Goal: Task Accomplishment & Management: Manage account settings

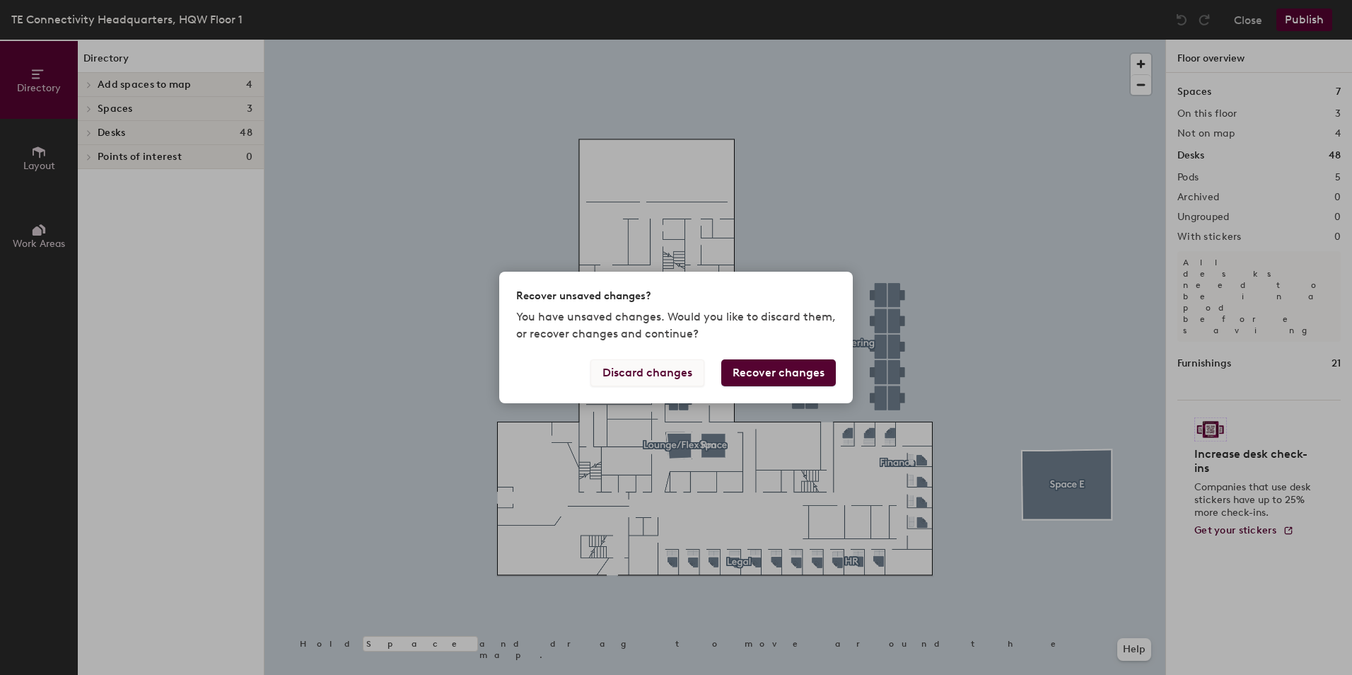
click at [653, 374] on button "Discard changes" at bounding box center [647, 372] width 114 height 27
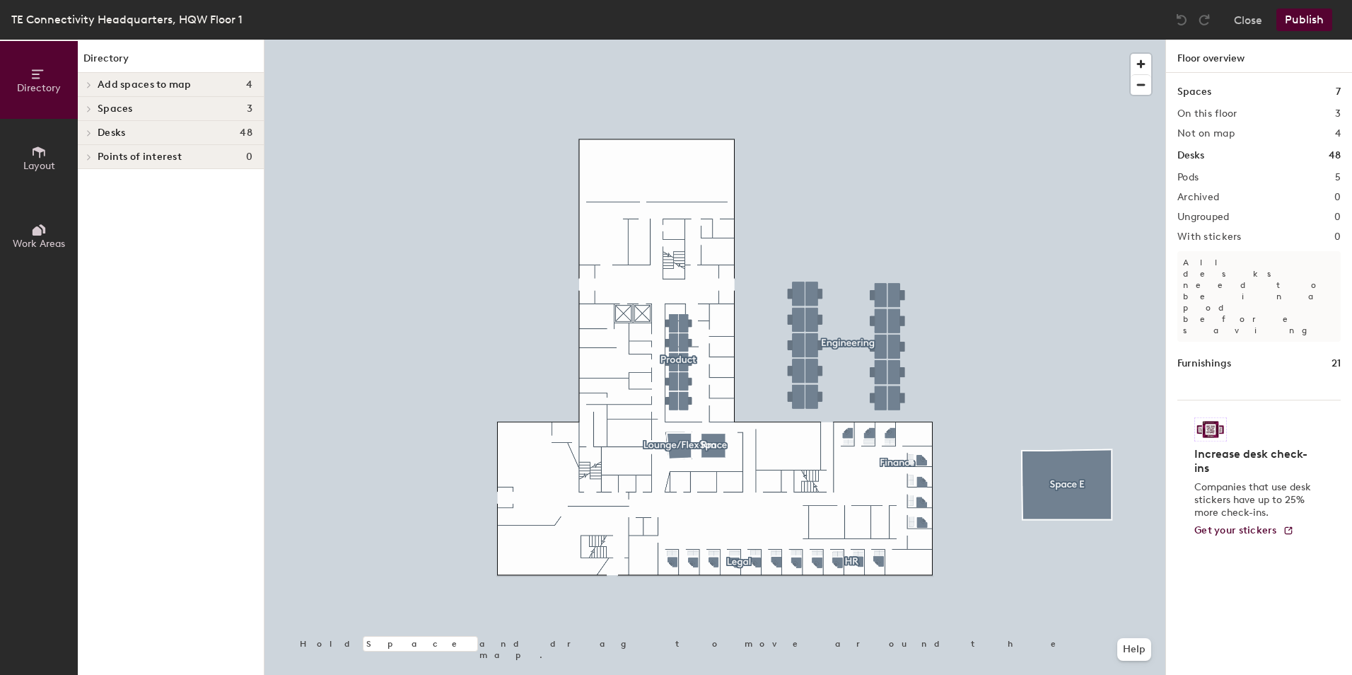
click at [87, 81] on div at bounding box center [87, 84] width 18 height 23
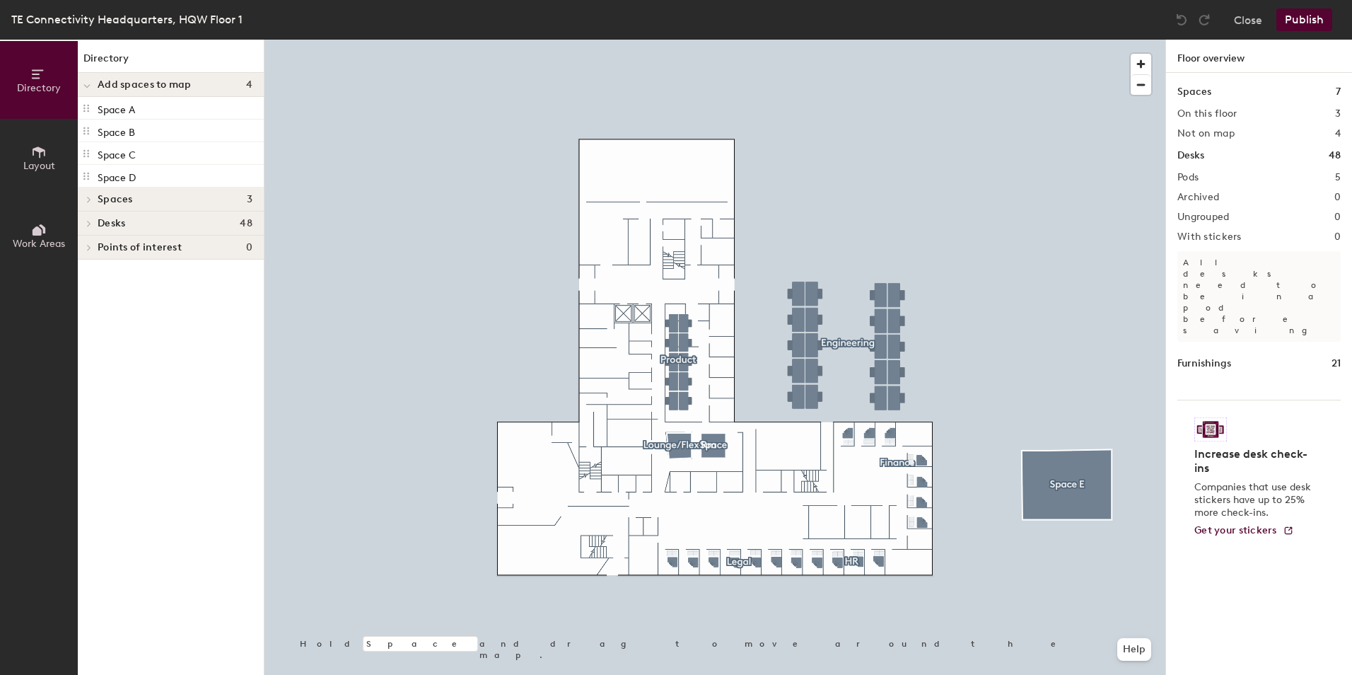
click at [88, 221] on icon at bounding box center [89, 224] width 3 height 6
click at [93, 247] on span at bounding box center [88, 247] width 12 height 7
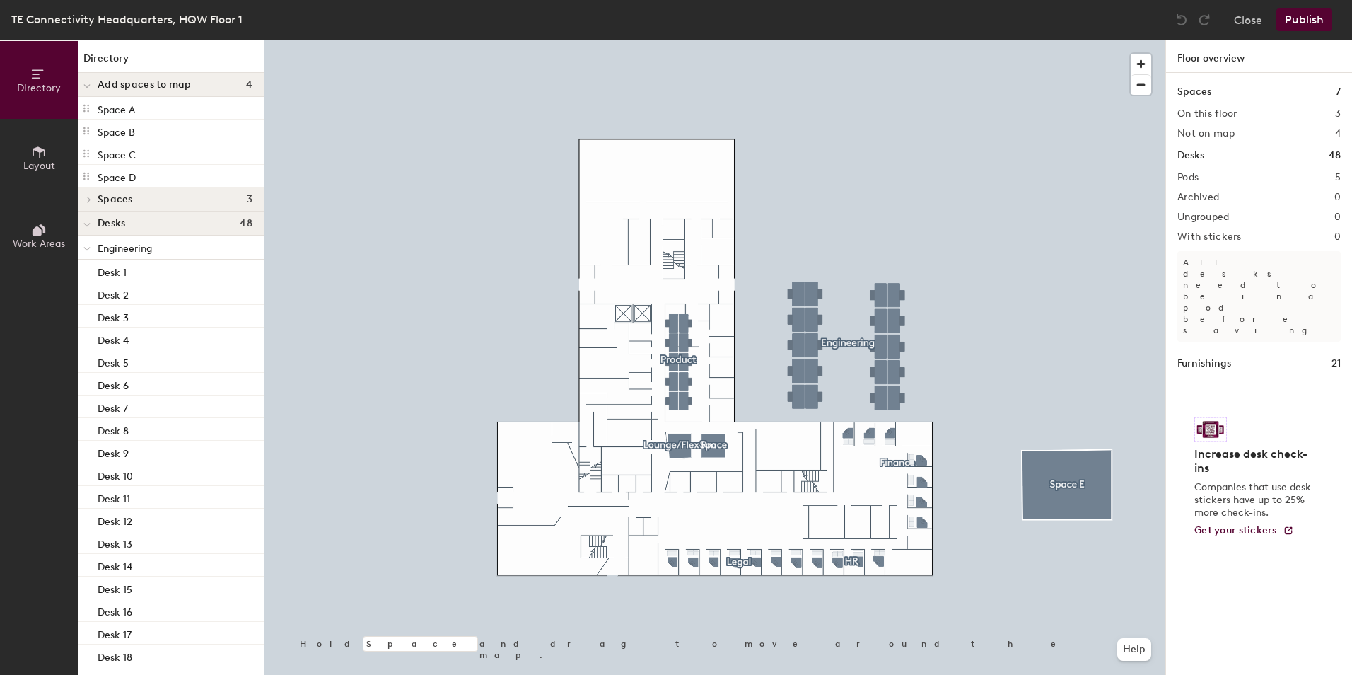
click at [86, 247] on icon at bounding box center [86, 249] width 7 height 6
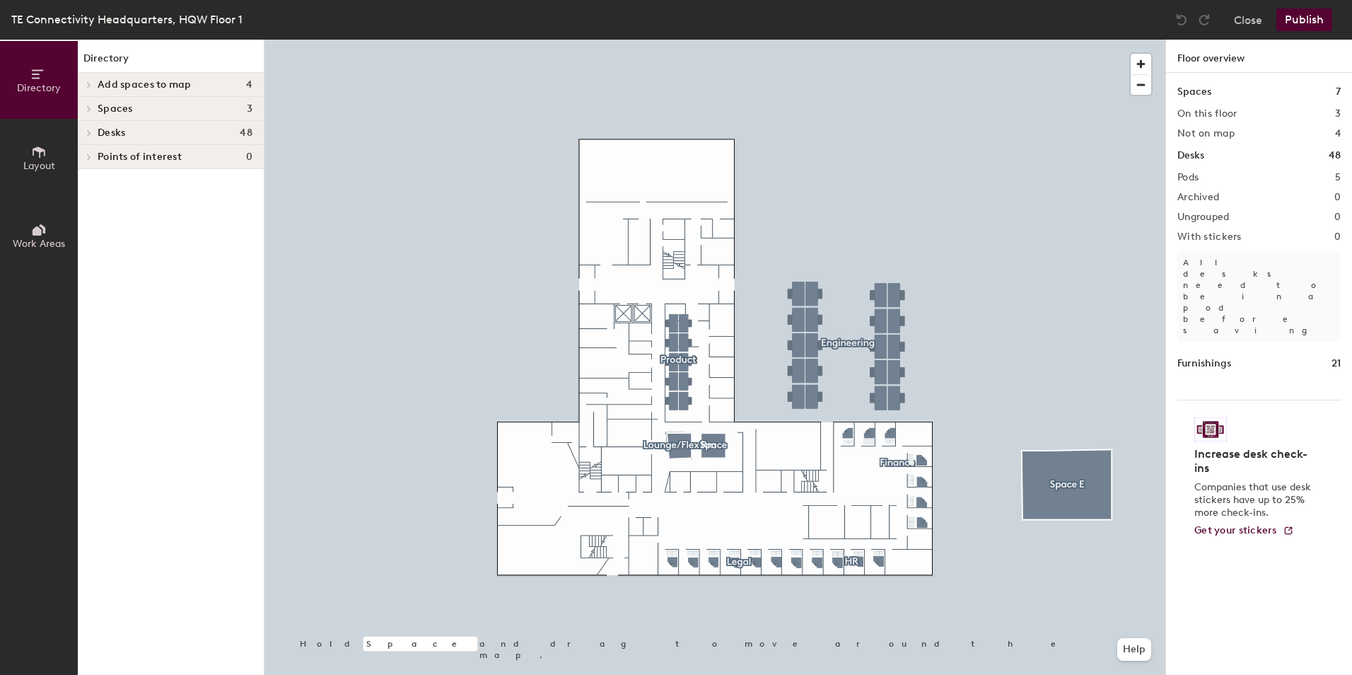
click at [37, 149] on icon at bounding box center [39, 151] width 13 height 11
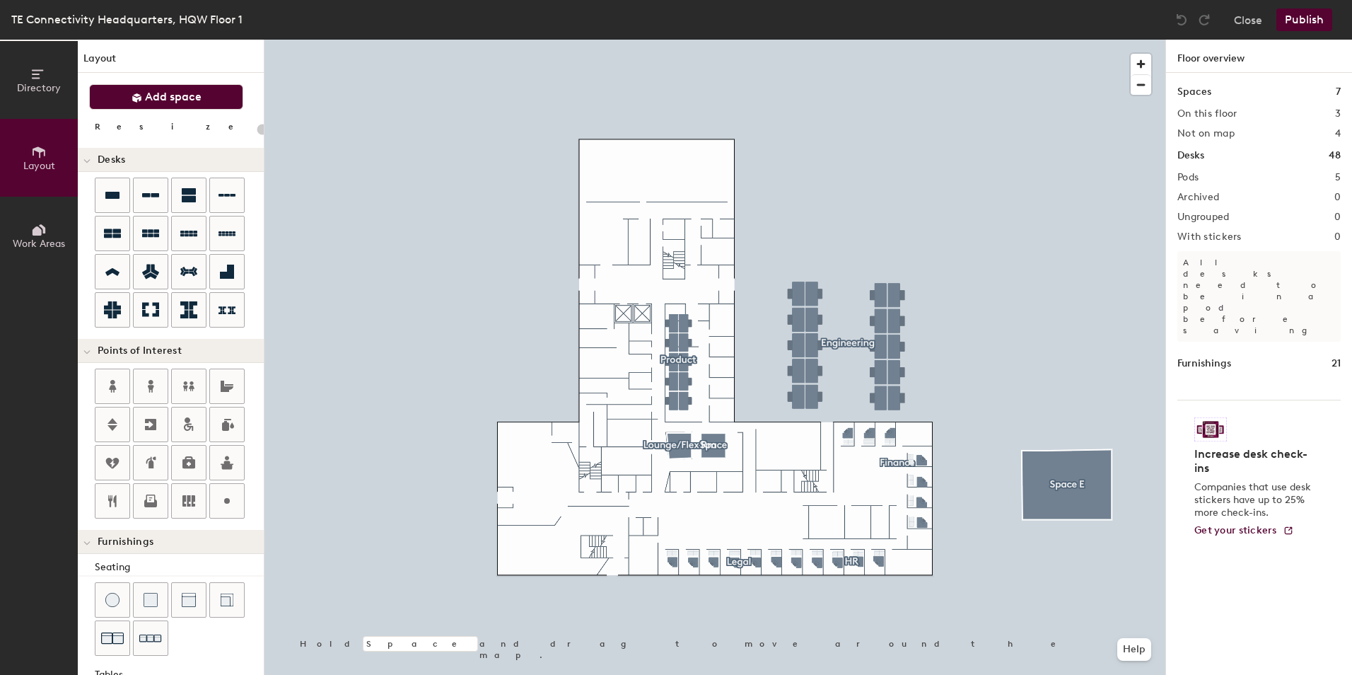
click at [140, 93] on icon at bounding box center [137, 98] width 11 height 11
click at [130, 92] on button "Add space" at bounding box center [166, 96] width 154 height 25
click at [171, 95] on span "Add space" at bounding box center [173, 97] width 57 height 14
click at [172, 91] on span "Add space" at bounding box center [173, 97] width 57 height 14
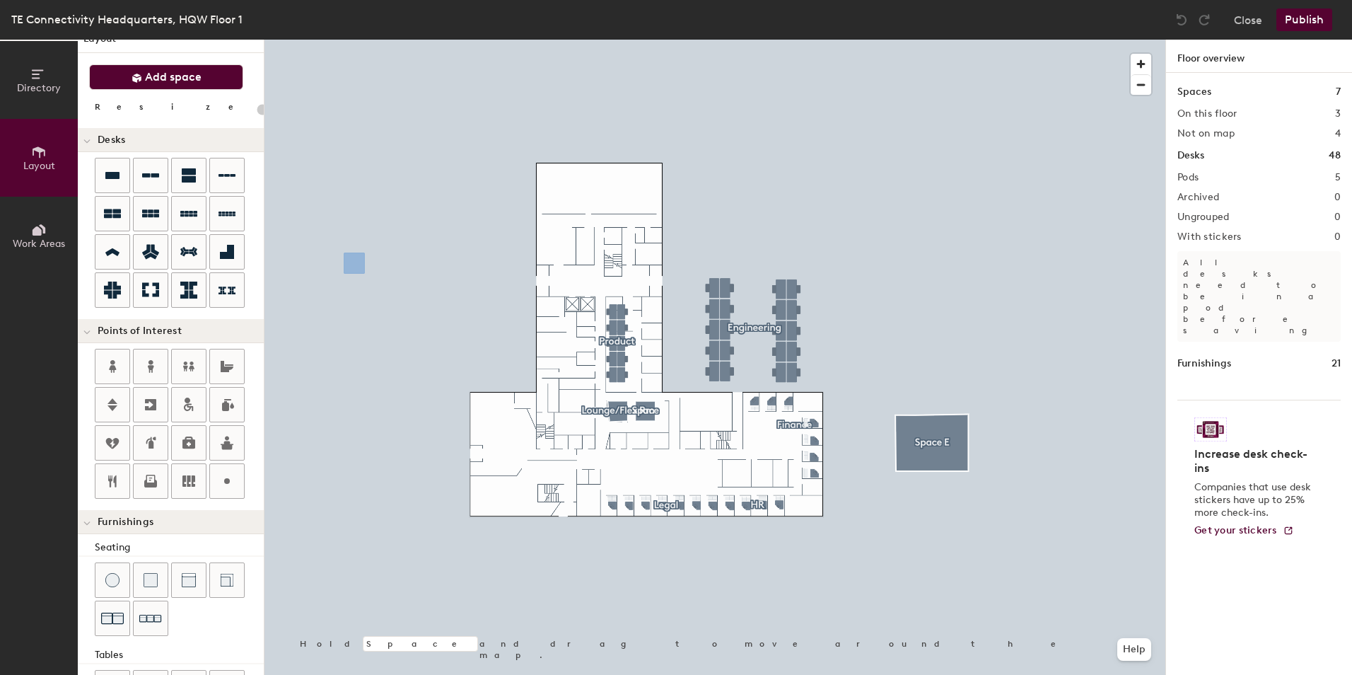
scroll to position [25, 0]
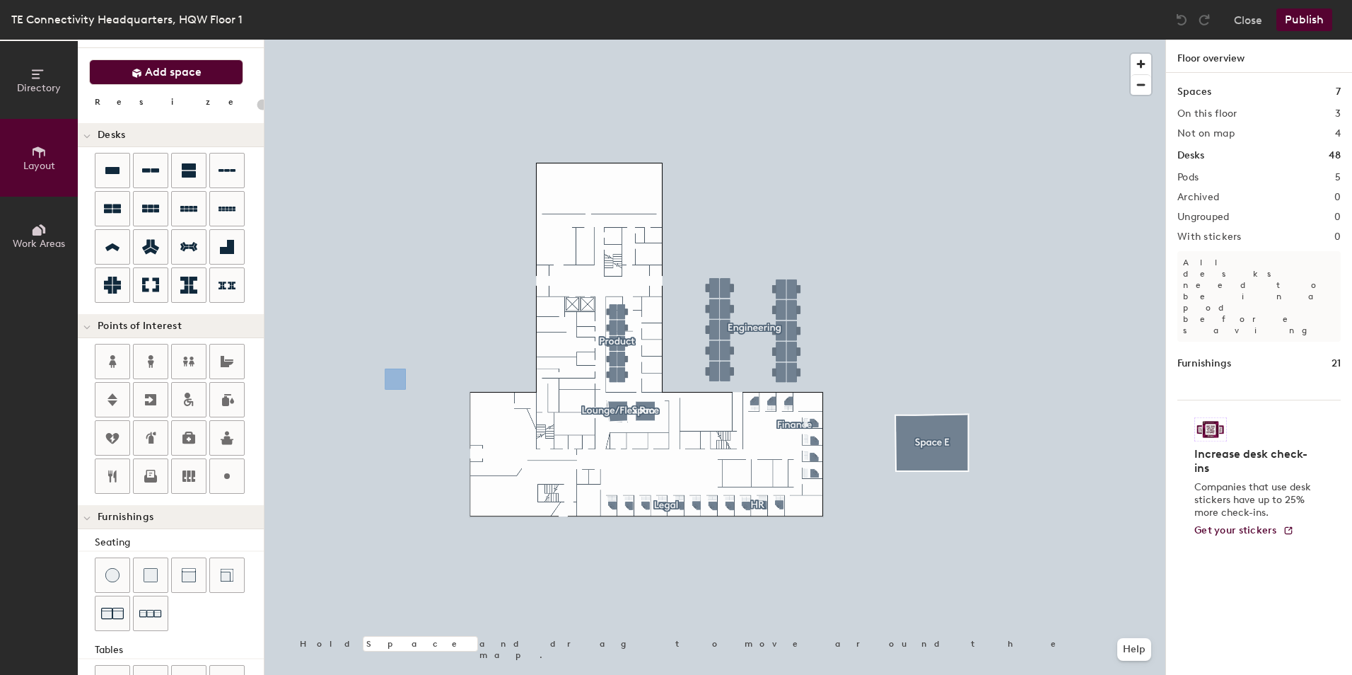
click at [638, 440] on div "Directory Layout Work Areas Layout Add space Resize Desks Points of Interest Fu…" at bounding box center [676, 357] width 1352 height 635
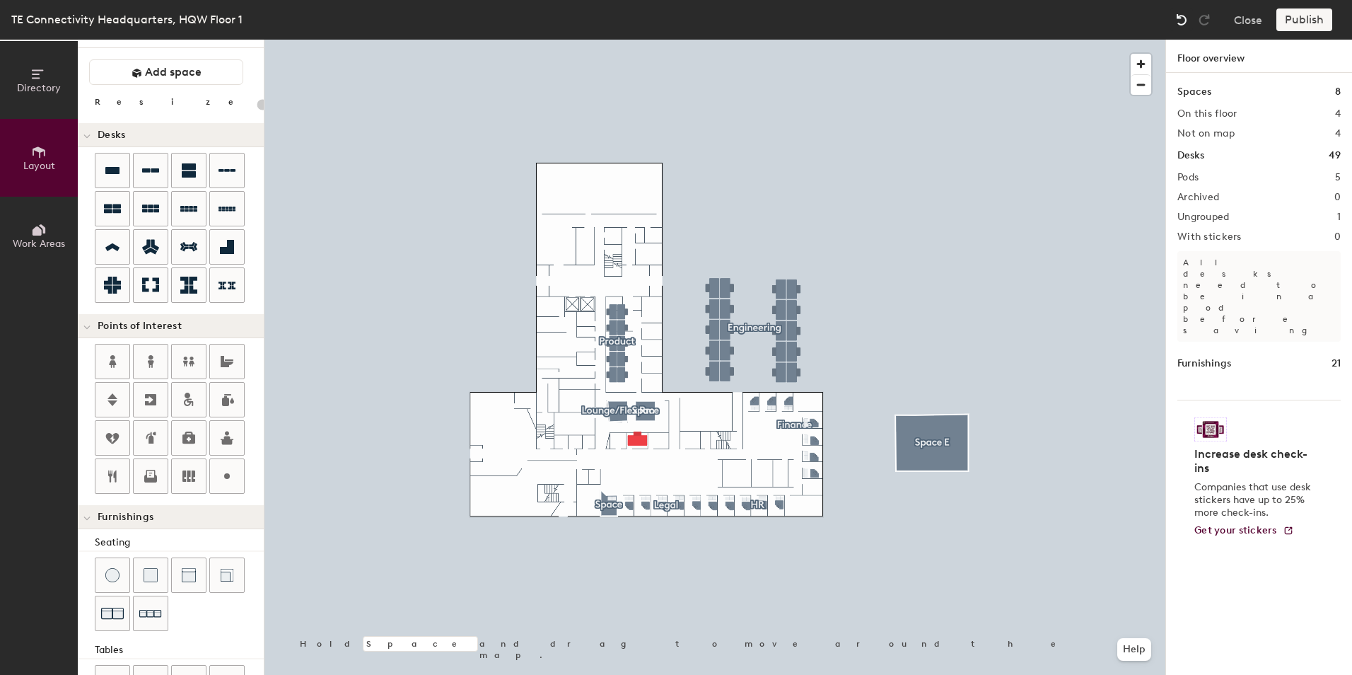
click at [1186, 16] on img at bounding box center [1181, 20] width 14 height 14
click at [1185, 17] on img at bounding box center [1181, 20] width 14 height 14
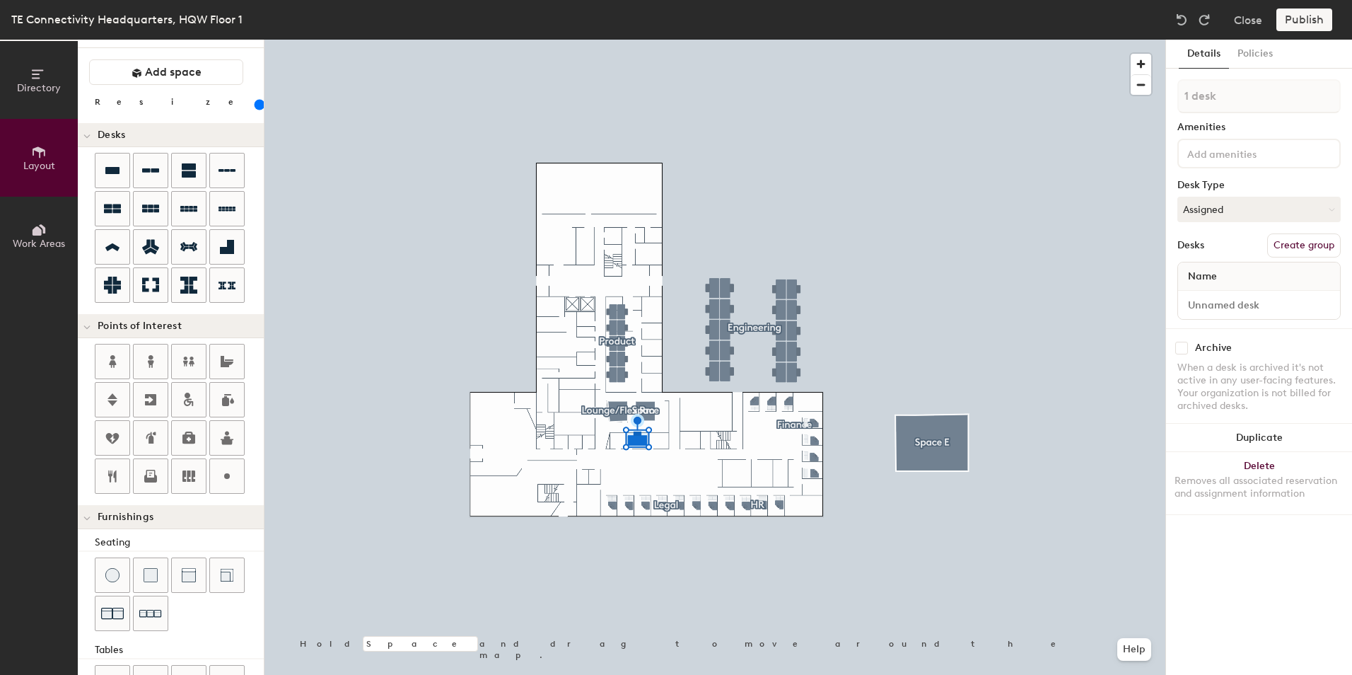
click at [617, 442] on div "Directory Layout Work Areas Layout Add space Resize Desks Points of Interest Fu…" at bounding box center [676, 357] width 1352 height 635
click at [659, 441] on div "Directory Layout Work Areas Layout Add space Resize Desks Points of Interest Fu…" at bounding box center [676, 357] width 1352 height 635
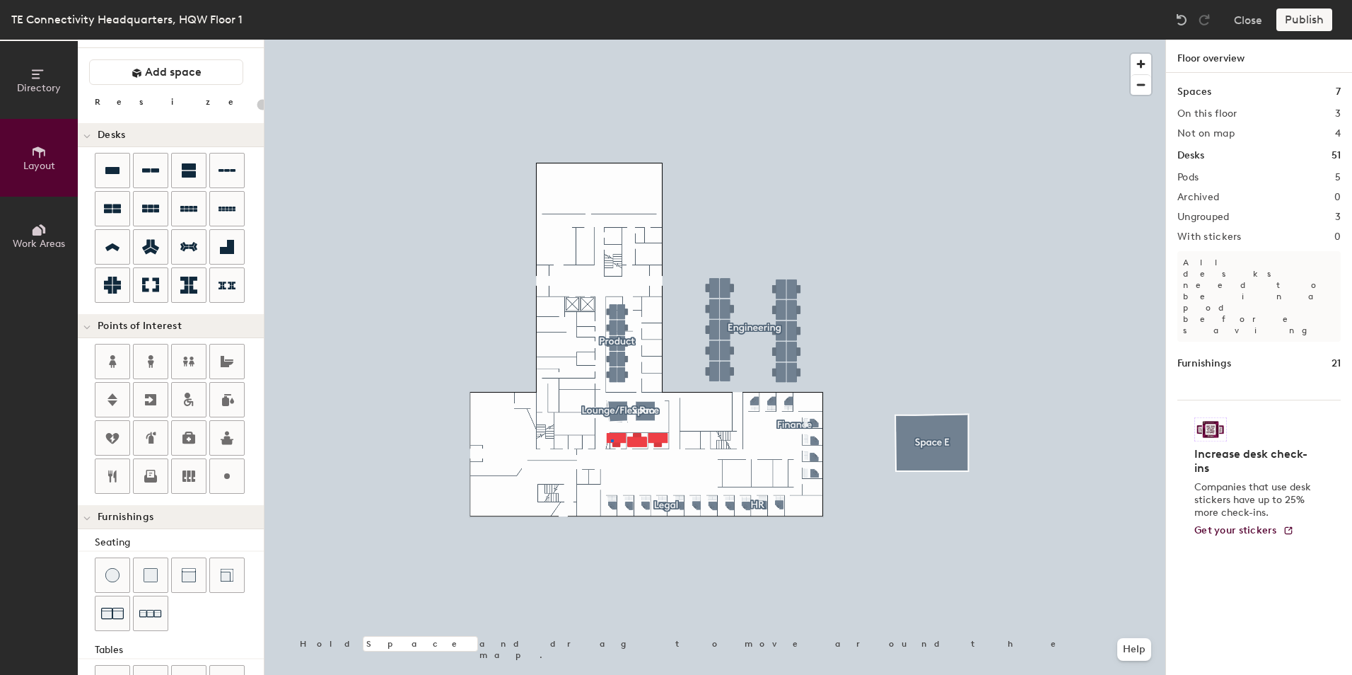
drag, startPoint x: 112, startPoint y: 164, endPoint x: 636, endPoint y: 442, distance: 592.4
click at [611, 40] on div at bounding box center [714, 40] width 901 height 0
click at [619, 441] on div "Directory Layout Work Areas Layout Add space Resize Desks Points of Interest Fu…" at bounding box center [676, 357] width 1352 height 635
type input "20"
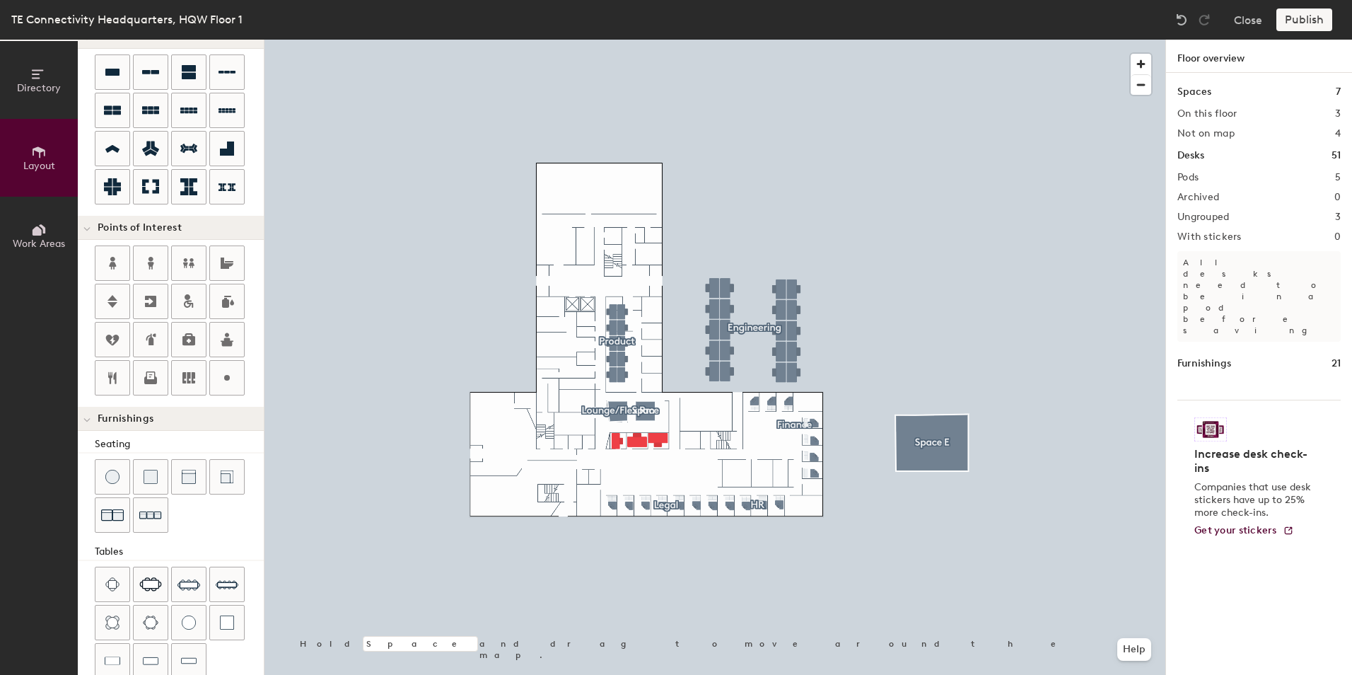
scroll to position [218, 0]
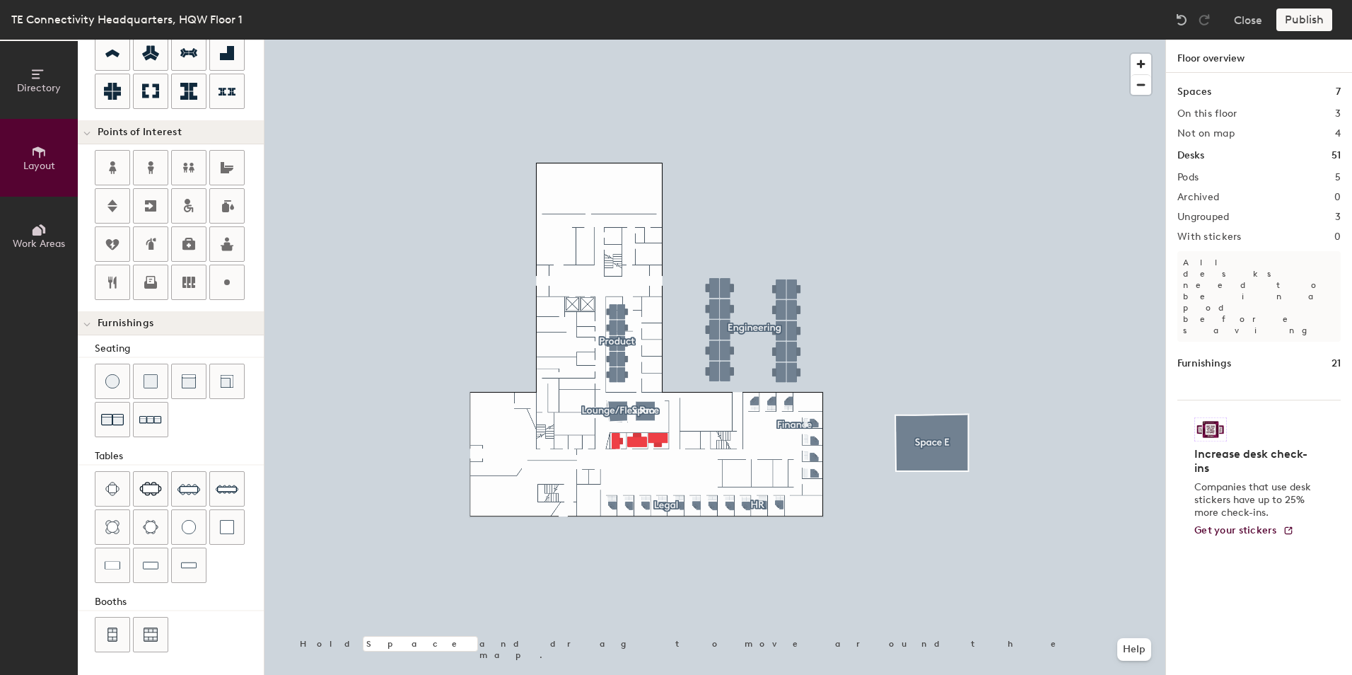
click at [41, 233] on icon at bounding box center [37, 230] width 9 height 9
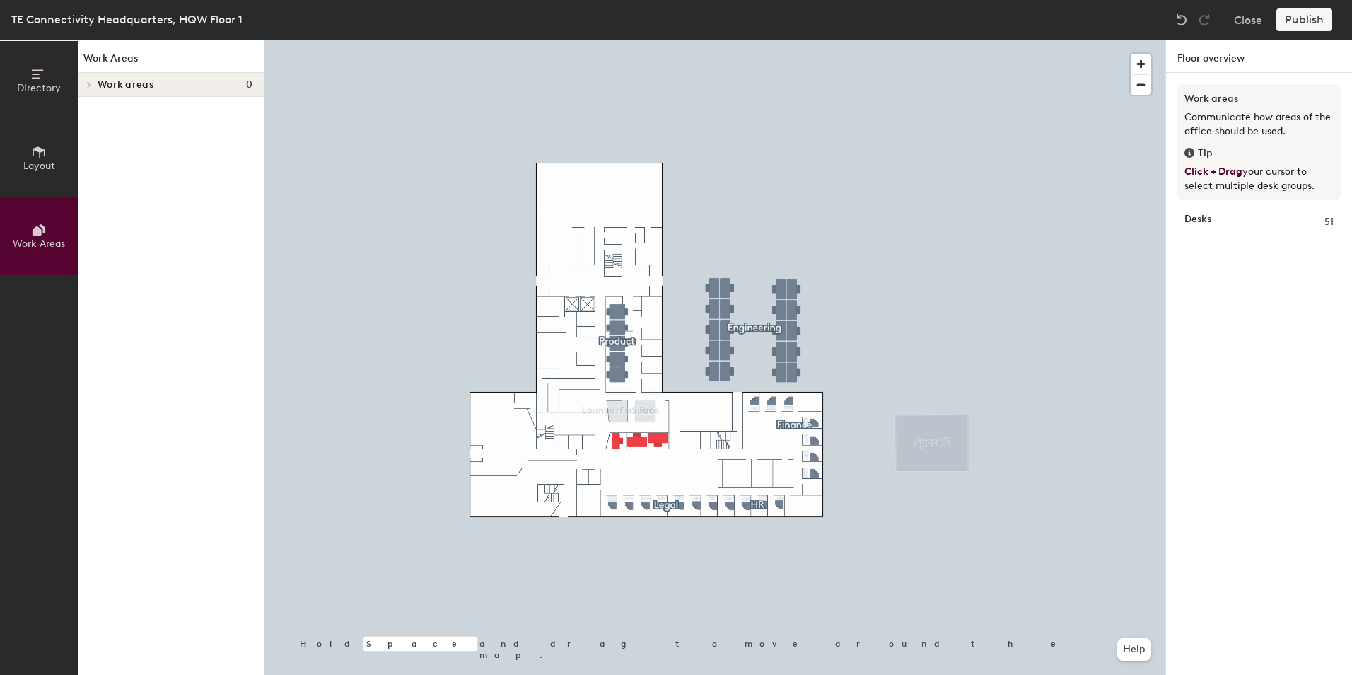
click at [38, 148] on icon at bounding box center [39, 151] width 13 height 11
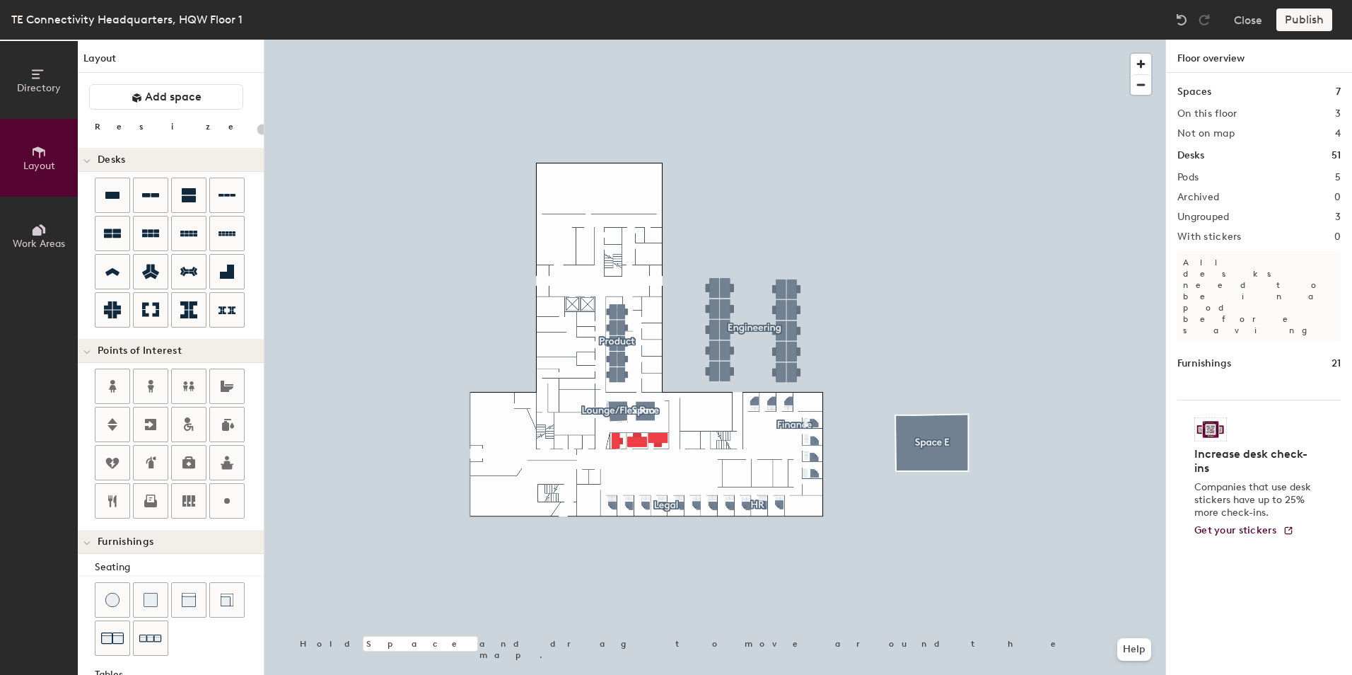
scroll to position [218, 0]
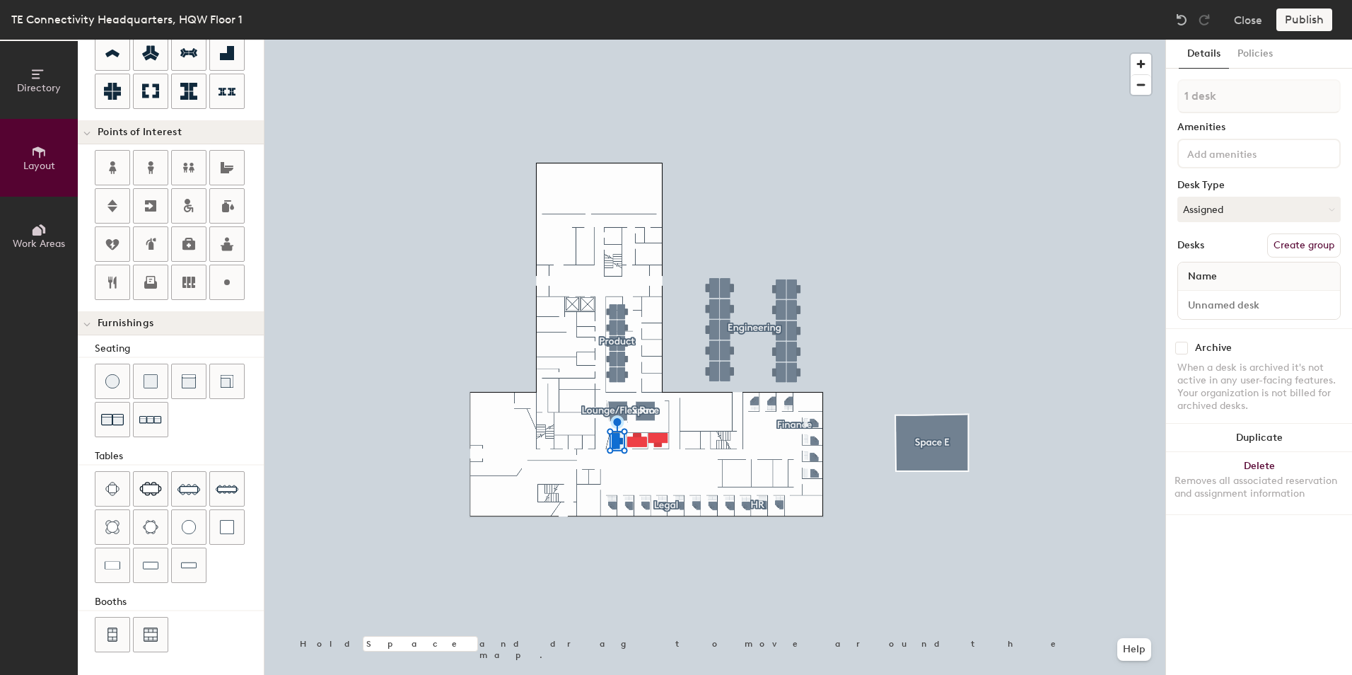
type input "20"
type input "2 desks"
type input "20"
type input "3 desks"
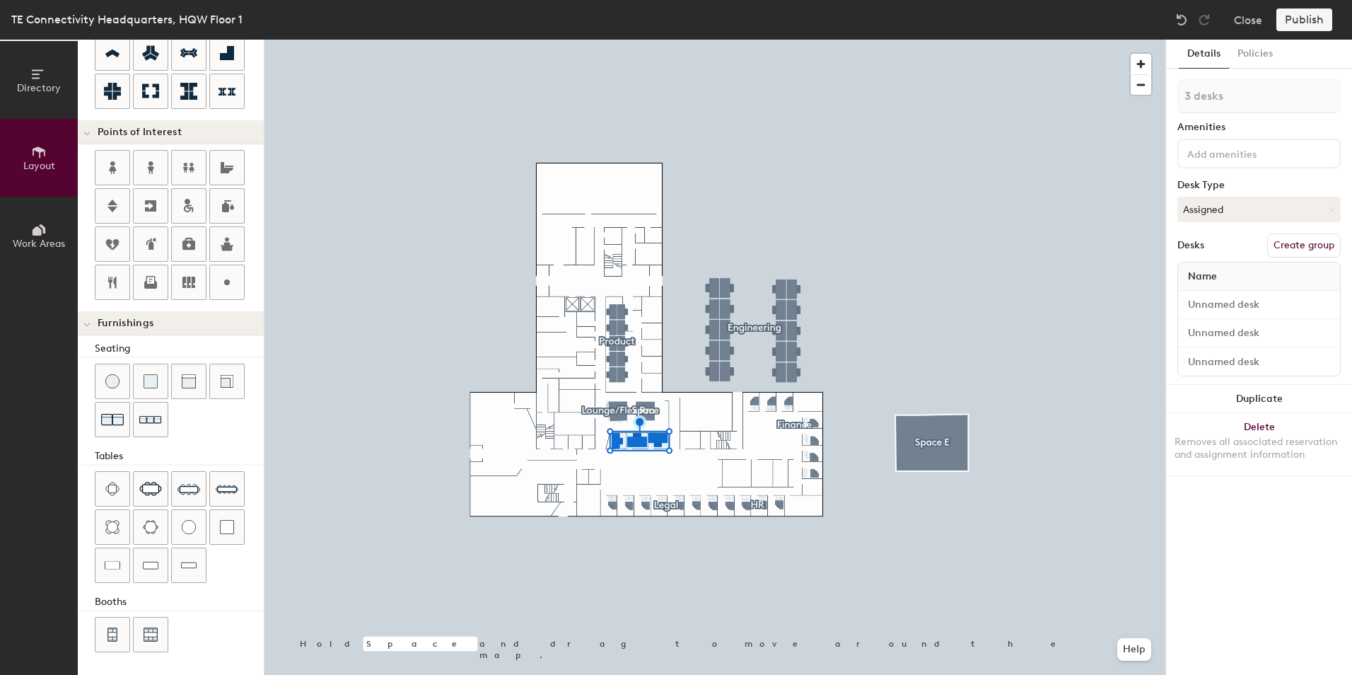
click at [1297, 241] on button "Create group" at bounding box center [1304, 245] width 74 height 24
type input "20"
click at [1116, 83] on div "Directory Layout Work Areas Layout Add space Resize Desks Points of Interest Fu…" at bounding box center [676, 357] width 1352 height 635
type input "I"
type input "20"
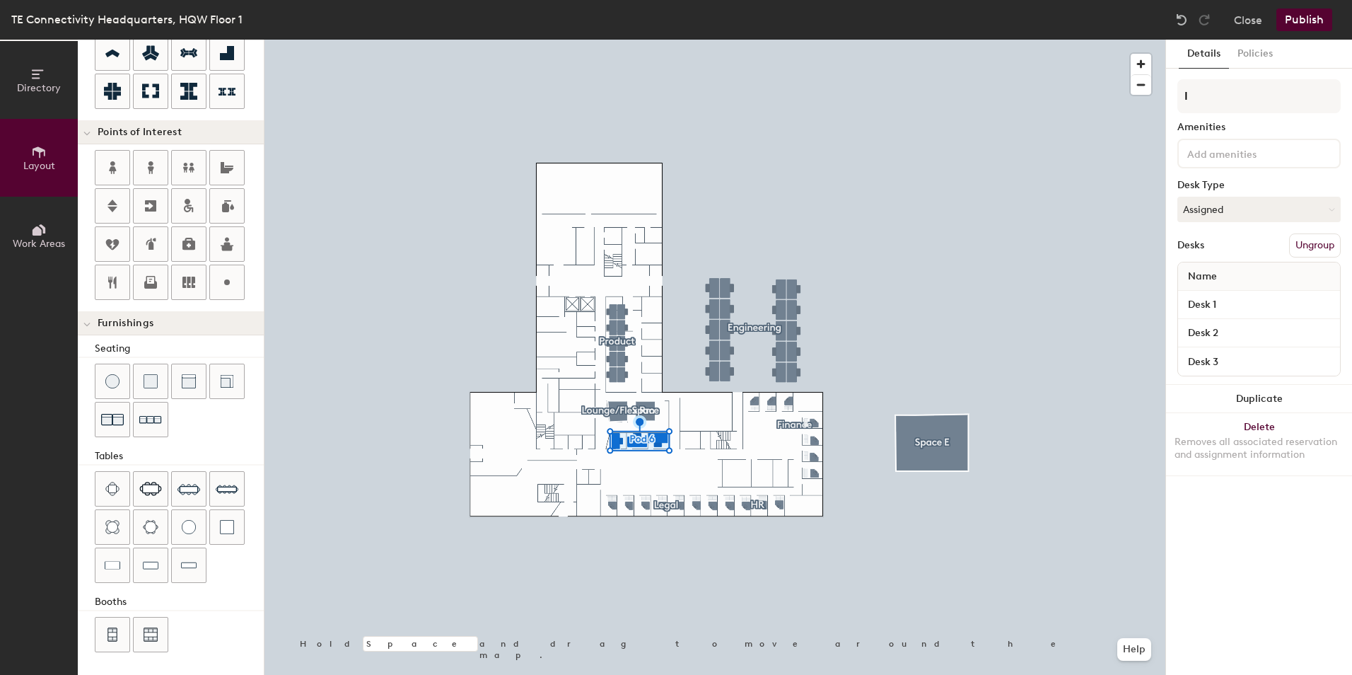
type input "IT"
type input "20"
type input "I"
type input "20"
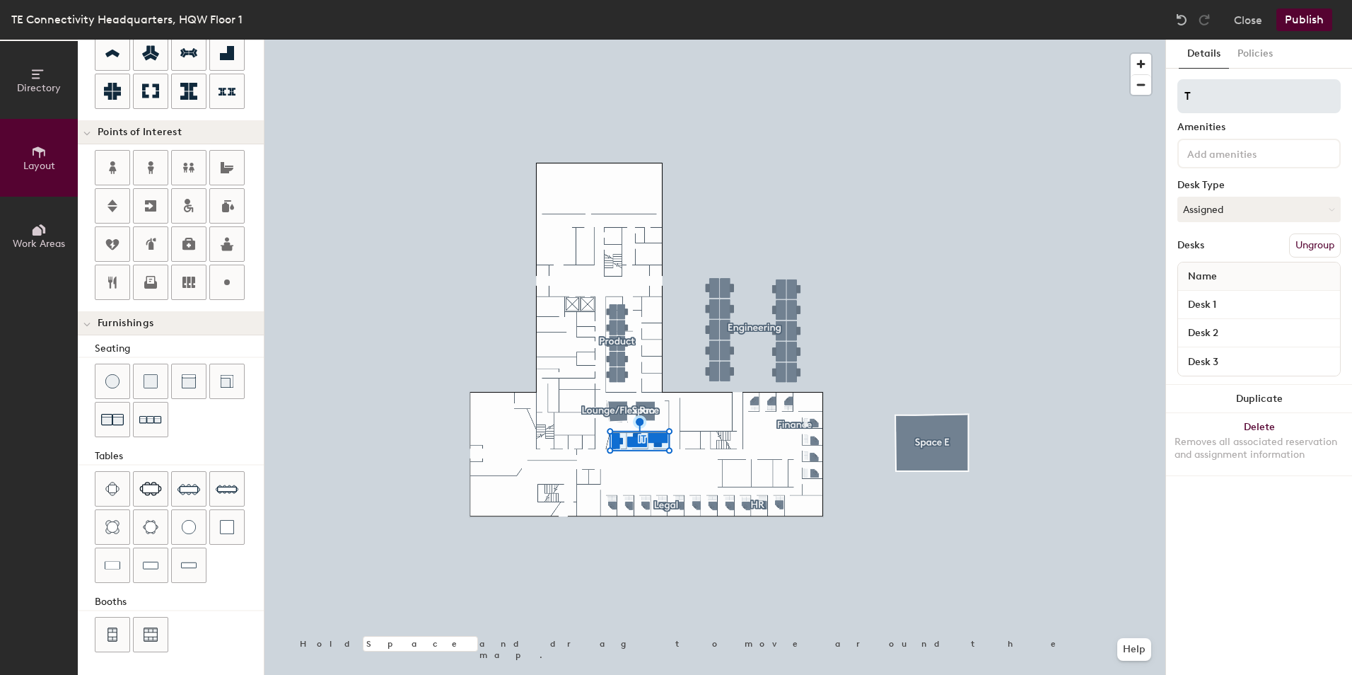
type input "TE"
type input "20"
type input "TEIS"
type input "20"
type input "TEIS"
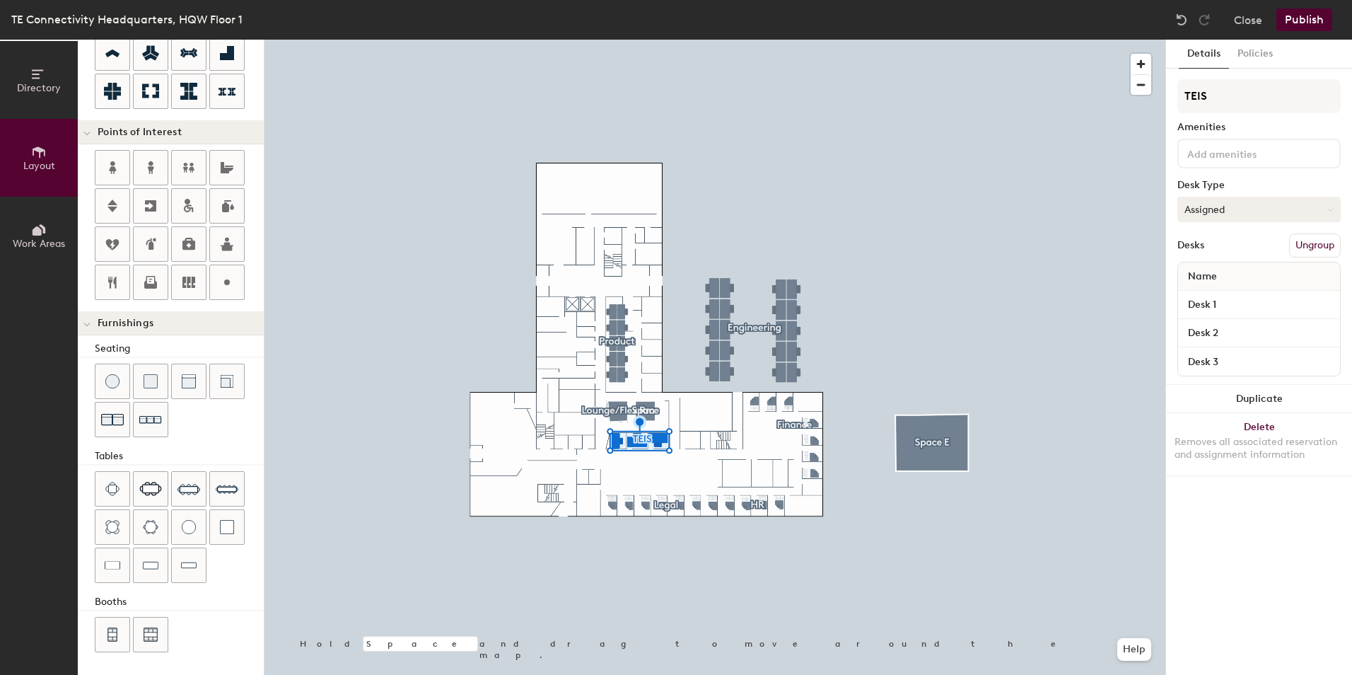
click at [1332, 209] on icon at bounding box center [1330, 209] width 6 height 6
click at [1219, 293] on div "Hoteled" at bounding box center [1248, 295] width 141 height 21
type input "20"
click at [1227, 303] on input "Desk 1" at bounding box center [1259, 305] width 156 height 20
type input "W"
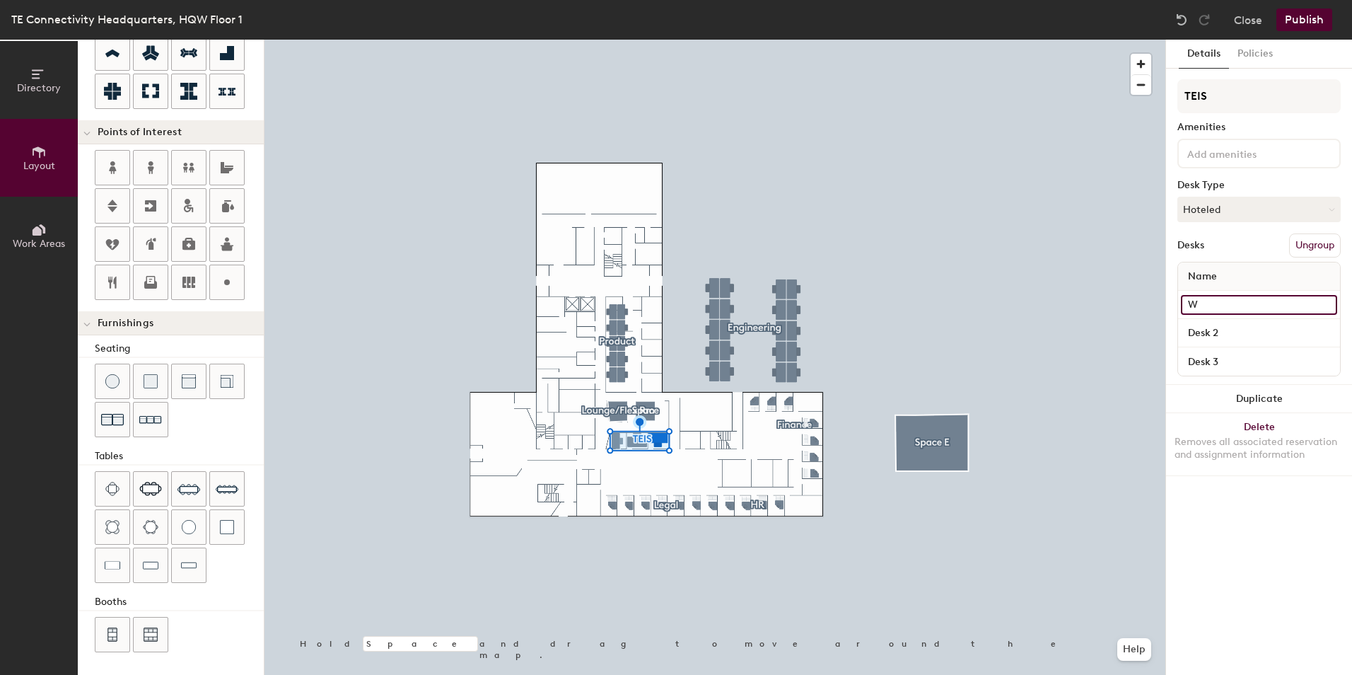
type input "20"
type input "Wo"
type input "20"
type input "Wor"
type input "20"
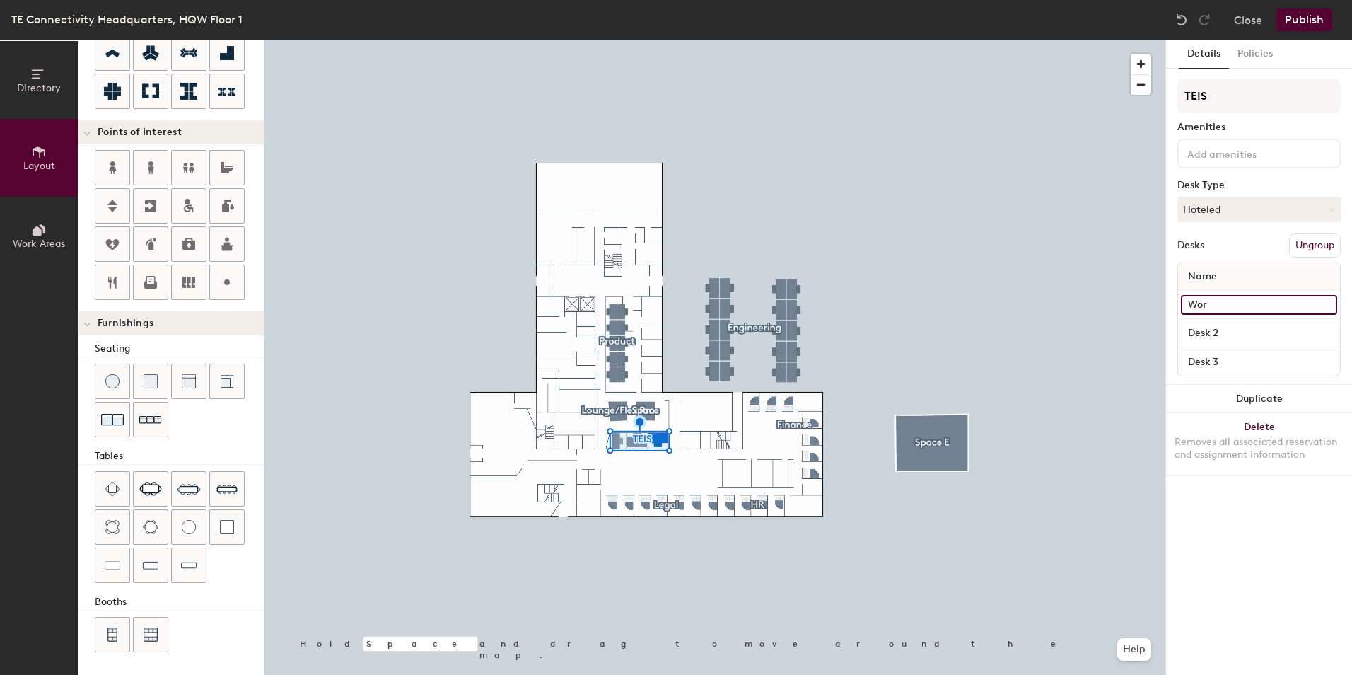
type input "Work"
type input "20"
type input "Works"
type input "20"
type input "Worksta"
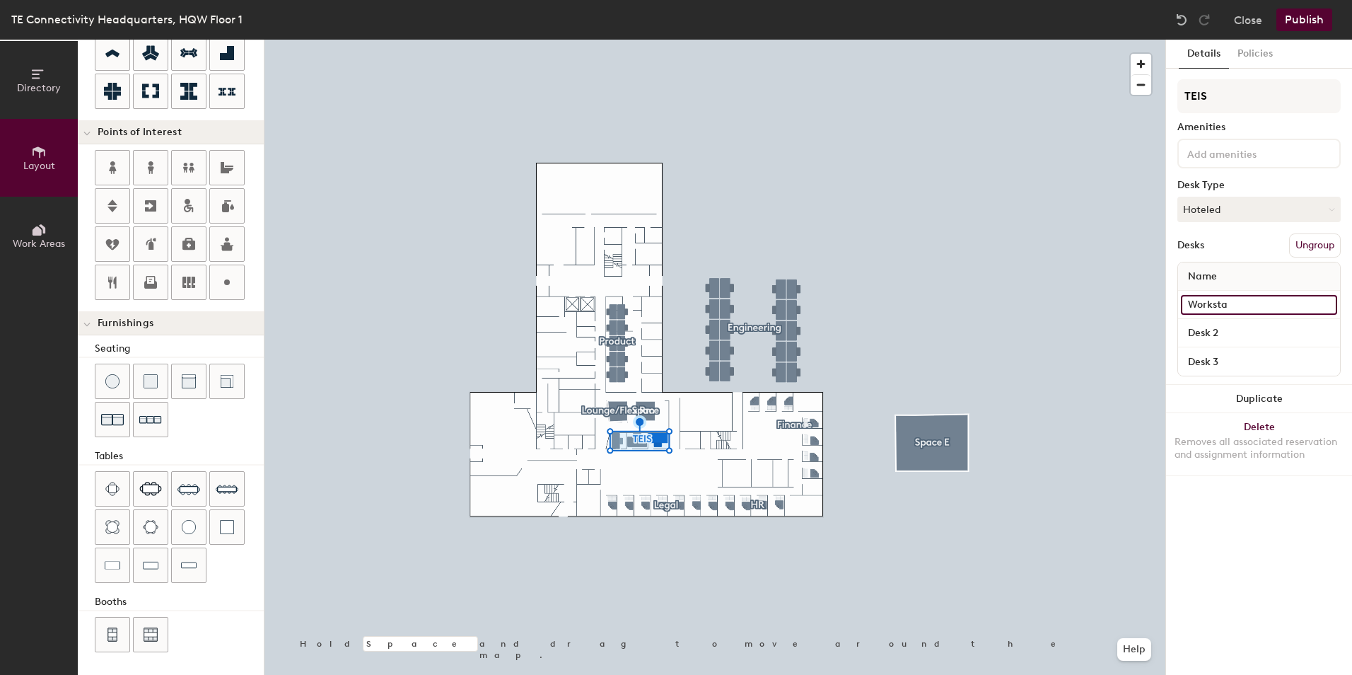
type input "20"
type input "Workstat"
type input "20"
type input "Worksta"
type input "20"
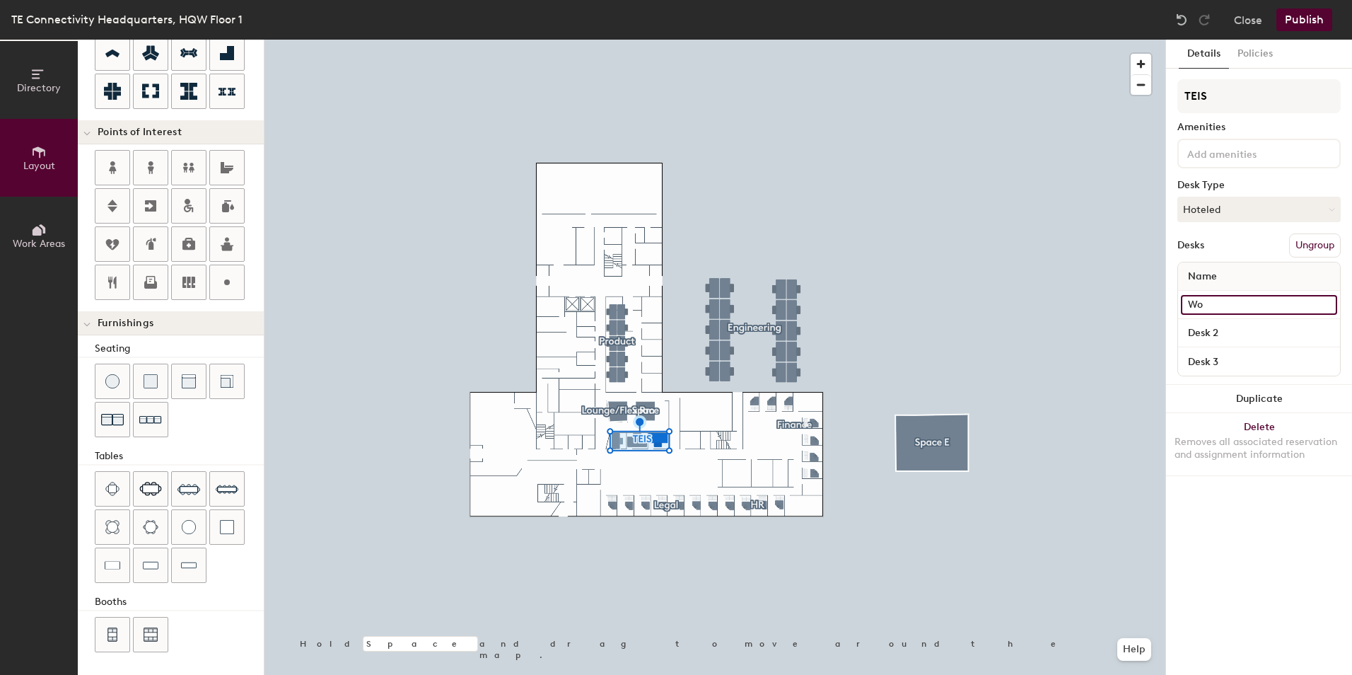
type input "W"
type input "20"
type input "W"
type input "20"
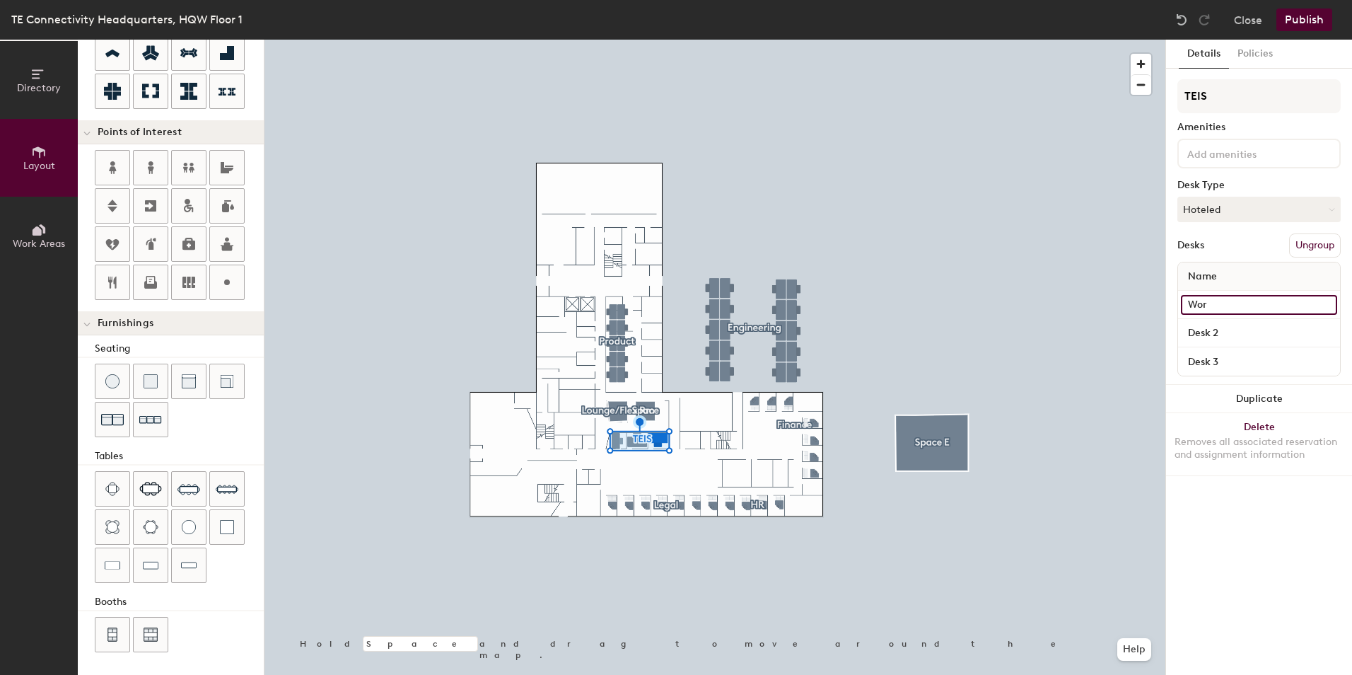
type input "Work"
type input "20"
type input "Works"
type input "20"
type input "Workstat"
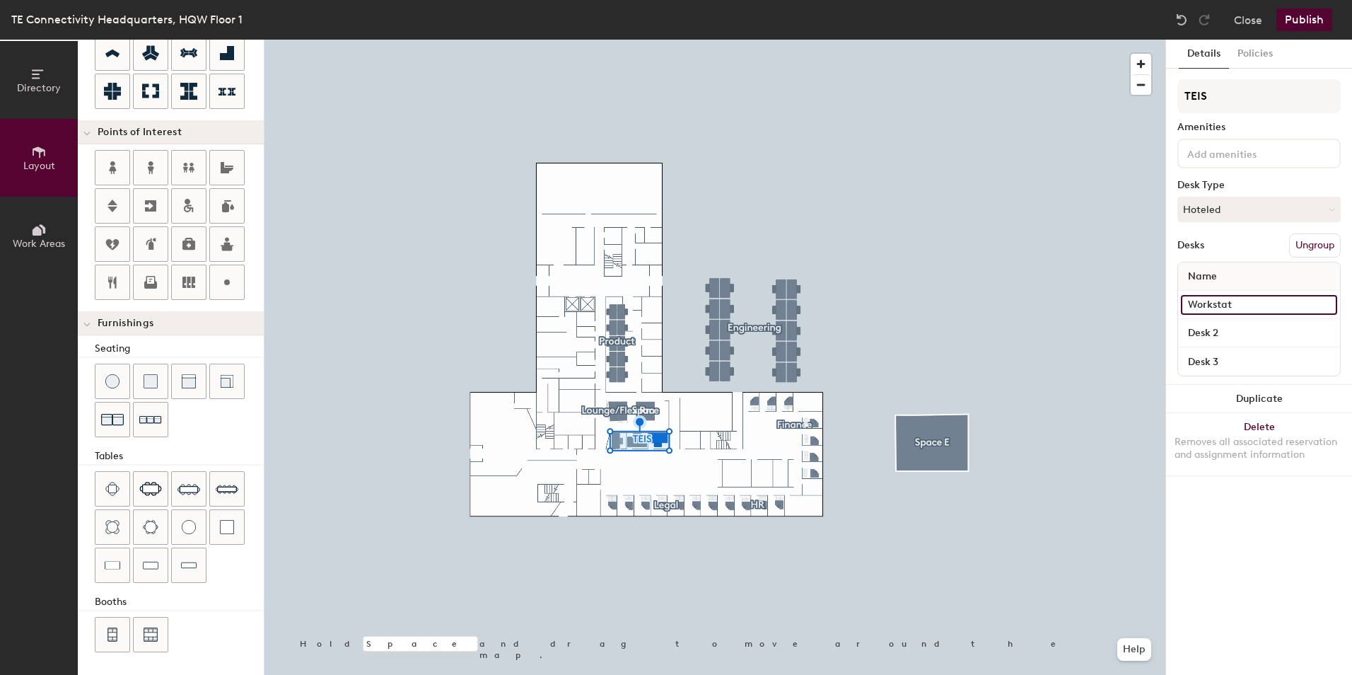
type input "20"
type input "Workstati"
type input "20"
type input "Workstation"
type input "20"
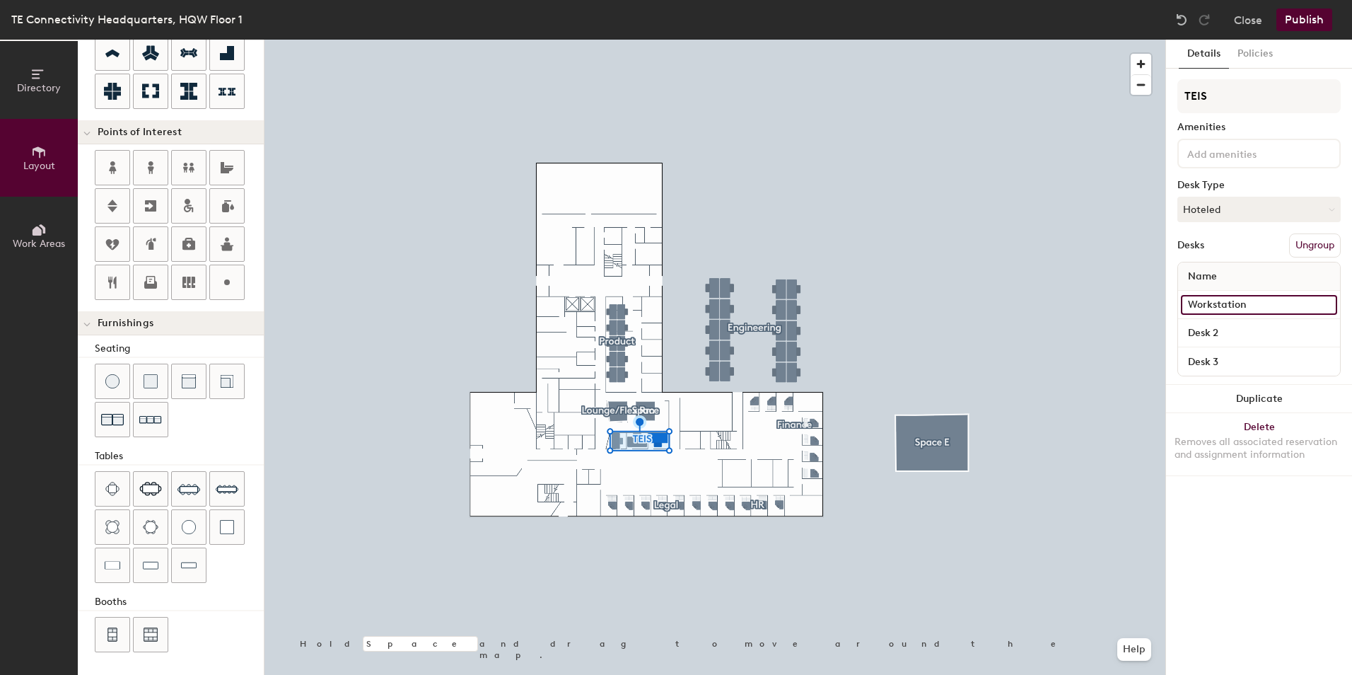
type input "Workstation"
type input "20"
type input "Workstation 1"
type input "20"
drag, startPoint x: 1263, startPoint y: 309, endPoint x: 1167, endPoint y: 306, distance: 95.5
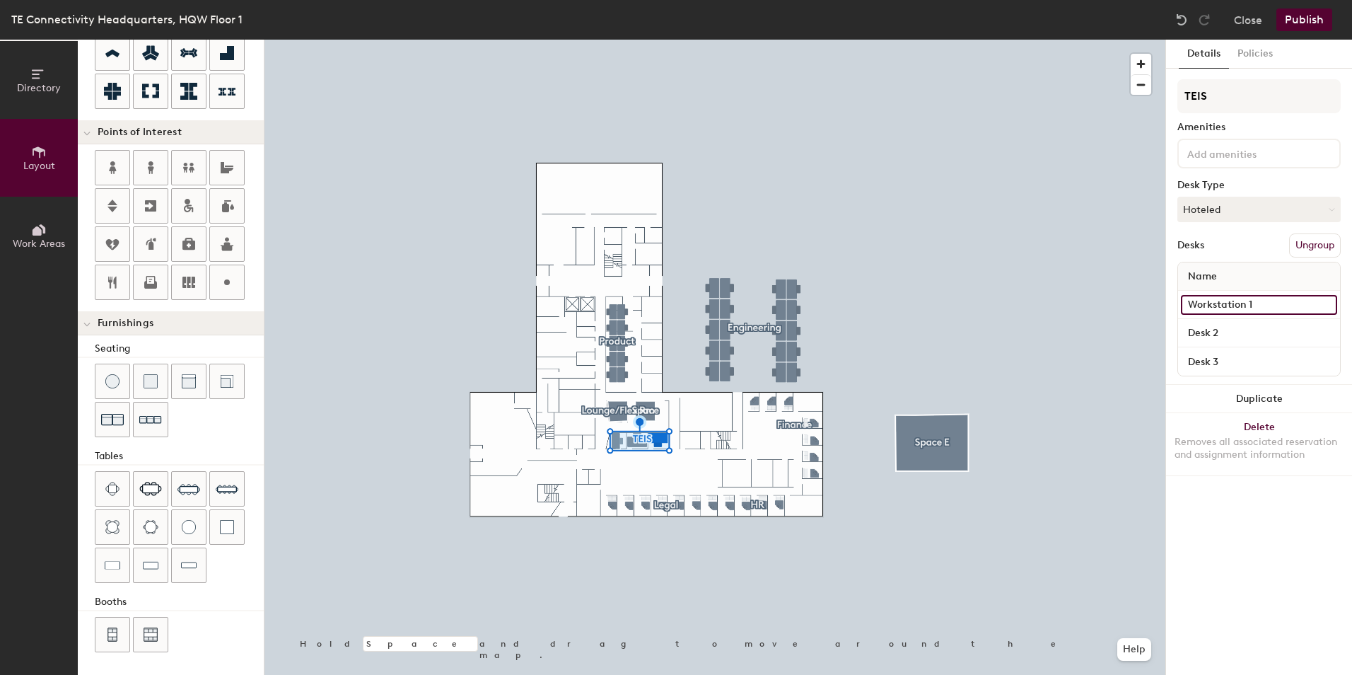
click at [1167, 306] on div "Details Policies TEIS Amenities Desk Type Hoteled Desks Ungroup Name Workstatio…" at bounding box center [1259, 357] width 186 height 635
type input "Workstation 1"
type input "20"
click at [1220, 329] on input "Desk 2" at bounding box center [1259, 333] width 156 height 20
paste input "Workstation 1"
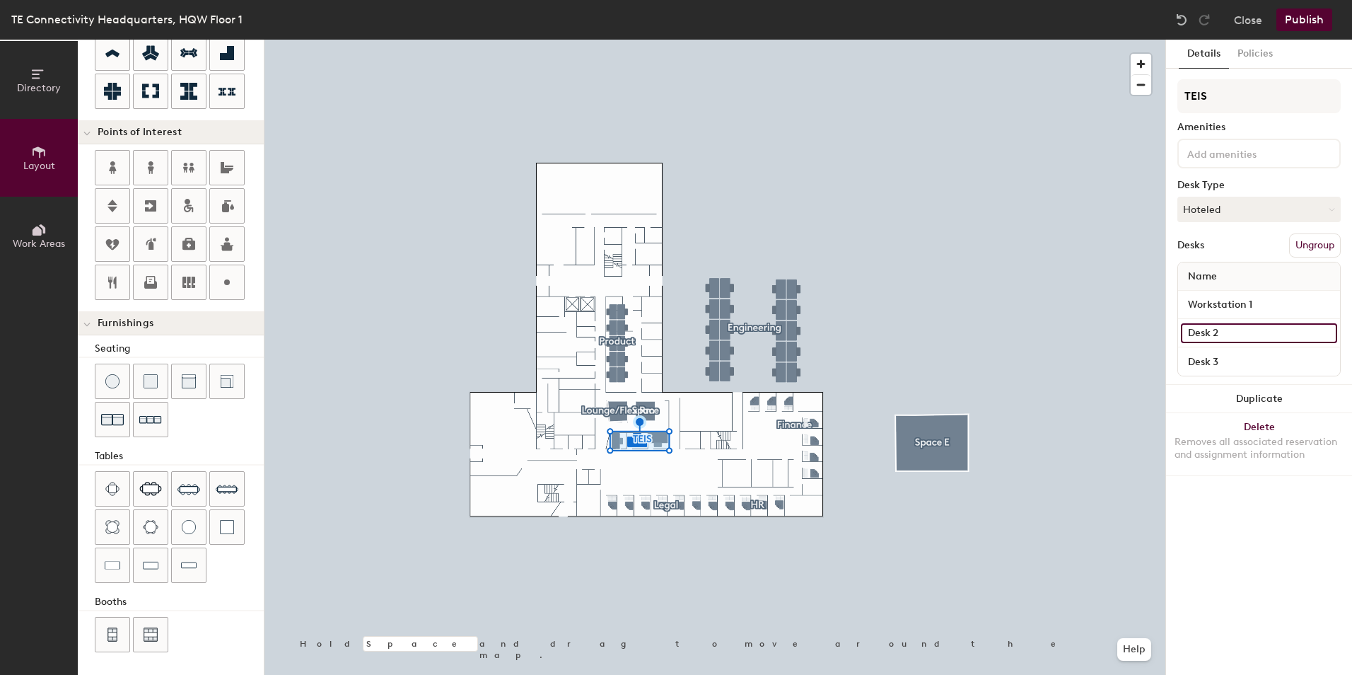
type input "Workstation 1"
type input "20"
type input "Workstation"
type input "20"
type input "Workstation 2"
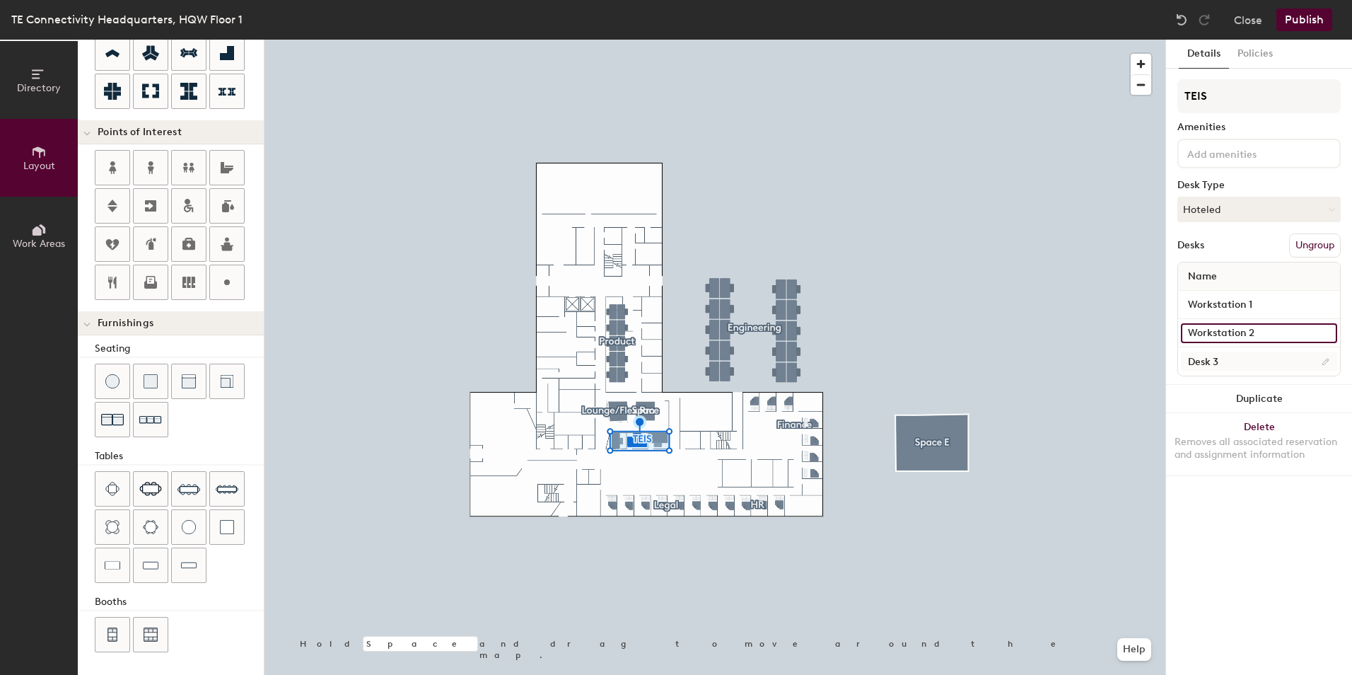
type input "20"
type input "Workstation 2"
click at [1260, 357] on input "Desk 3" at bounding box center [1259, 361] width 156 height 20
type input "20"
paste input "Workstation 1"
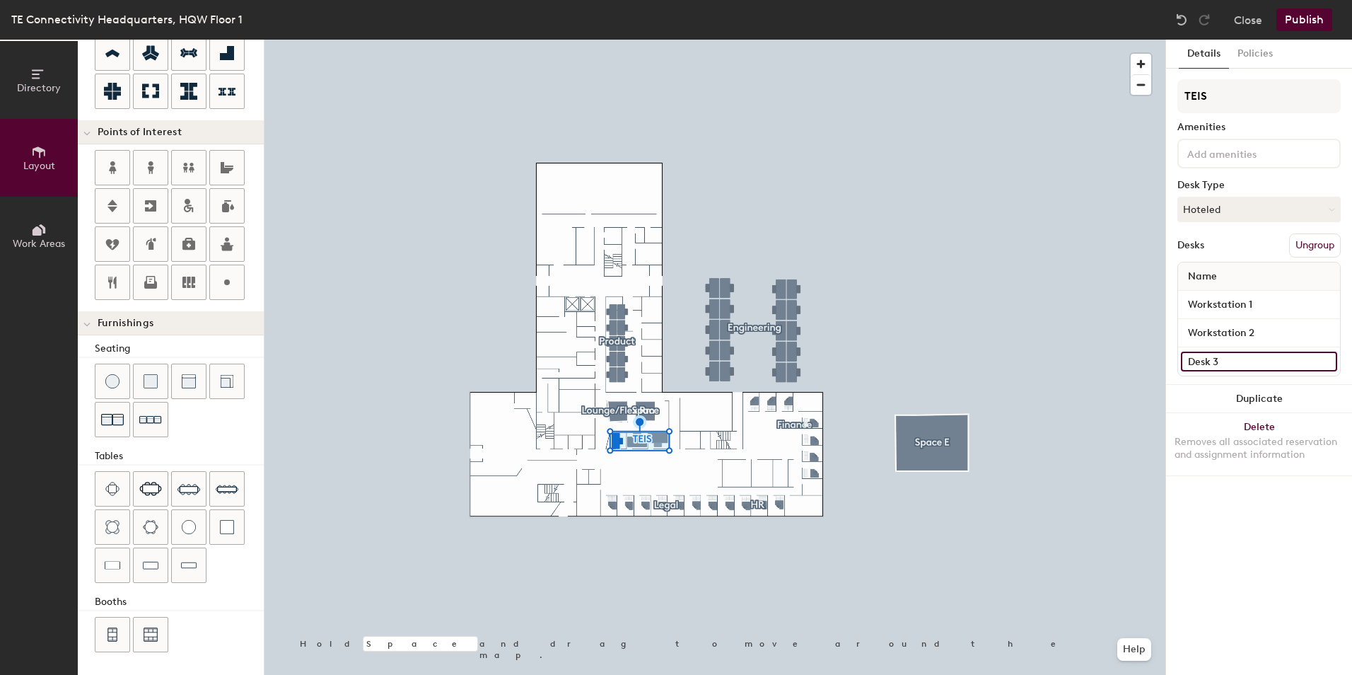
type input "Workstation 1"
type input "20"
type input "Workstation"
type input "20"
type input "Workstation 3"
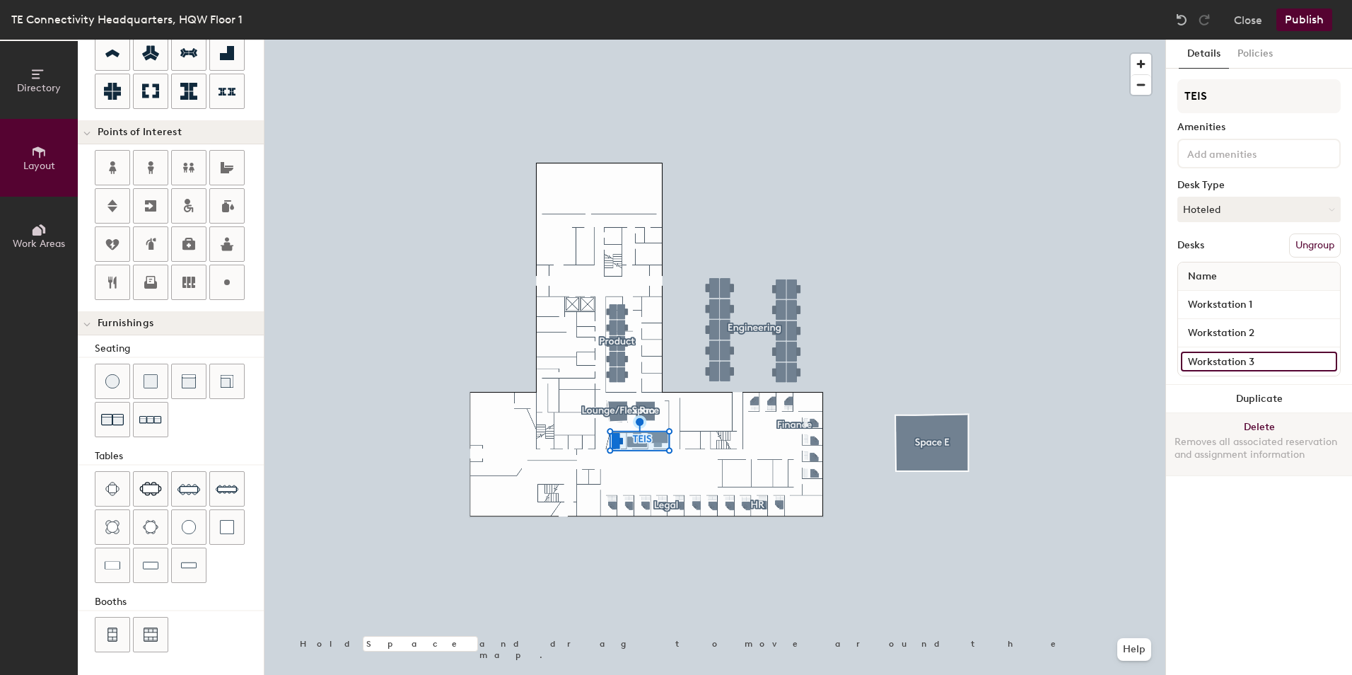
type input "20"
type input "Workstation 3"
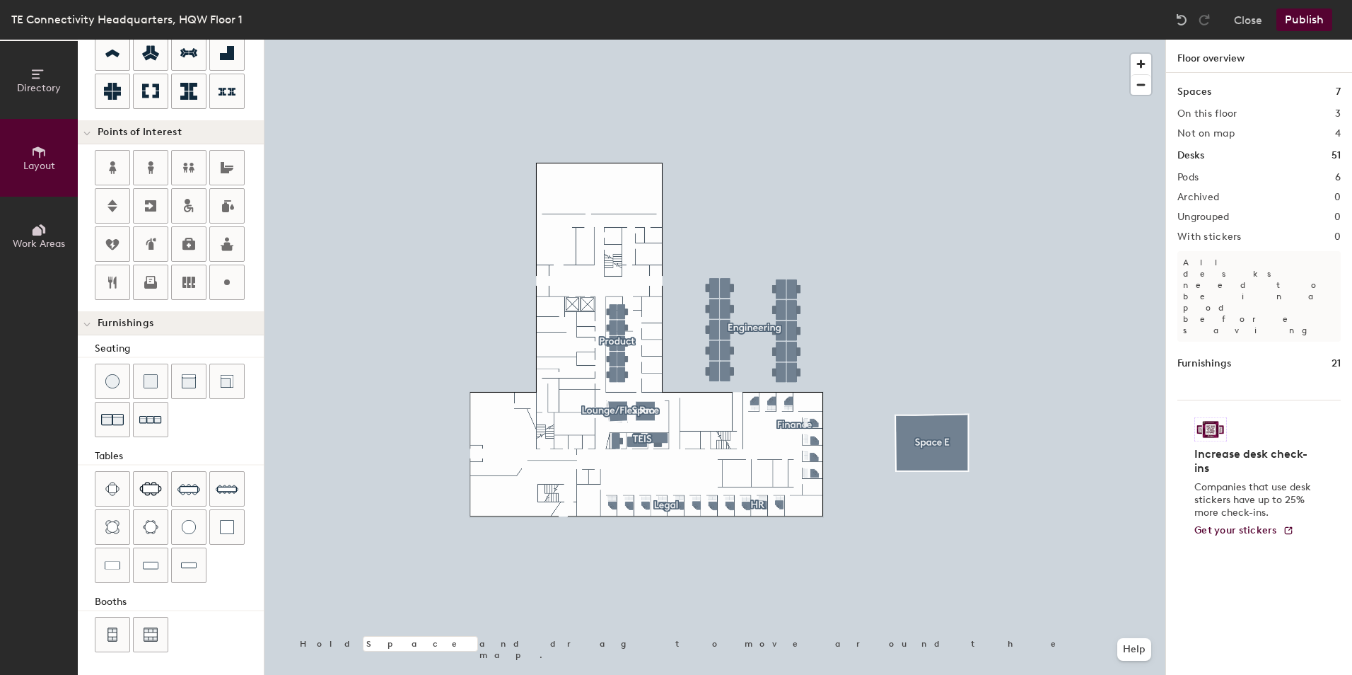
click at [646, 40] on div at bounding box center [714, 40] width 901 height 0
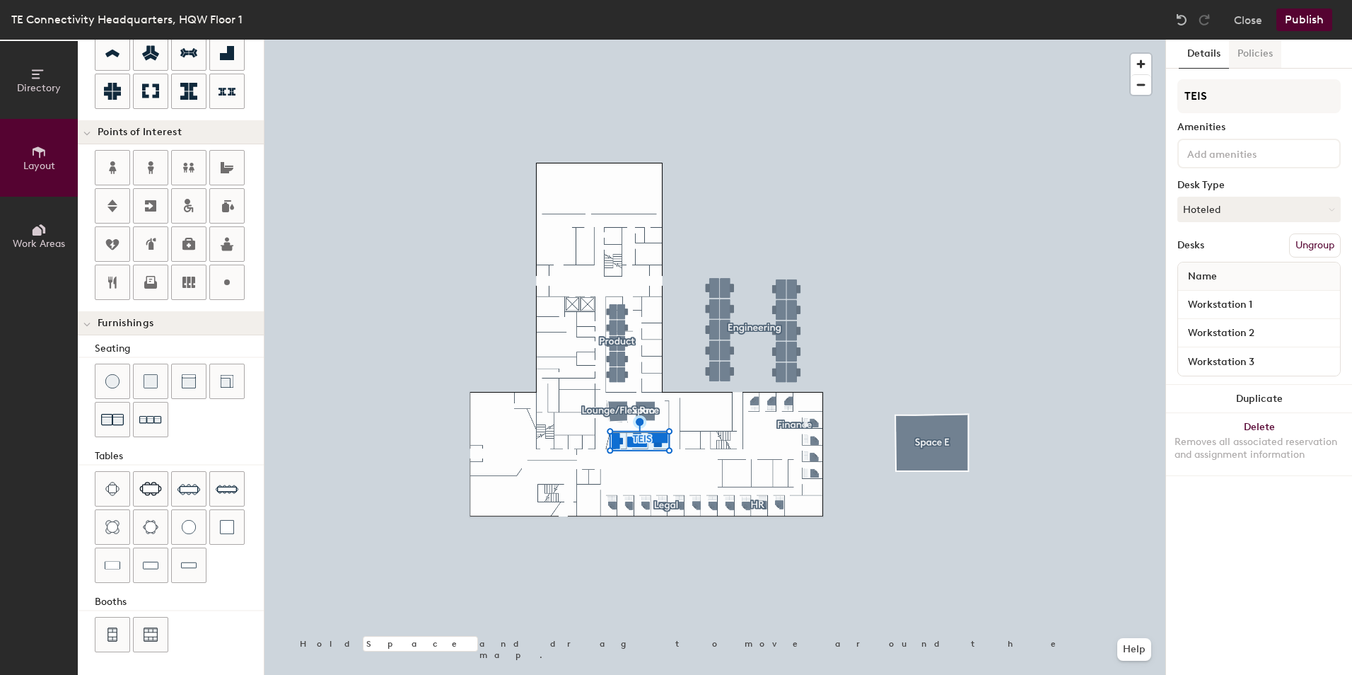
click at [1254, 52] on button "Policies" at bounding box center [1255, 54] width 52 height 29
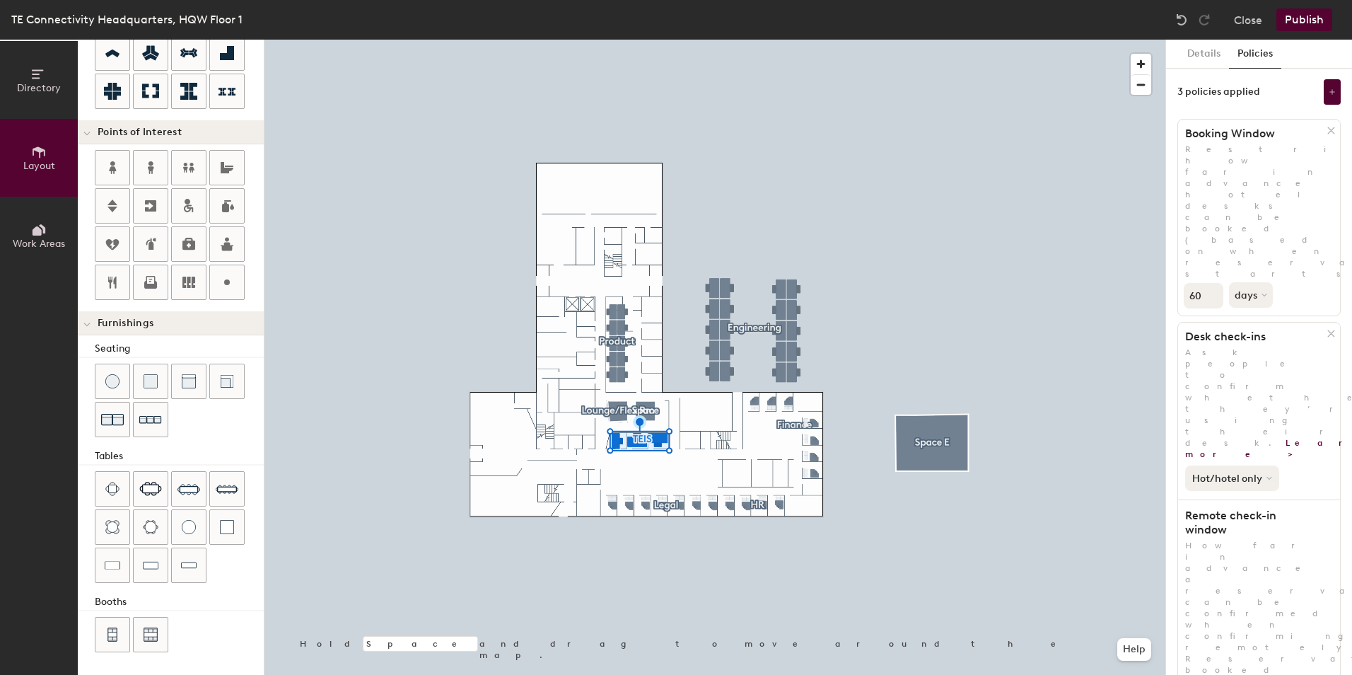
click at [1263, 465] on button "Hot/hotel only" at bounding box center [1232, 477] width 94 height 25
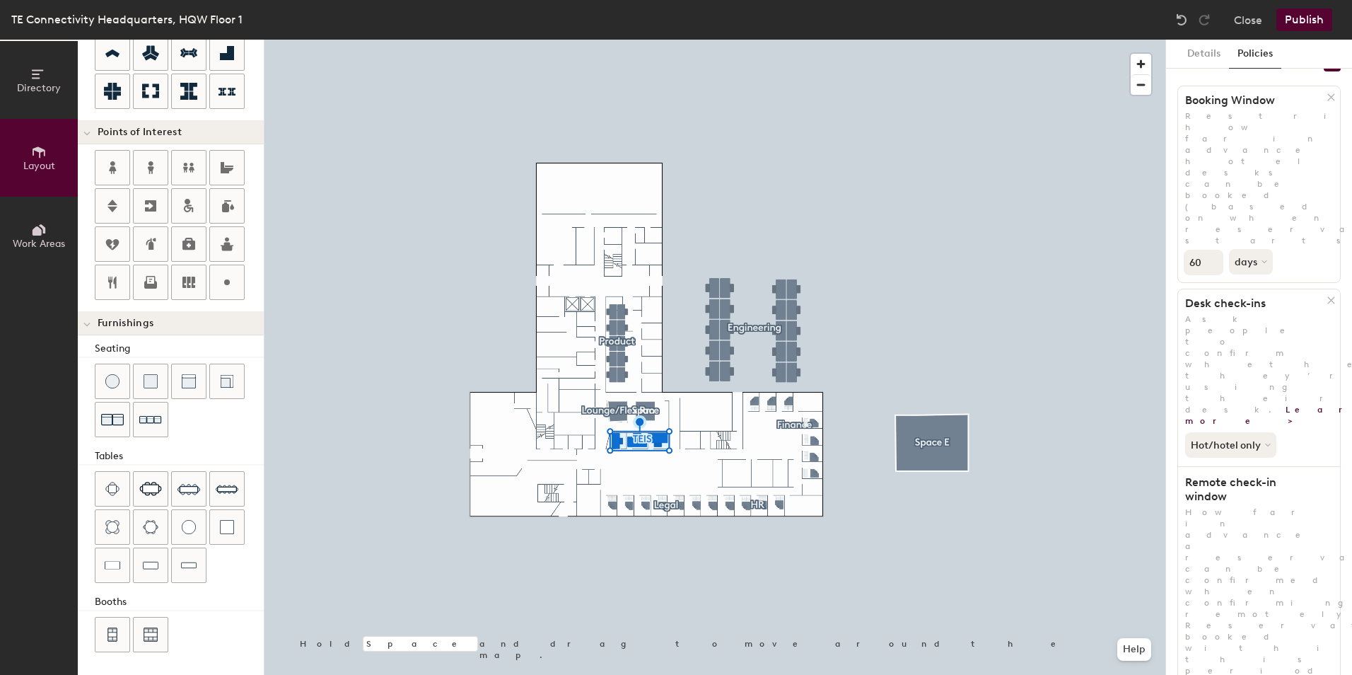
scroll to position [45, 0]
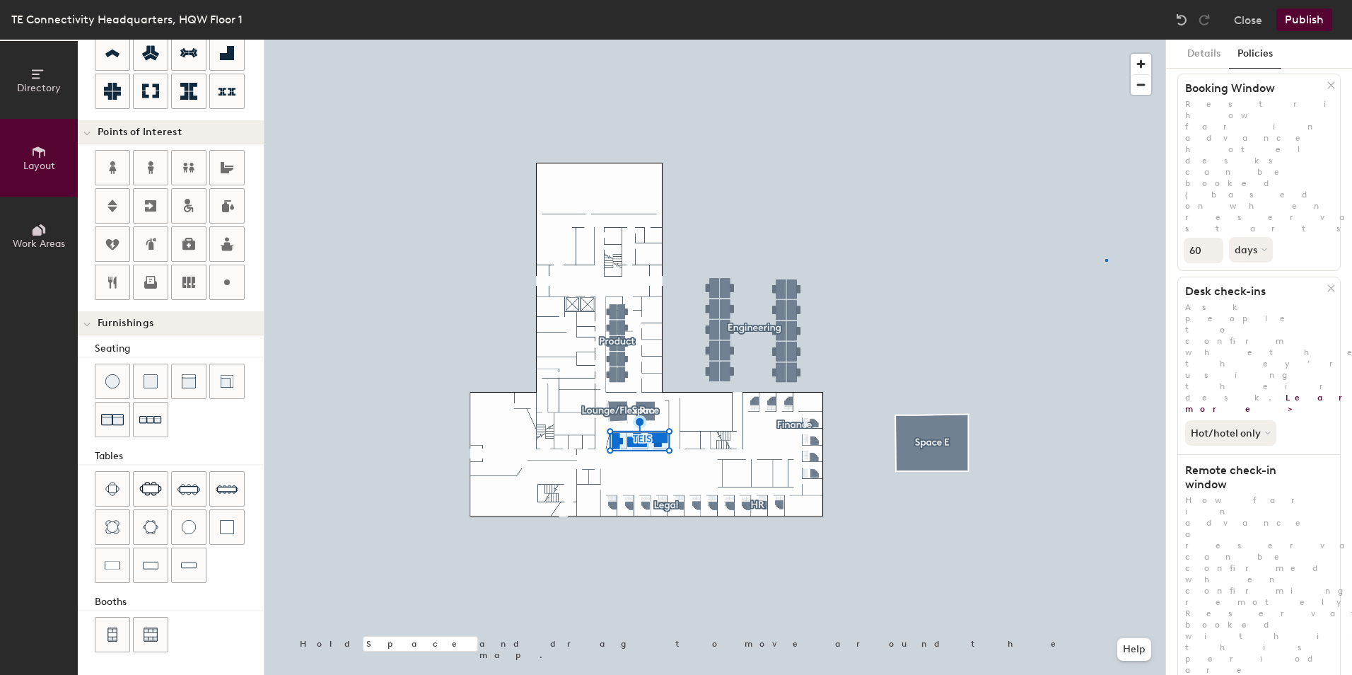
click at [1105, 40] on div at bounding box center [714, 40] width 901 height 0
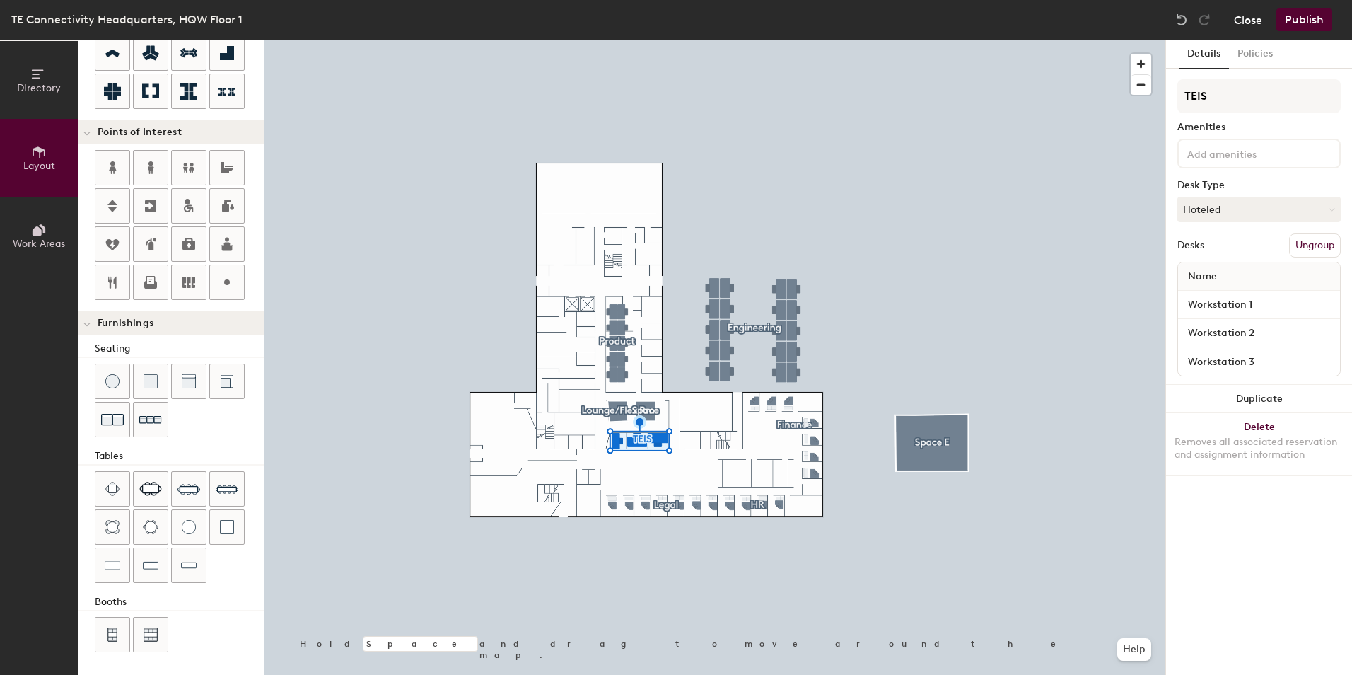
click at [1239, 17] on button "Close" at bounding box center [1248, 19] width 28 height 23
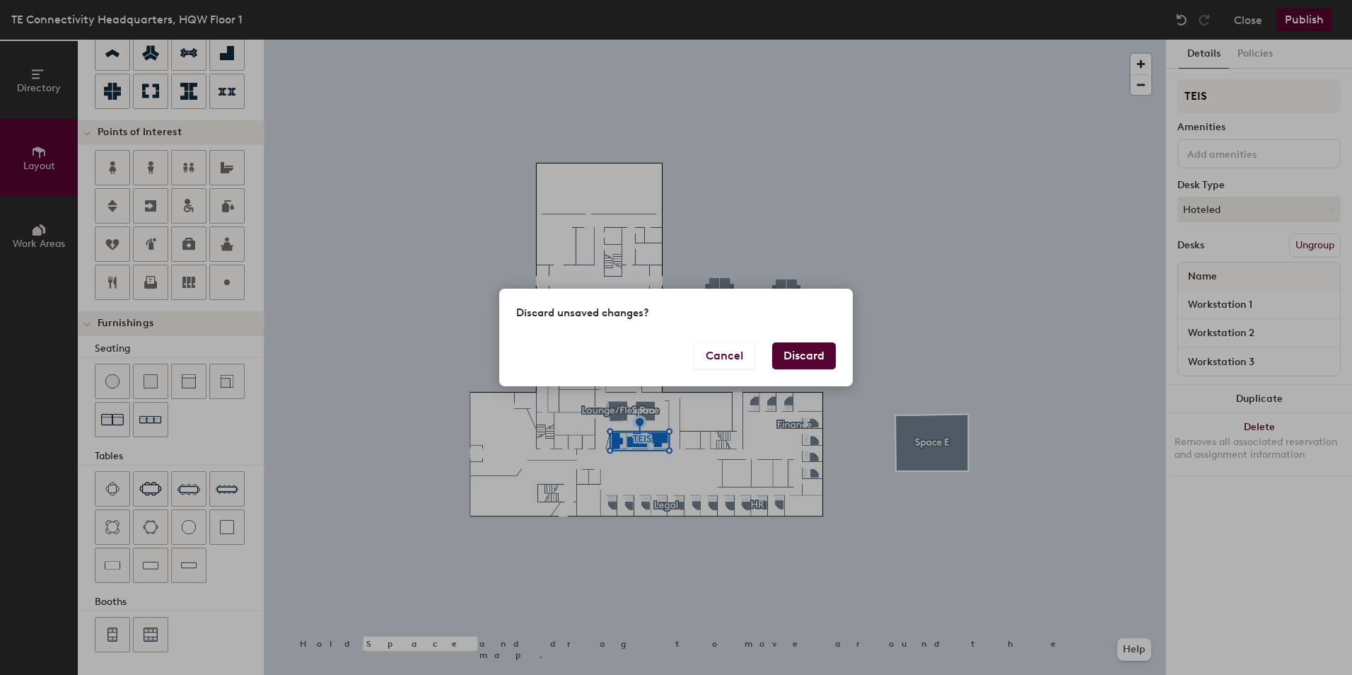
click at [809, 358] on button "Discard" at bounding box center [804, 355] width 64 height 27
type input "20"
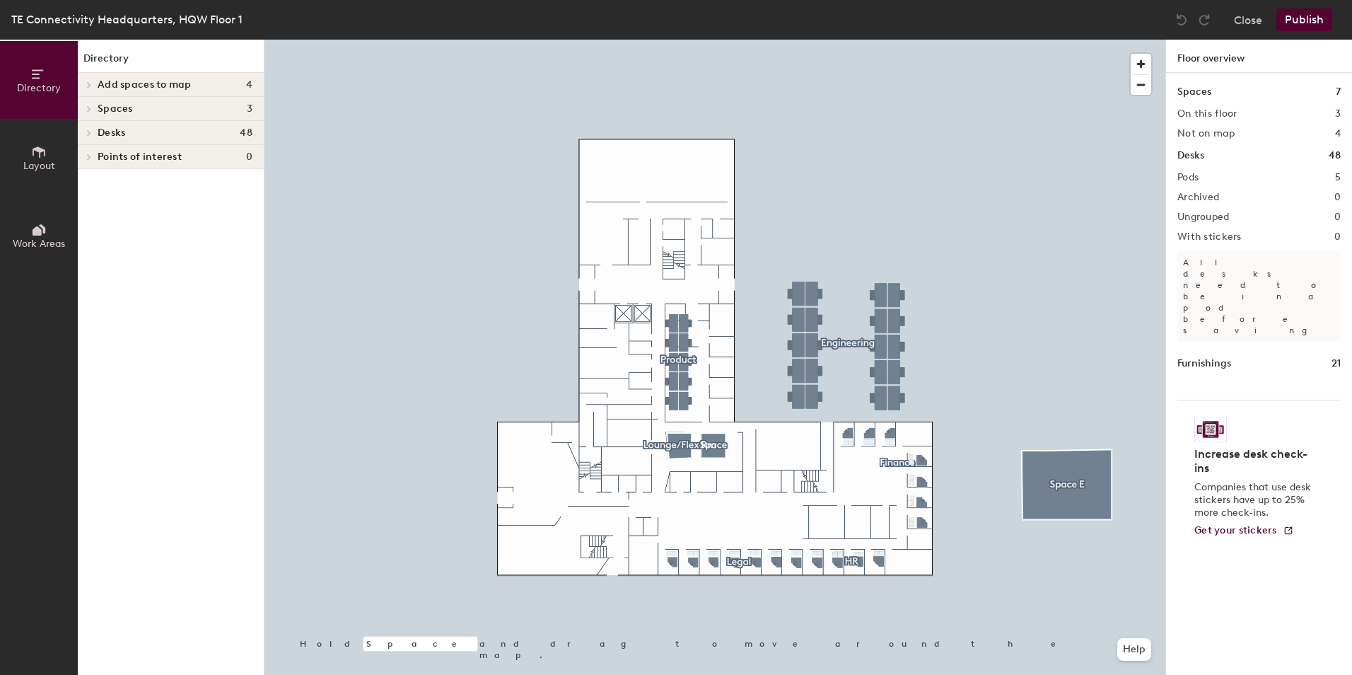
click at [36, 157] on icon at bounding box center [39, 152] width 16 height 16
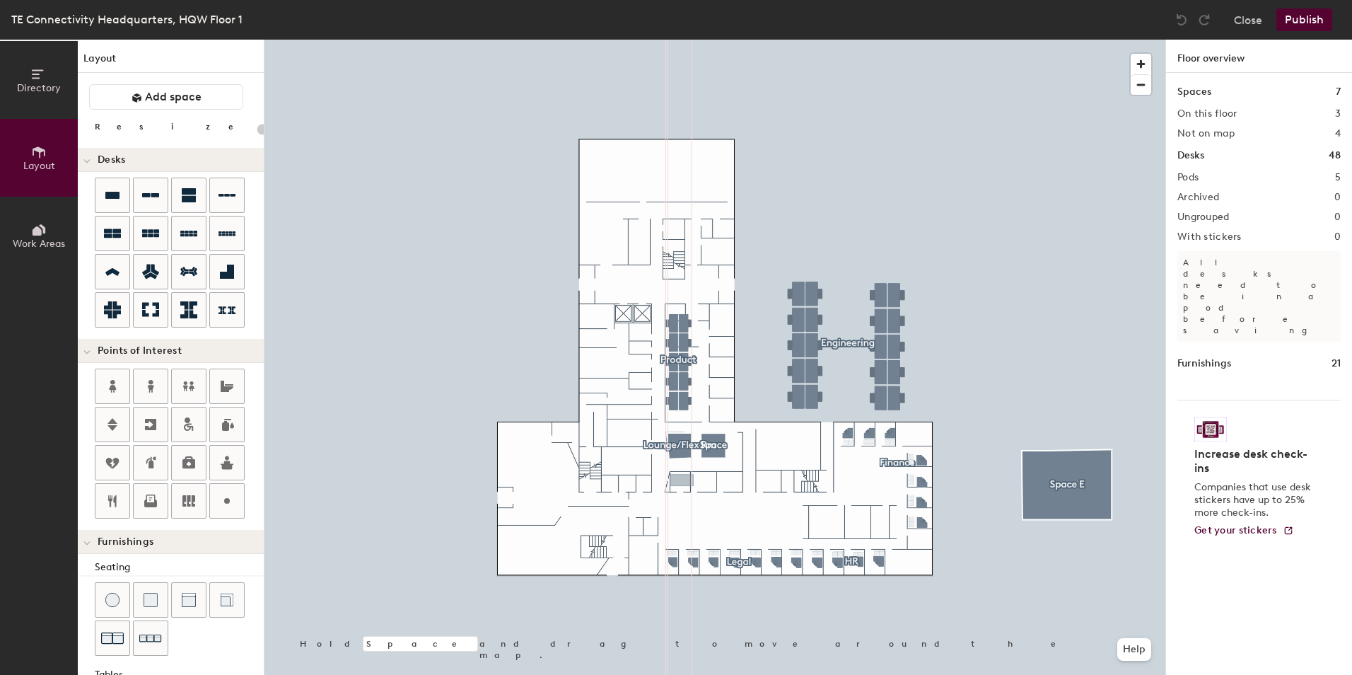
click at [682, 480] on div "Directory Layout Work Areas Layout Add space Resize Desks Points of Interest Fu…" at bounding box center [676, 357] width 1352 height 635
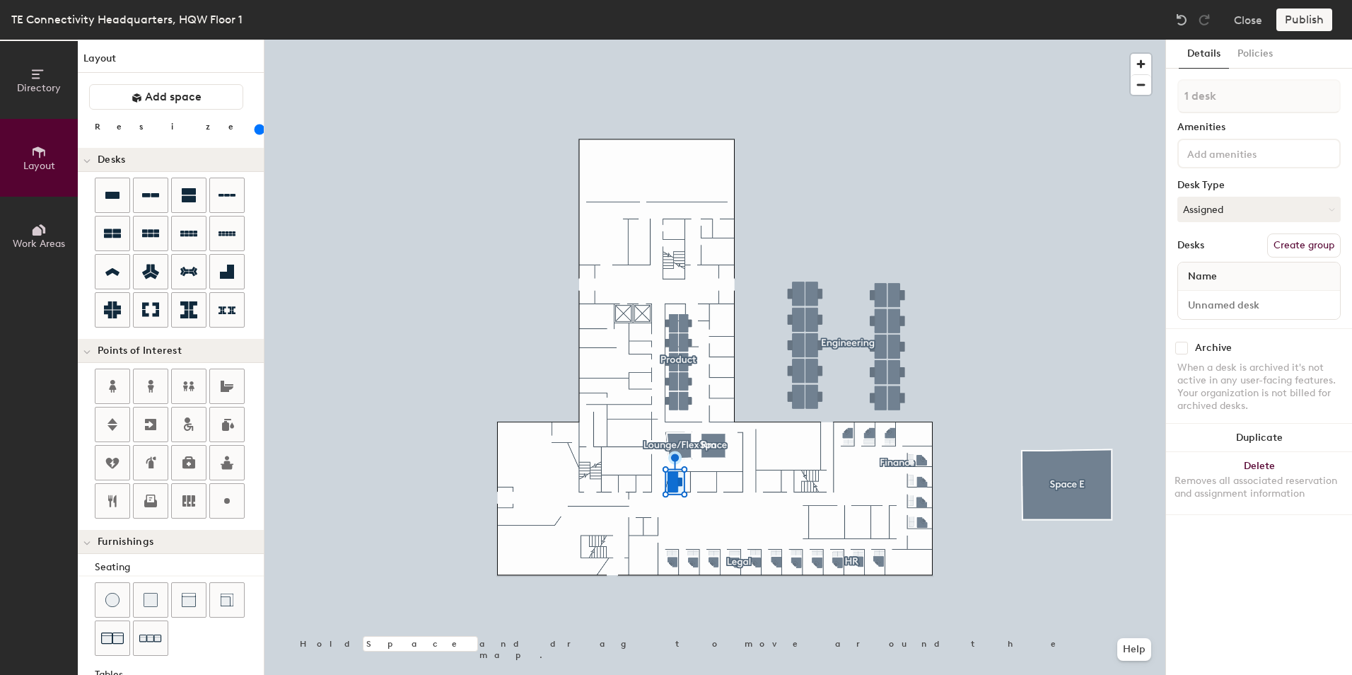
click at [420, 40] on div at bounding box center [714, 40] width 901 height 0
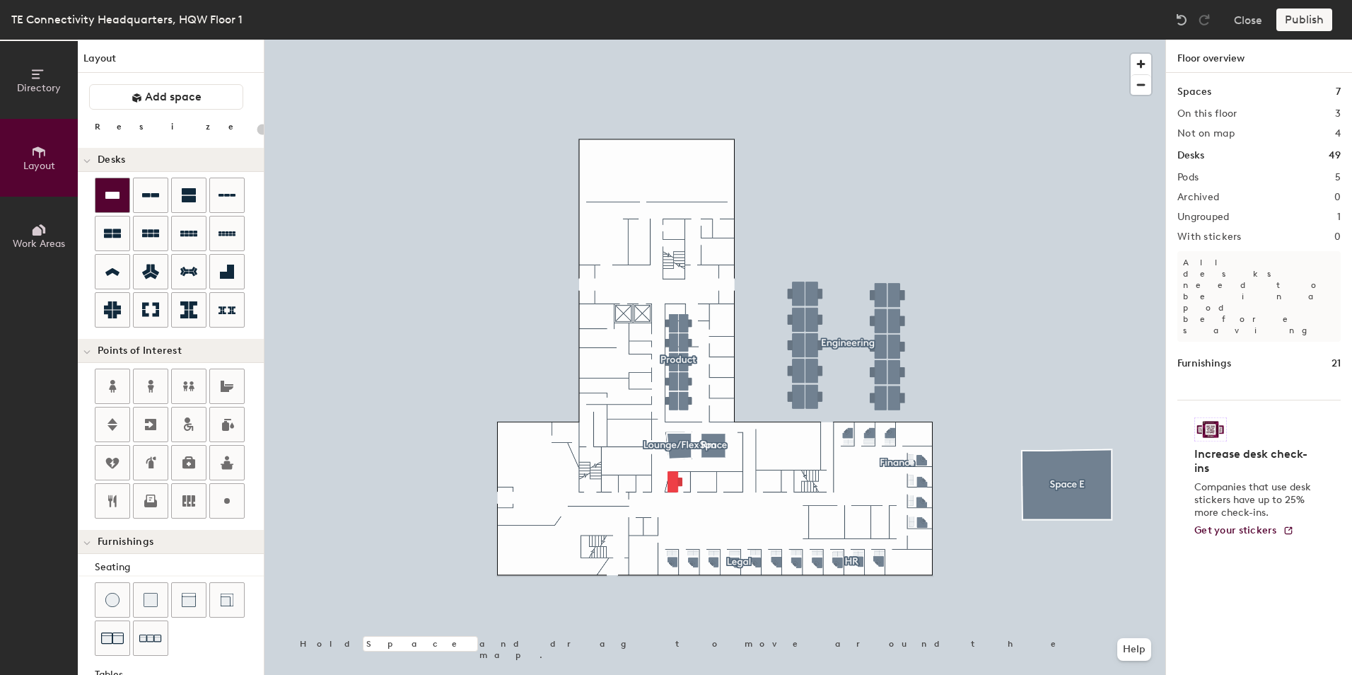
click at [112, 189] on icon at bounding box center [112, 195] width 17 height 17
click at [705, 481] on div "Directory Layout Work Areas Layout Add space Resize Desks Points of Interest Fu…" at bounding box center [676, 357] width 1352 height 635
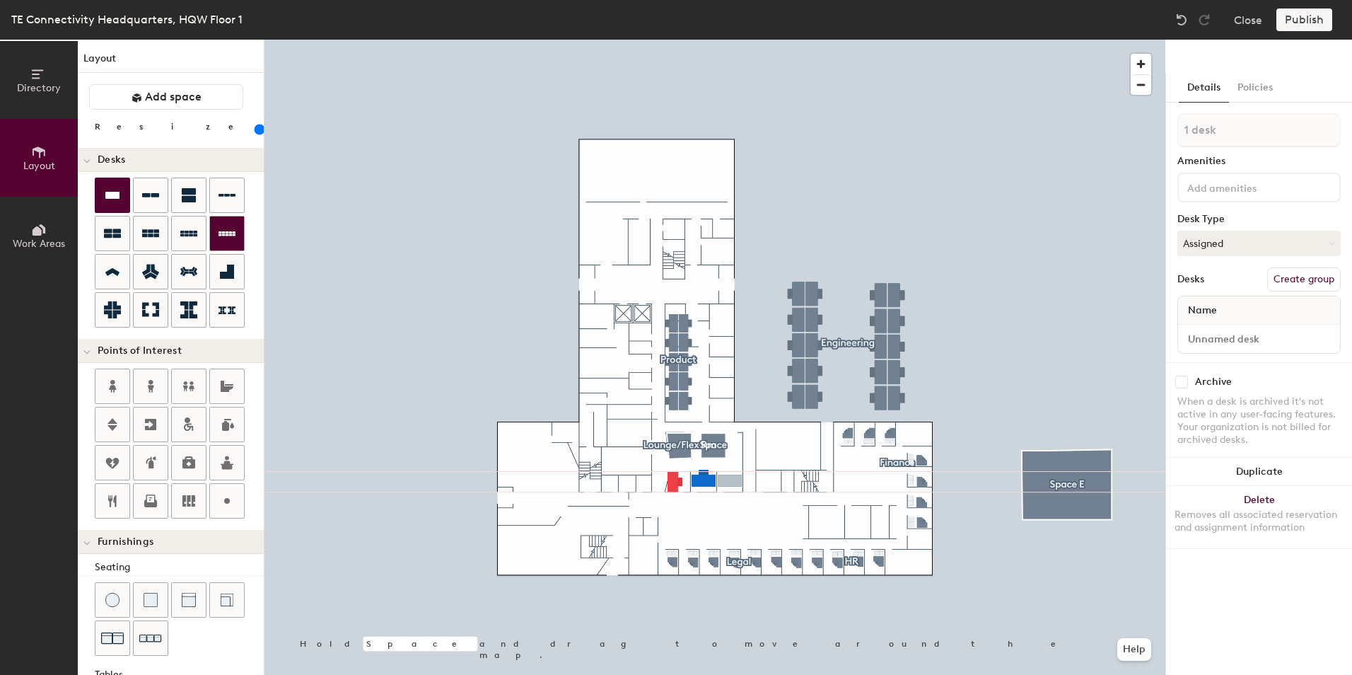
click at [730, 481] on div "Directory Layout Work Areas Layout Add space Resize Desks Points of Interest Fu…" at bounding box center [676, 357] width 1352 height 635
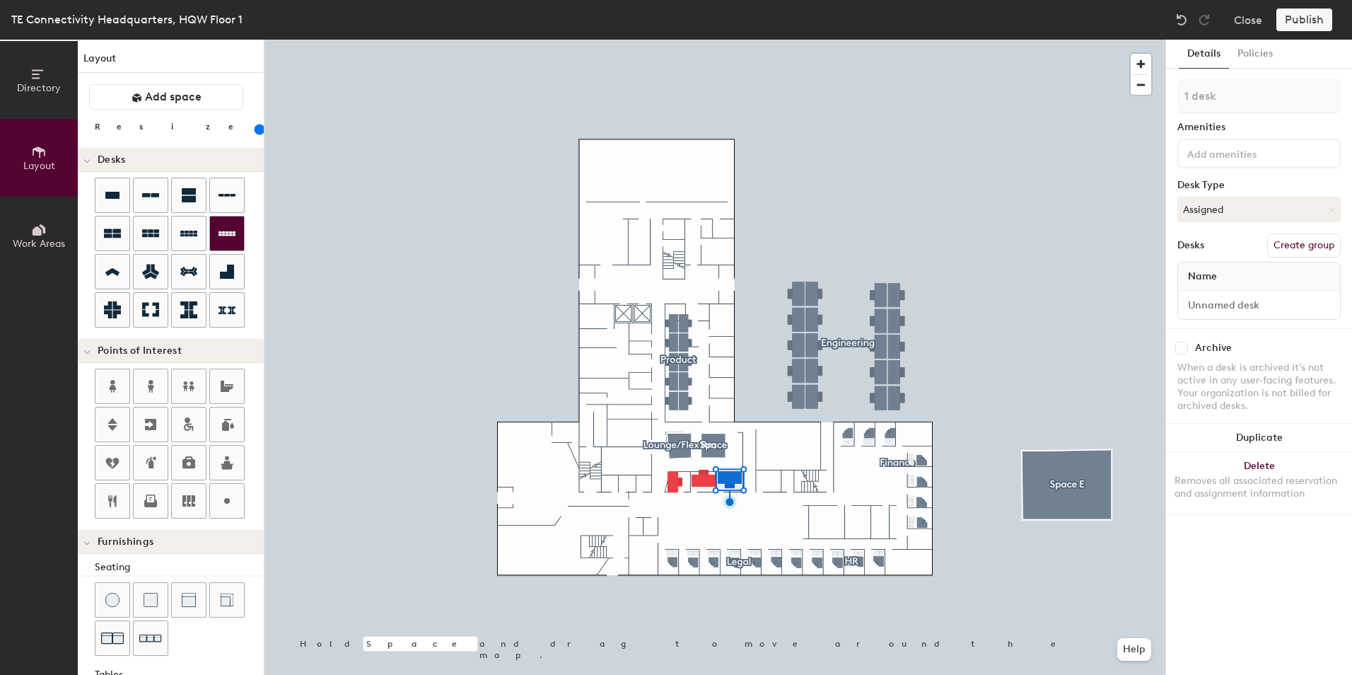
click at [691, 40] on div at bounding box center [714, 40] width 901 height 0
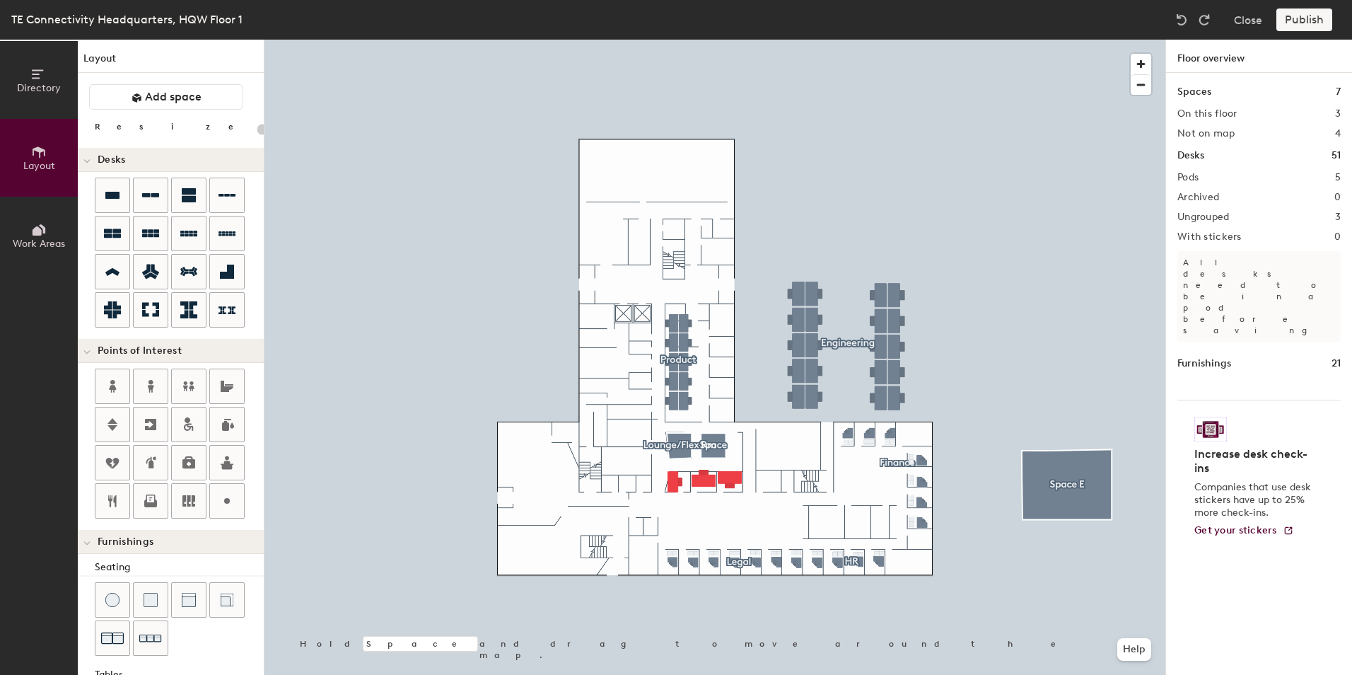
click at [728, 40] on div at bounding box center [714, 40] width 901 height 0
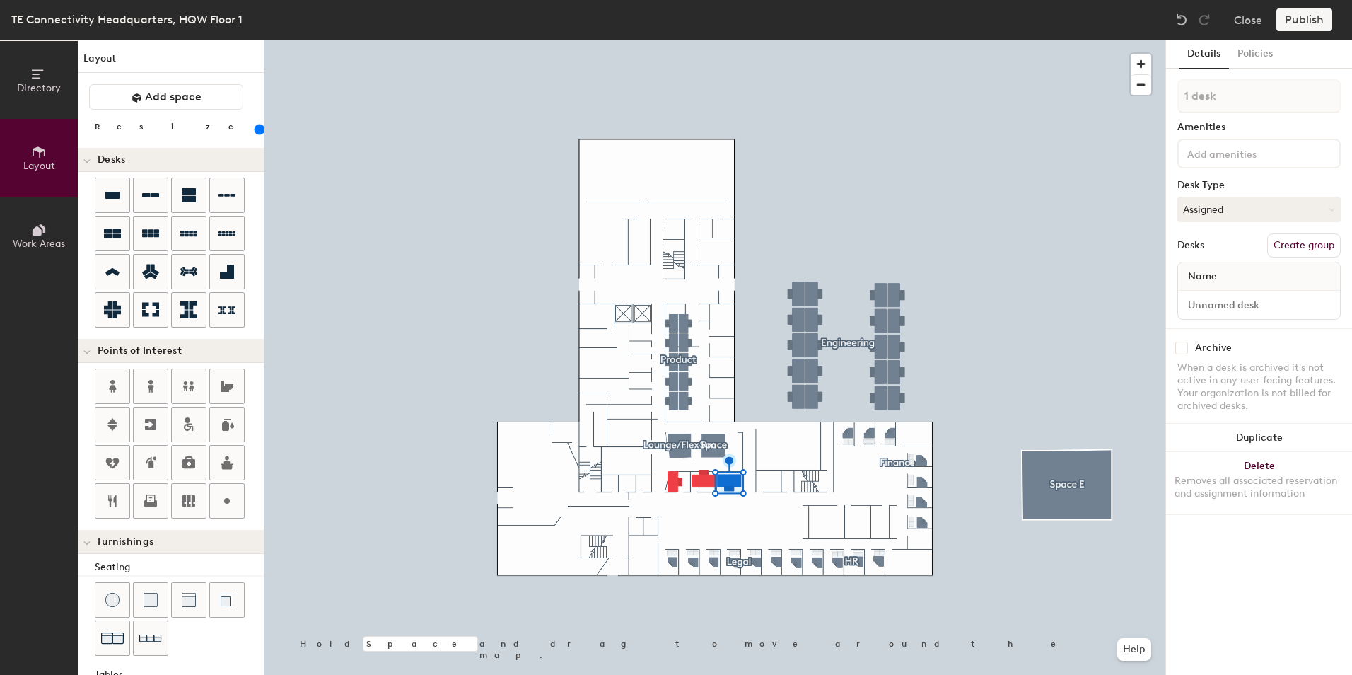
click at [999, 40] on div at bounding box center [714, 40] width 901 height 0
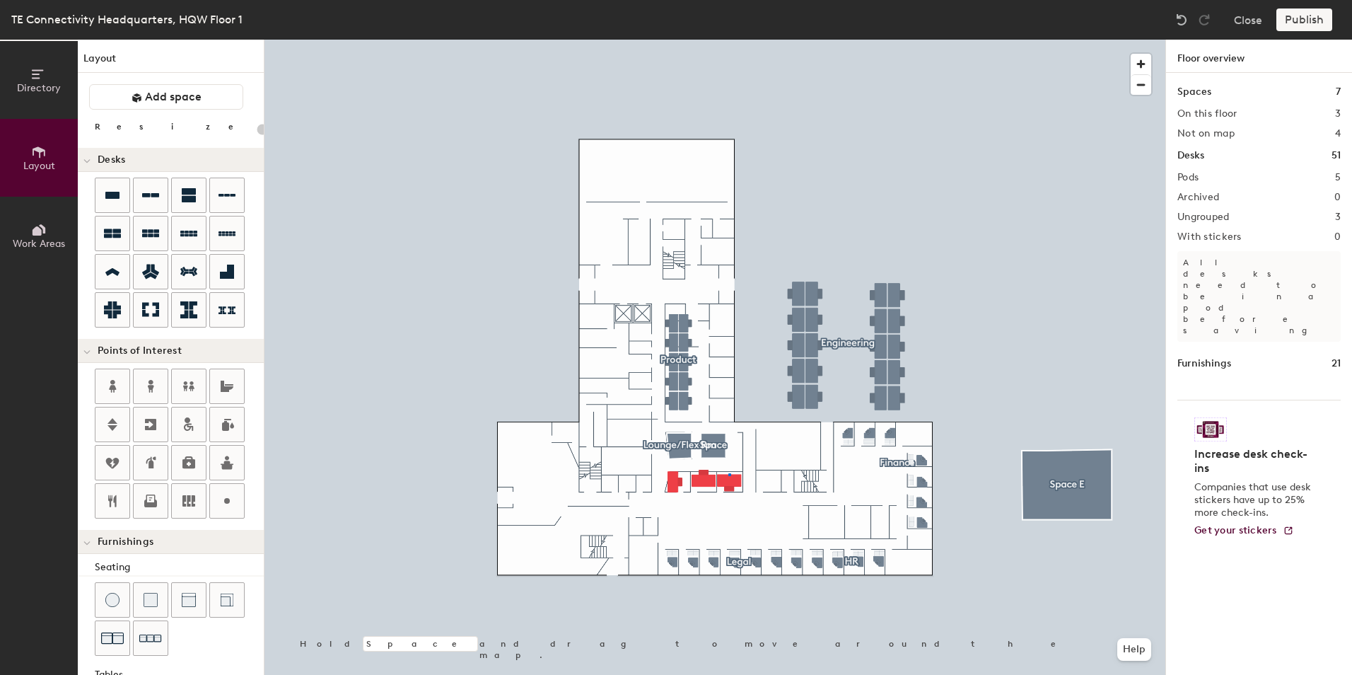
drag, startPoint x: 110, startPoint y: 189, endPoint x: 729, endPoint y: 481, distance: 684.8
click at [728, 40] on div at bounding box center [714, 40] width 901 height 0
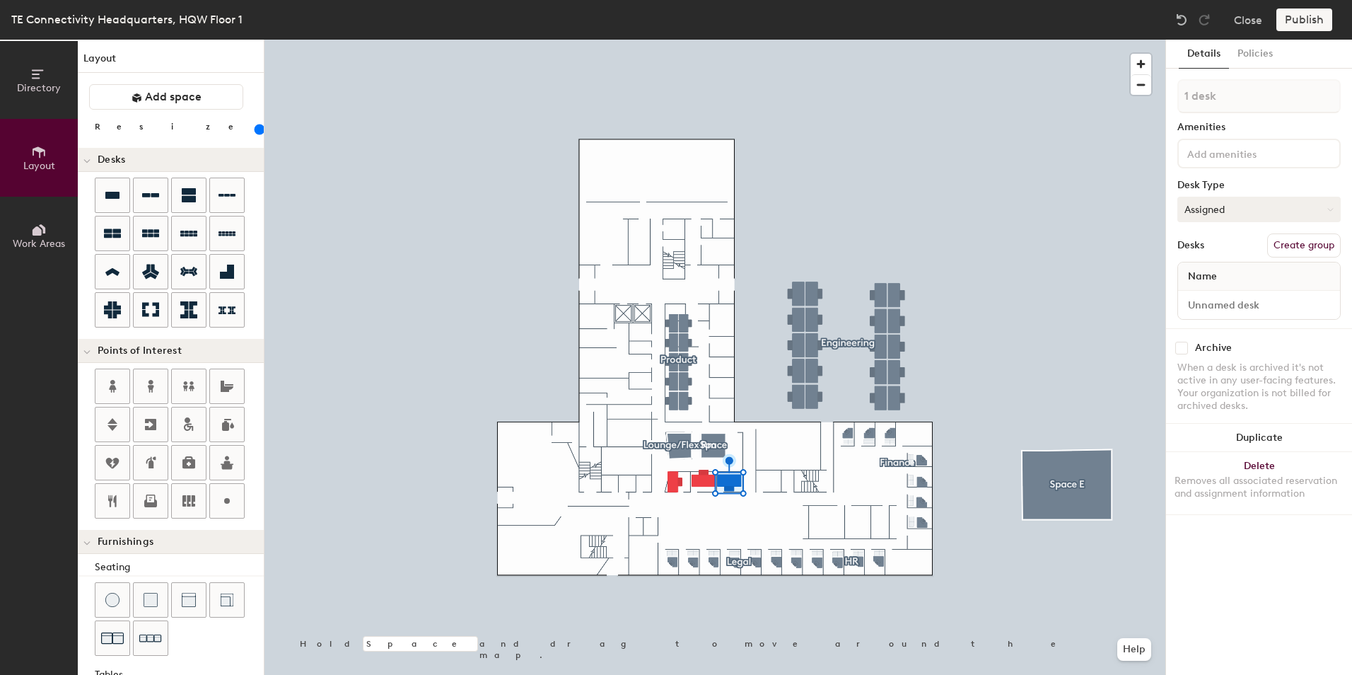
click at [1256, 212] on button "Assigned" at bounding box center [1258, 209] width 163 height 25
click at [1219, 292] on div "Hoteled" at bounding box center [1248, 295] width 141 height 21
click at [703, 40] on div at bounding box center [714, 40] width 901 height 0
click at [1232, 206] on button "Assigned" at bounding box center [1258, 209] width 163 height 25
click at [1221, 293] on div "Hoteled" at bounding box center [1248, 295] width 141 height 21
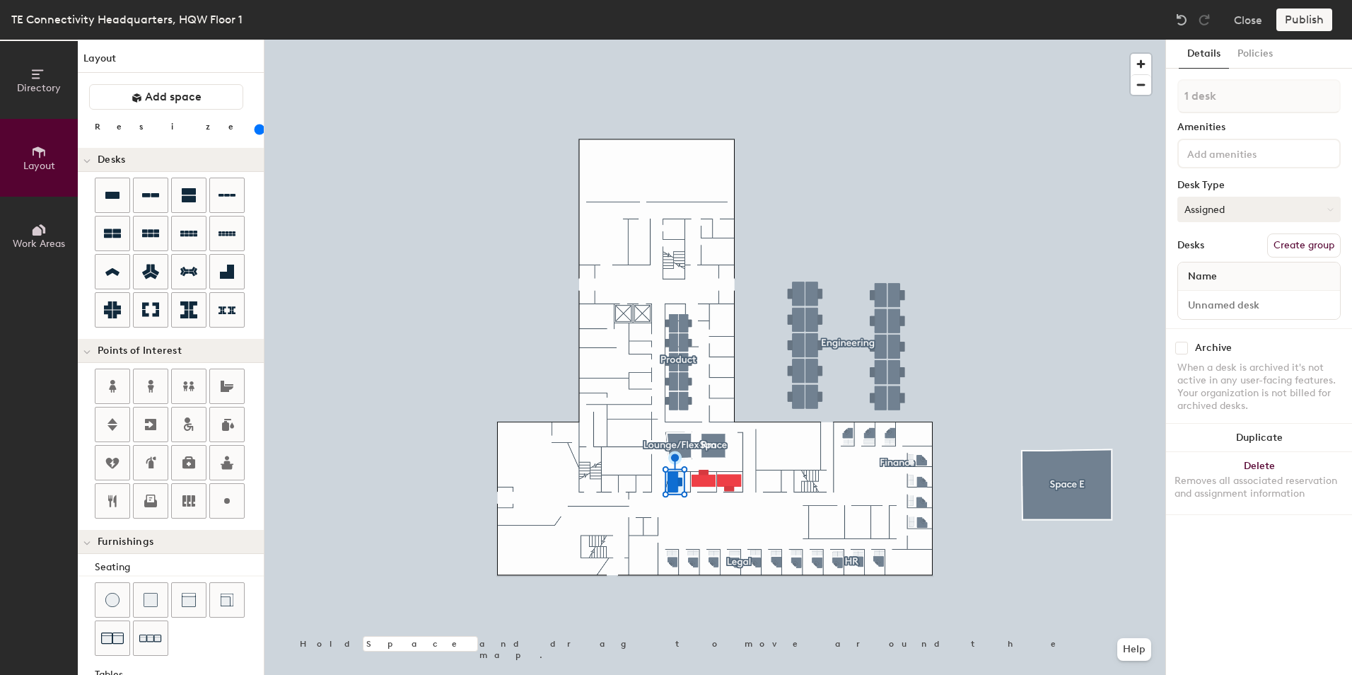
click at [1220, 212] on button "Assigned" at bounding box center [1258, 209] width 163 height 25
click at [1220, 293] on div "Hoteled" at bounding box center [1248, 295] width 141 height 21
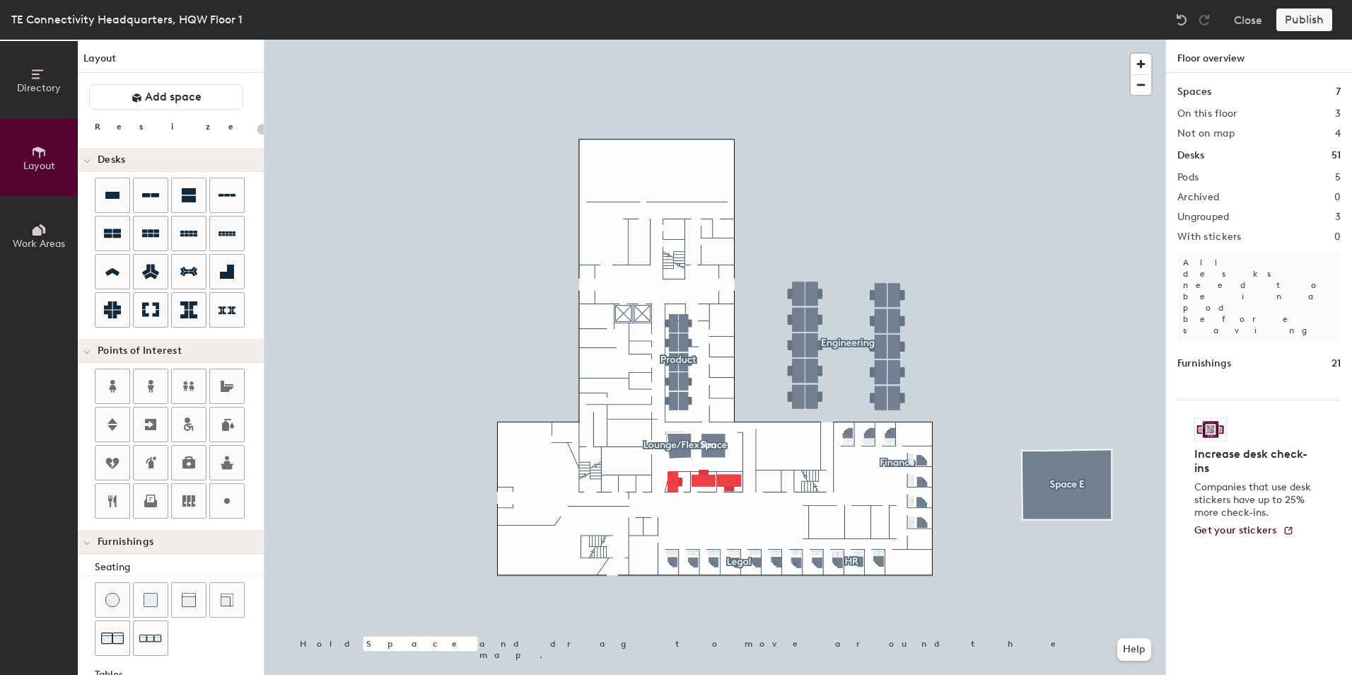
click at [673, 40] on div at bounding box center [714, 40] width 901 height 0
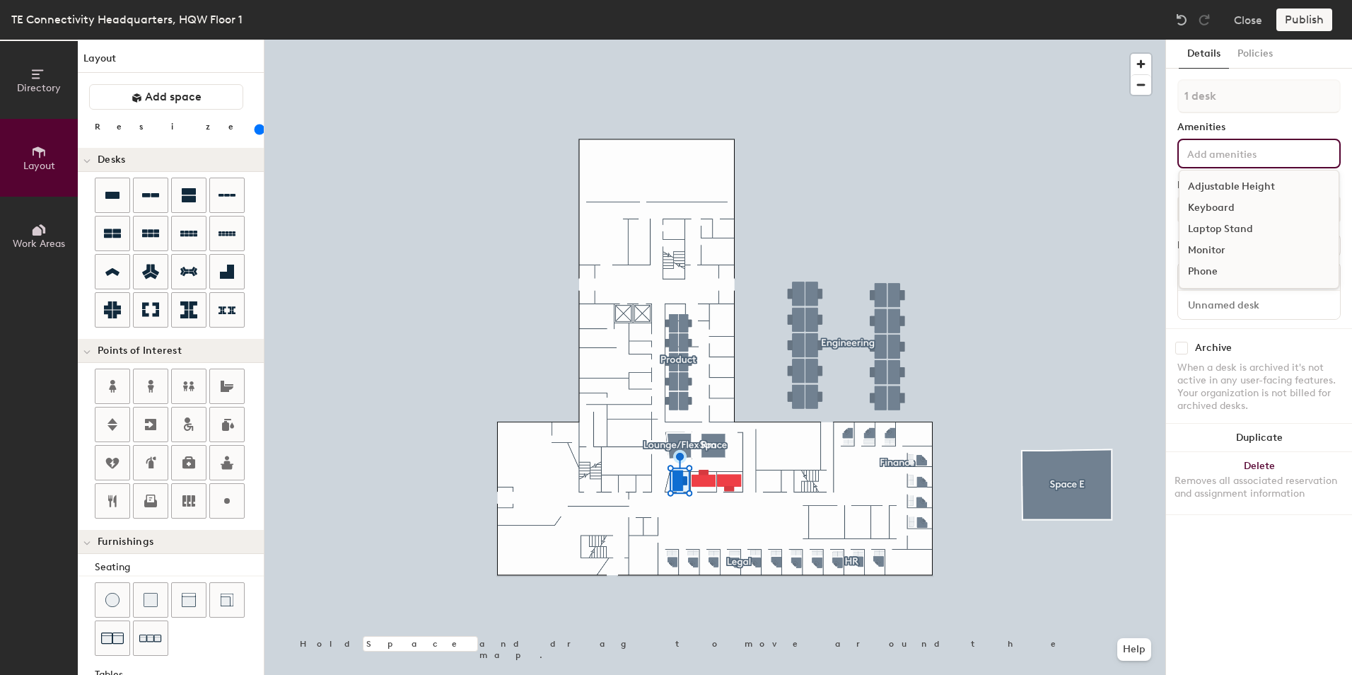
click at [1225, 149] on input at bounding box center [1247, 152] width 127 height 17
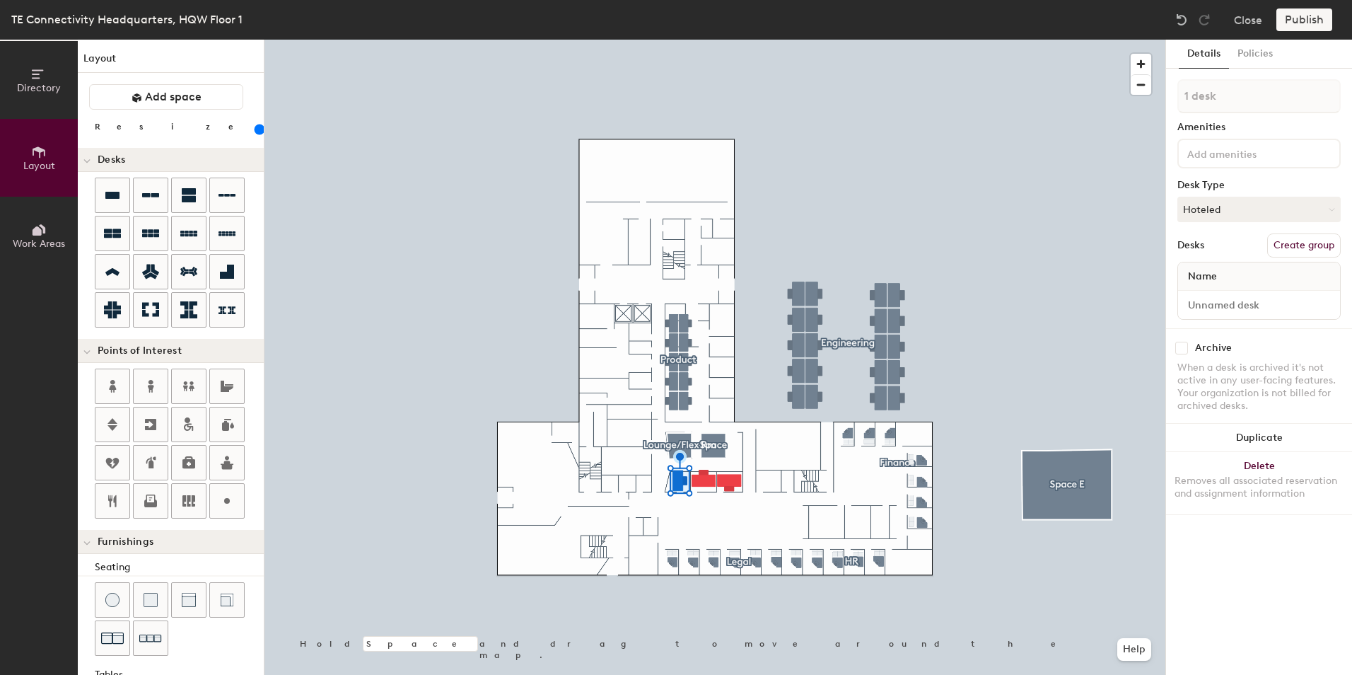
type input "20"
type input "2 desks"
type input "20"
type input "3 desks"
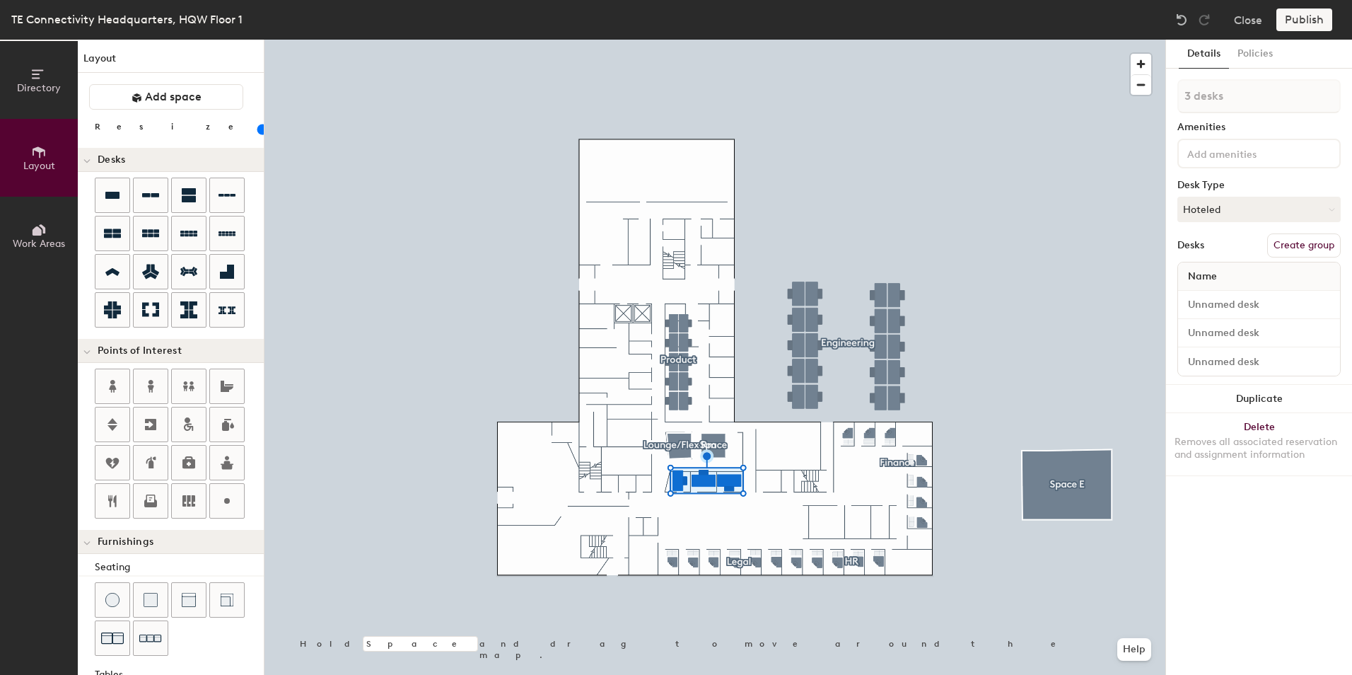
click at [1288, 240] on button "Create group" at bounding box center [1304, 245] width 74 height 24
type input "20"
type input "TE"
type input "20"
type input "TEI"
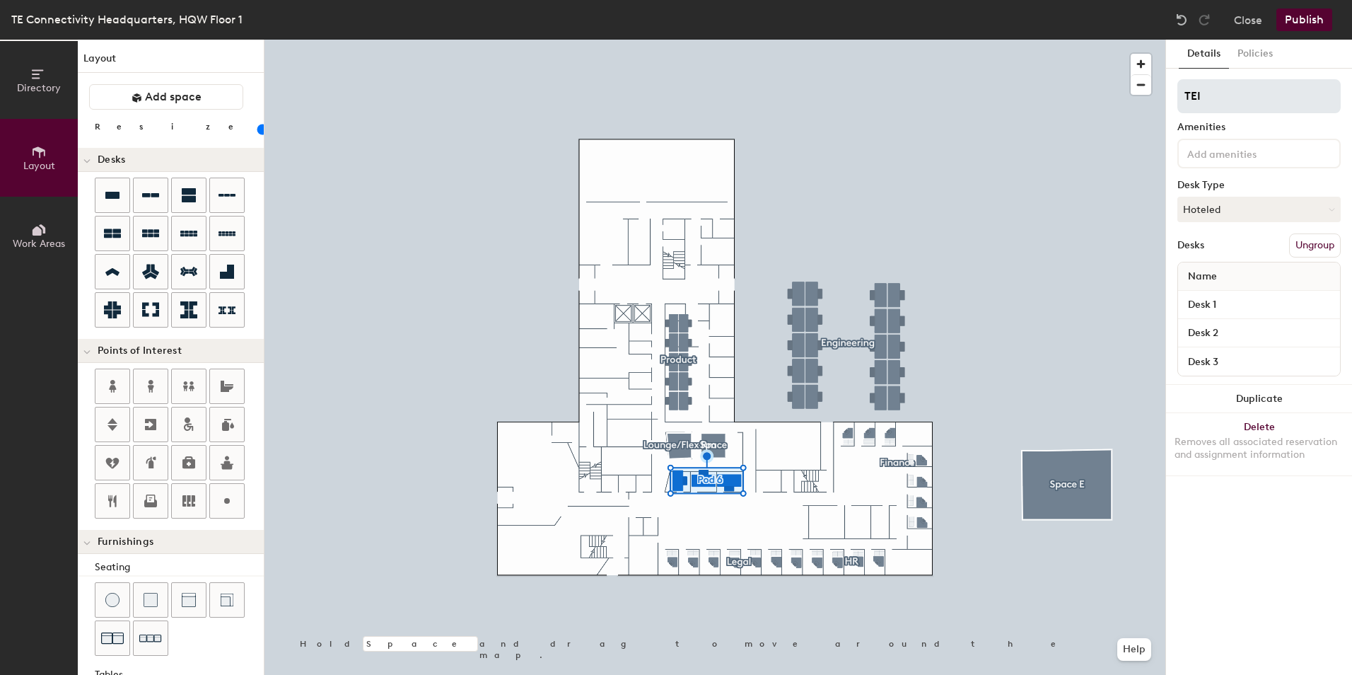
type input "20"
type input "TEIS"
type input "20"
type input "TEIS"
type input "20"
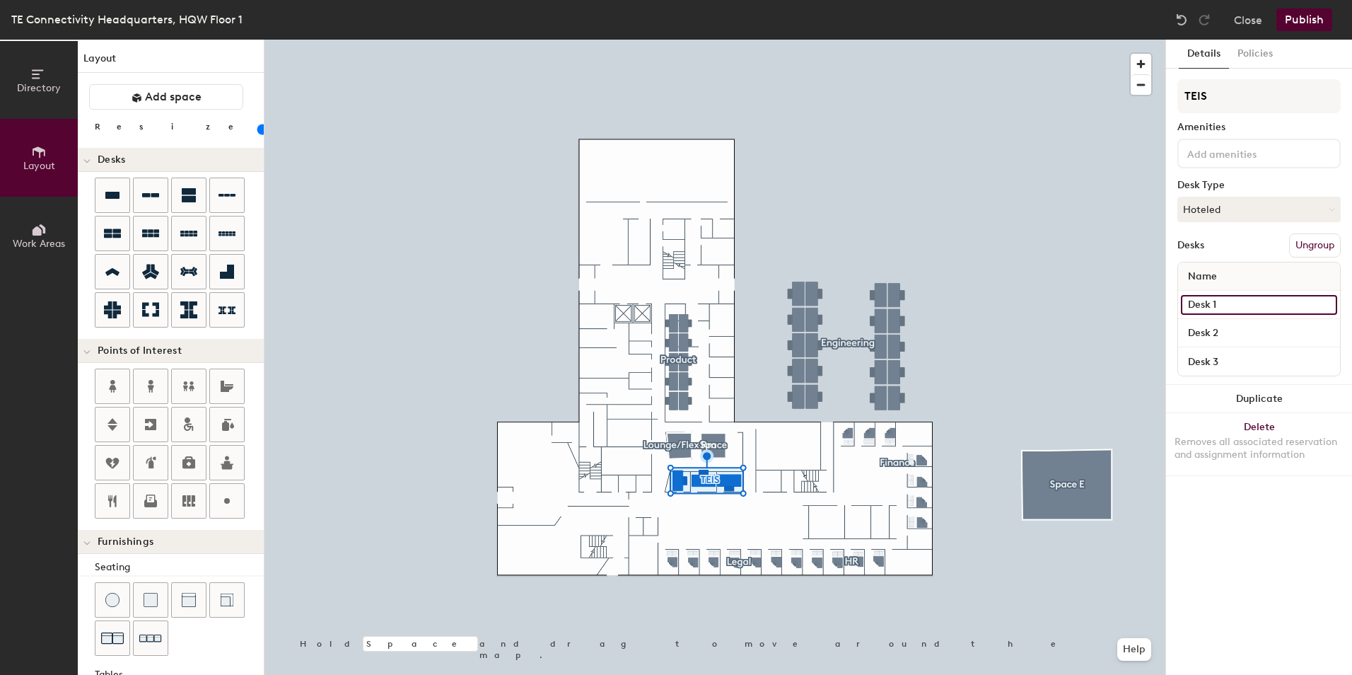
click at [1233, 301] on input "Desk 1" at bounding box center [1259, 305] width 156 height 20
type input "W"
type input "20"
type input "Work"
type input "20"
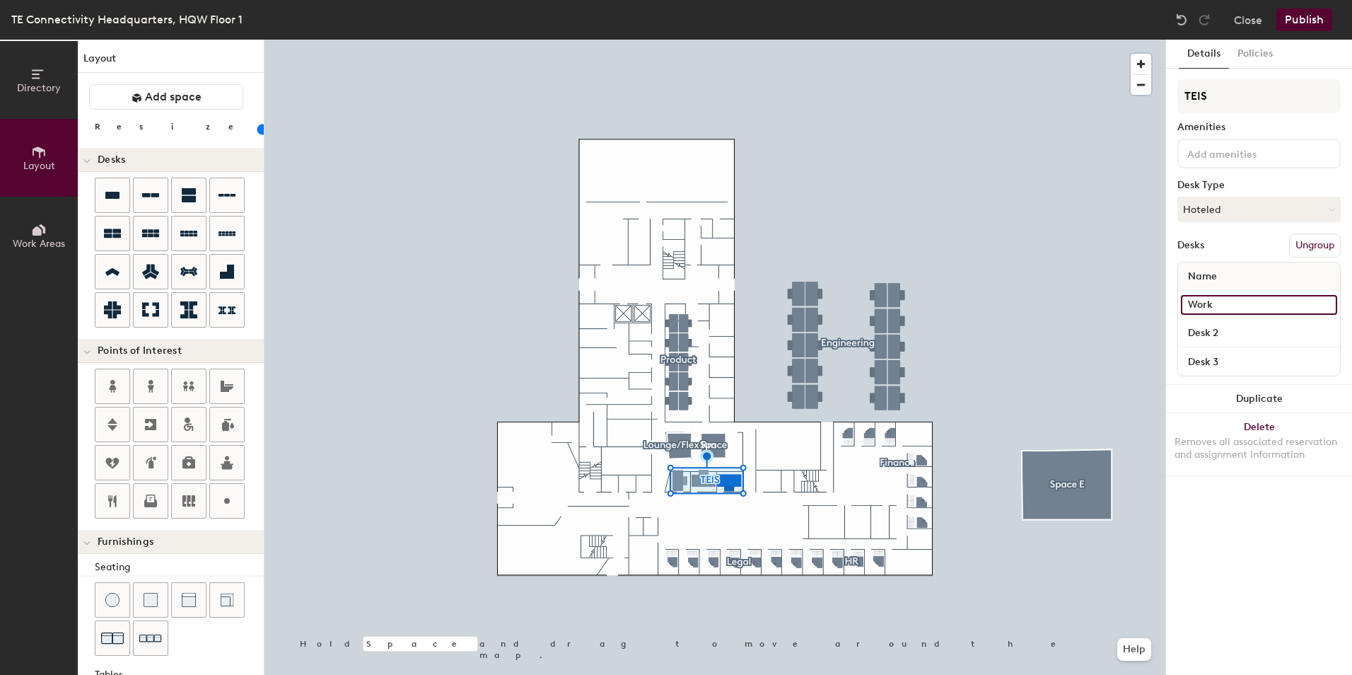
type input "Works"
type input "20"
type input "Worksta"
type input "20"
type input "Workstat"
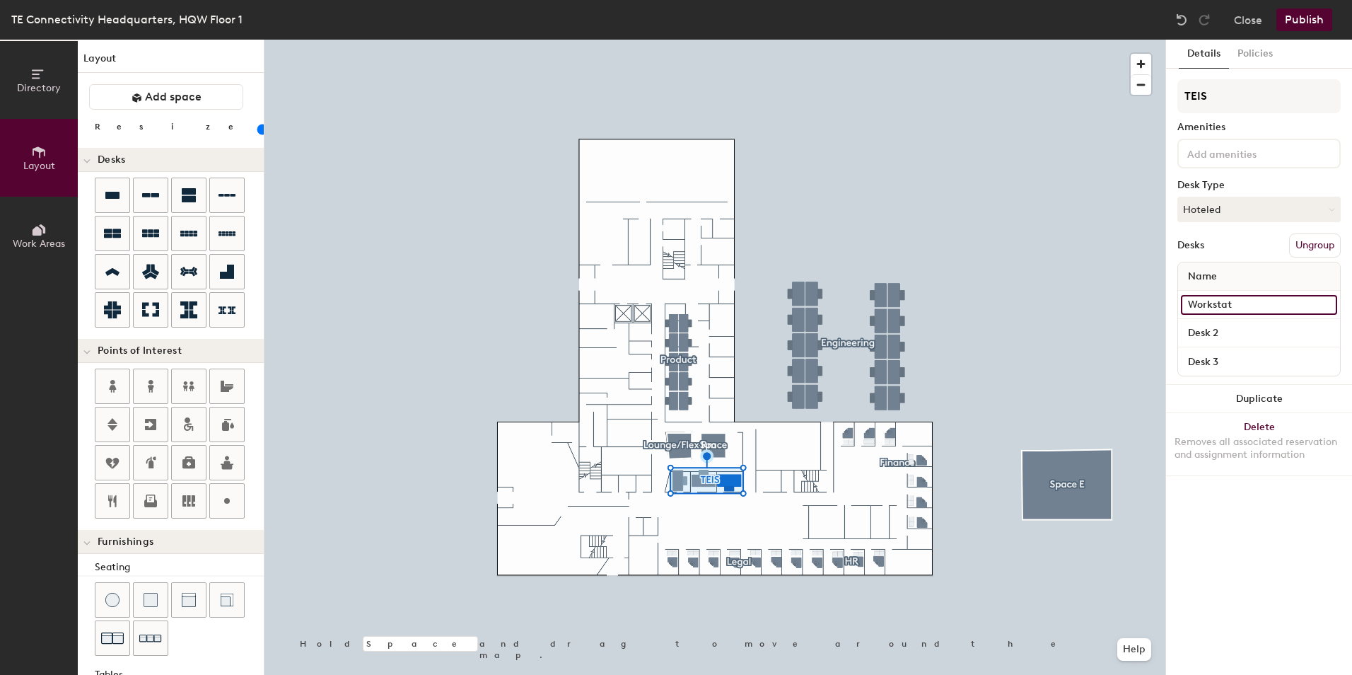
type input "20"
type input "Workstati"
type input "20"
type input "Workstatio"
type input "20"
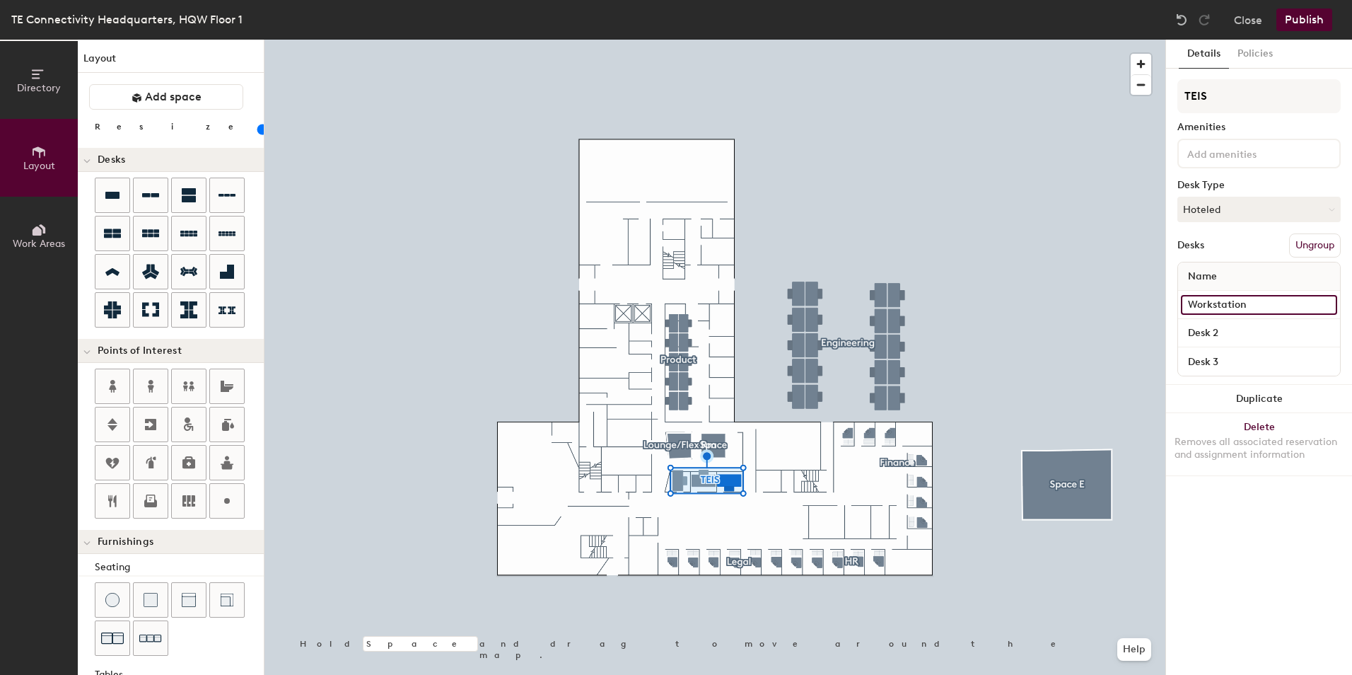
type input "Workstation"
type input "20"
type input "Workstation 1"
type input "20"
click at [1099, 320] on div "Directory Layout Work Areas Layout Add space Resize Desks Points of Interest Fu…" at bounding box center [676, 357] width 1352 height 635
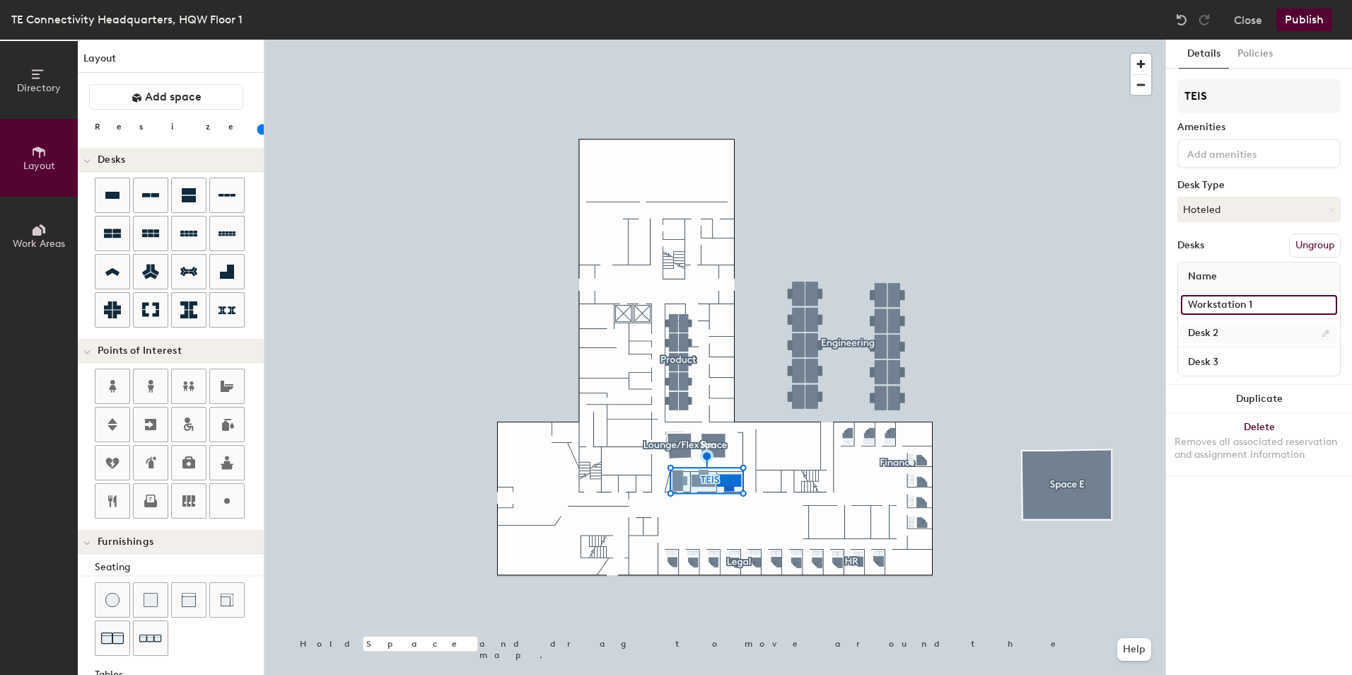
type input "Workstation 1"
type input "20"
click at [1207, 329] on input "Desk 2" at bounding box center [1259, 333] width 156 height 20
paste input "Workstation 1"
type input "Workstation 1"
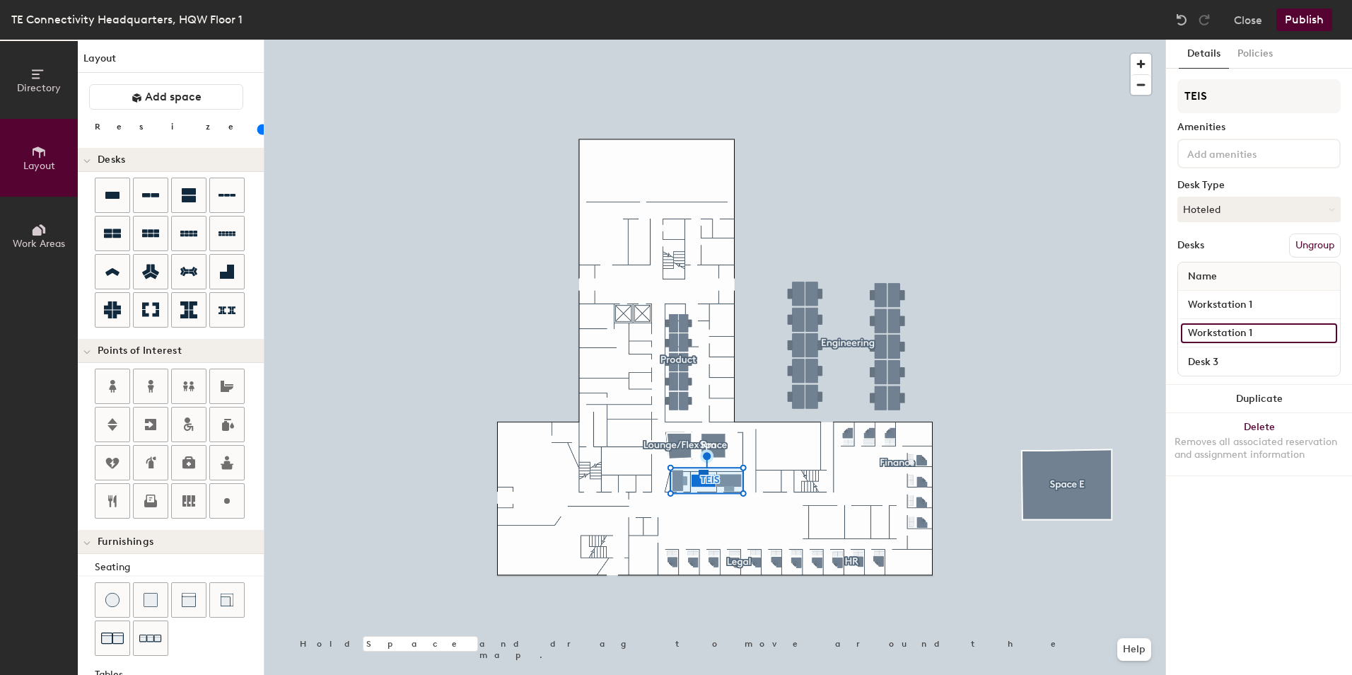
type input "20"
type input "Workstation 2"
type input "20"
type input "Workstation 2"
click at [1263, 351] on div "Desk 3" at bounding box center [1259, 361] width 162 height 28
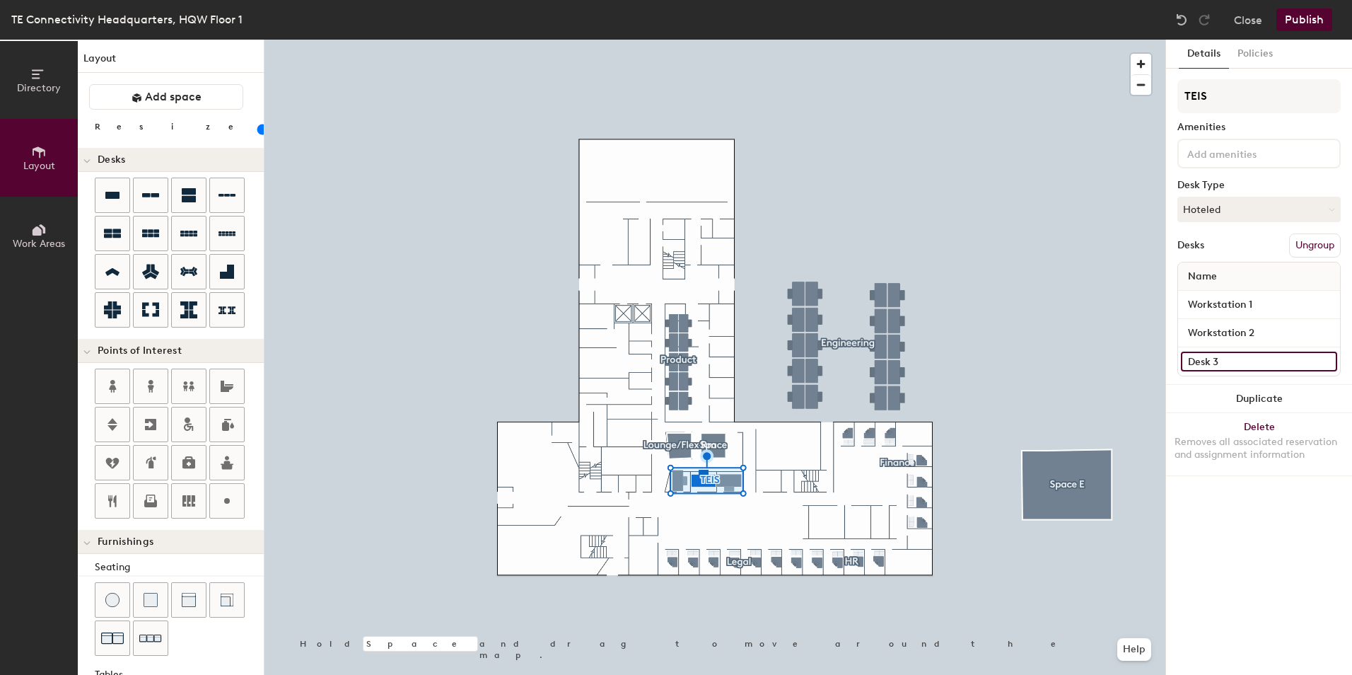
type input "20"
click at [1250, 362] on input "Desk 3" at bounding box center [1259, 361] width 156 height 20
paste input "Workstation 1"
type input "Workstation 1"
type input "20"
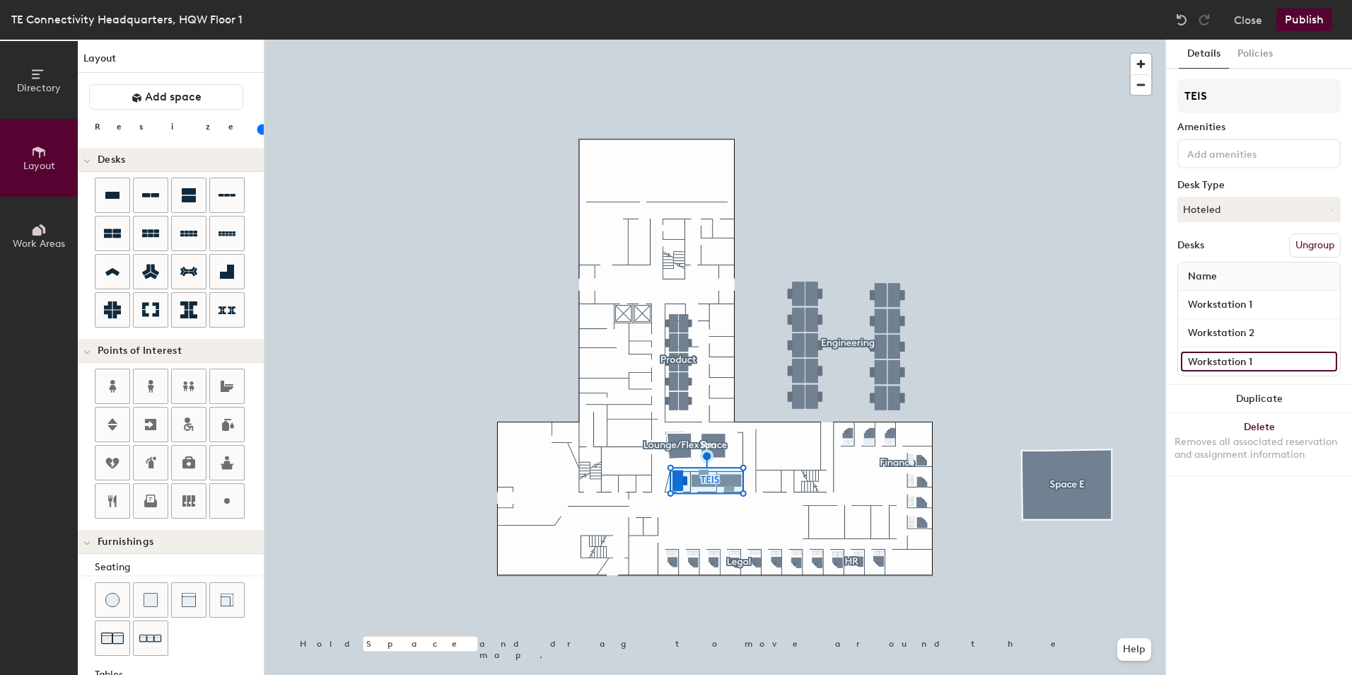
type input "Workstation"
type input "20"
type input "Workstation 3"
type input "20"
type input "Workstation 3"
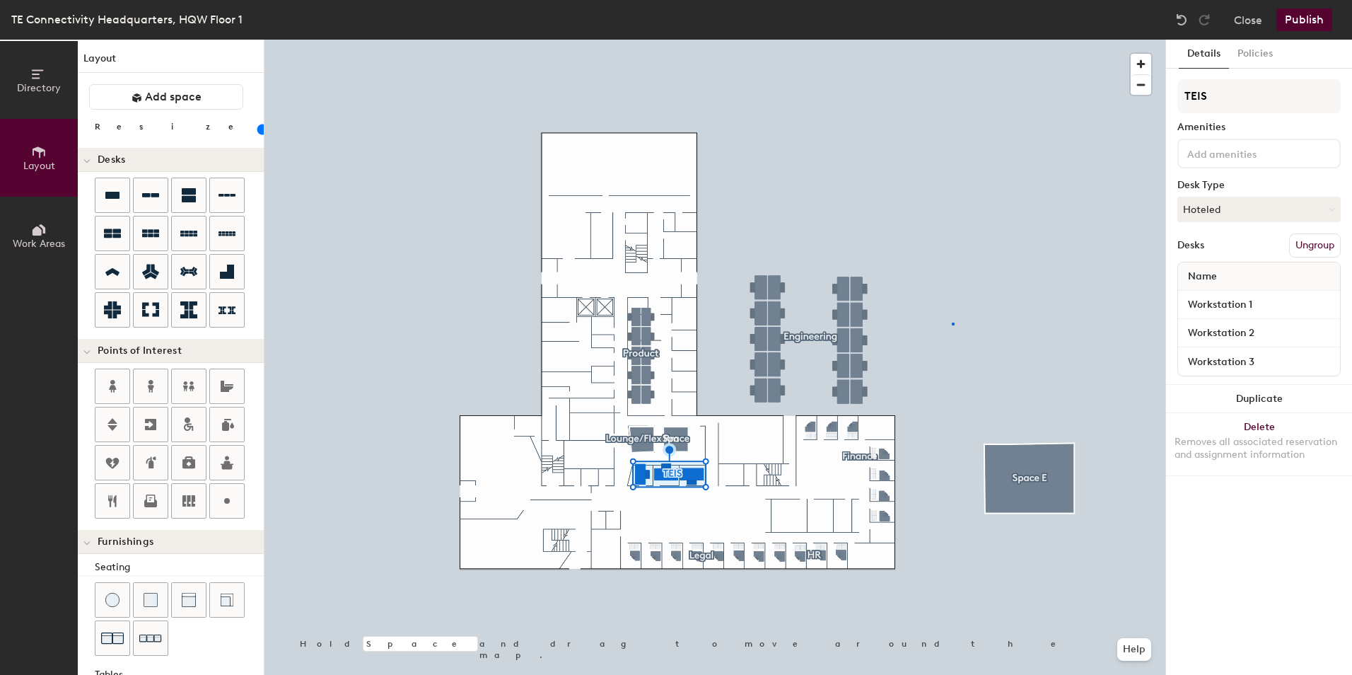
click at [952, 40] on div at bounding box center [714, 40] width 901 height 0
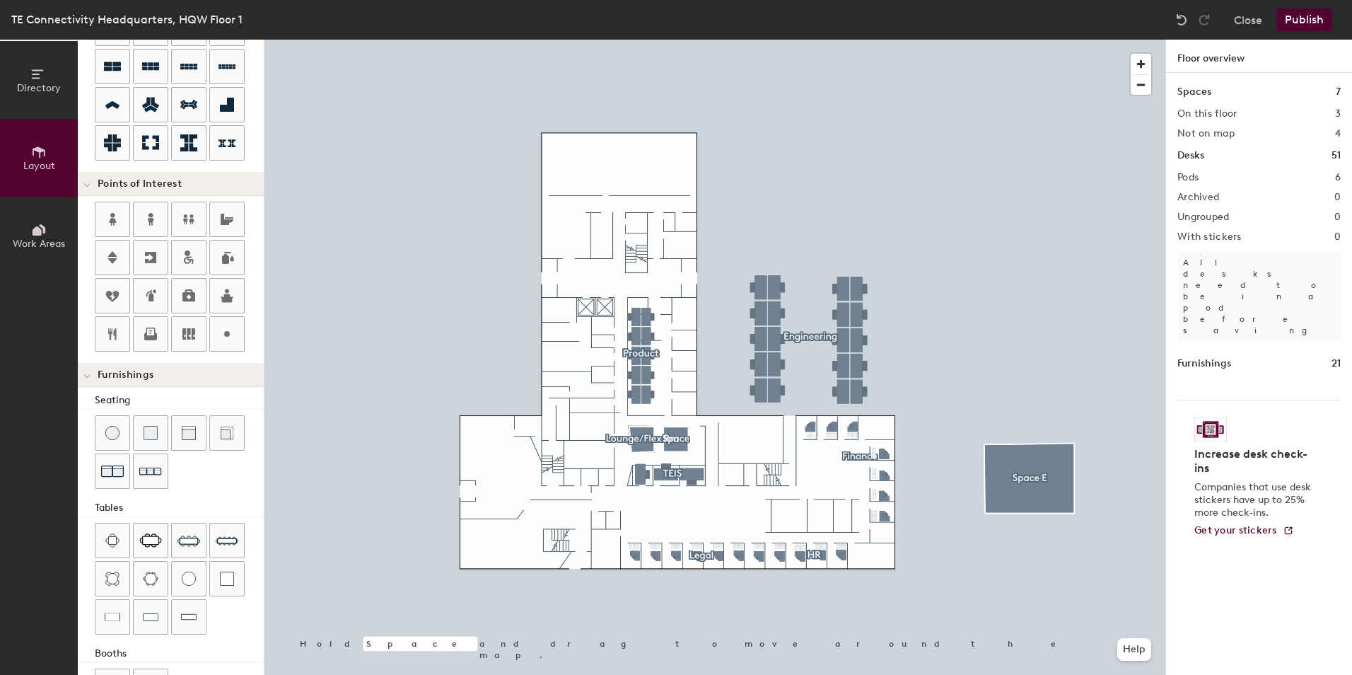
scroll to position [6, 0]
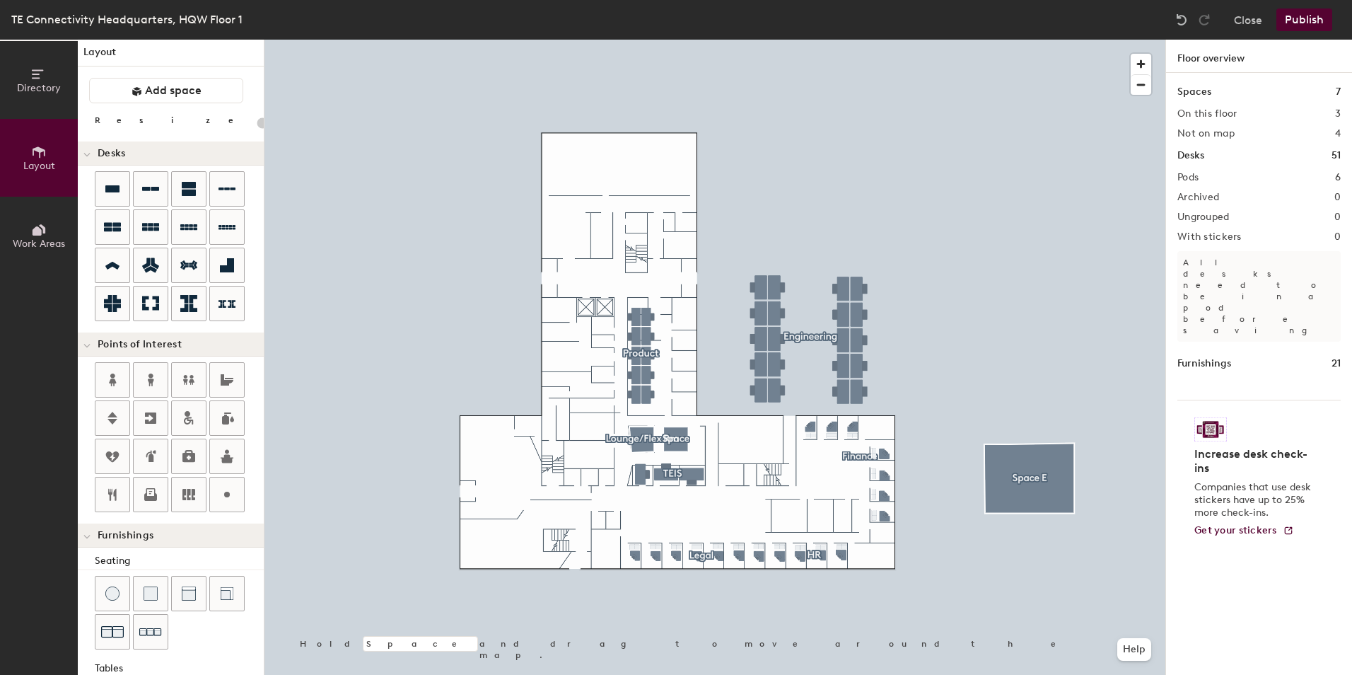
click at [1300, 21] on button "Publish" at bounding box center [1304, 19] width 56 height 23
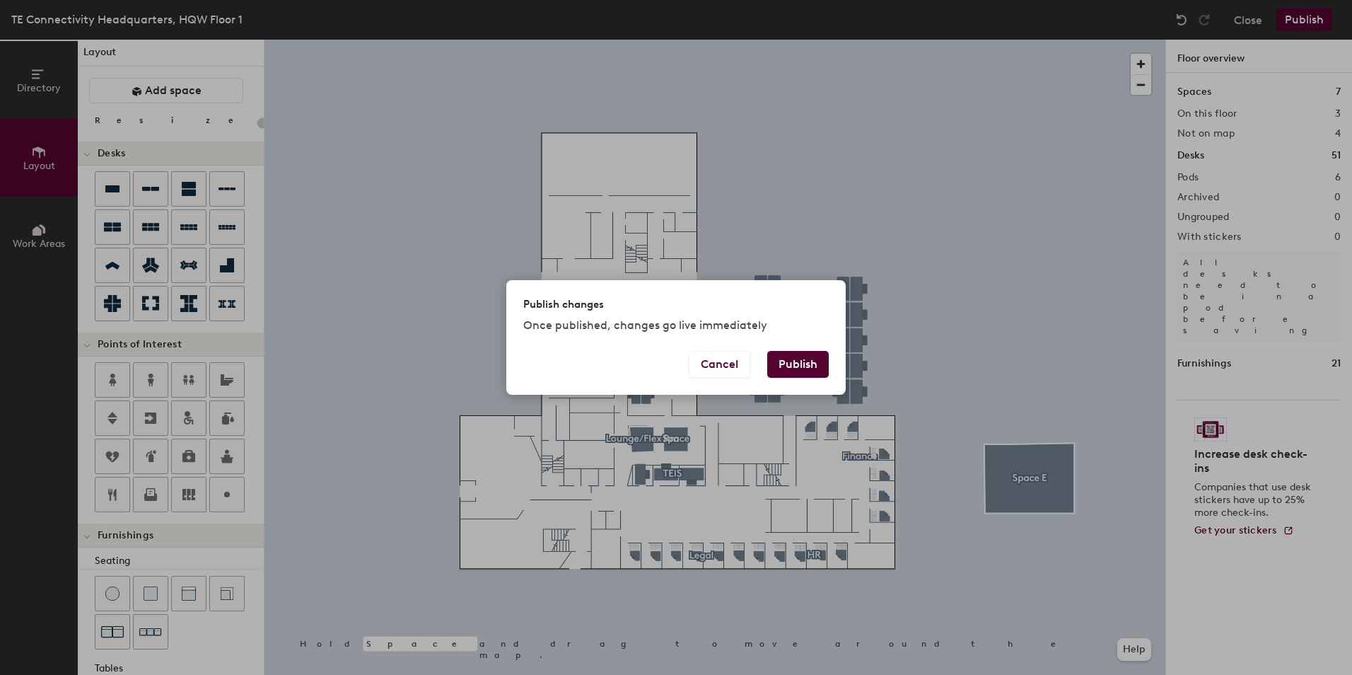
click at [808, 361] on button "Publish" at bounding box center [798, 364] width 62 height 27
type input "20"
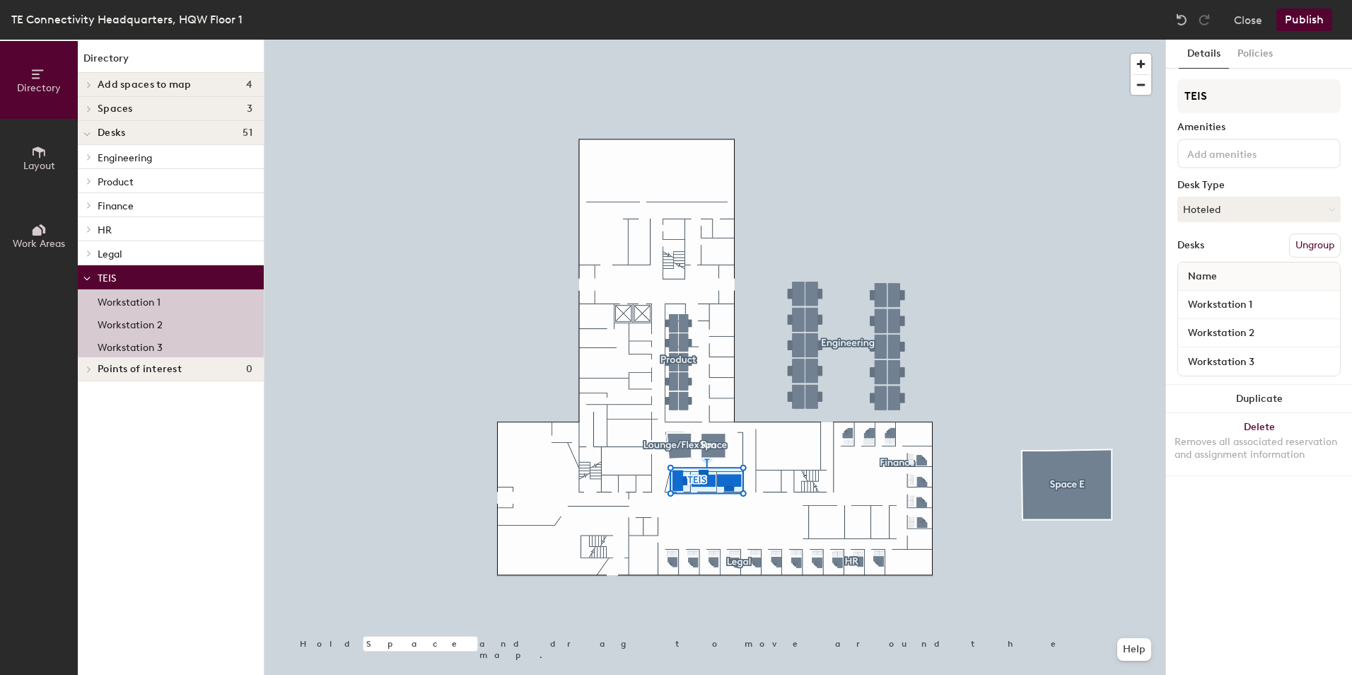
click at [1029, 40] on div at bounding box center [714, 40] width 901 height 0
click at [1199, 91] on input "TEIS" at bounding box center [1258, 96] width 163 height 34
click at [1222, 95] on input "TEIS" at bounding box center [1258, 96] width 163 height 34
drag, startPoint x: 1244, startPoint y: 94, endPoint x: 1244, endPoint y: 87, distance: 7.1
click at [1244, 87] on input "TEIS" at bounding box center [1258, 96] width 163 height 34
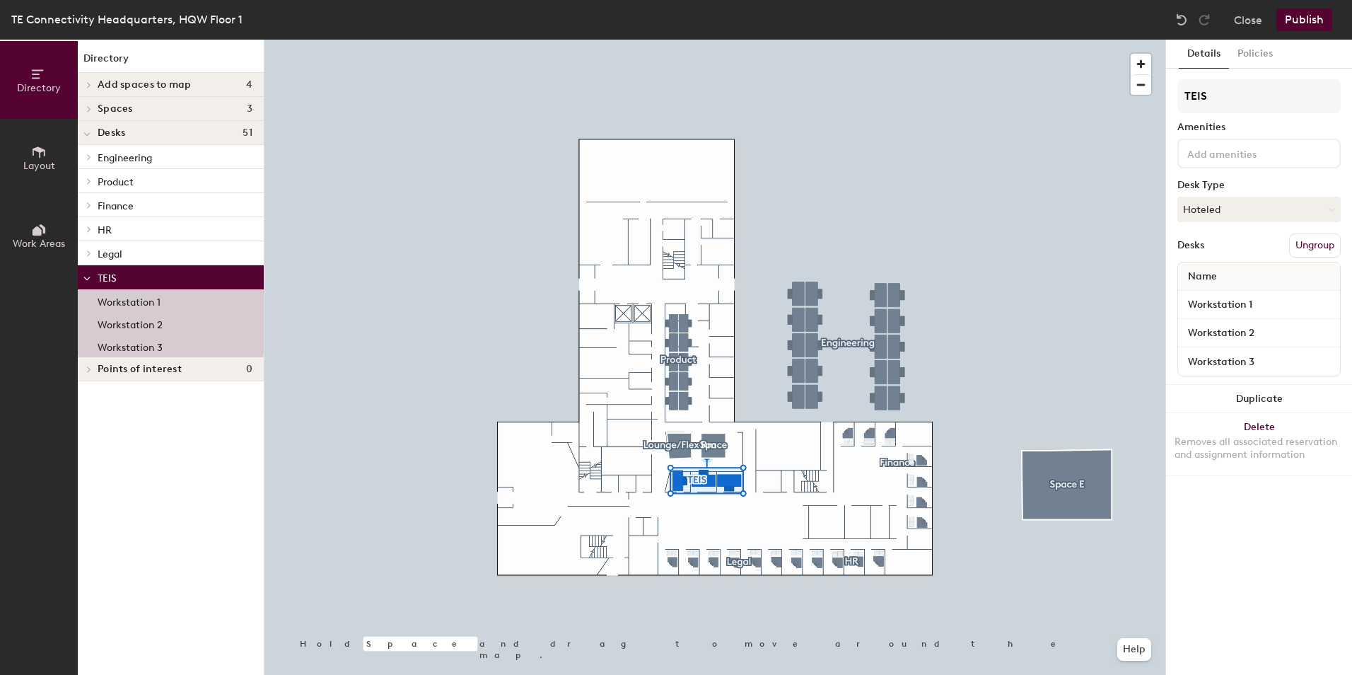
click at [33, 236] on icon at bounding box center [39, 230] width 16 height 16
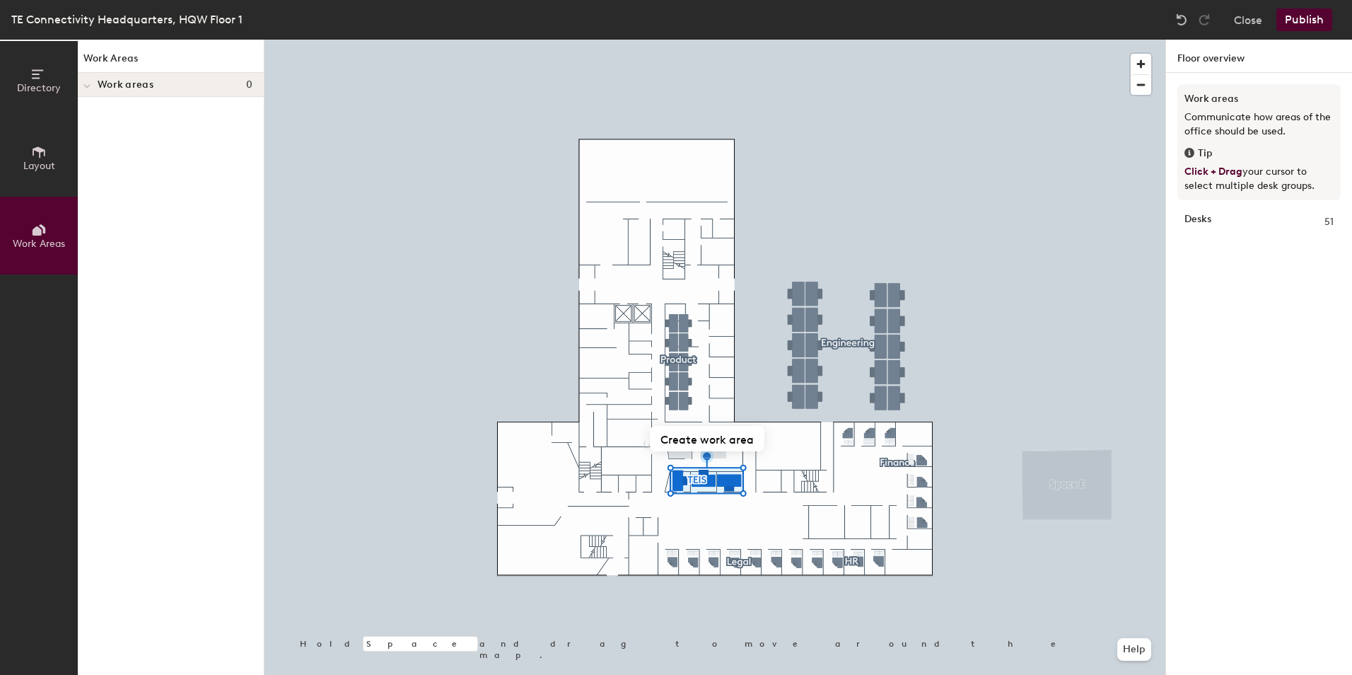
click at [87, 84] on icon at bounding box center [86, 86] width 7 height 6
click at [691, 439] on button "Create work area" at bounding box center [707, 438] width 115 height 25
type input "TEIS"
click at [1020, 40] on div at bounding box center [714, 40] width 901 height 0
click at [701, 465] on div "TEIS" at bounding box center [697, 468] width 39 height 23
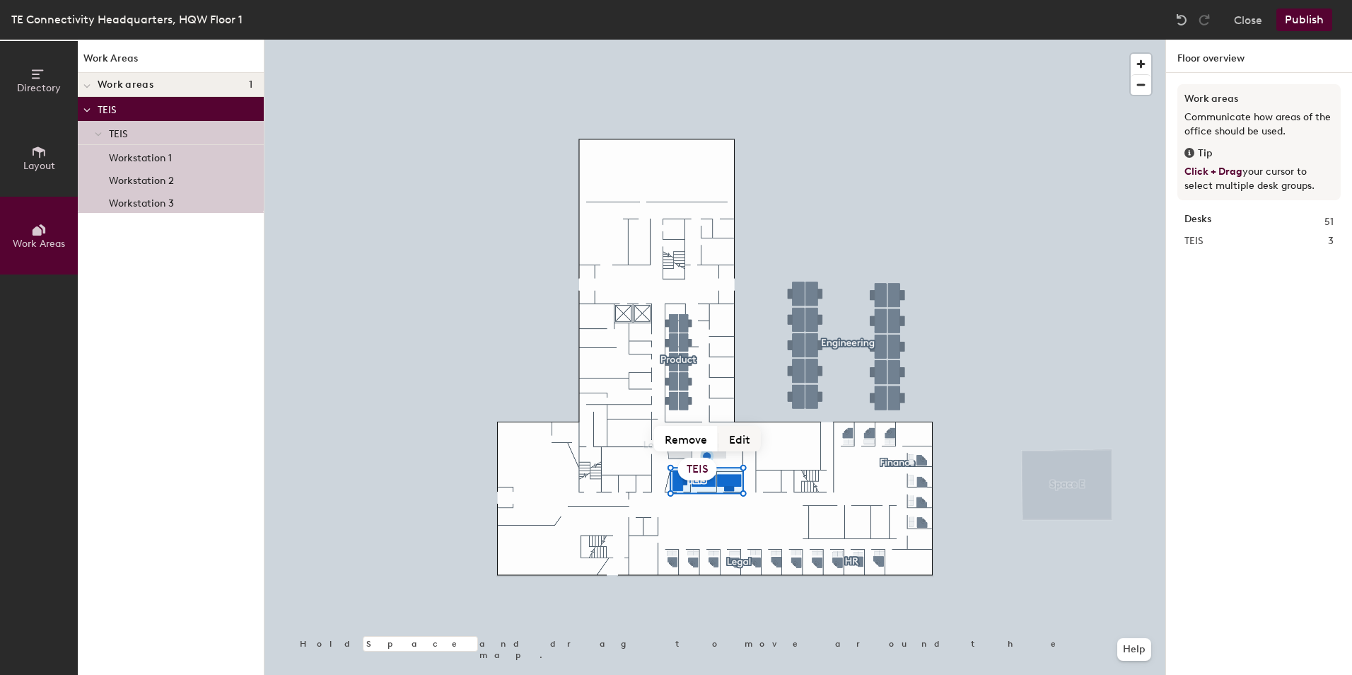
click at [740, 440] on button "Edit" at bounding box center [739, 438] width 42 height 25
click at [716, 466] on input "TEIS" at bounding box center [696, 469] width 141 height 22
type input "TEIS Neighbourhood"
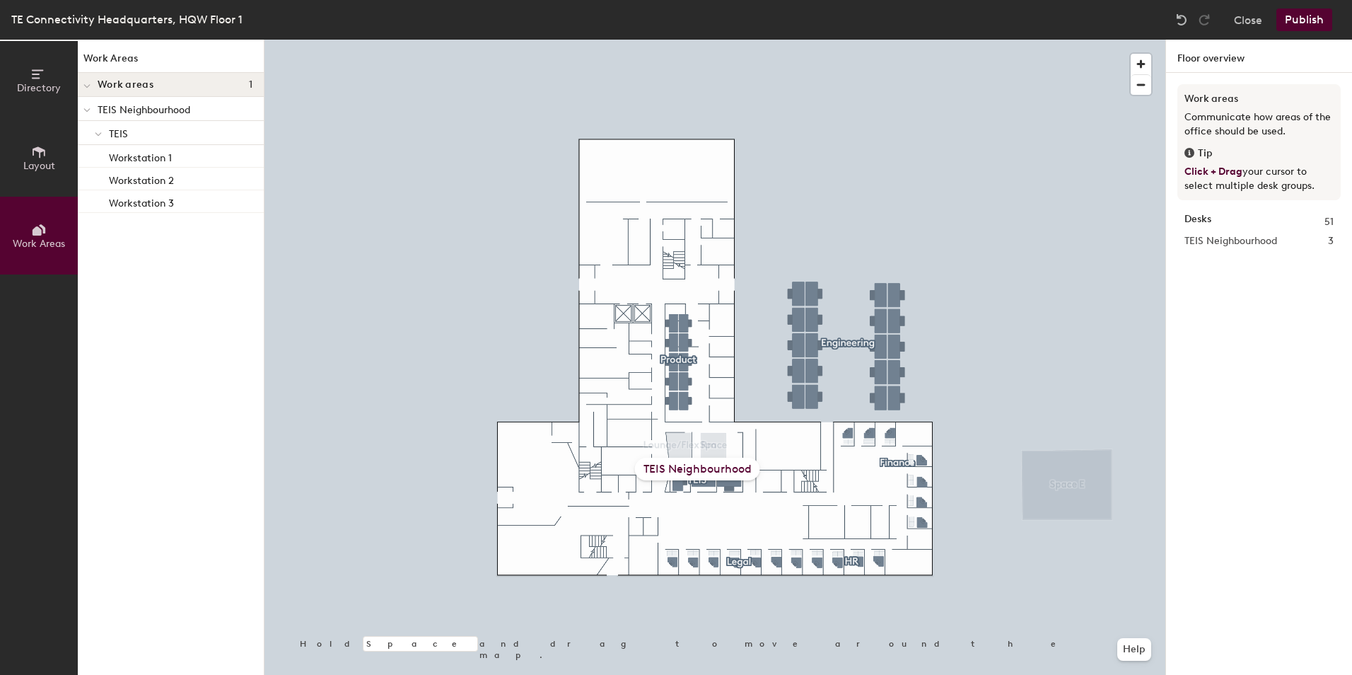
click at [701, 469] on div "TEIS Neighbourhood" at bounding box center [697, 468] width 125 height 23
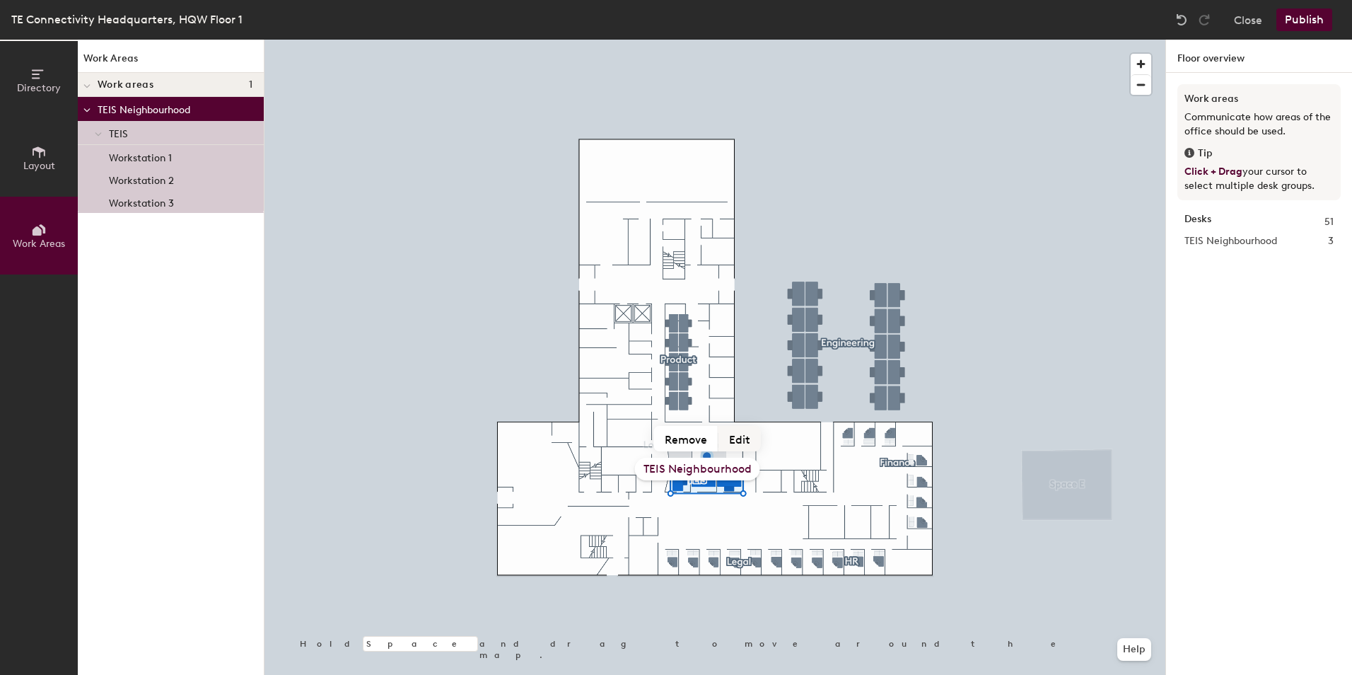
click at [734, 434] on button "Edit" at bounding box center [739, 438] width 42 height 25
type input "TEIS Neighborhood"
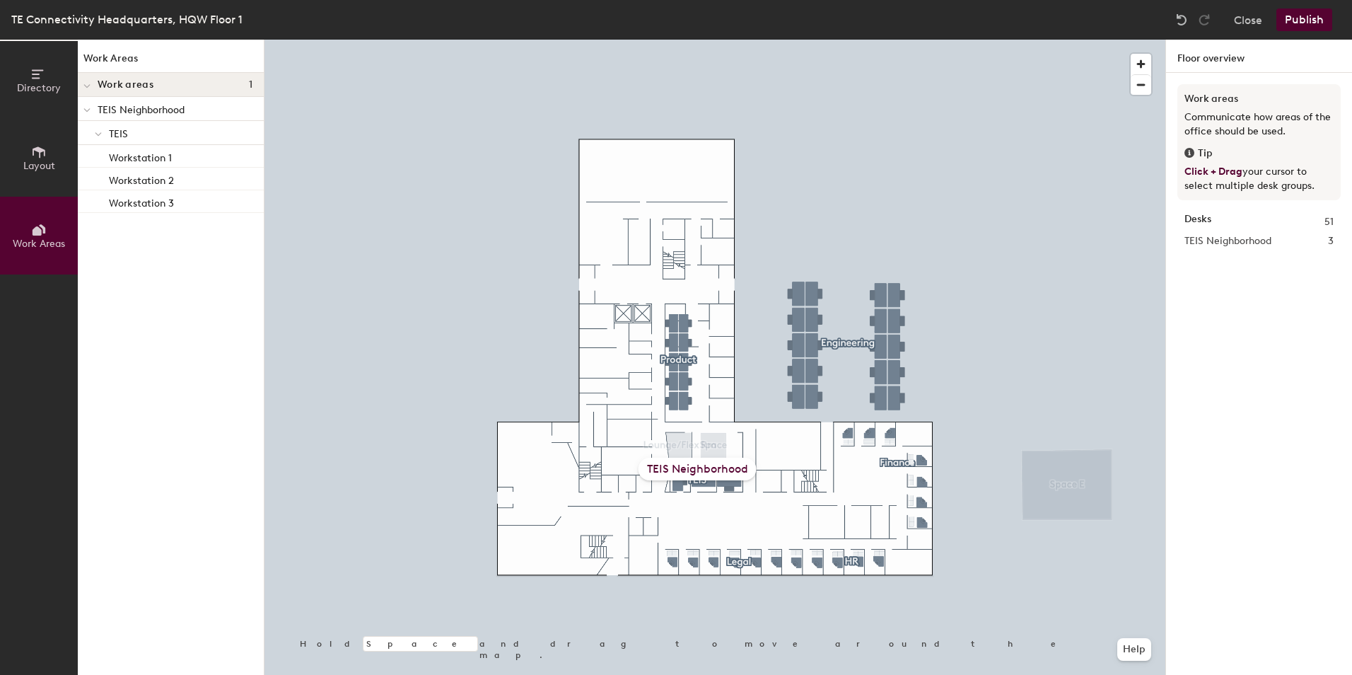
click at [684, 466] on div "TEIS Neighborhood" at bounding box center [697, 468] width 118 height 23
click at [660, 470] on div "TEIS Neighborhood" at bounding box center [697, 468] width 118 height 23
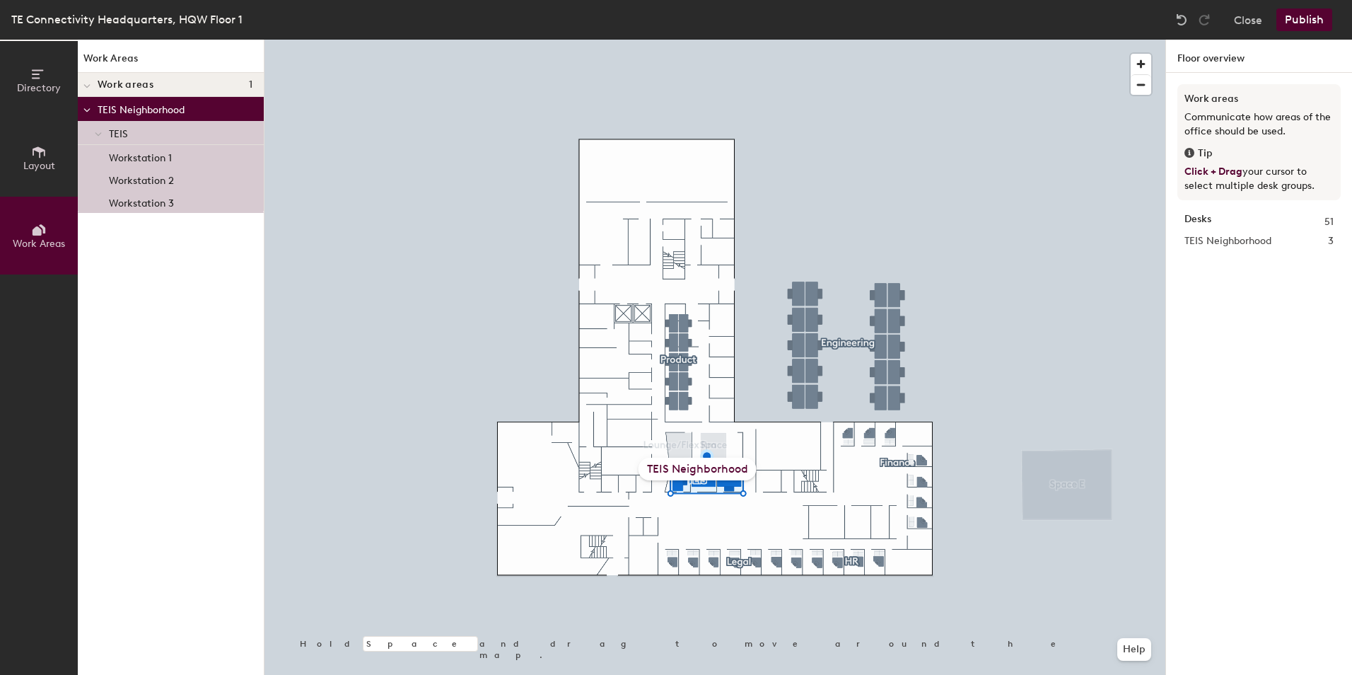
click at [701, 462] on div "Hold Space and drag to move around the map. Help TEIS Neighborhood" at bounding box center [714, 357] width 901 height 635
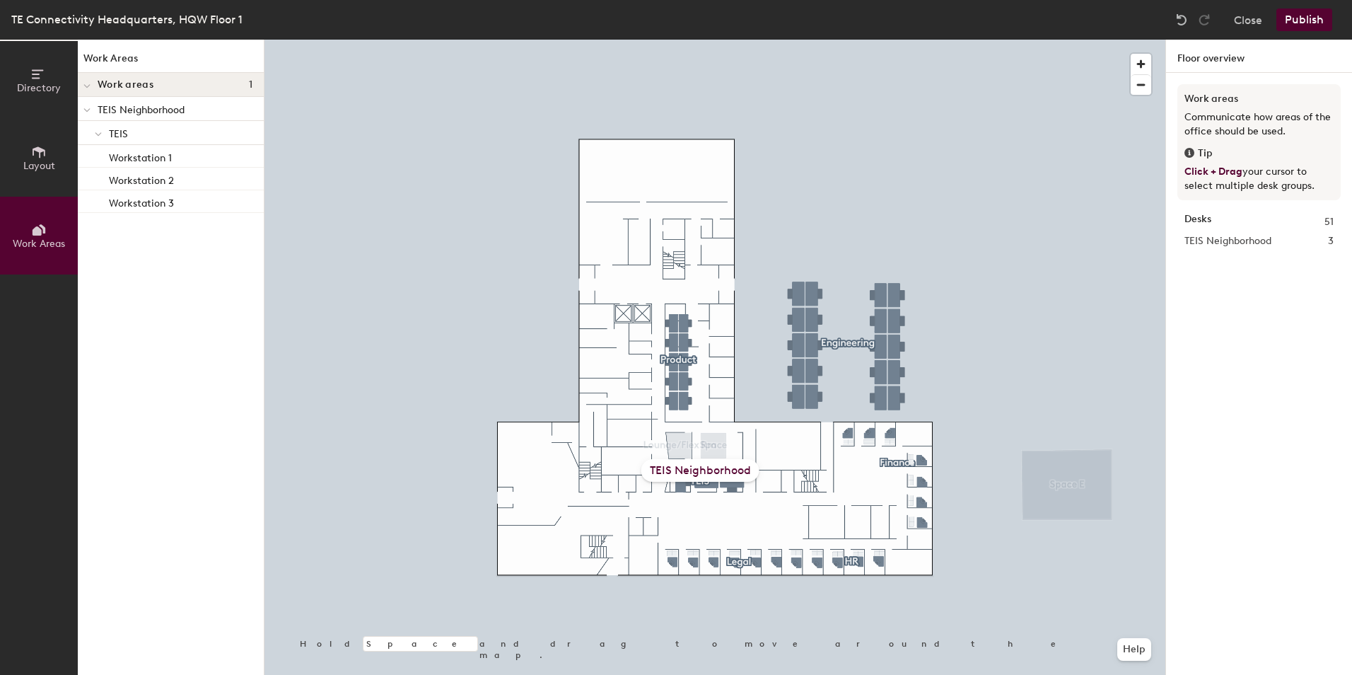
click at [643, 463] on div "TEIS Neighborhood" at bounding box center [700, 470] width 118 height 23
click at [102, 128] on div at bounding box center [98, 132] width 18 height 23
click at [98, 135] on icon at bounding box center [101, 132] width 6 height 7
click at [664, 472] on div "TEIS Neighborhood" at bounding box center [700, 470] width 118 height 23
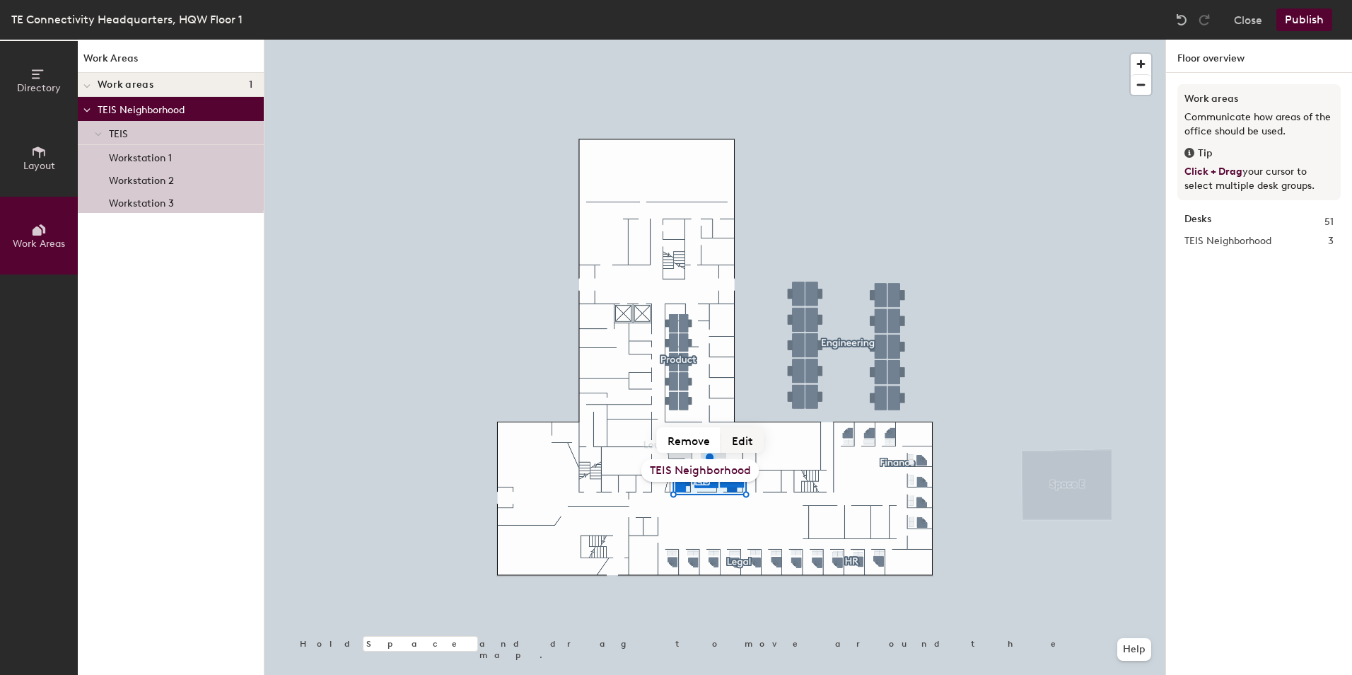
click at [740, 438] on button "Edit" at bounding box center [742, 439] width 42 height 25
click at [694, 441] on button "Remove" at bounding box center [689, 439] width 64 height 25
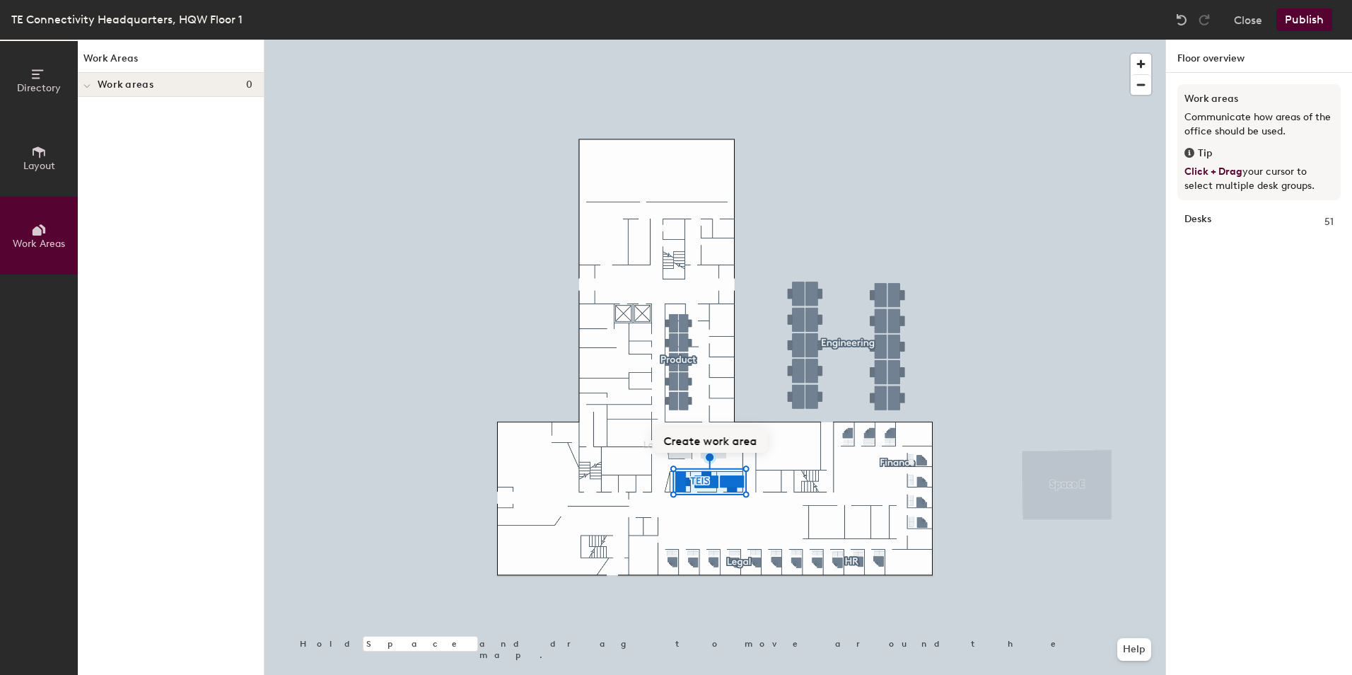
click at [983, 40] on div at bounding box center [714, 40] width 901 height 0
click at [42, 151] on icon at bounding box center [39, 151] width 13 height 11
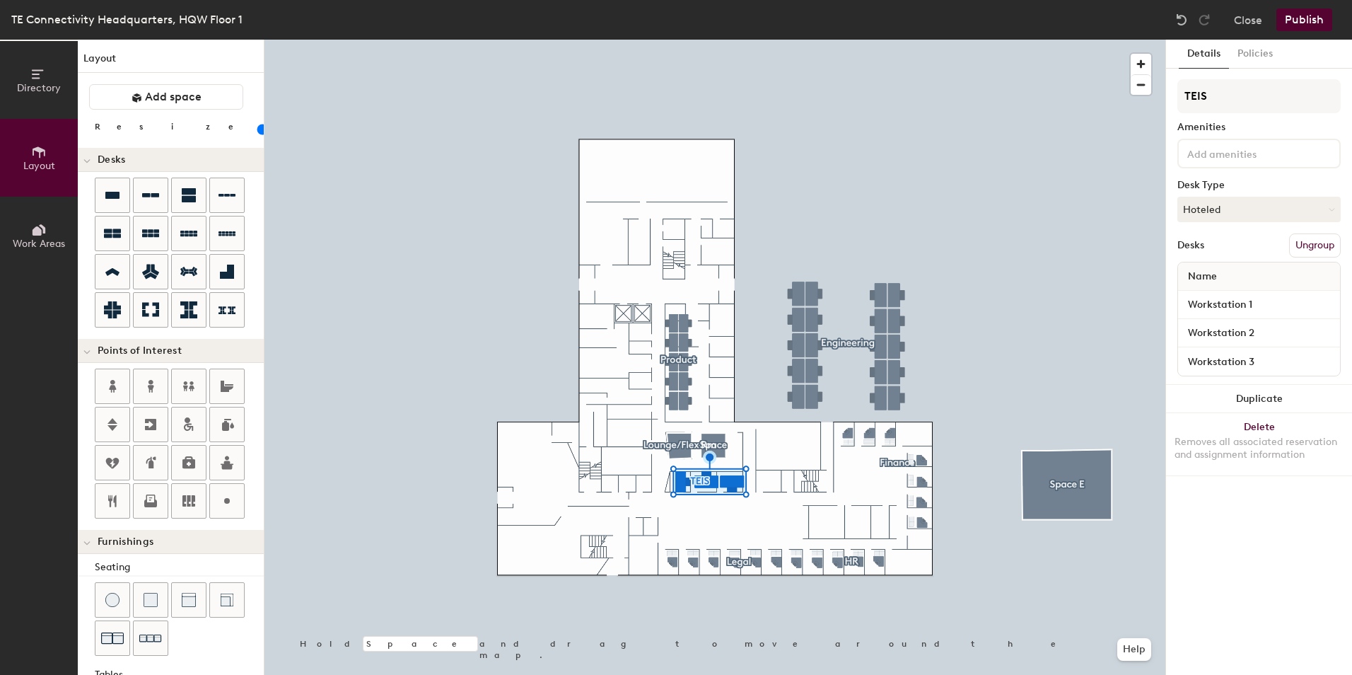
click at [37, 228] on icon at bounding box center [37, 230] width 9 height 9
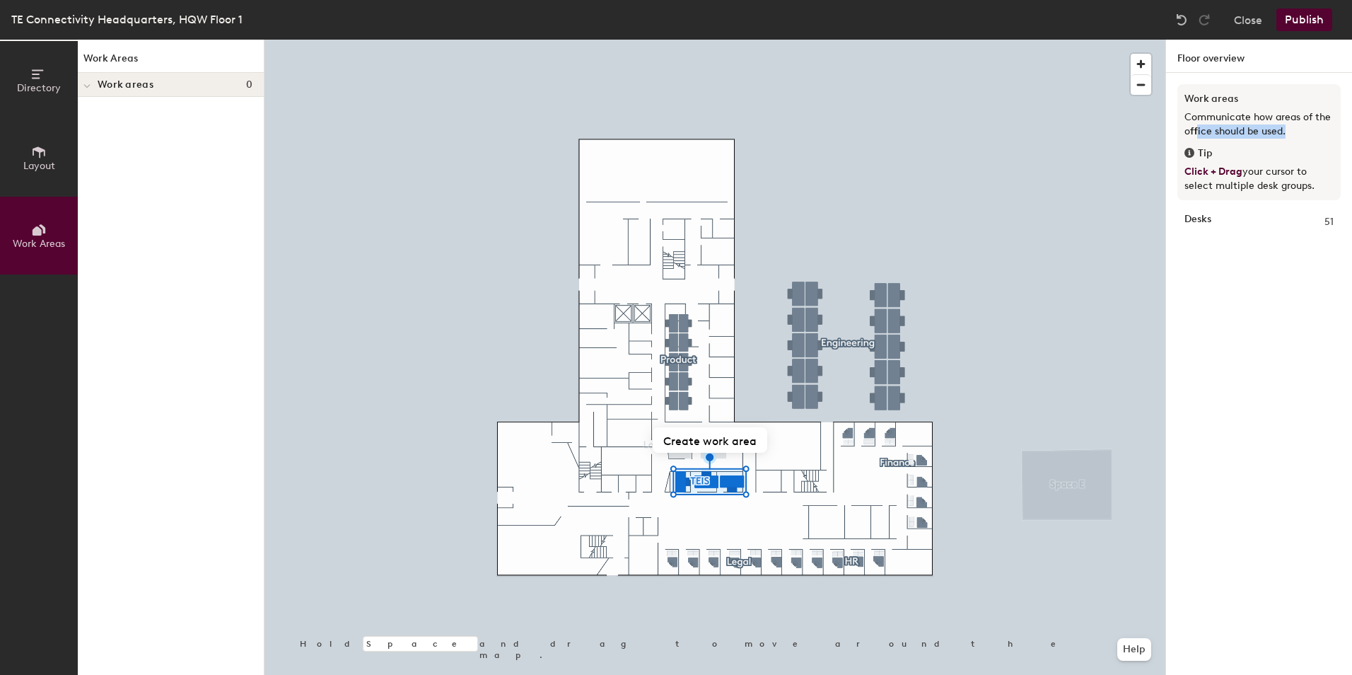
drag, startPoint x: 1242, startPoint y: 129, endPoint x: 1285, endPoint y: 127, distance: 43.9
click at [1285, 127] on p "Communicate how areas of the office should be used." at bounding box center [1258, 124] width 149 height 28
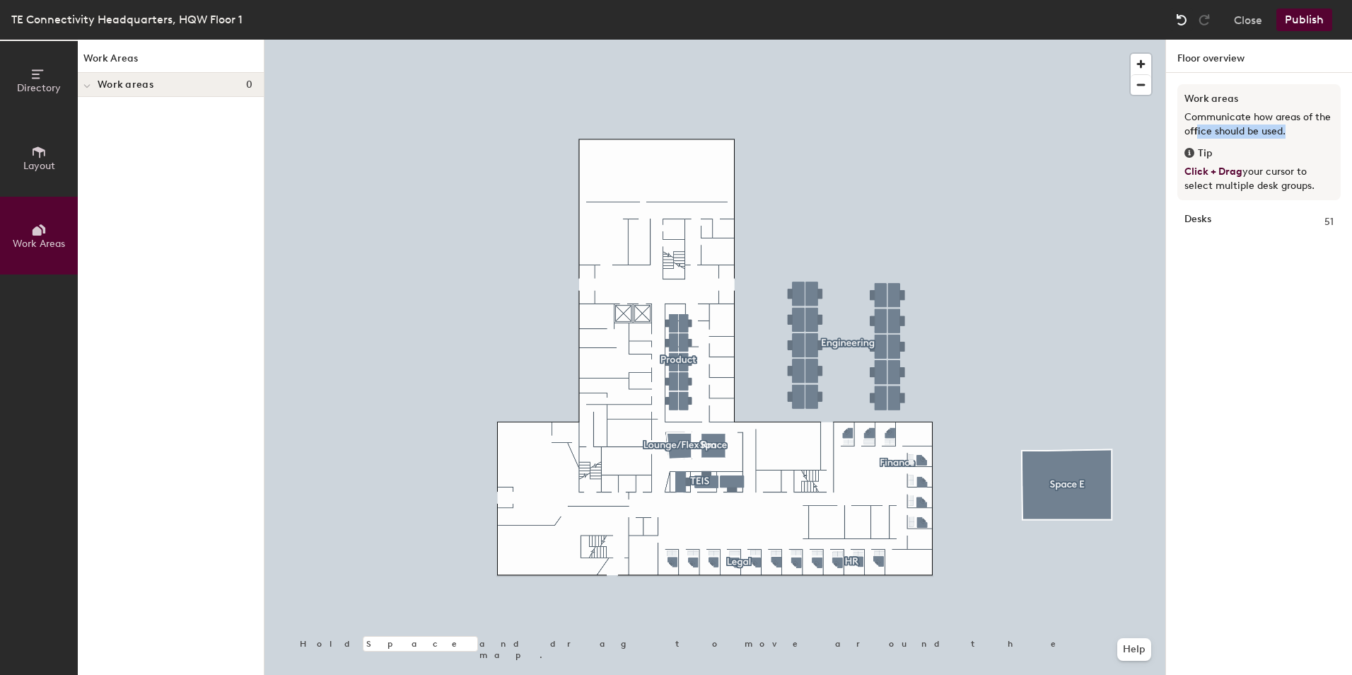
click at [1186, 21] on img at bounding box center [1181, 20] width 14 height 14
click at [1186, 20] on img at bounding box center [1181, 20] width 14 height 14
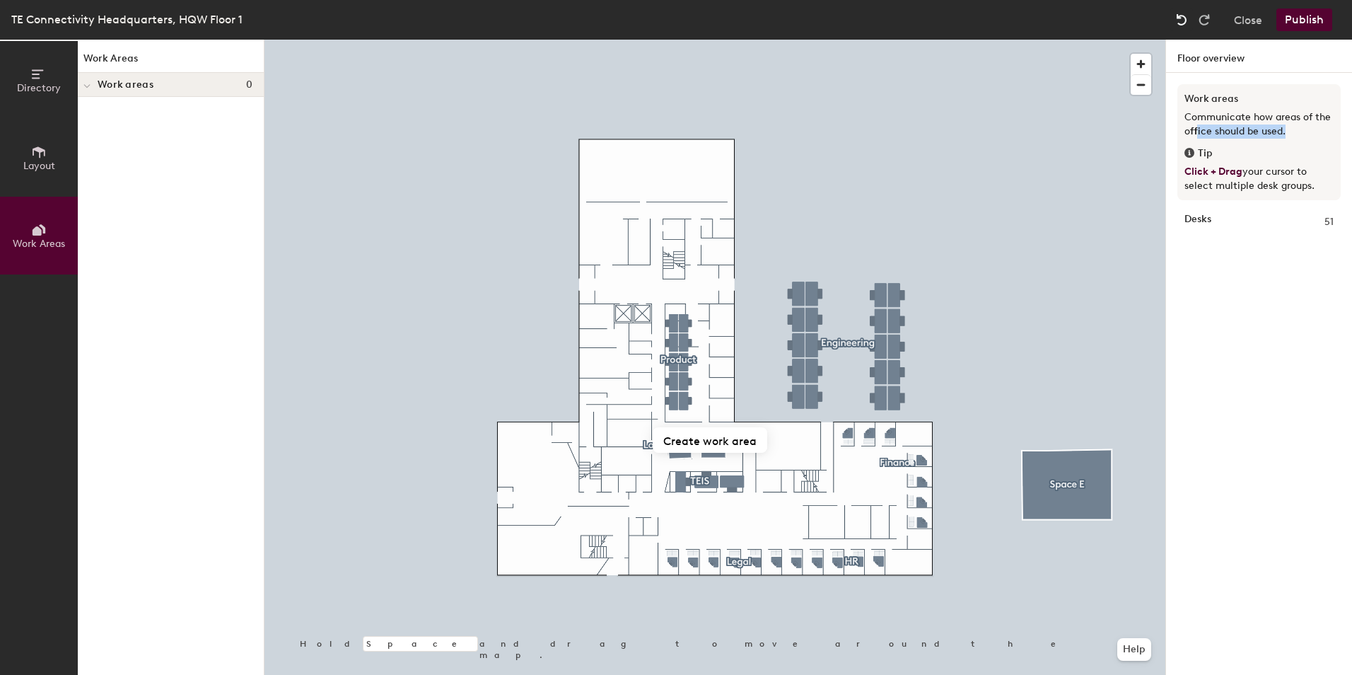
click at [1186, 20] on img at bounding box center [1181, 20] width 14 height 14
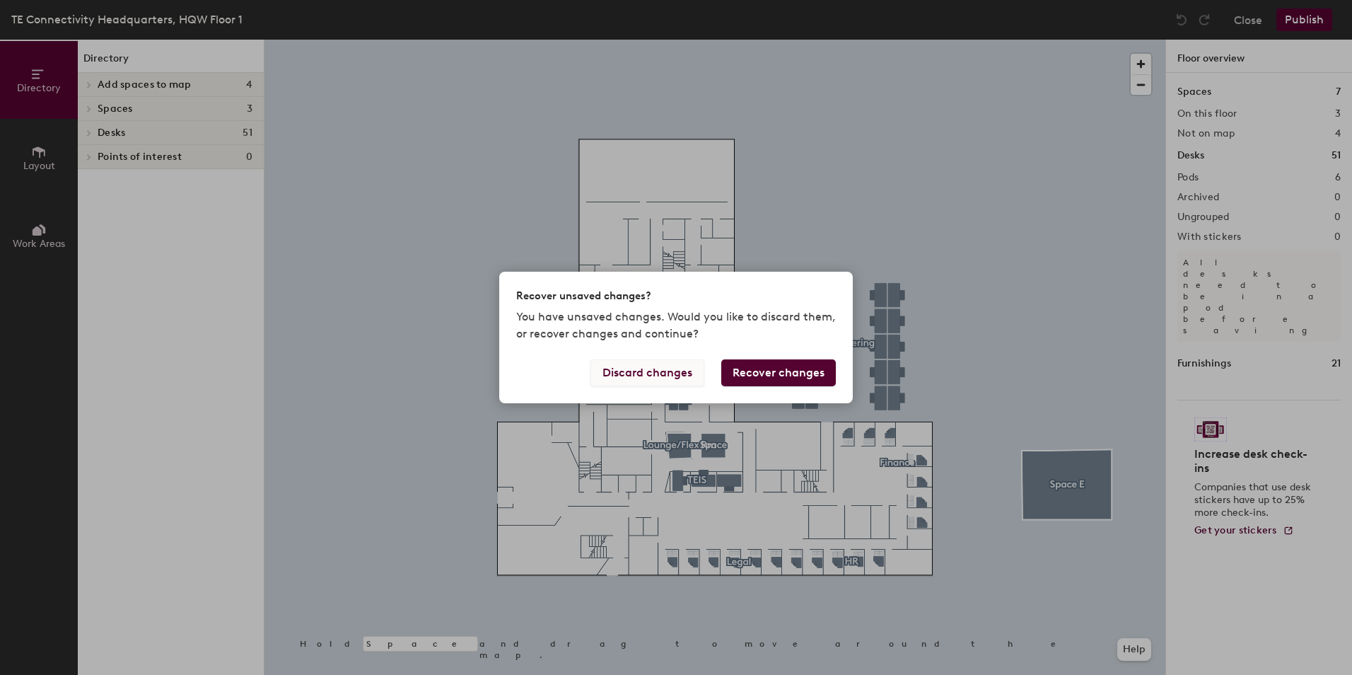
click at [638, 371] on button "Discard changes" at bounding box center [647, 372] width 114 height 27
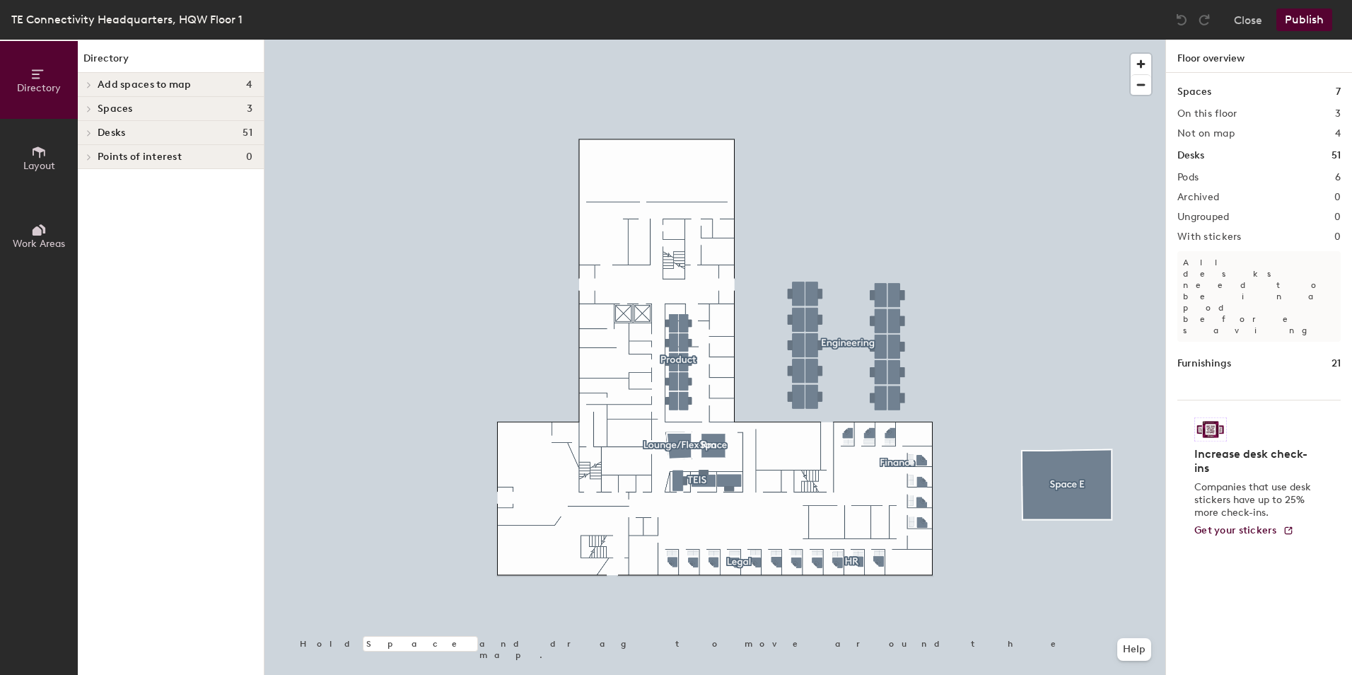
click at [683, 40] on div at bounding box center [714, 40] width 901 height 0
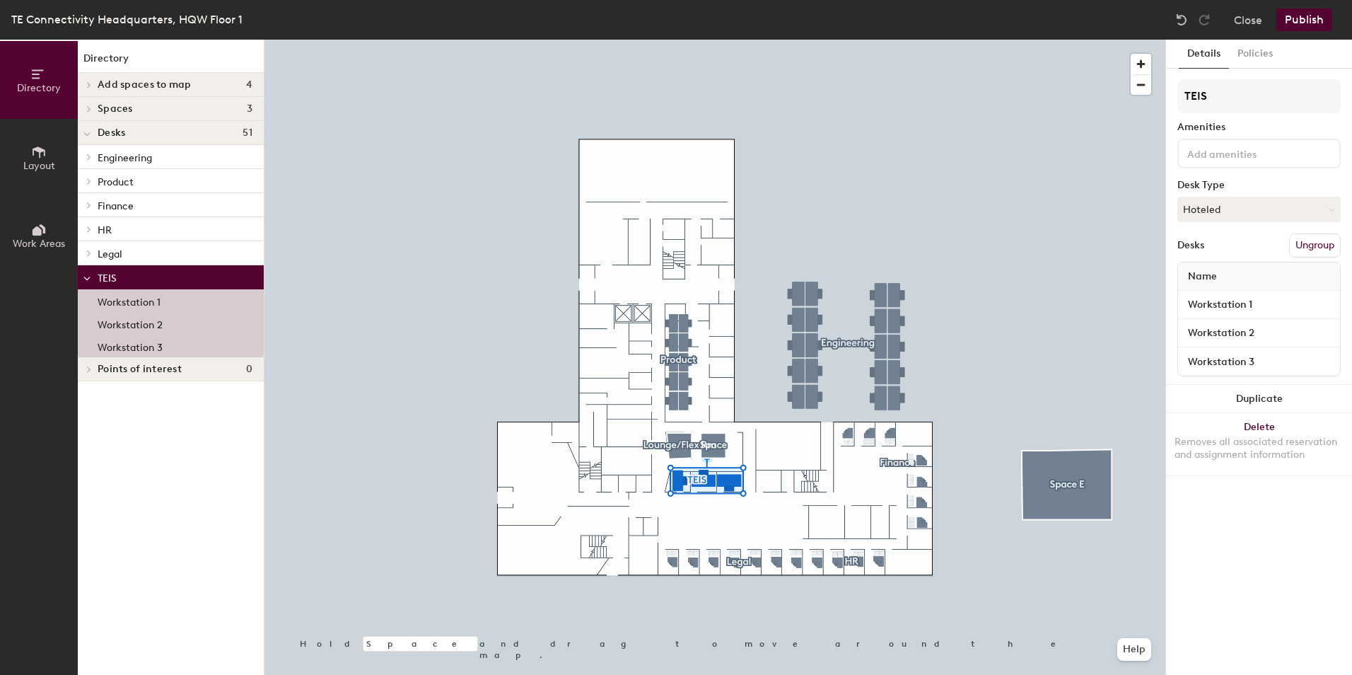
click at [86, 369] on icon at bounding box center [89, 369] width 6 height 7
click at [88, 368] on icon at bounding box center [86, 371] width 7 height 6
click at [105, 252] on span "Legal" at bounding box center [110, 254] width 25 height 12
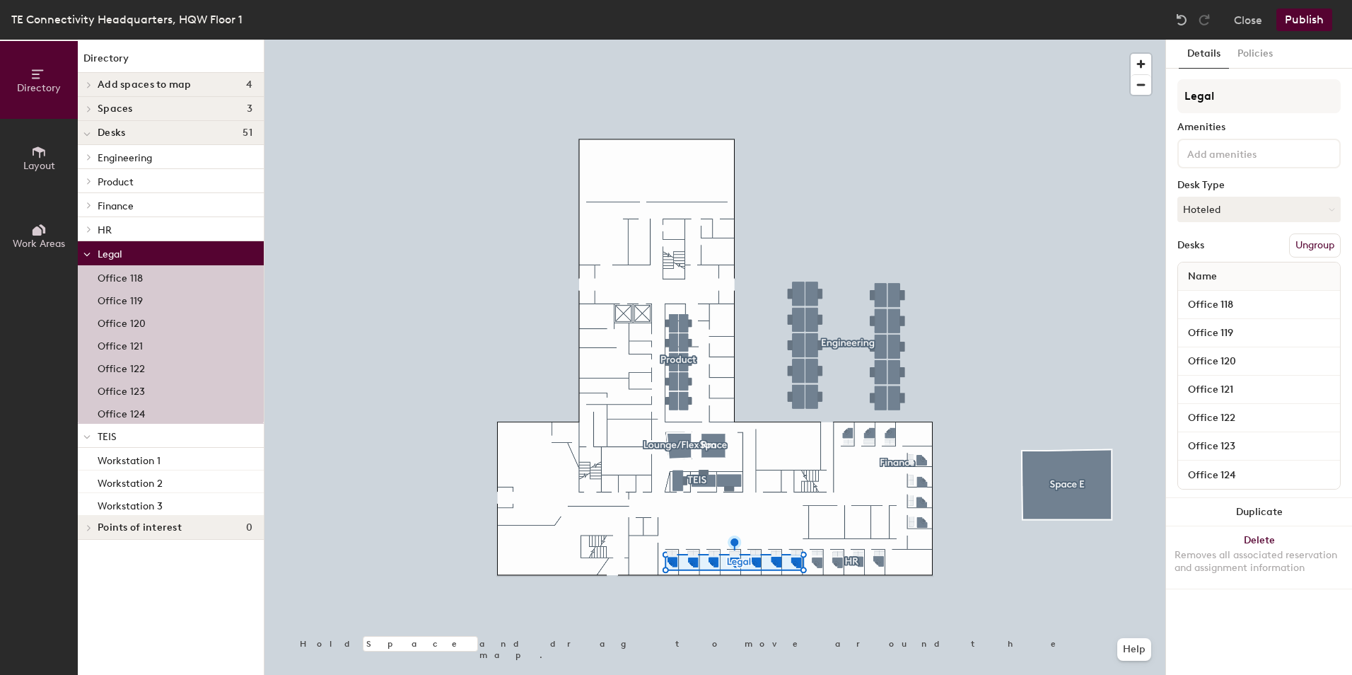
click at [100, 232] on span "HR" at bounding box center [105, 230] width 14 height 12
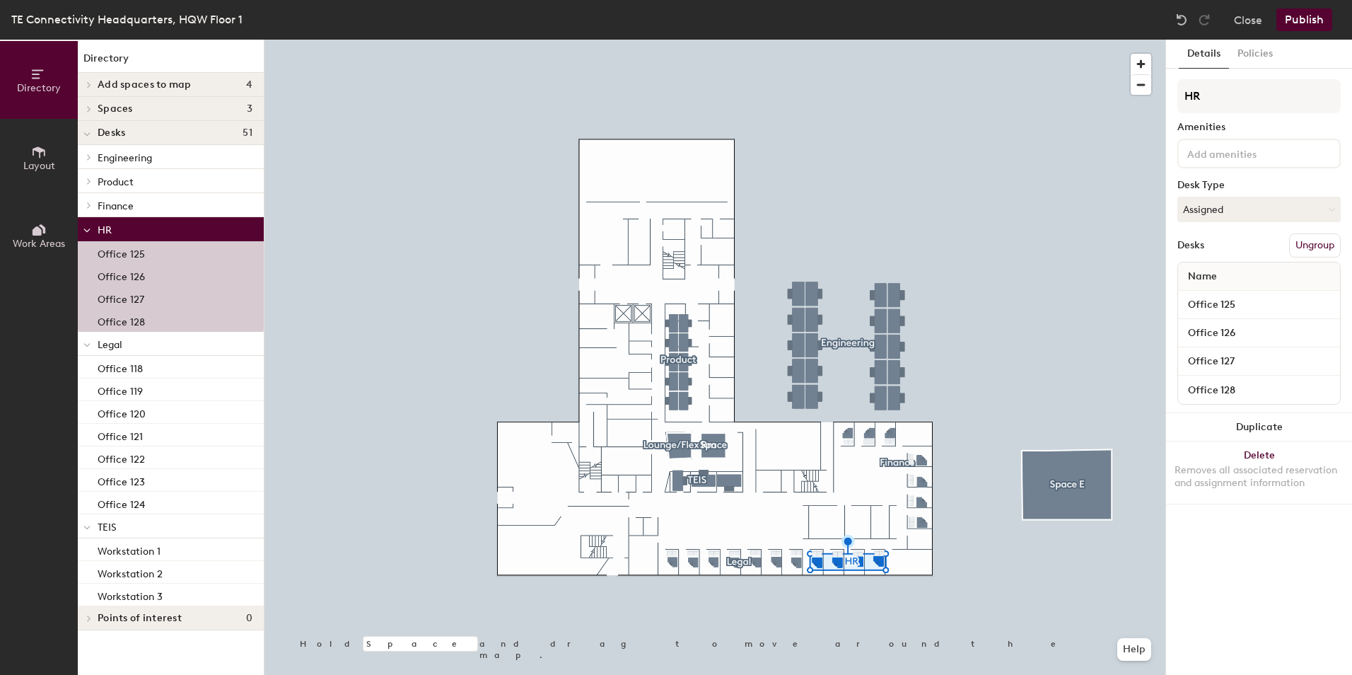
click at [109, 209] on span "Finance" at bounding box center [116, 206] width 36 height 12
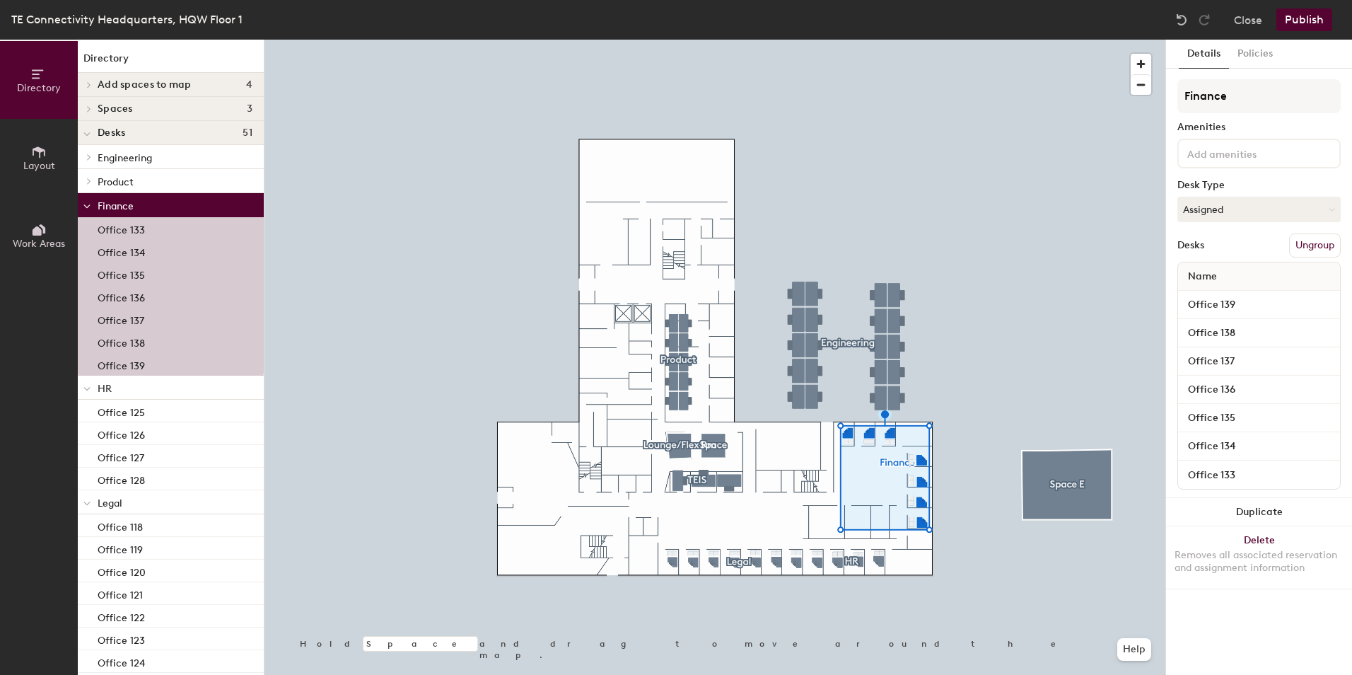
click at [112, 185] on span "Product" at bounding box center [116, 182] width 36 height 12
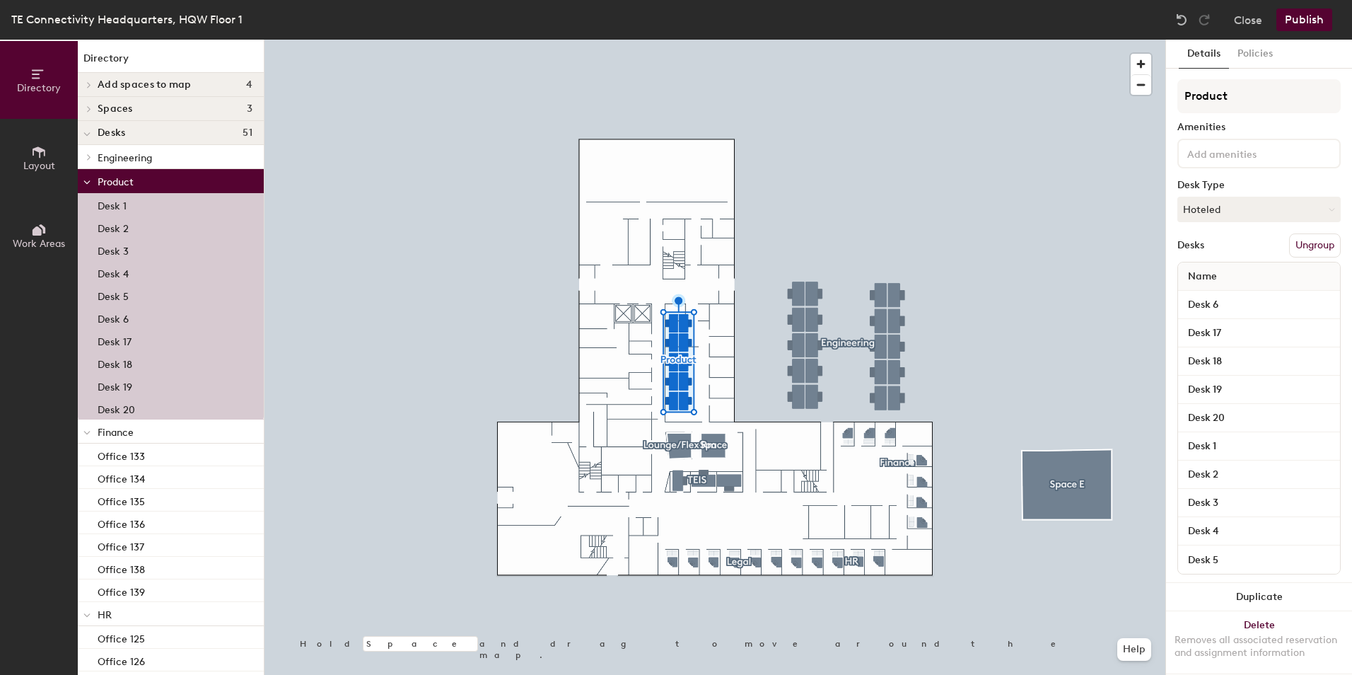
click at [119, 160] on span "Engineering" at bounding box center [125, 158] width 54 height 12
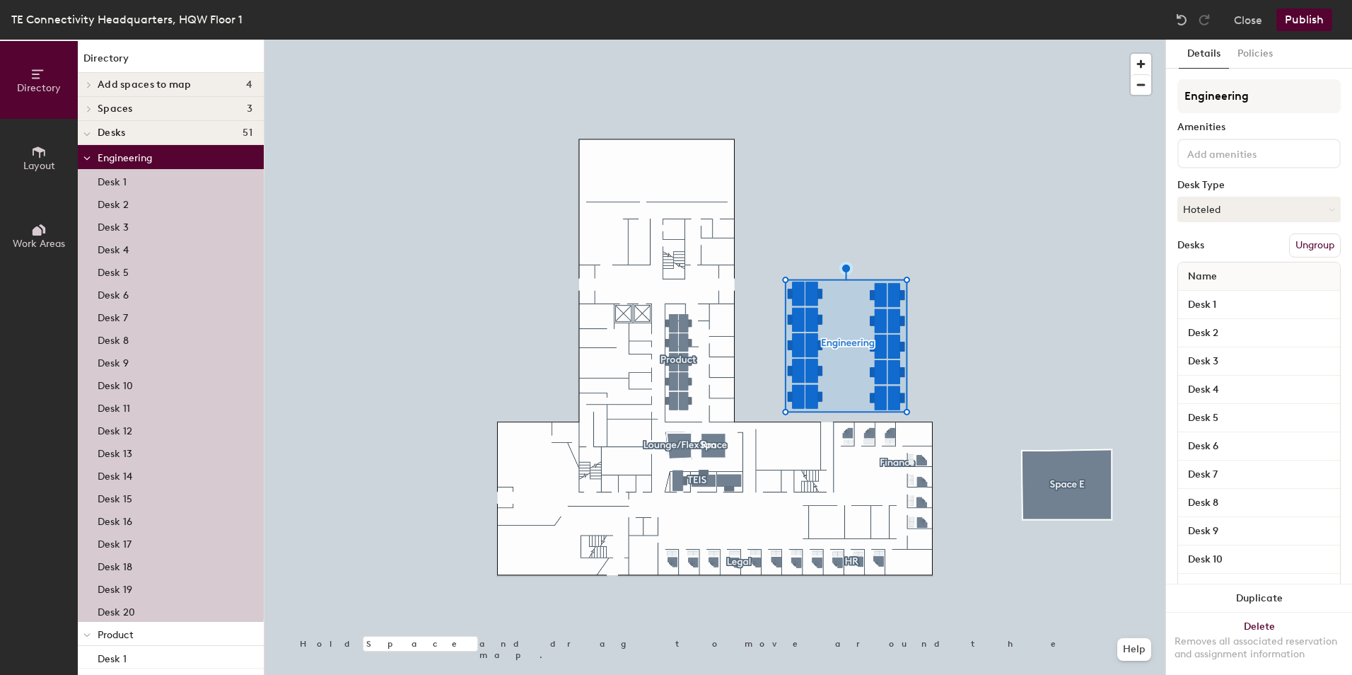
click at [88, 158] on icon at bounding box center [86, 159] width 7 height 6
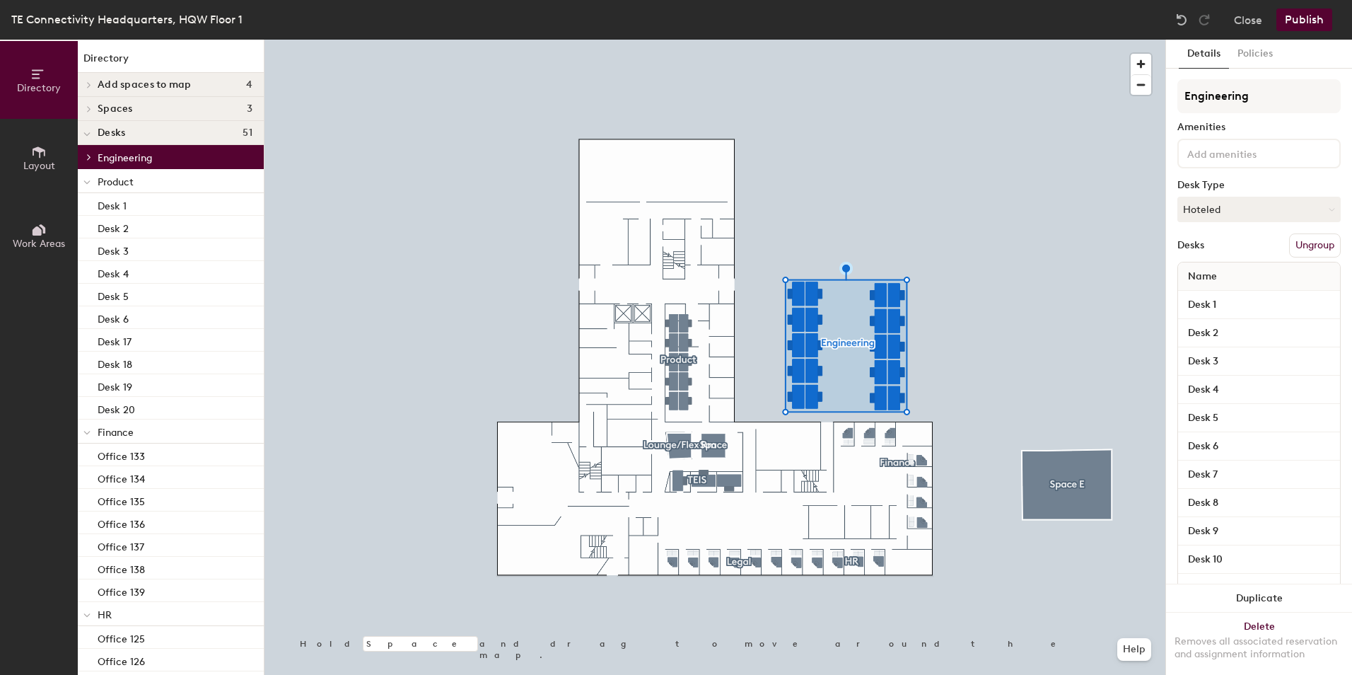
click at [91, 154] on icon at bounding box center [89, 156] width 6 height 7
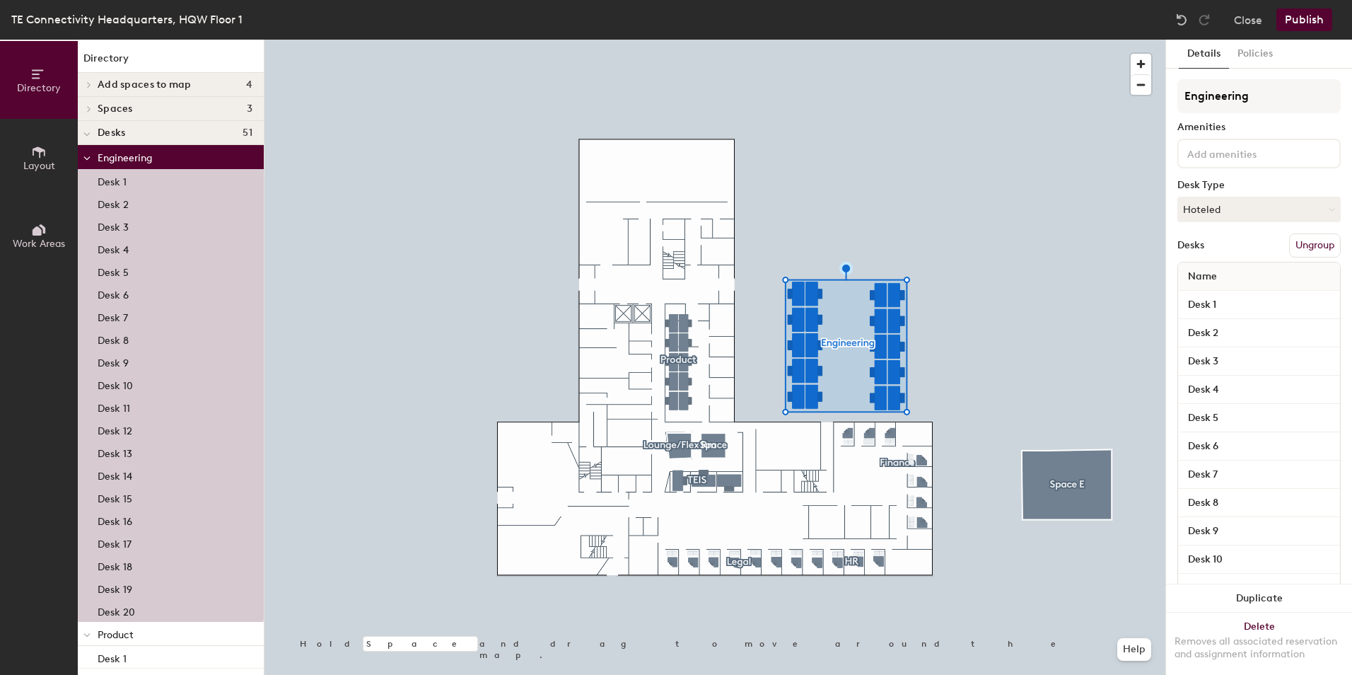
click at [87, 156] on icon at bounding box center [86, 159] width 7 height 6
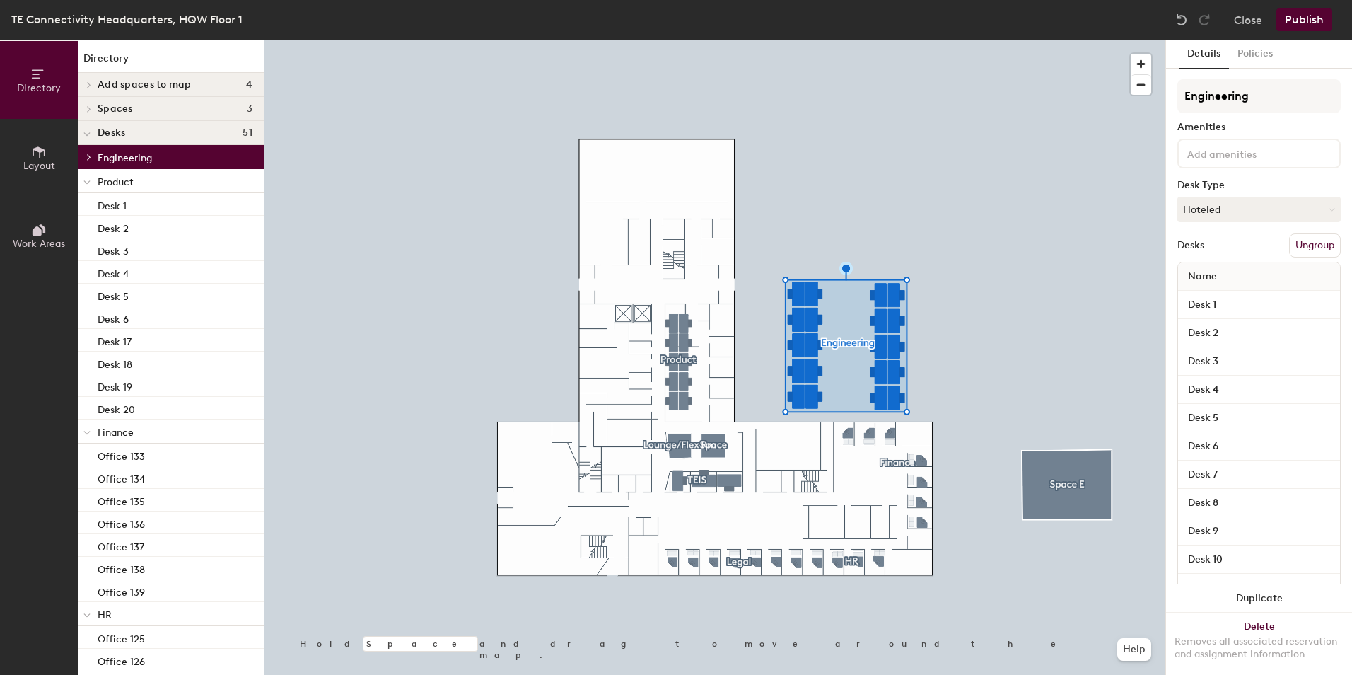
click at [91, 132] on div at bounding box center [87, 132] width 18 height 23
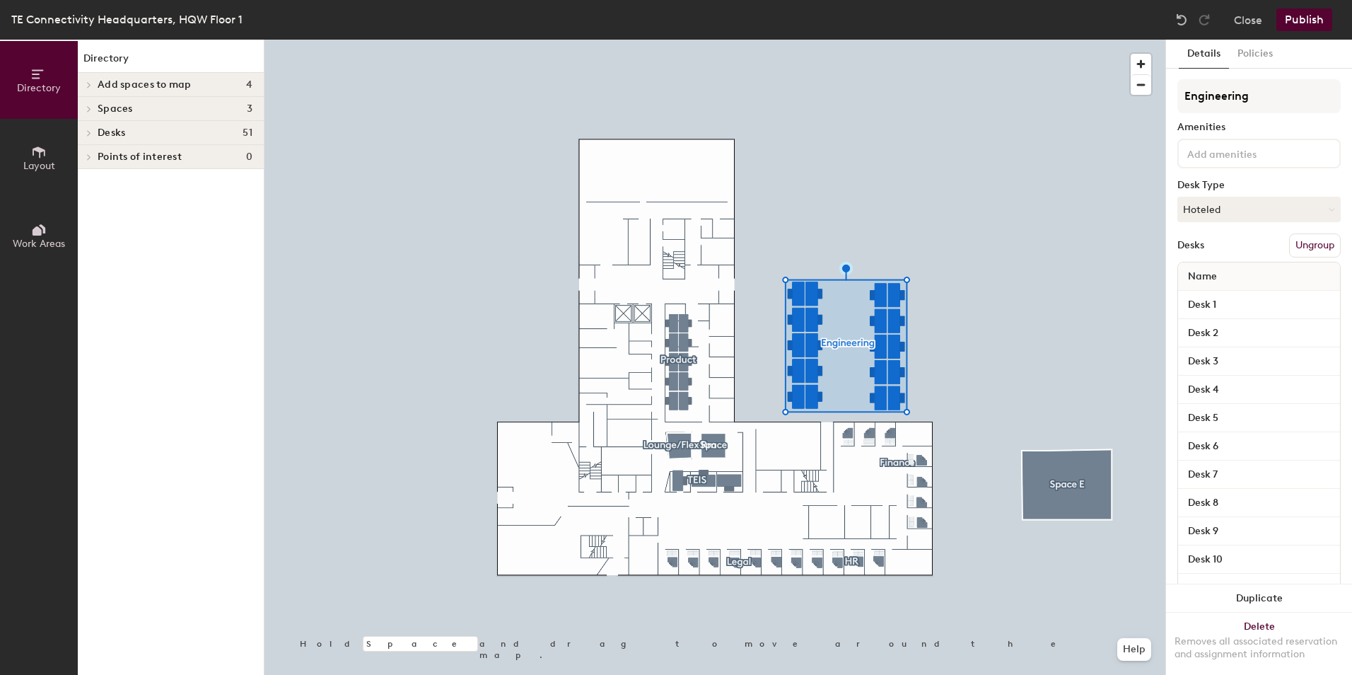
click at [90, 130] on icon at bounding box center [89, 132] width 6 height 7
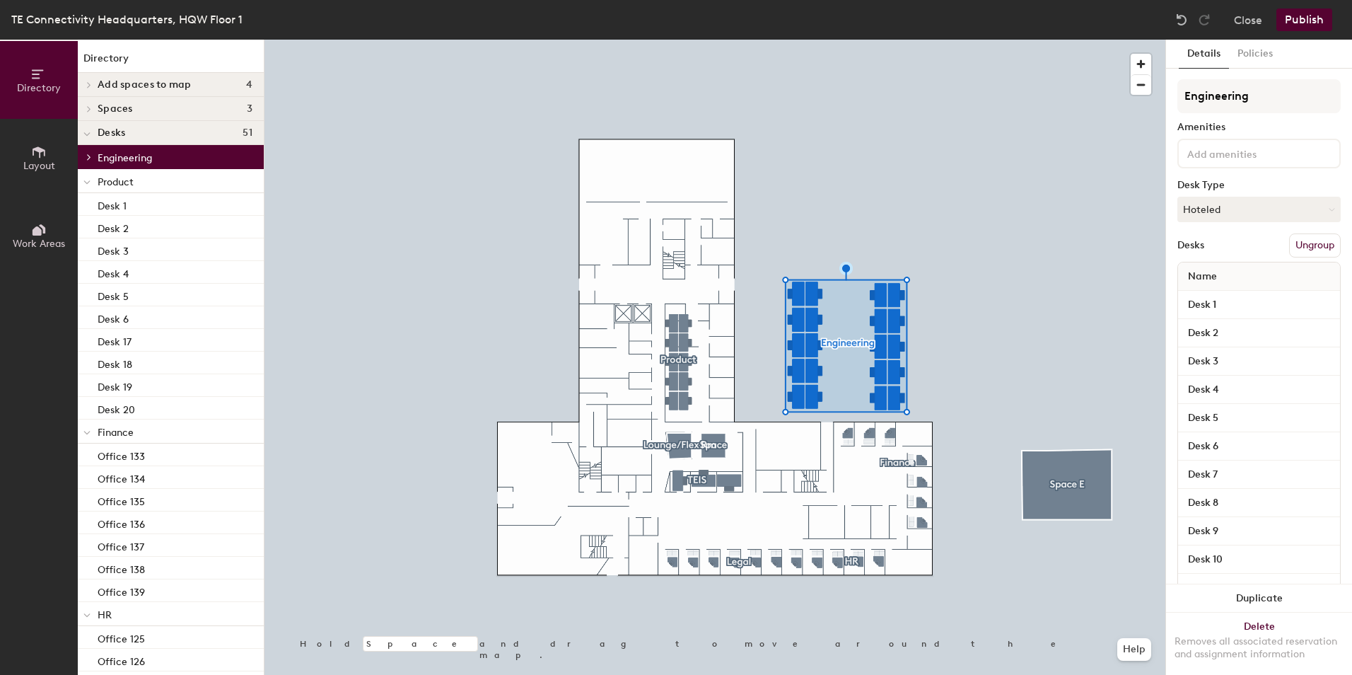
click at [87, 107] on icon at bounding box center [89, 108] width 6 height 7
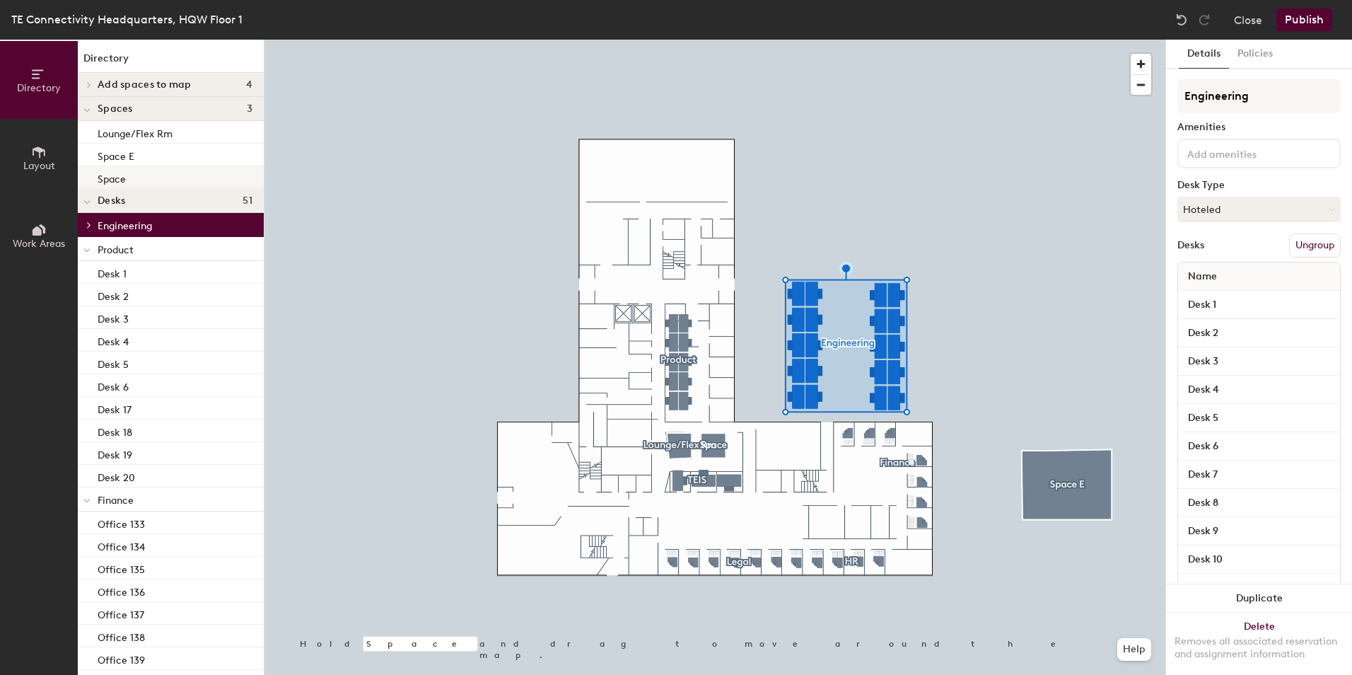
click at [111, 175] on p "Space" at bounding box center [112, 177] width 28 height 16
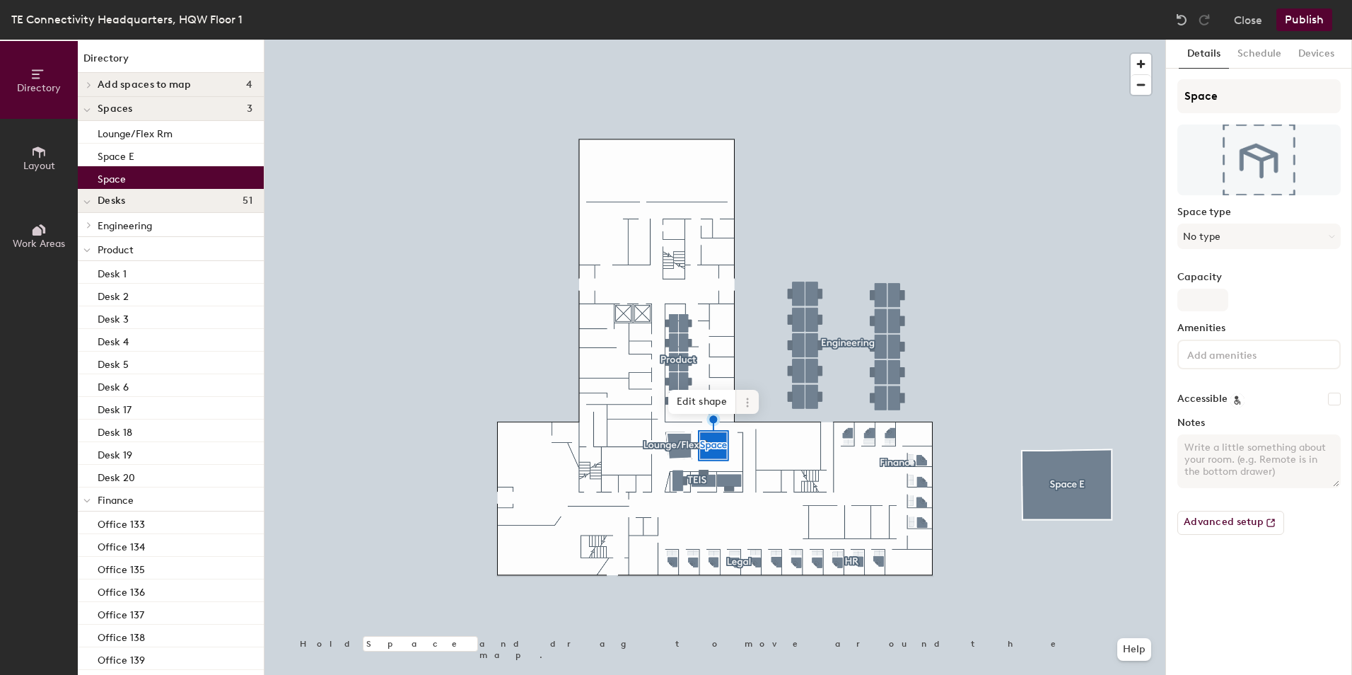
click at [747, 401] on icon at bounding box center [747, 402] width 11 height 11
click at [770, 431] on span "Remove from map" at bounding box center [798, 435] width 126 height 24
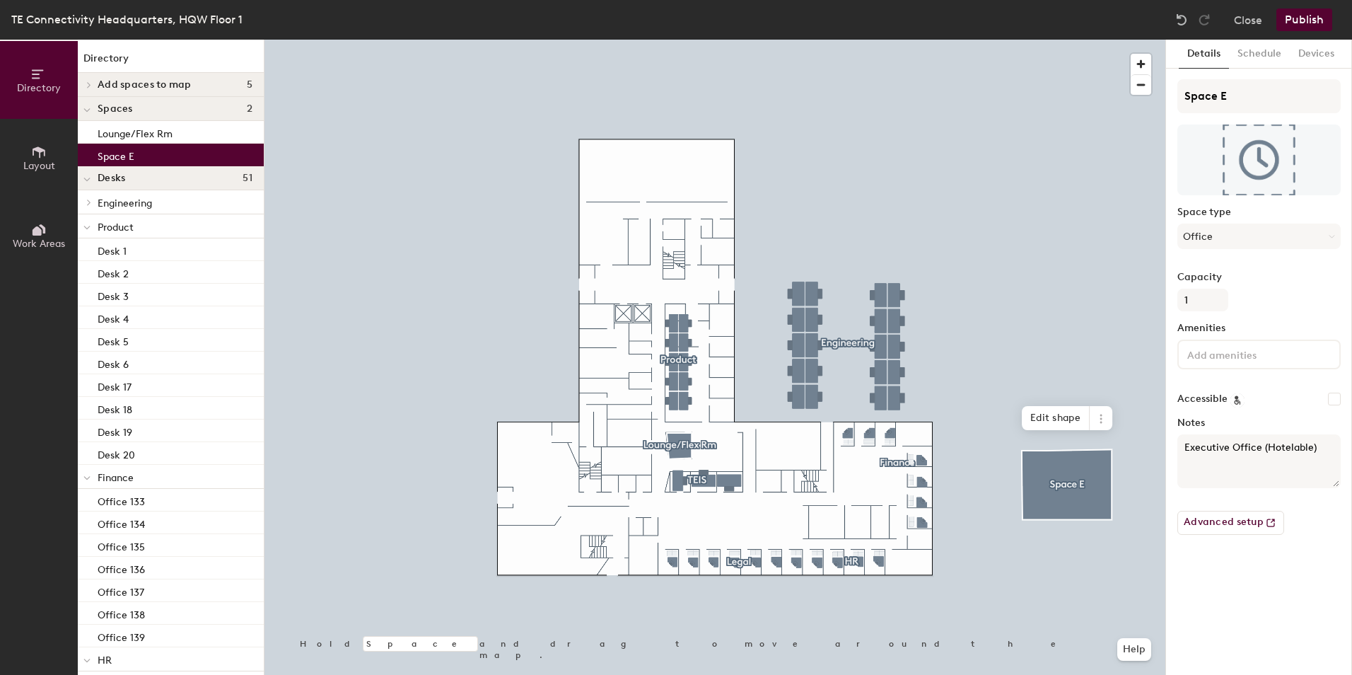
click at [110, 153] on p "Space E" at bounding box center [116, 154] width 37 height 16
click at [119, 132] on p "Lounge/Flex Rm" at bounding box center [135, 132] width 75 height 16
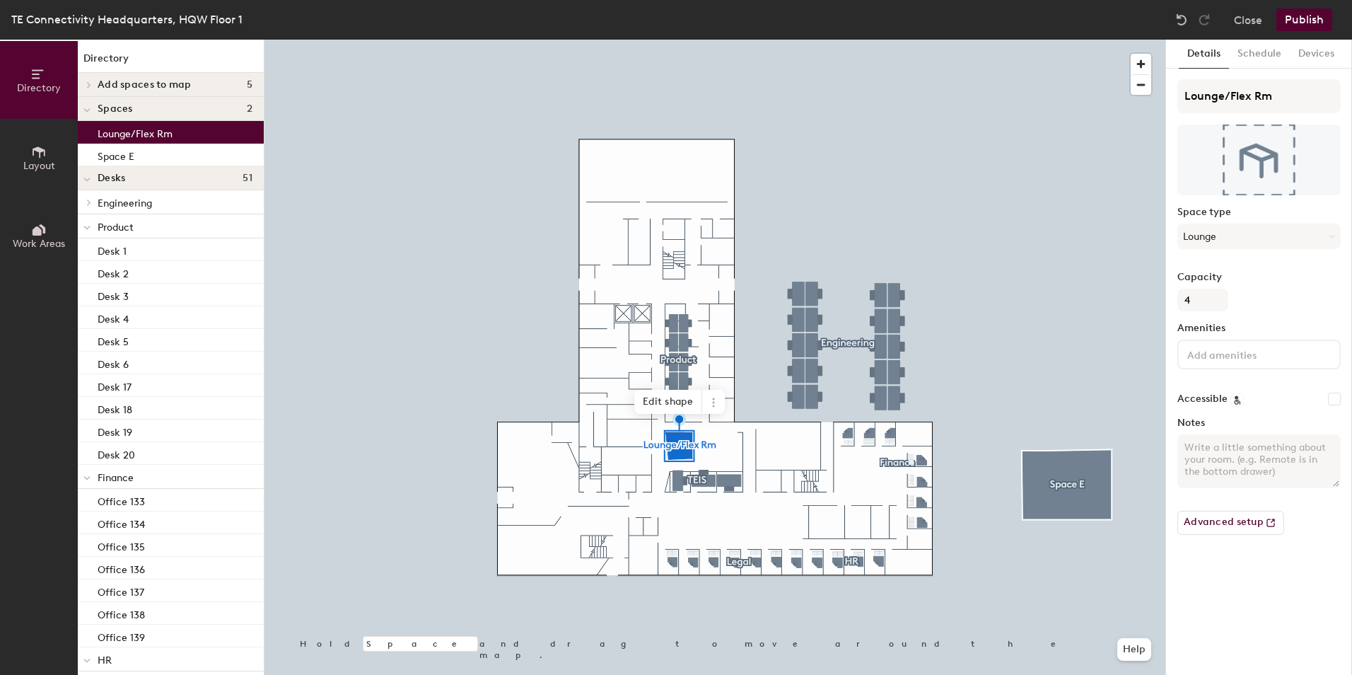
click at [421, 40] on div at bounding box center [714, 40] width 901 height 0
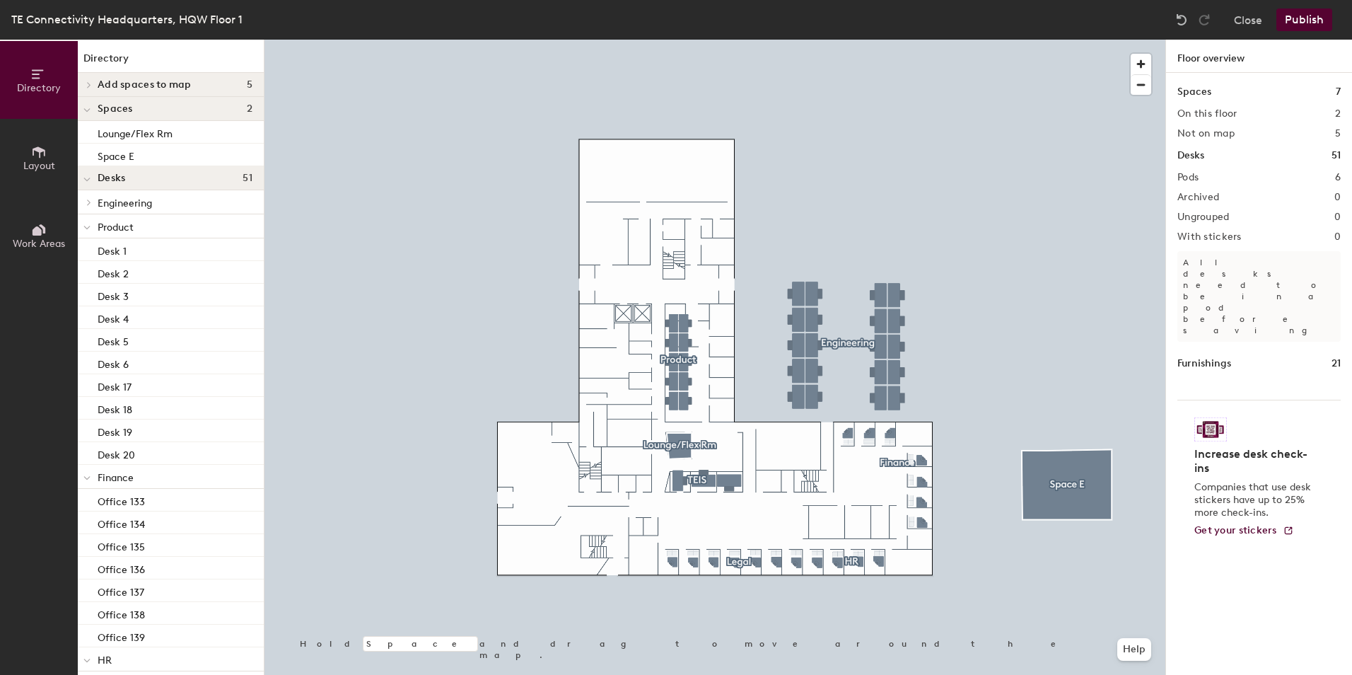
click at [88, 84] on icon at bounding box center [89, 84] width 6 height 7
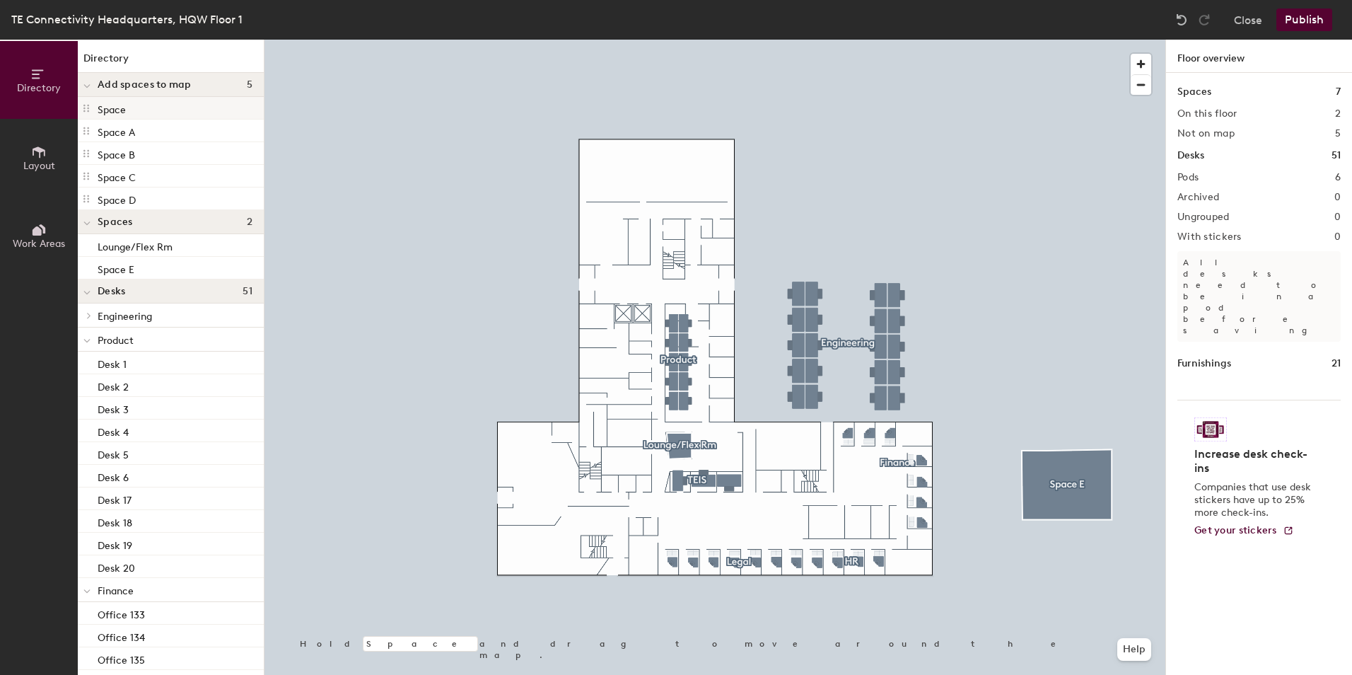
click at [86, 107] on icon at bounding box center [86, 108] width 11 height 11
click at [86, 104] on icon at bounding box center [86, 108] width 11 height 11
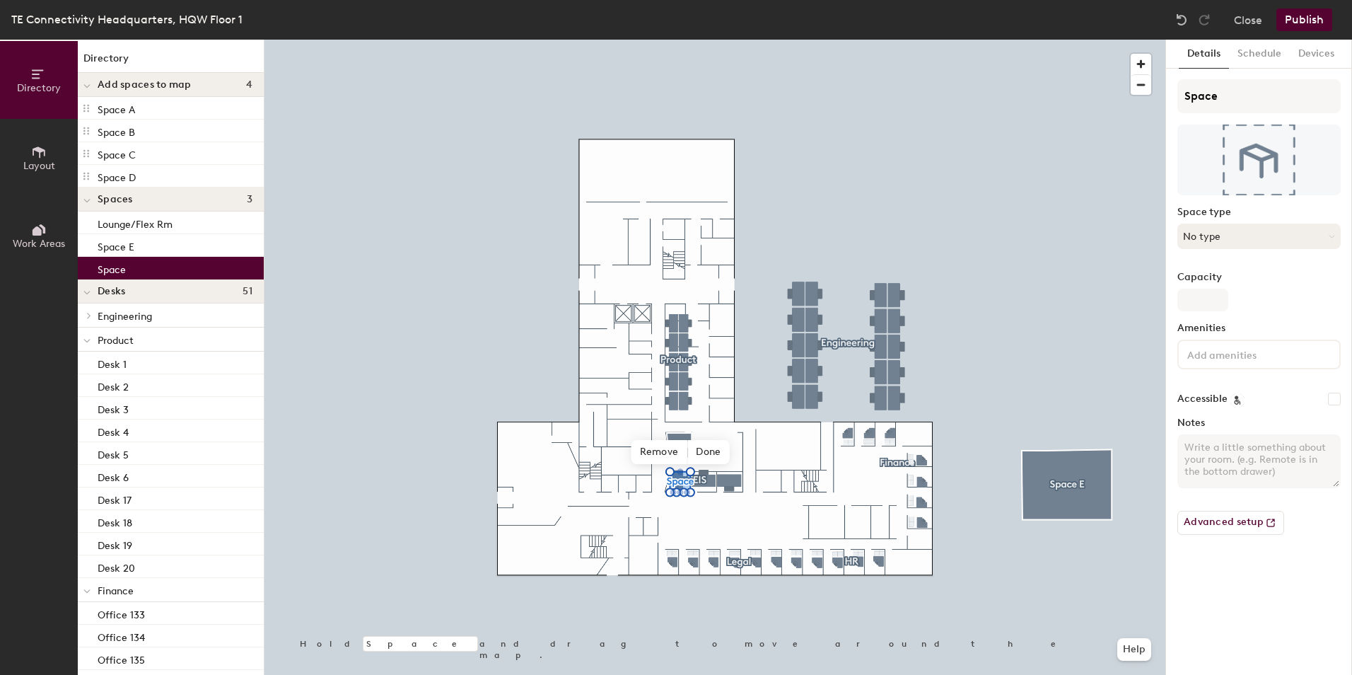
click at [1260, 241] on button "No type" at bounding box center [1258, 235] width 163 height 25
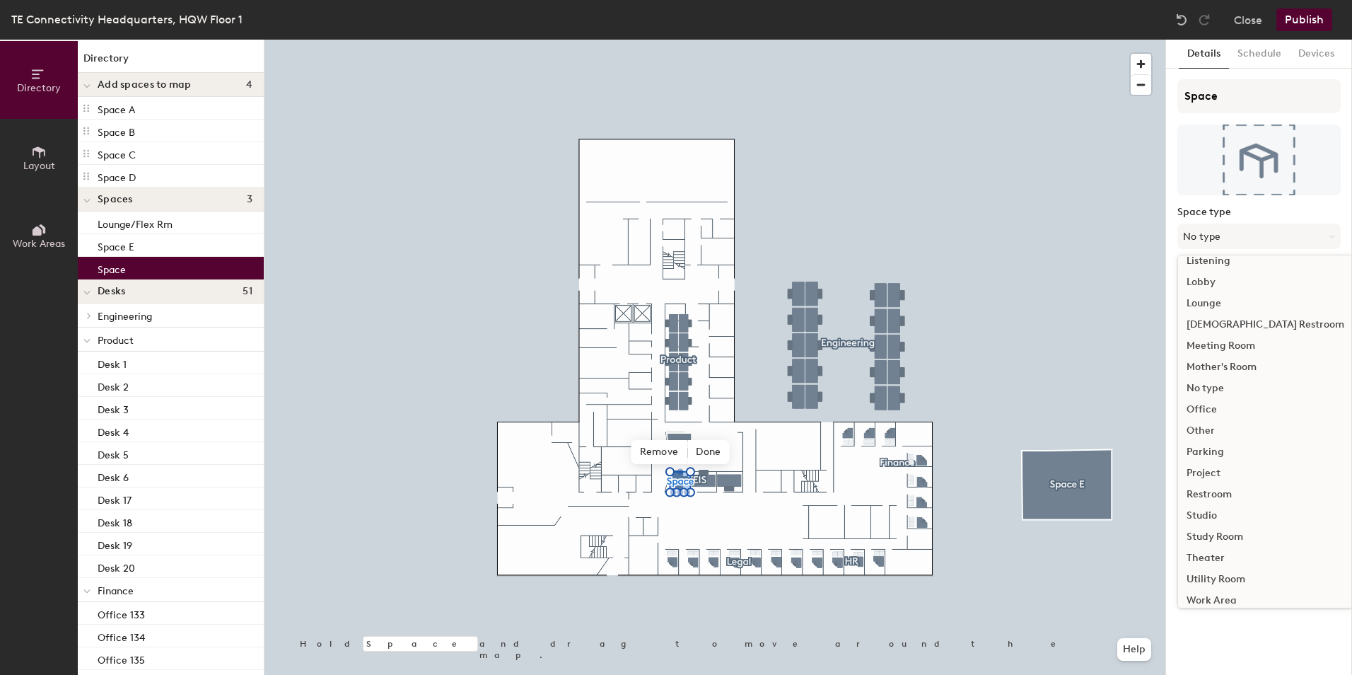
scroll to position [317, 0]
click at [1201, 397] on div "Office" at bounding box center [1265, 400] width 175 height 21
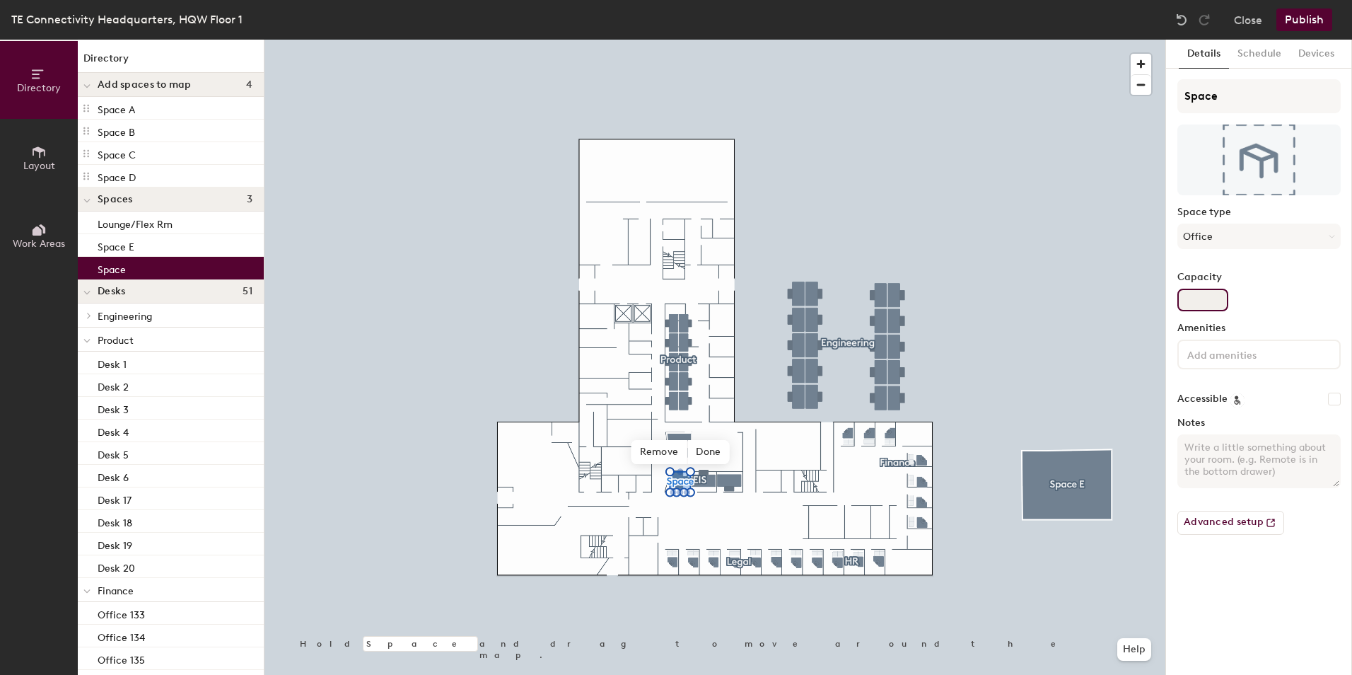
click at [1210, 301] on input "Capacity" at bounding box center [1202, 299] width 51 height 23
type input "1"
click at [1244, 351] on input at bounding box center [1247, 353] width 127 height 17
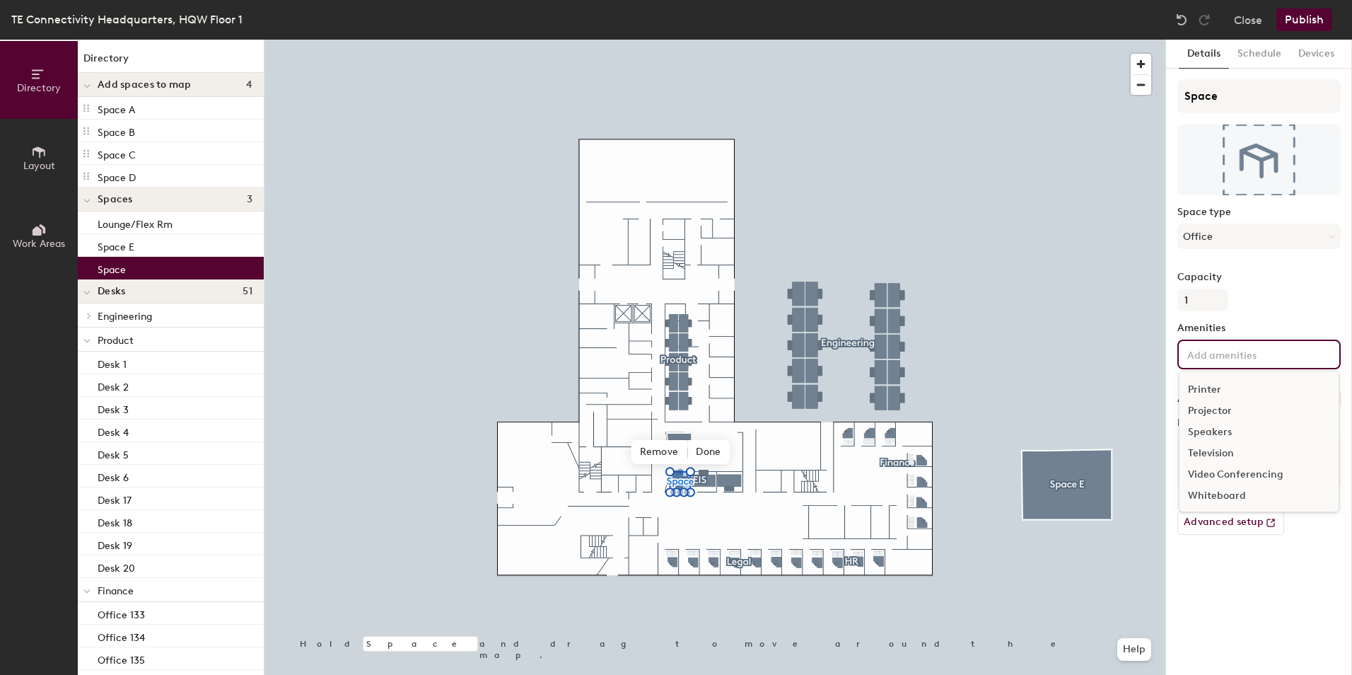
scroll to position [83, 0]
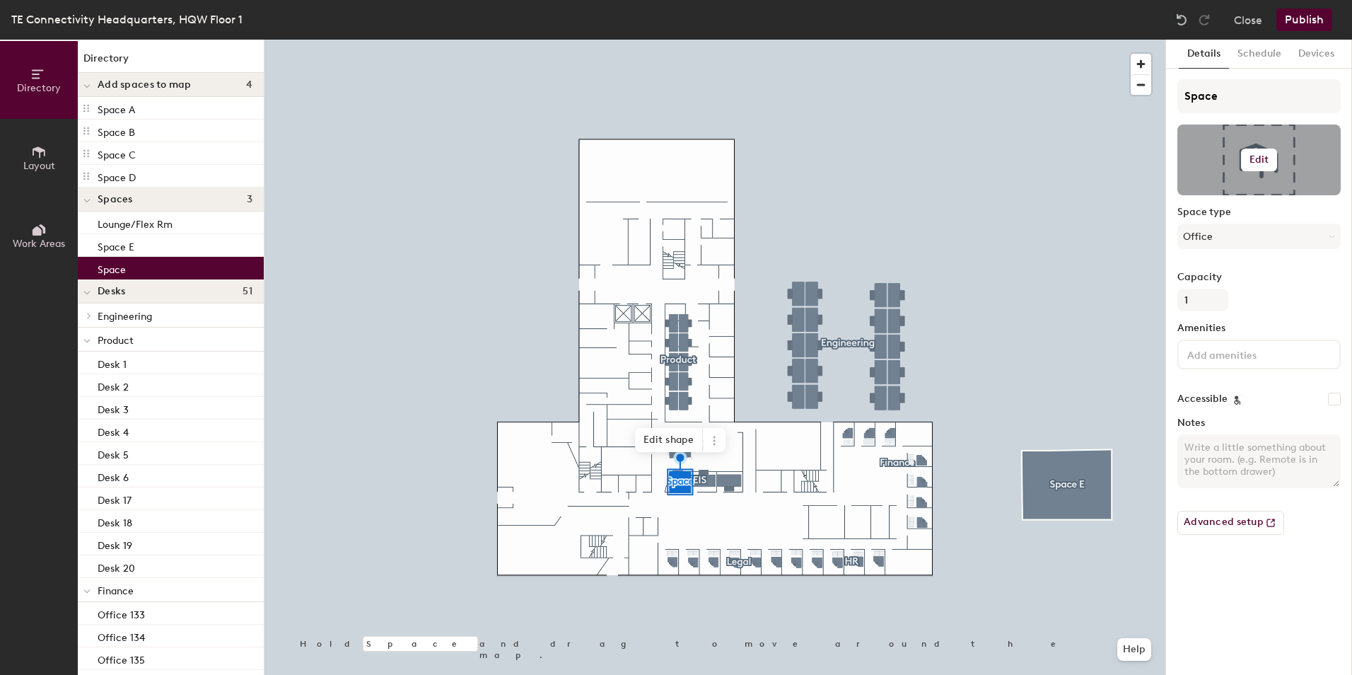
click at [1257, 149] on button "Edit" at bounding box center [1259, 159] width 37 height 23
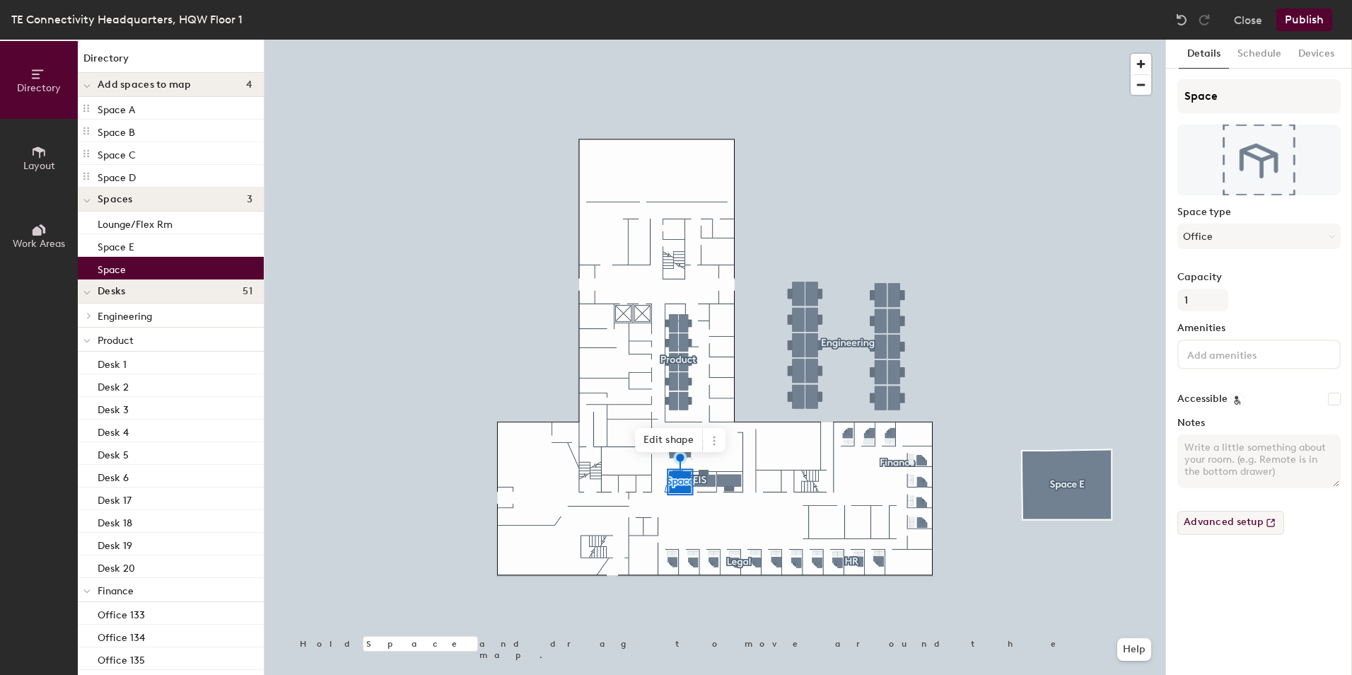
click at [1234, 518] on button "Advanced setup" at bounding box center [1230, 522] width 107 height 24
click at [1254, 49] on button "Schedule" at bounding box center [1259, 54] width 61 height 29
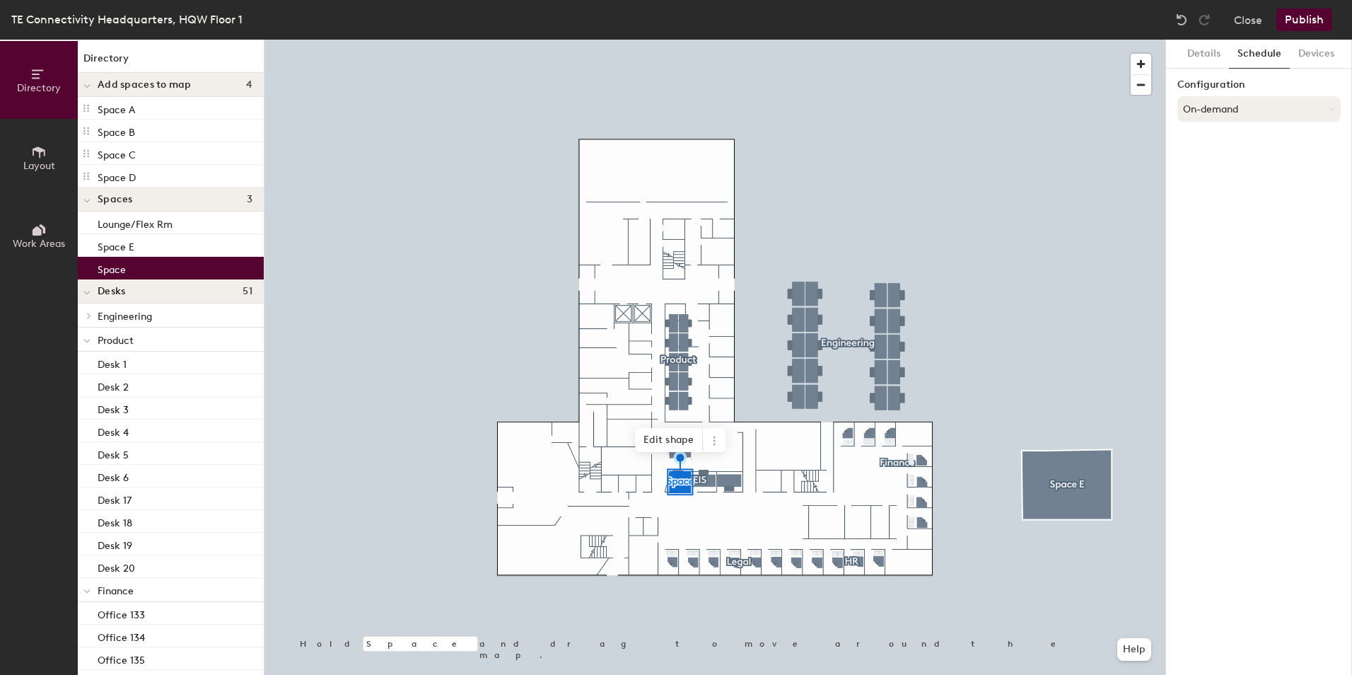
click at [1232, 110] on button "On-demand" at bounding box center [1258, 108] width 163 height 25
click at [1306, 55] on button "Devices" at bounding box center [1316, 54] width 53 height 29
click at [1210, 49] on button "Details" at bounding box center [1204, 54] width 50 height 29
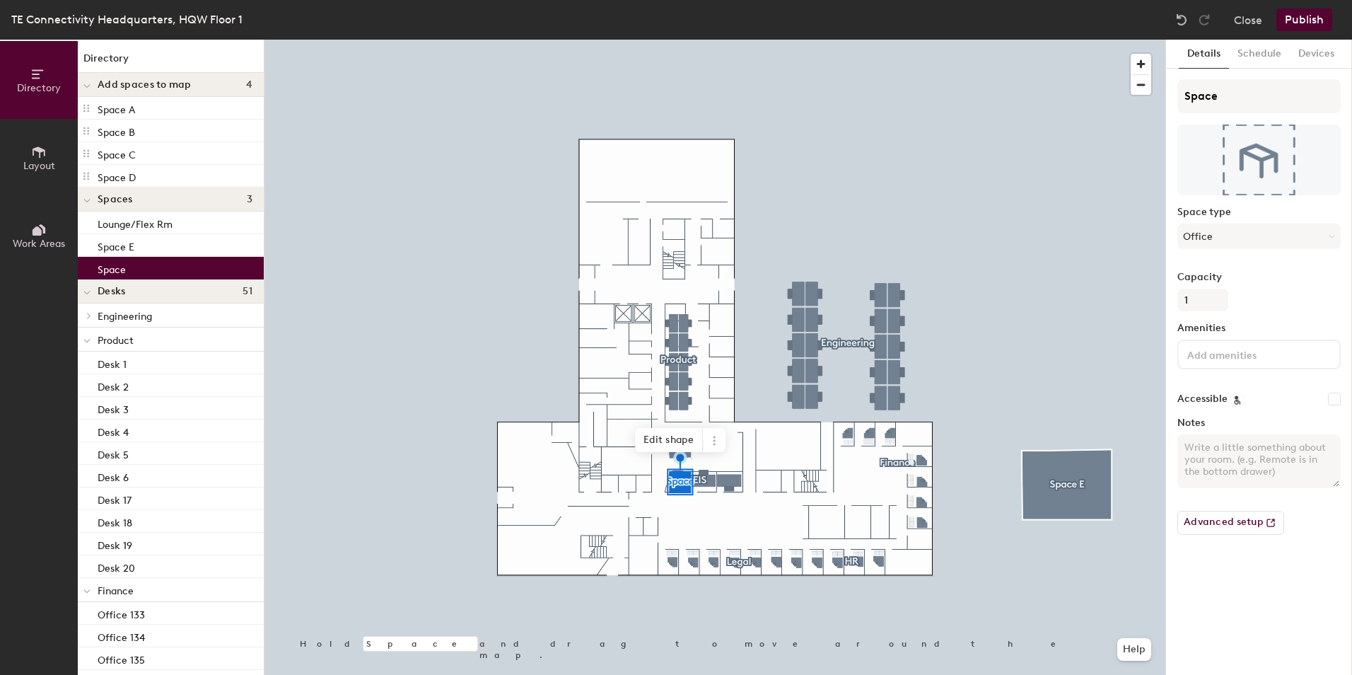
click at [1339, 399] on input "Accessible" at bounding box center [1334, 398] width 13 height 13
checkbox input "false"
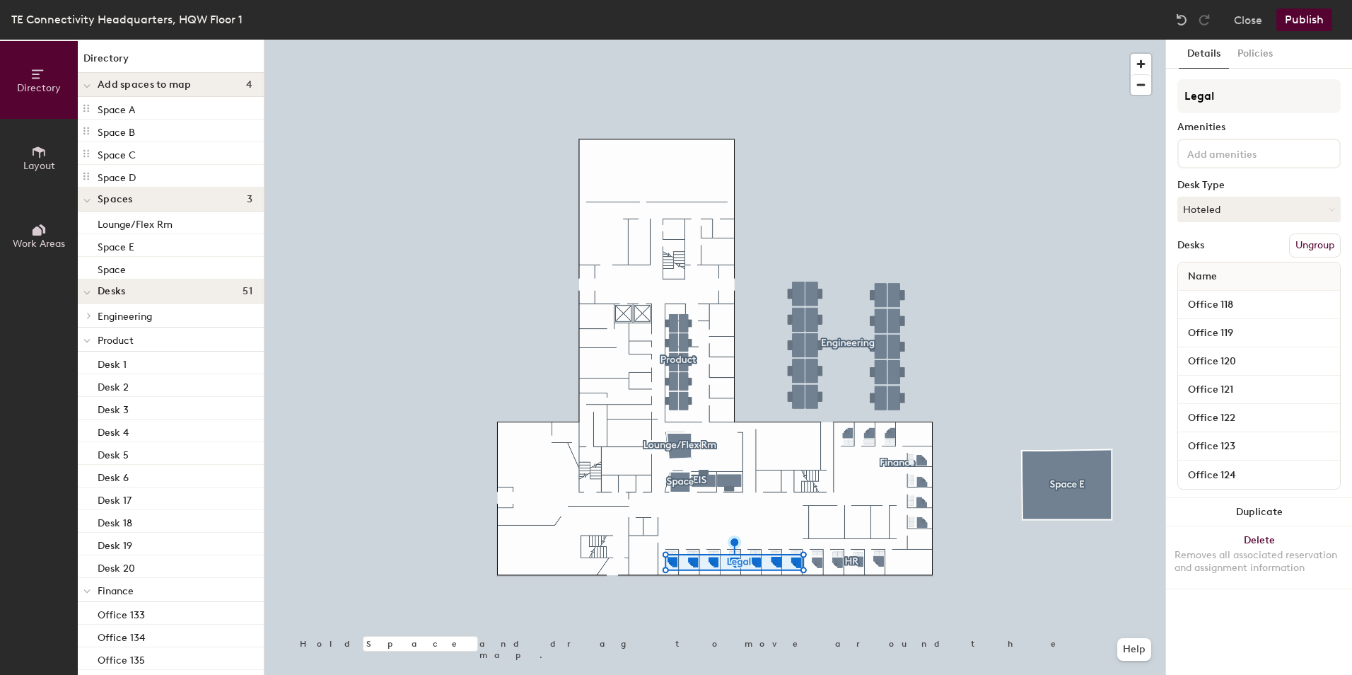
click at [684, 40] on div at bounding box center [714, 40] width 901 height 0
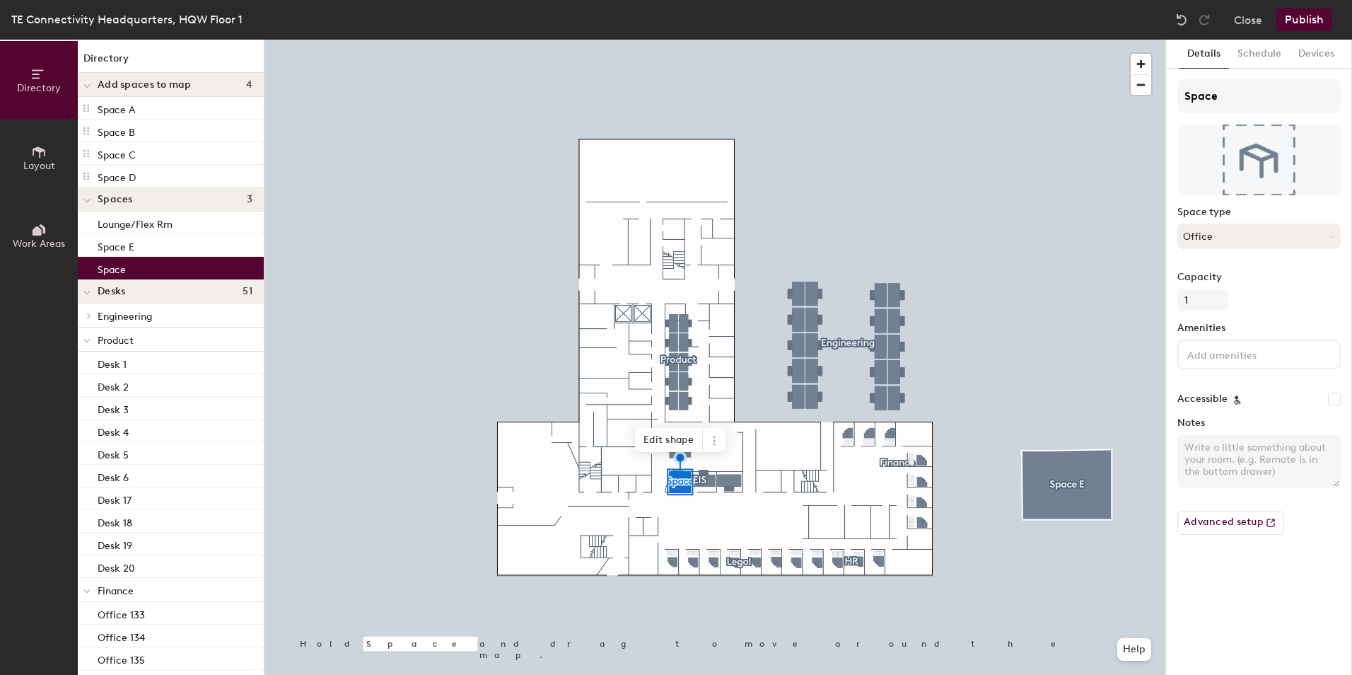
click at [1320, 237] on button "Office" at bounding box center [1258, 235] width 163 height 25
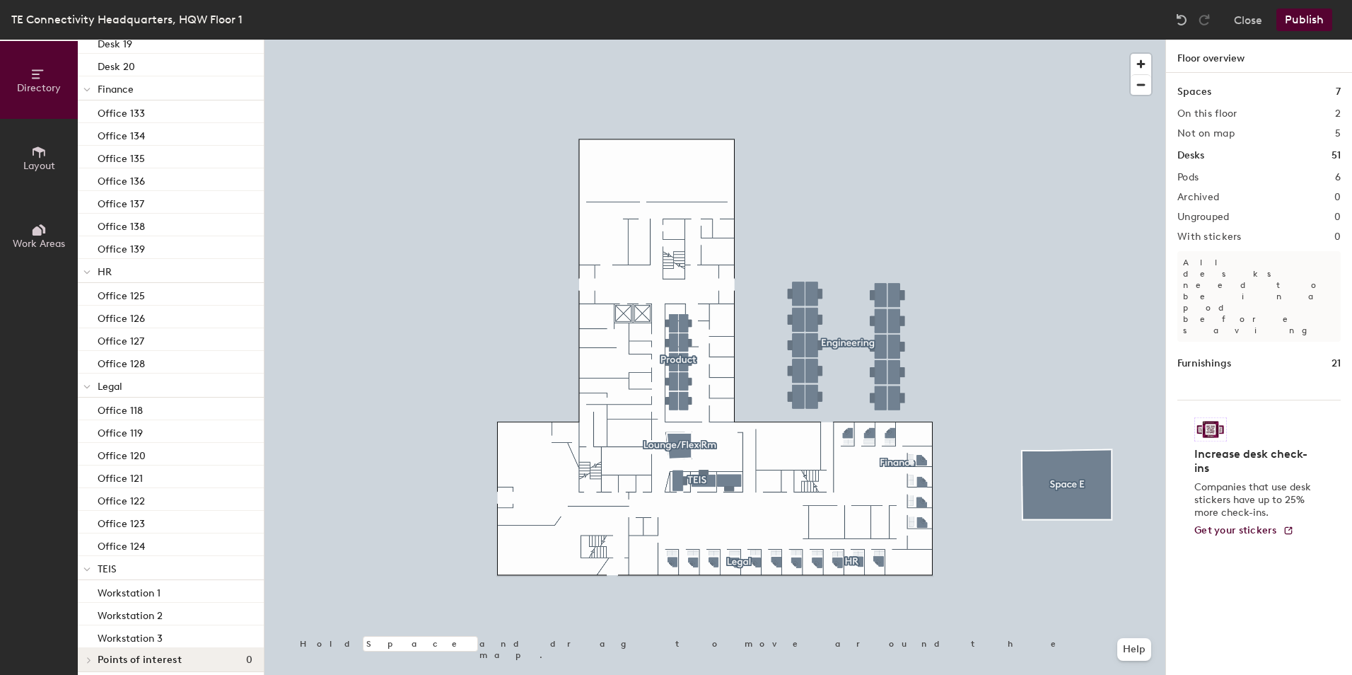
scroll to position [510, 0]
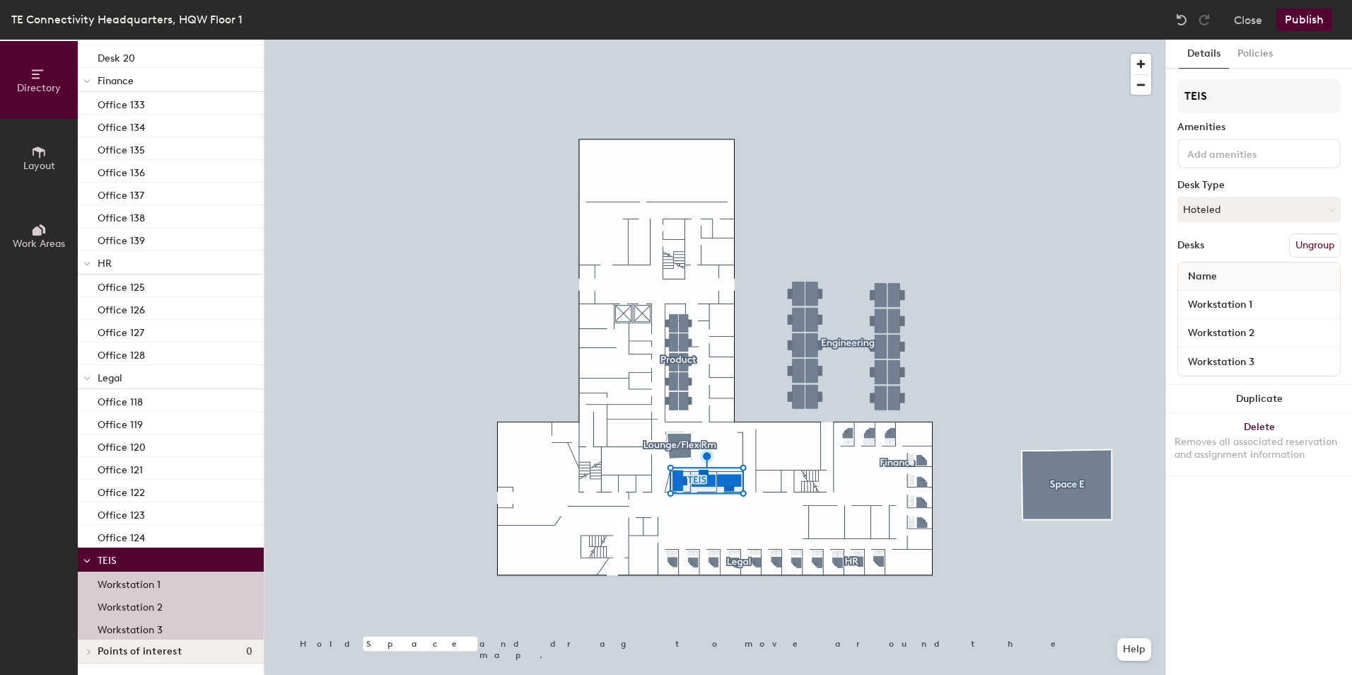
click at [1039, 40] on div at bounding box center [714, 40] width 901 height 0
click at [1220, 209] on button "Hoteled" at bounding box center [1258, 209] width 163 height 25
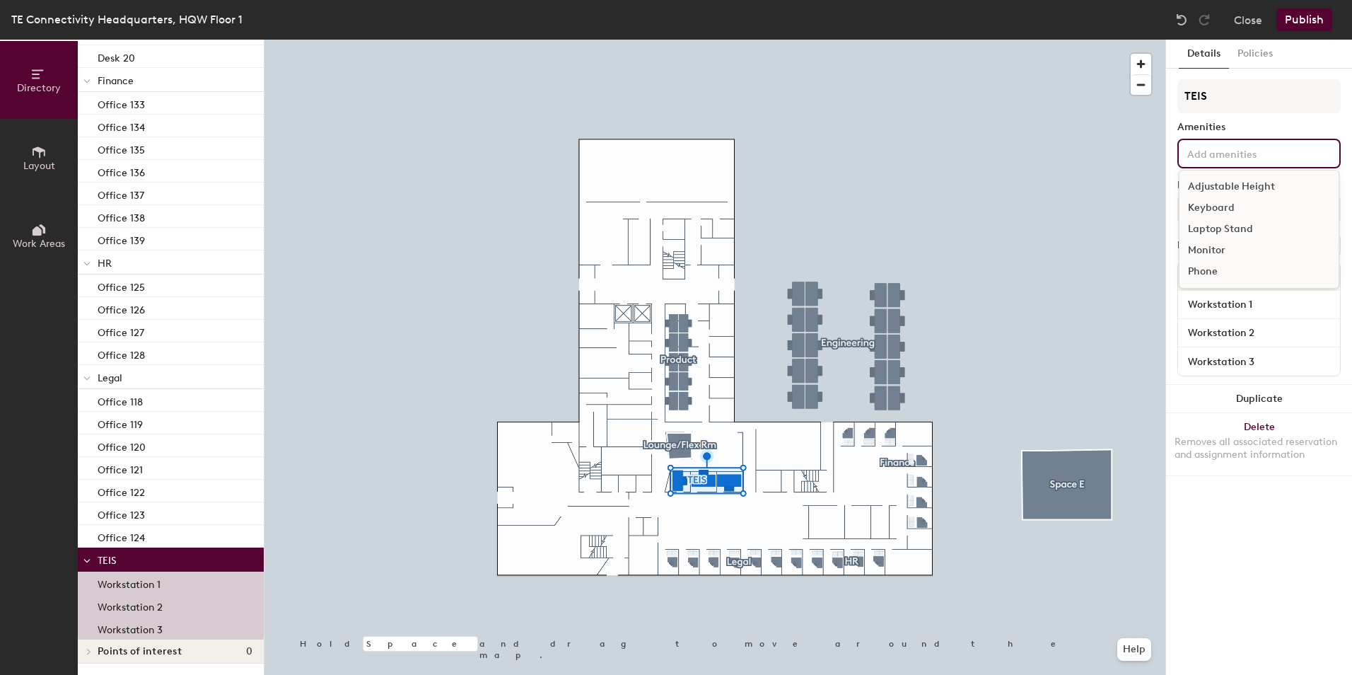
click at [1220, 153] on input at bounding box center [1247, 152] width 127 height 17
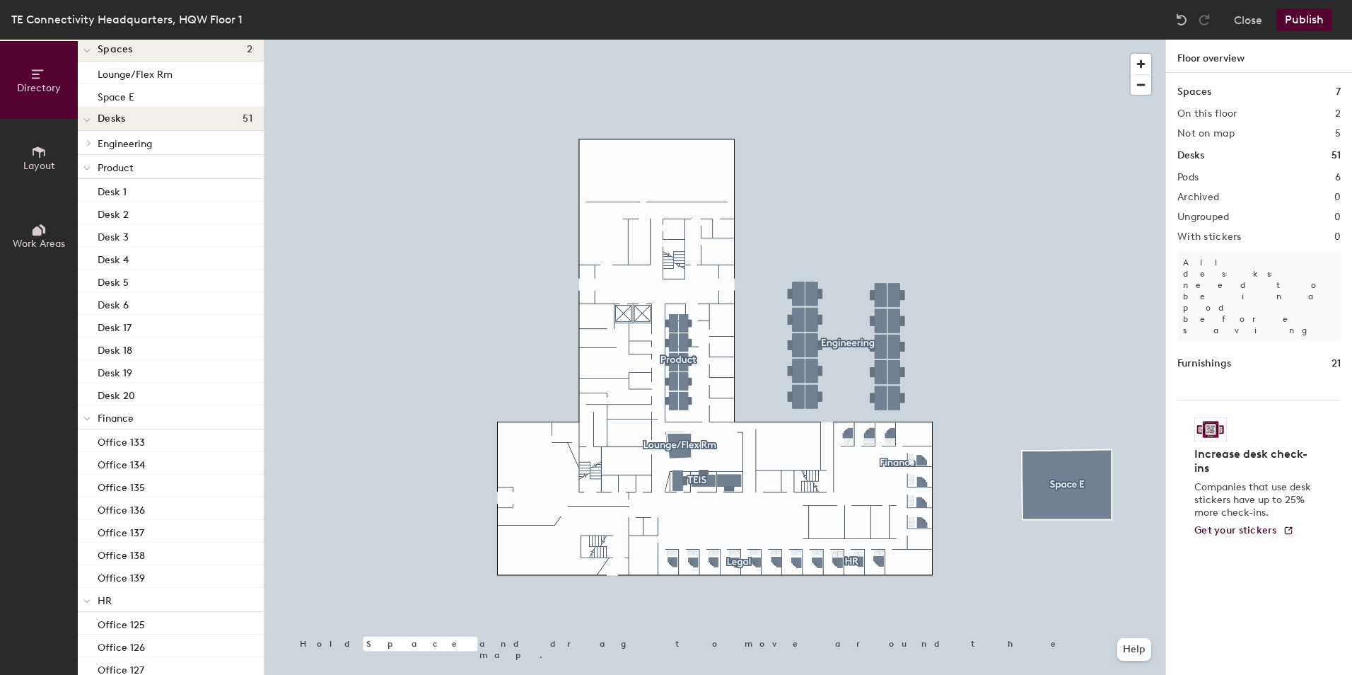
scroll to position [173, 0]
click at [37, 226] on icon at bounding box center [37, 230] width 9 height 9
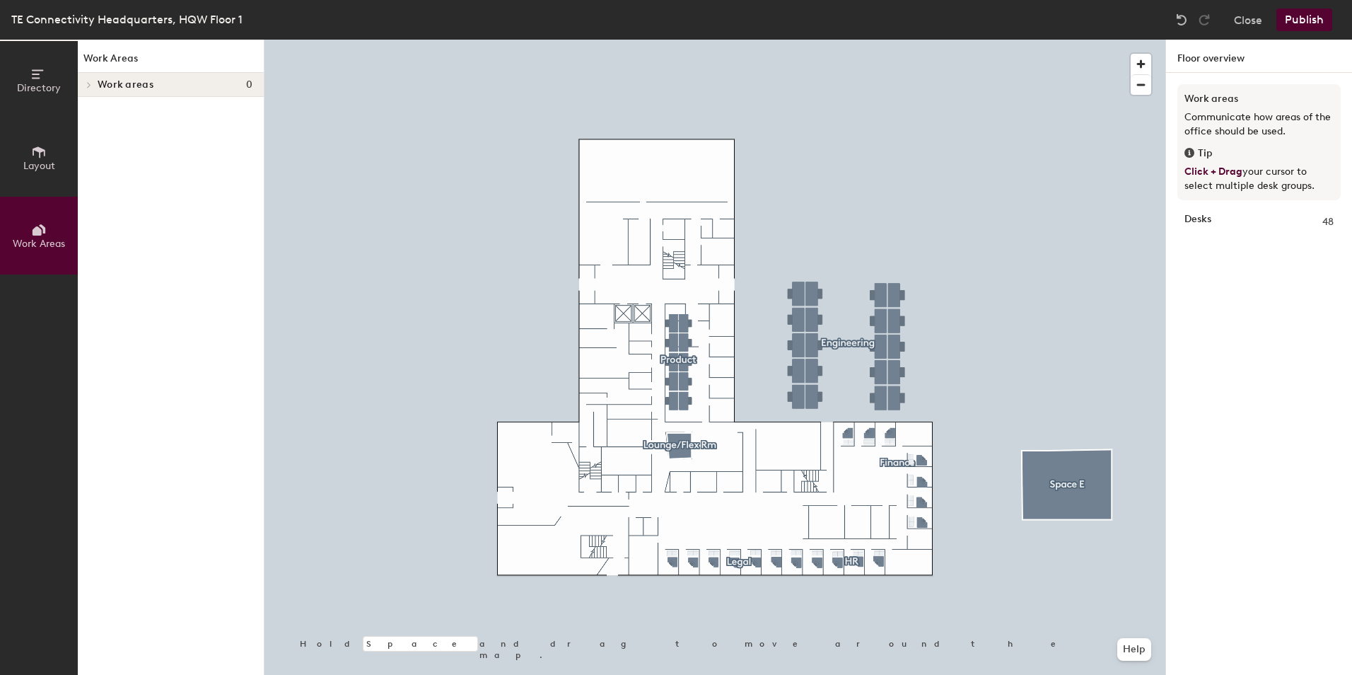
scroll to position [0, 0]
click at [128, 84] on span "Work areas" at bounding box center [126, 84] width 56 height 11
click at [123, 83] on span "Work areas" at bounding box center [126, 84] width 56 height 11
click at [100, 82] on span "Work areas" at bounding box center [126, 84] width 56 height 11
click at [642, 531] on div "Directory Layout Work Areas Work Areas Work areas 0 Hold Space and drag to move…" at bounding box center [676, 357] width 1352 height 635
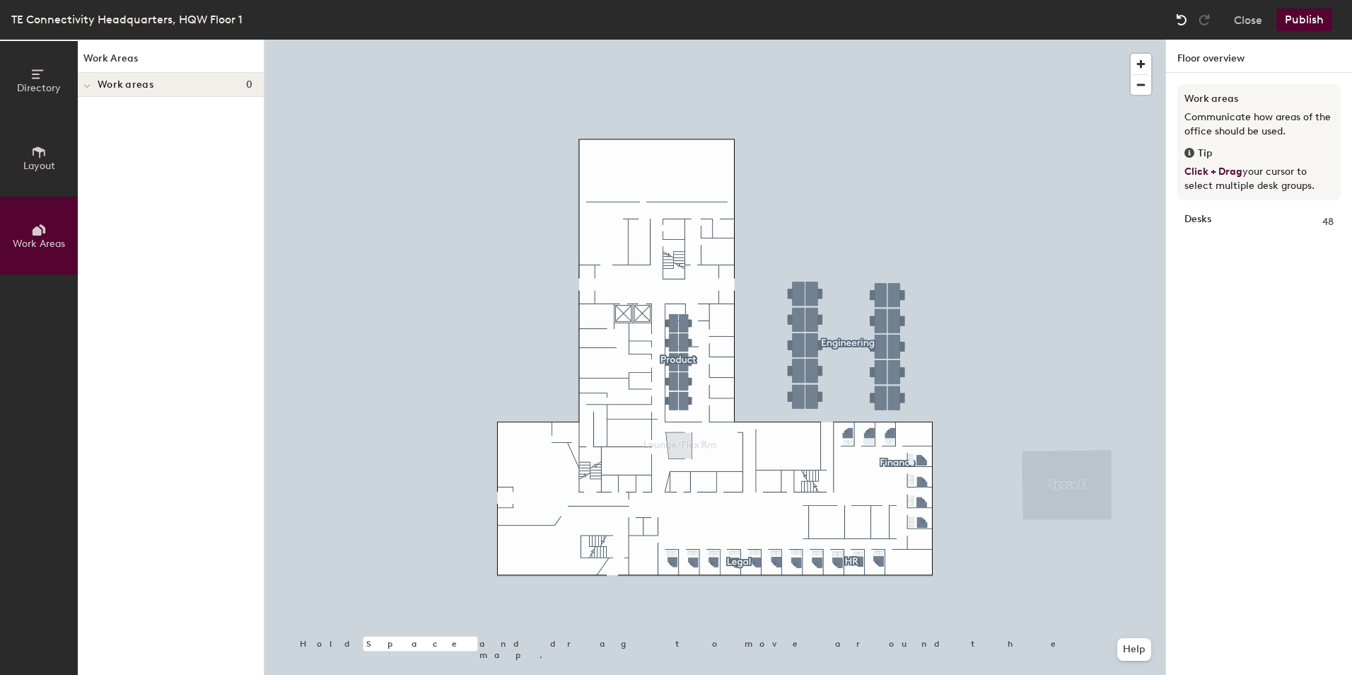
click at [1184, 18] on img at bounding box center [1181, 20] width 14 height 14
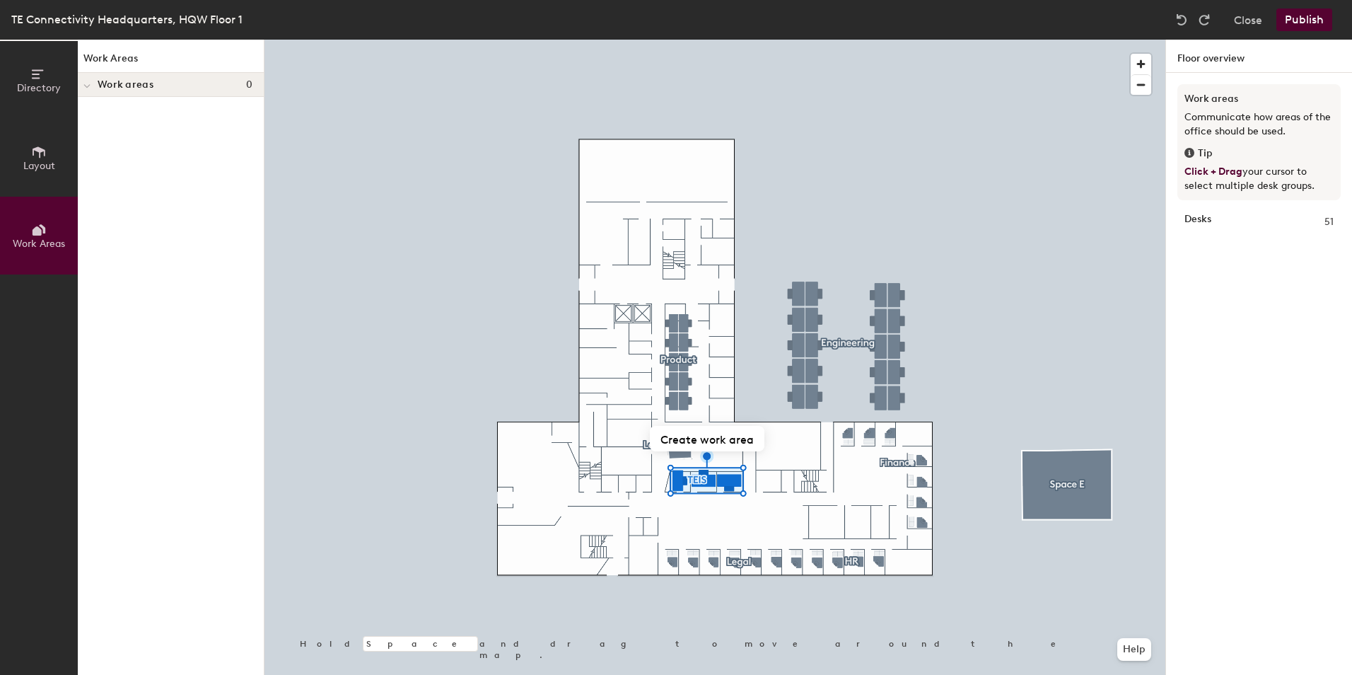
click at [42, 223] on icon at bounding box center [39, 230] width 16 height 16
click at [37, 150] on icon at bounding box center [39, 151] width 13 height 11
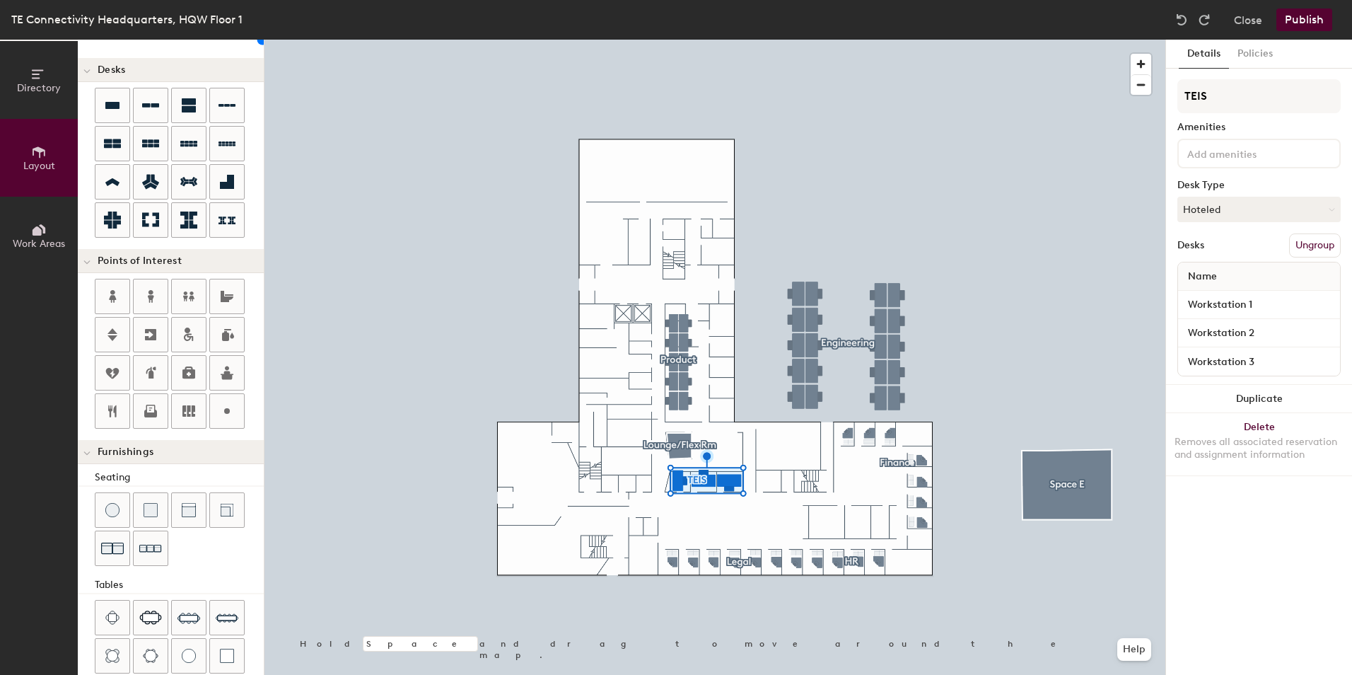
scroll to position [218, 0]
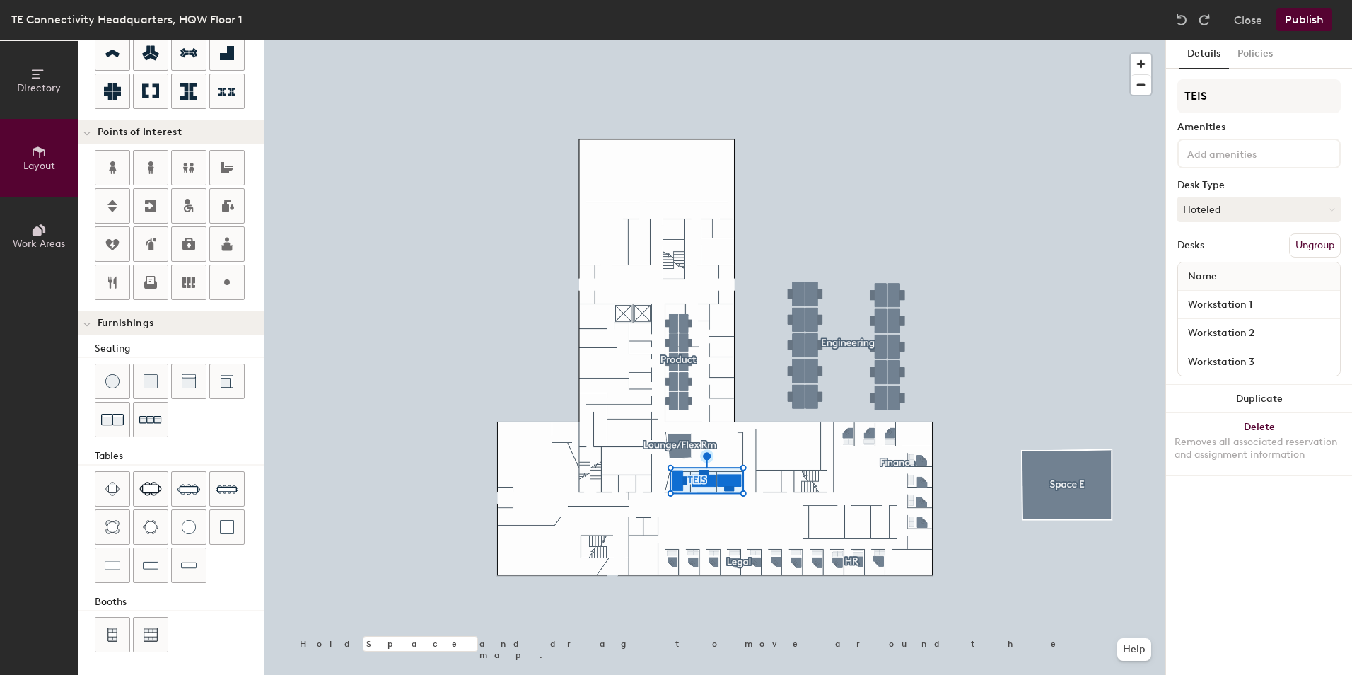
click at [40, 234] on icon at bounding box center [37, 230] width 9 height 9
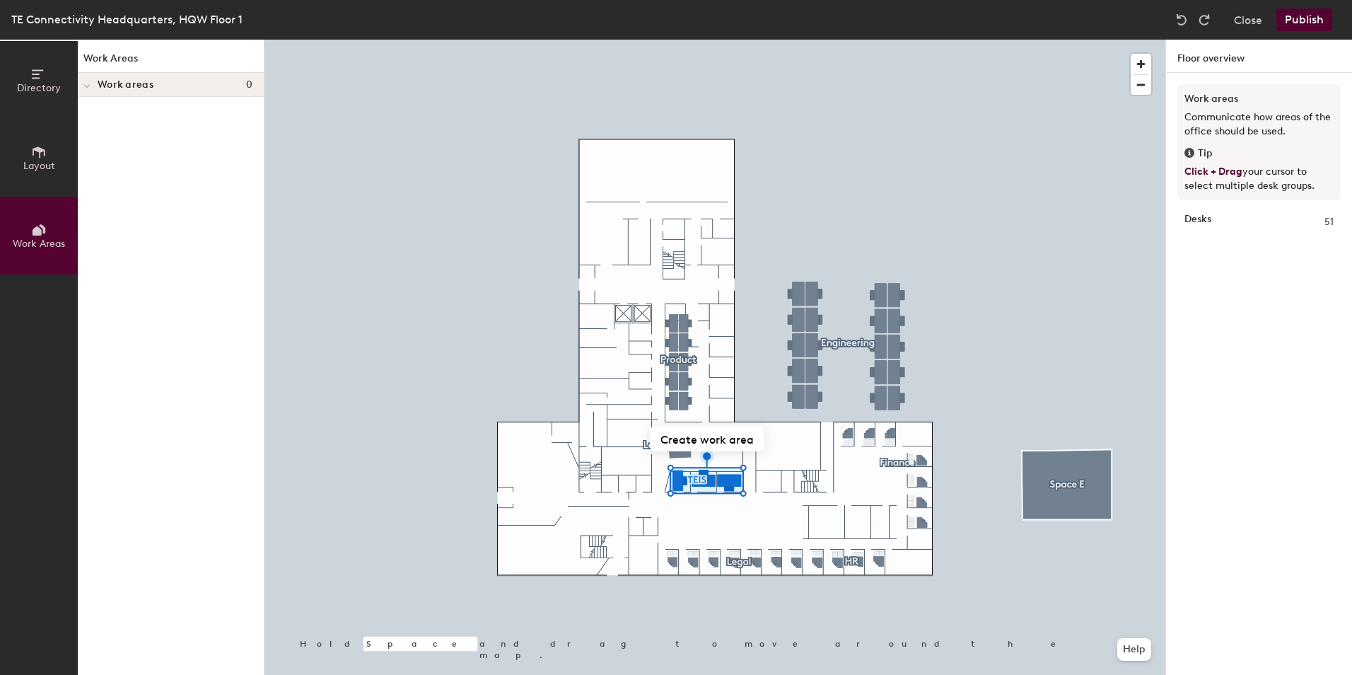
scroll to position [0, 0]
click at [718, 436] on button "Create work area" at bounding box center [707, 438] width 115 height 25
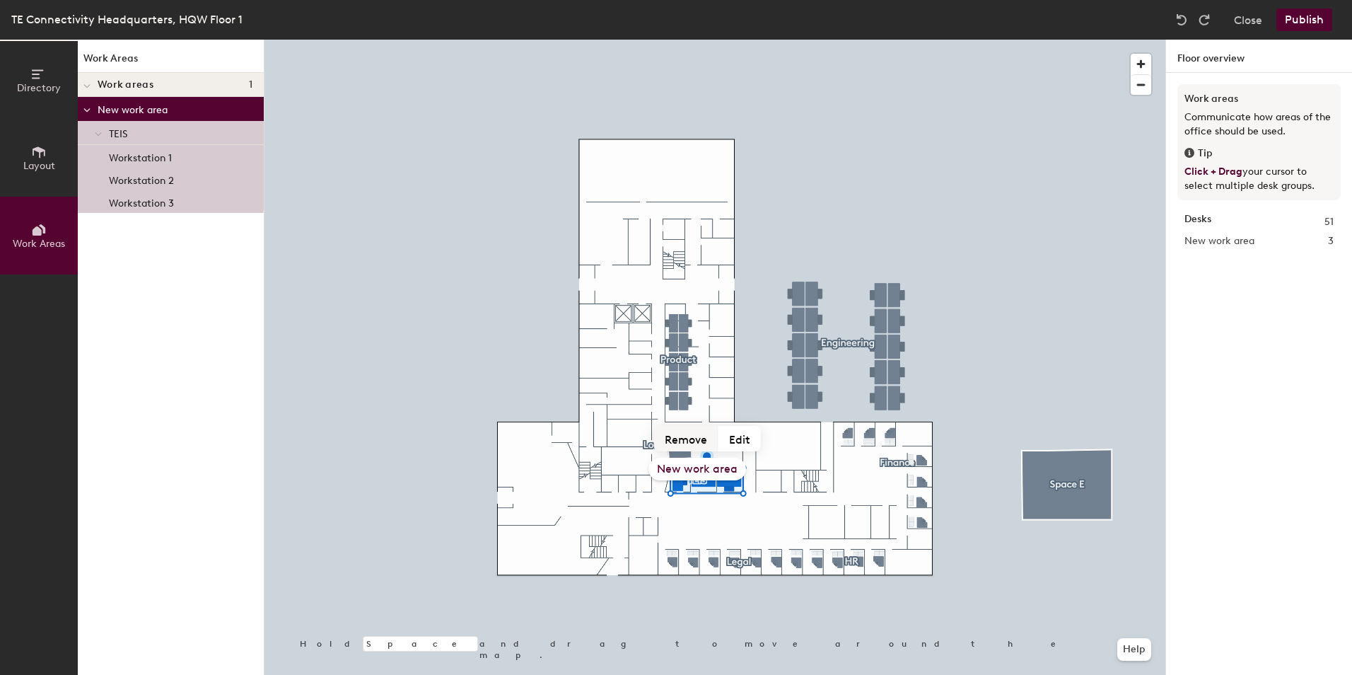
click at [684, 440] on button "Remove" at bounding box center [686, 438] width 64 height 25
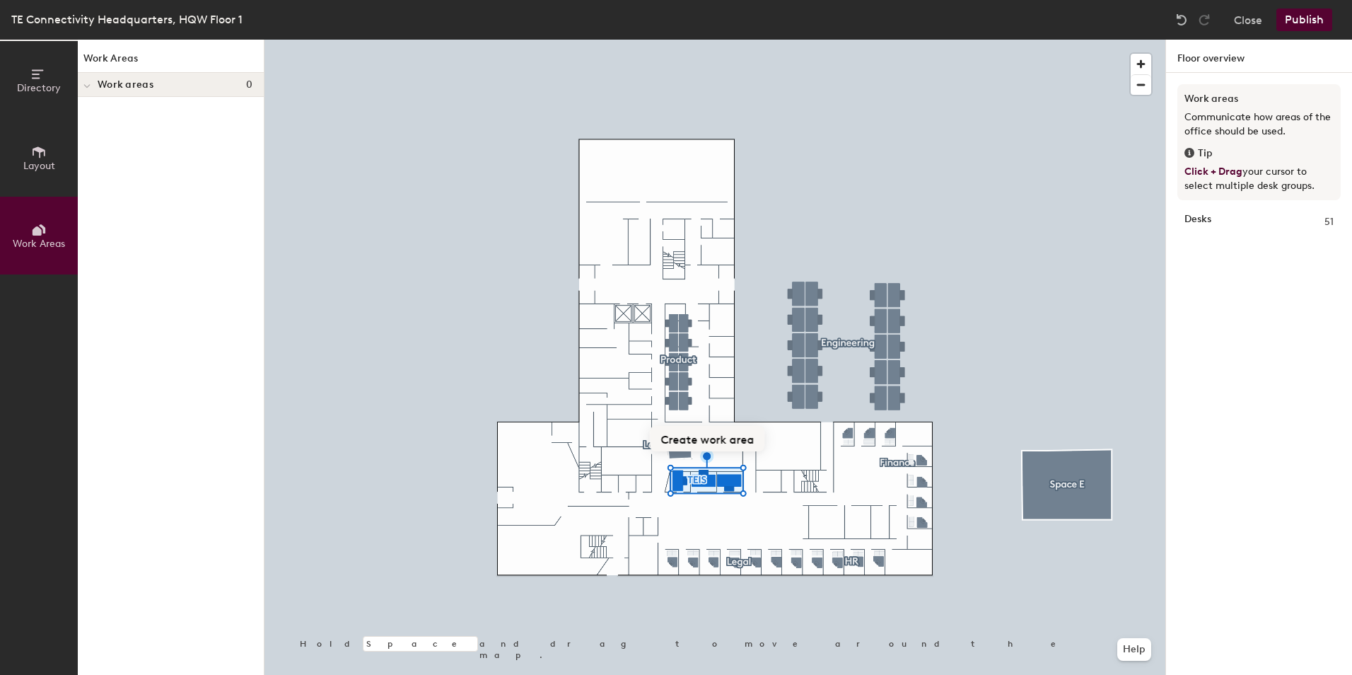
click at [688, 432] on button "Create work area" at bounding box center [707, 438] width 115 height 25
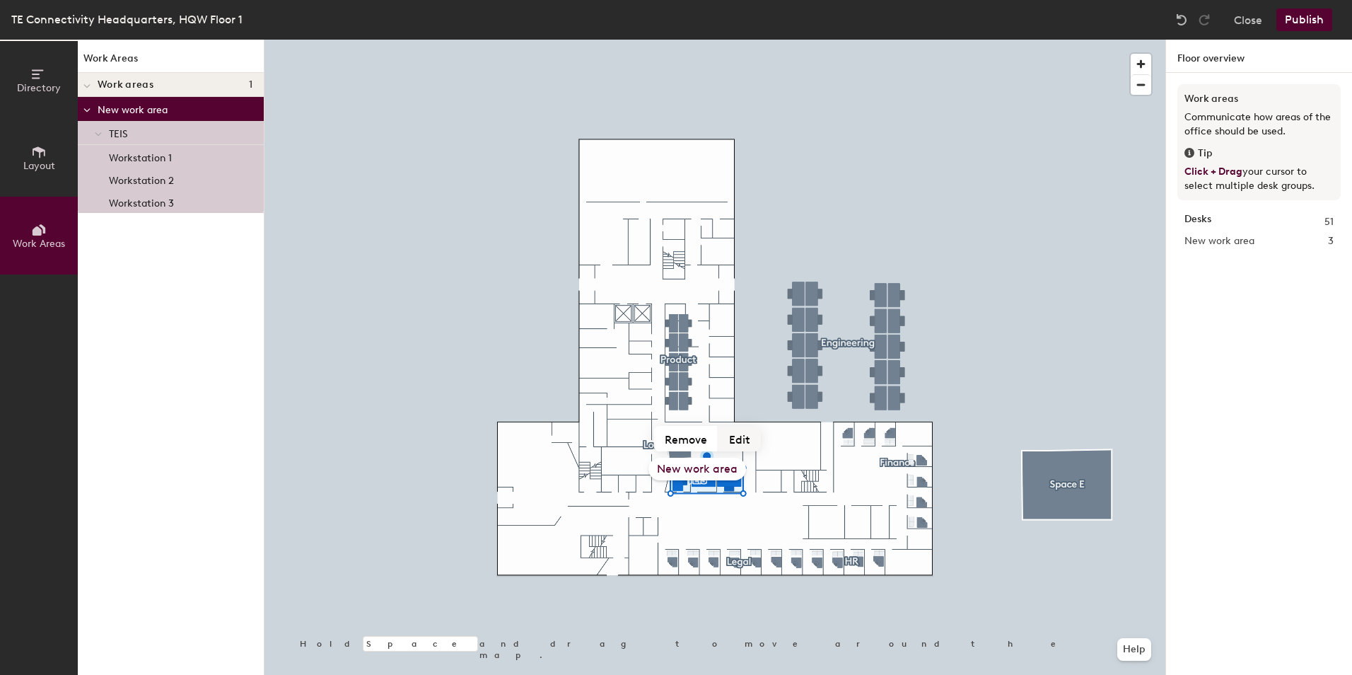
click at [739, 436] on button "Edit" at bounding box center [739, 438] width 42 height 25
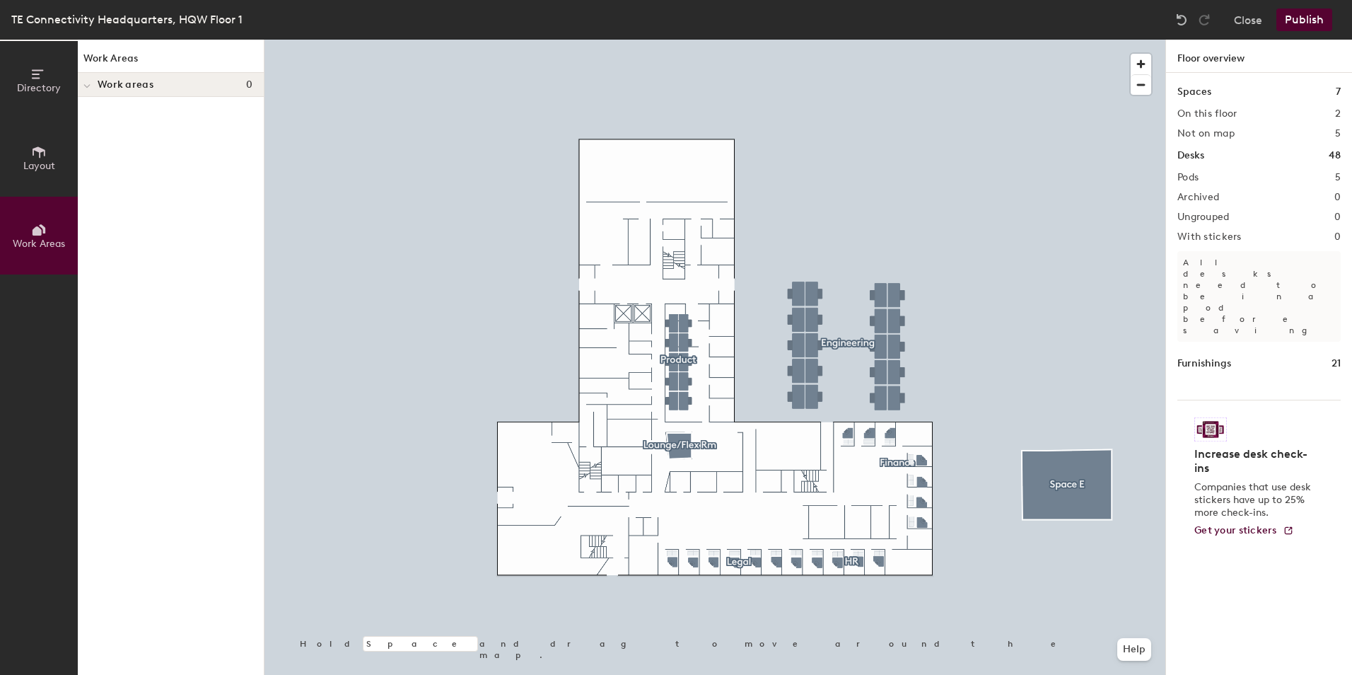
click at [47, 229] on button "Work Areas" at bounding box center [39, 236] width 78 height 78
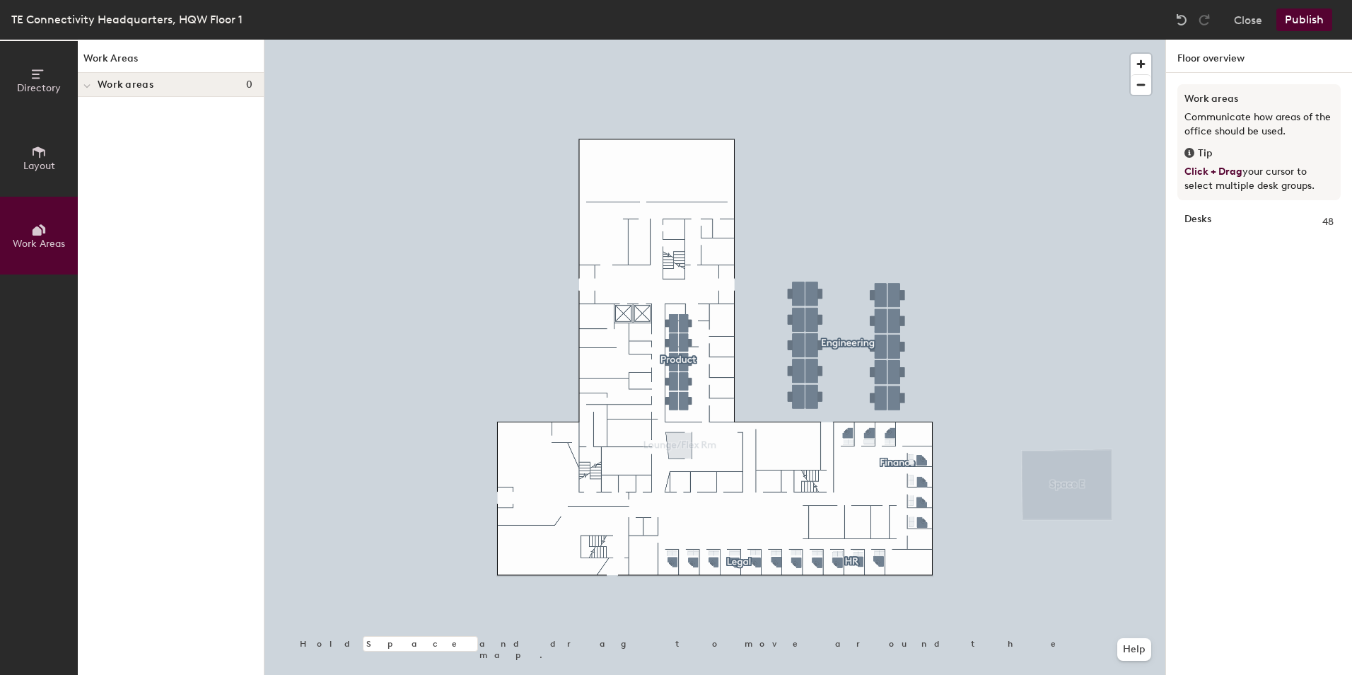
click at [37, 152] on icon at bounding box center [39, 152] width 16 height 16
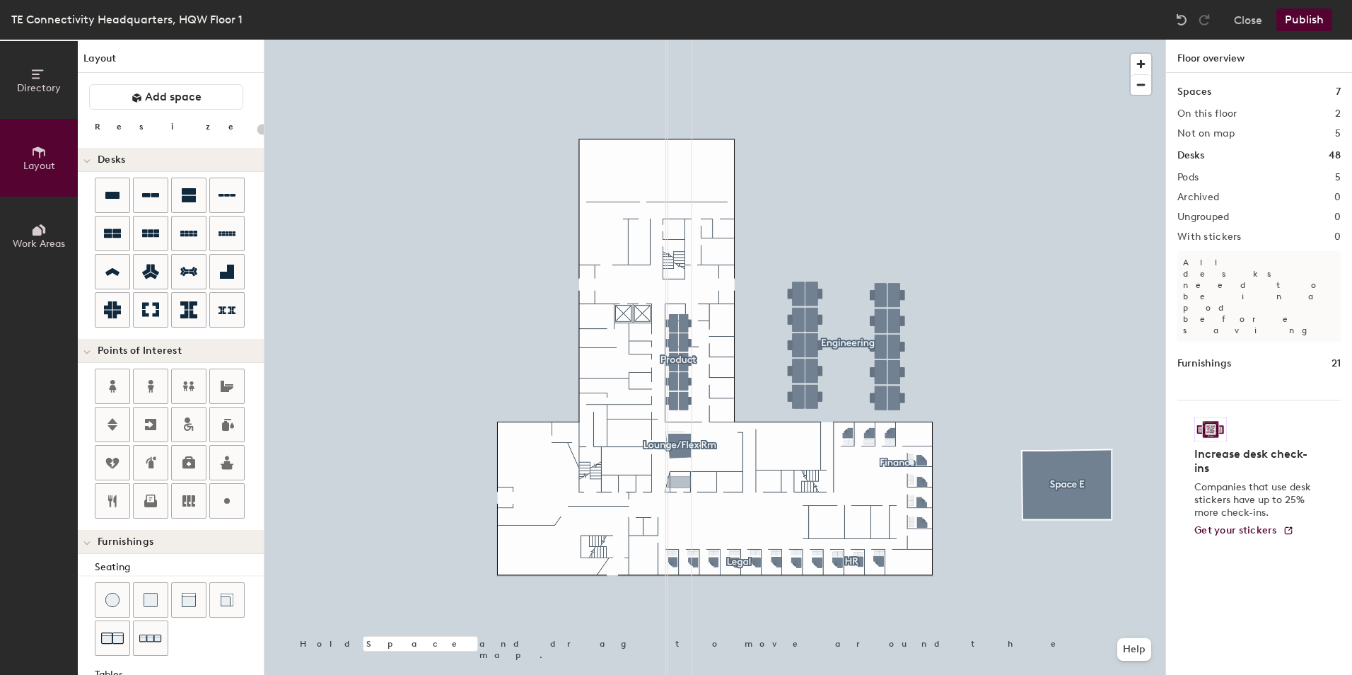
click at [679, 482] on div "Directory Layout Work Areas Layout Add space Resize Desks Points of Interest Fu…" at bounding box center [676, 357] width 1352 height 635
type input "180"
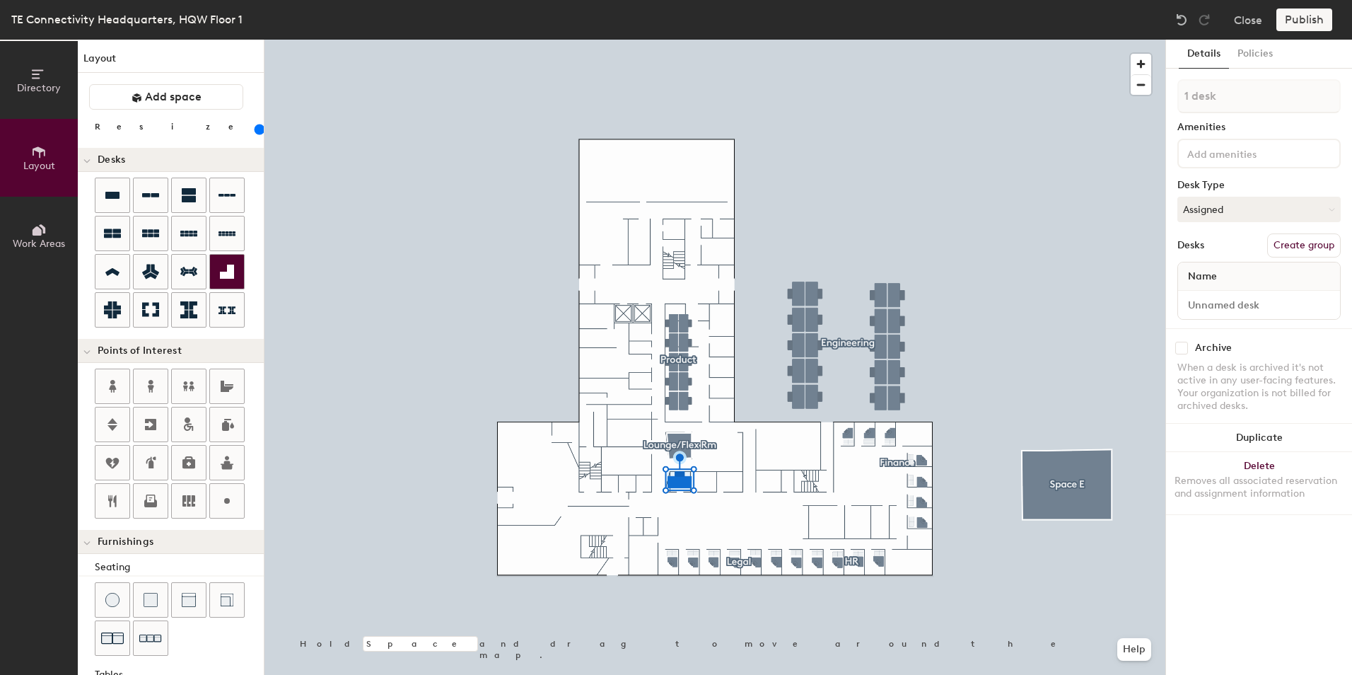
click at [704, 482] on div "Directory Layout Work Areas Layout Add space Resize Desks Points of Interest Fu…" at bounding box center [676, 357] width 1352 height 635
click at [730, 482] on div "Directory Layout Work Areas Layout Add space Resize Desks Points of Interest Fu…" at bounding box center [676, 357] width 1352 height 635
click at [36, 232] on icon at bounding box center [37, 230] width 9 height 9
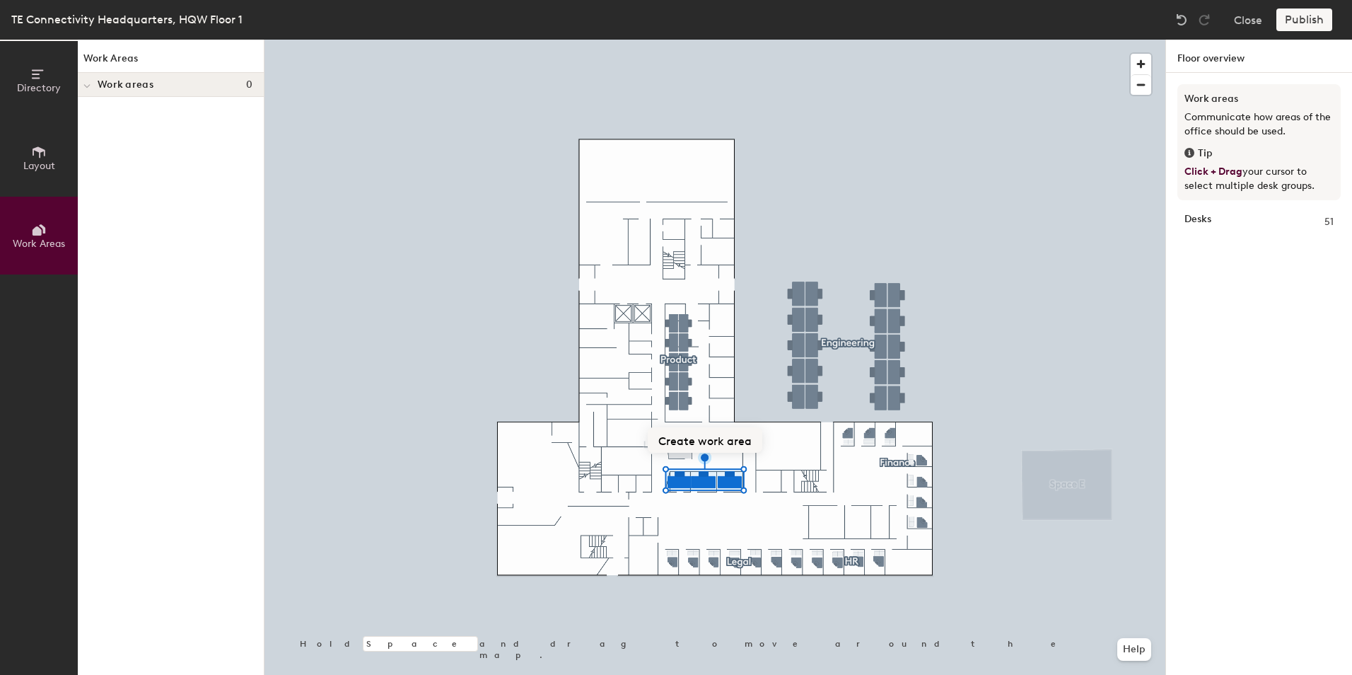
click at [707, 440] on button "Create work area" at bounding box center [705, 439] width 115 height 25
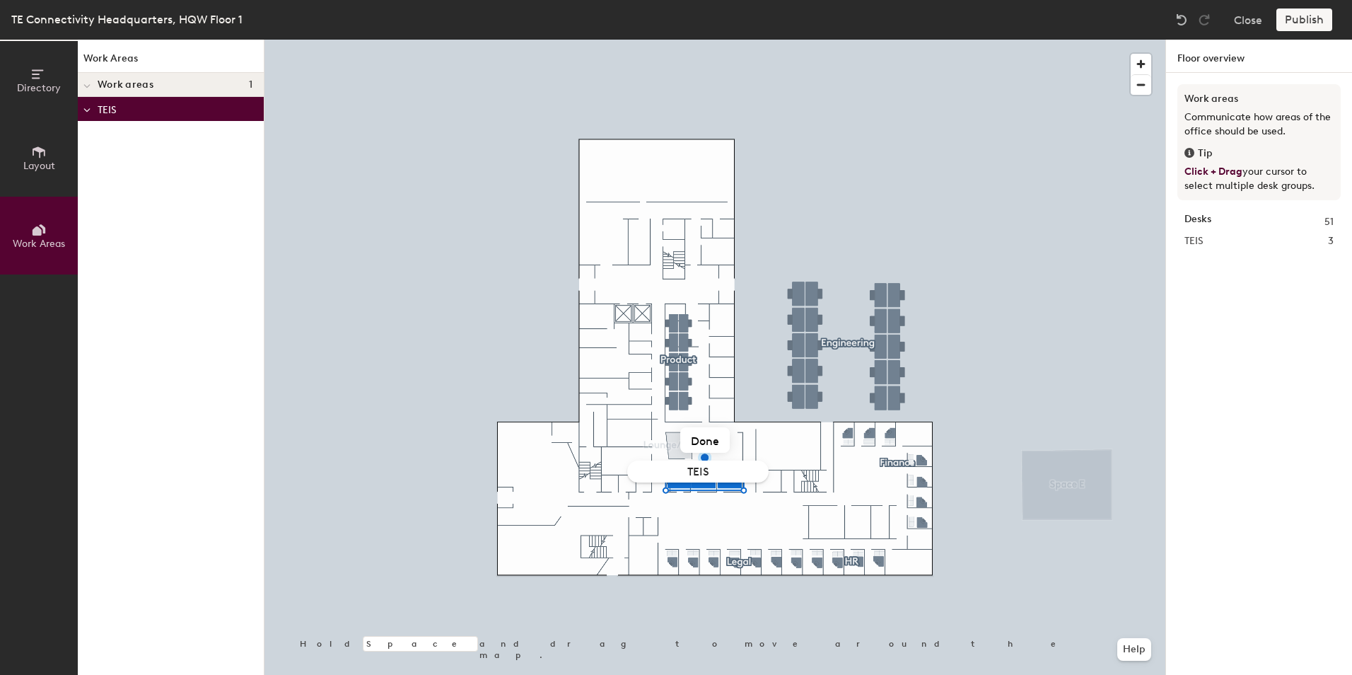
type input "TEIS"
click at [962, 40] on div at bounding box center [714, 40] width 901 height 0
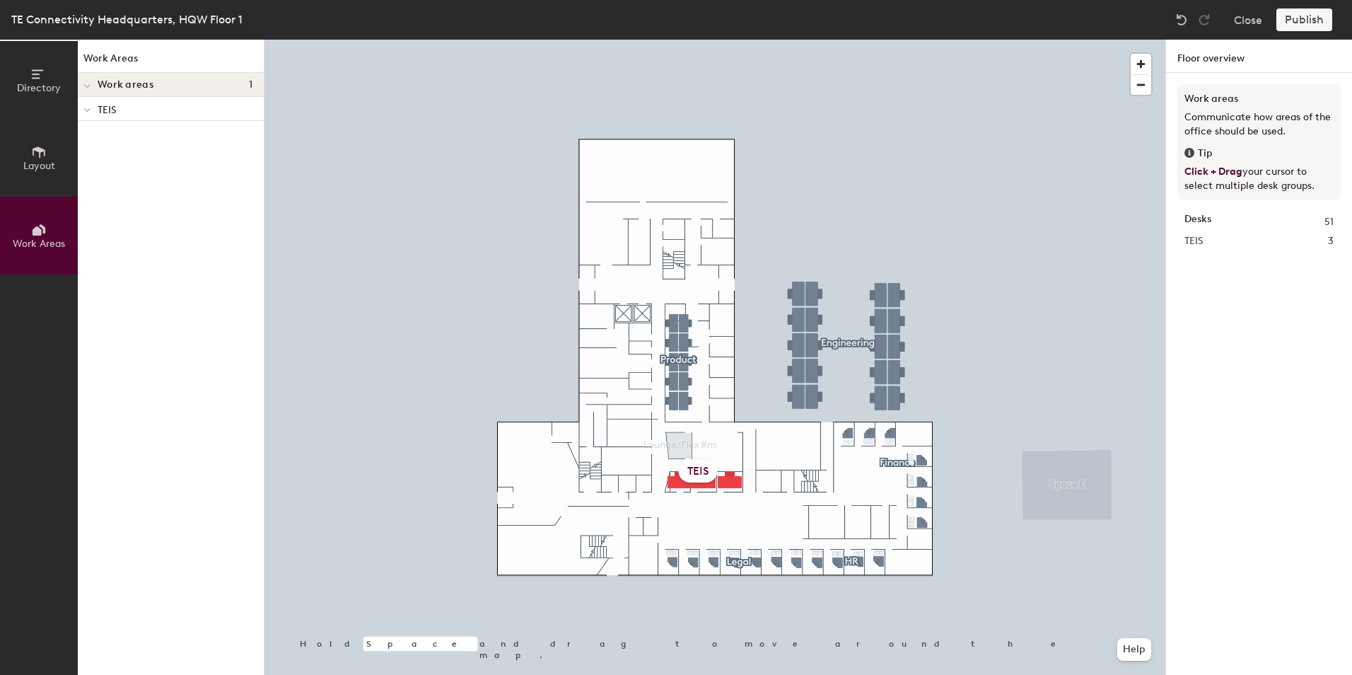
drag, startPoint x: 761, startPoint y: 462, endPoint x: 702, endPoint y: 471, distance: 60.1
click at [702, 471] on div "TEIS" at bounding box center [698, 471] width 39 height 23
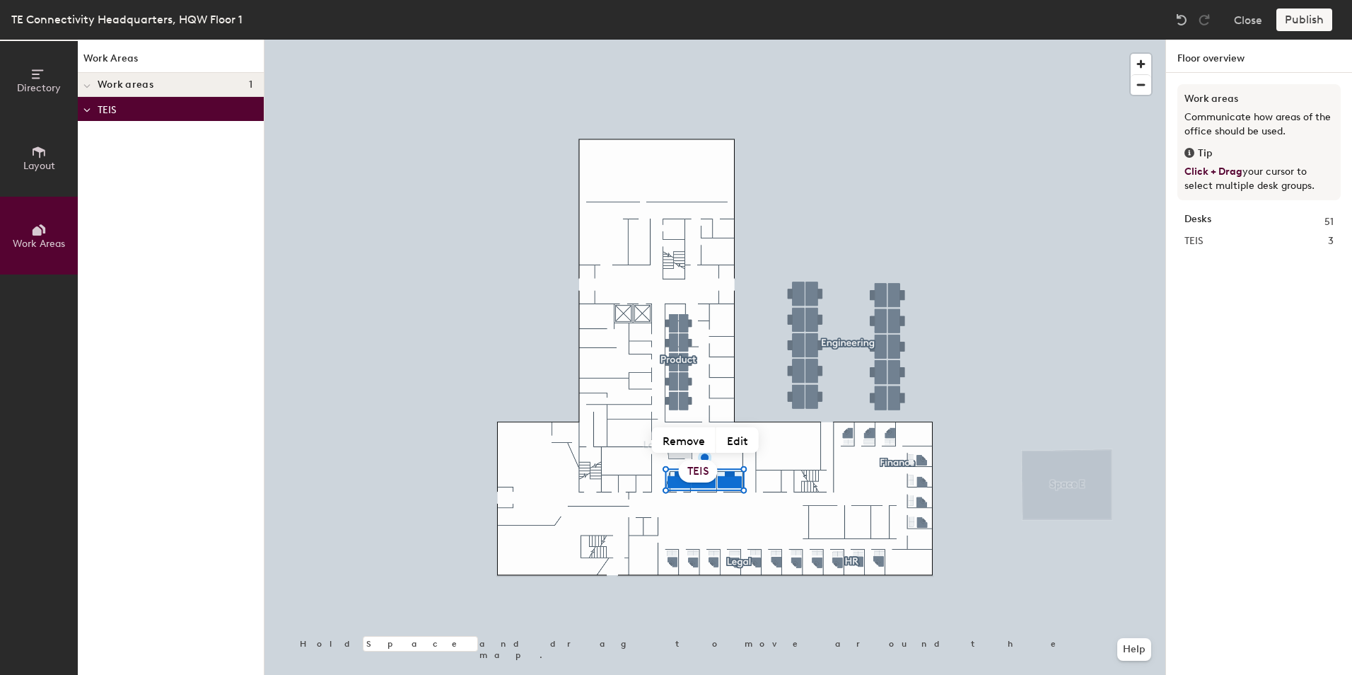
click at [679, 482] on div "TEIS" at bounding box center [698, 471] width 39 height 23
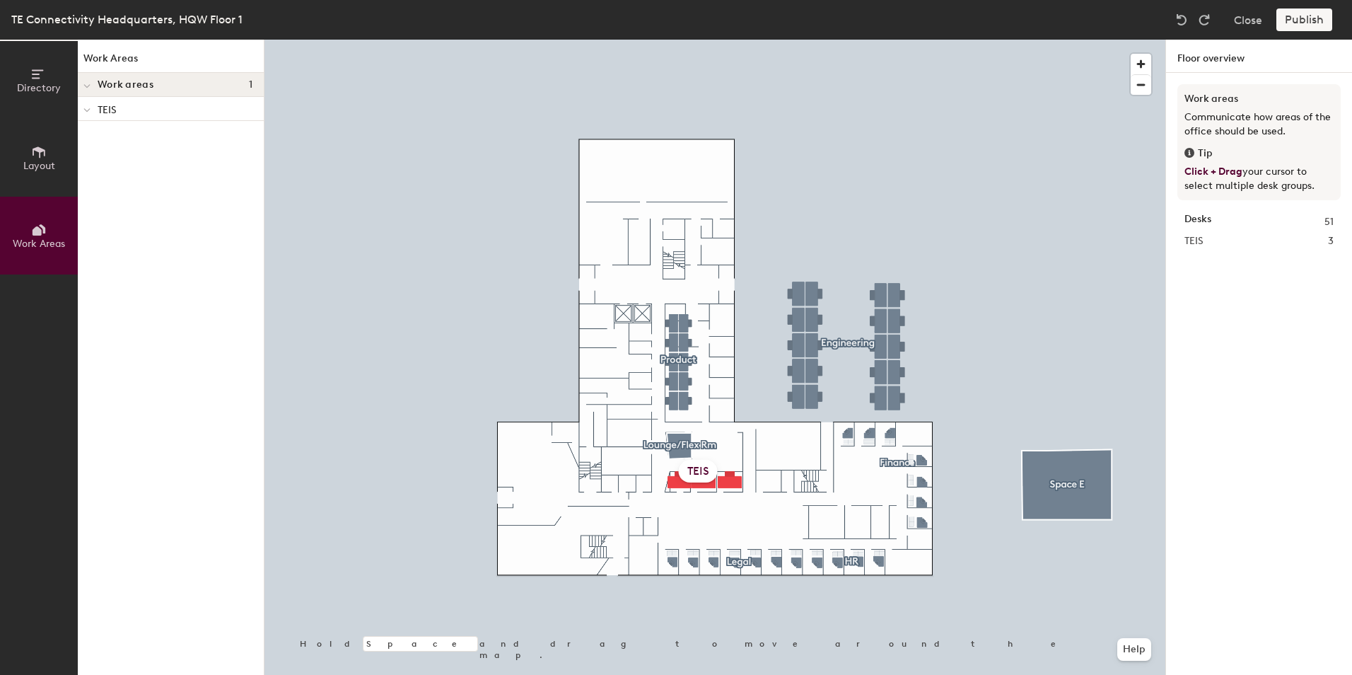
click at [695, 474] on div "TEIS" at bounding box center [698, 471] width 39 height 23
click at [698, 438] on button "Create work area" at bounding box center [705, 439] width 115 height 25
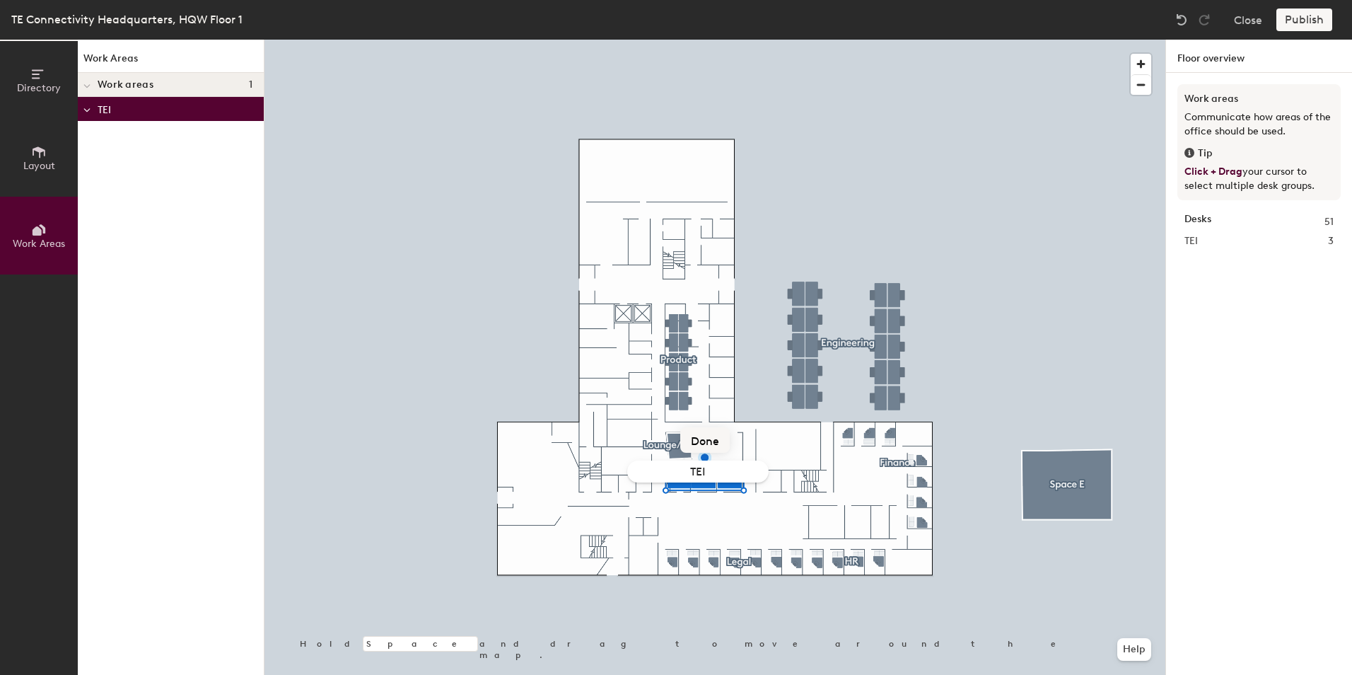
type input "TEIS"
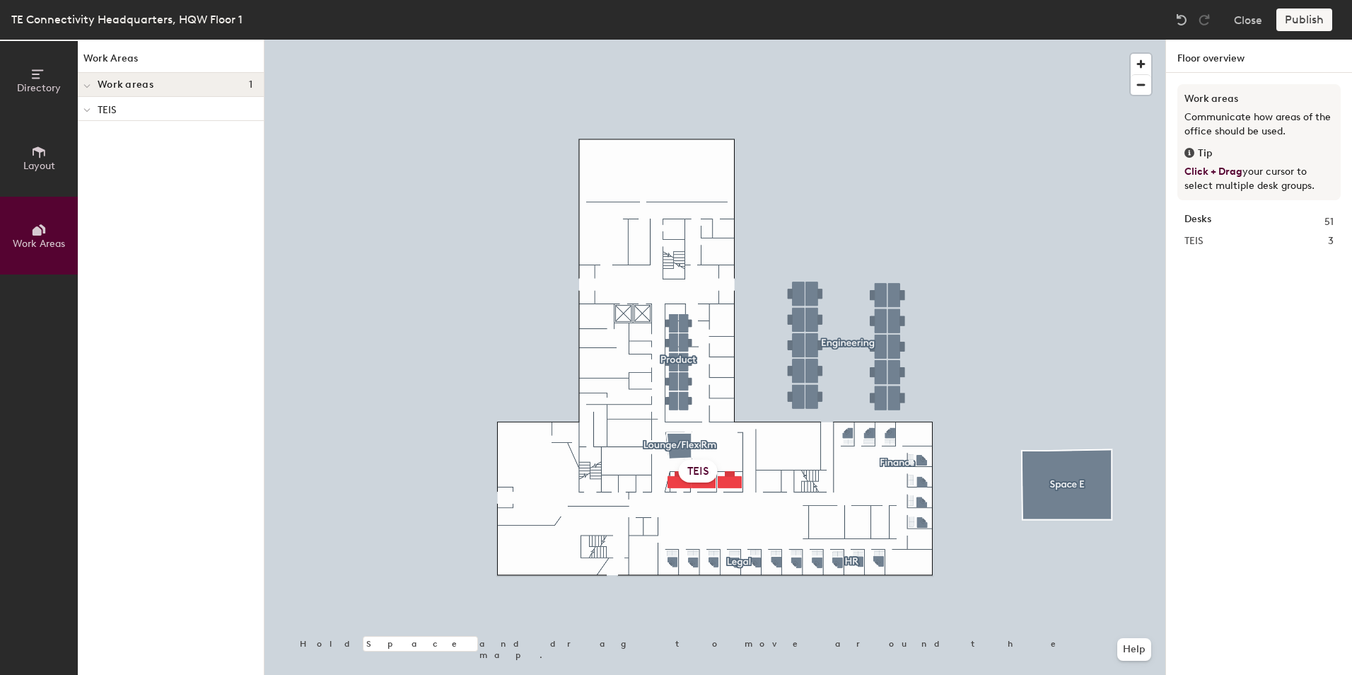
click at [1292, 21] on div "Publish" at bounding box center [1308, 19] width 64 height 23
click at [1296, 22] on div "Publish" at bounding box center [1308, 19] width 64 height 23
click at [1307, 19] on div "Publish" at bounding box center [1308, 19] width 64 height 23
click at [1072, 40] on div at bounding box center [714, 40] width 901 height 0
click at [1307, 15] on div "Publish" at bounding box center [1308, 19] width 64 height 23
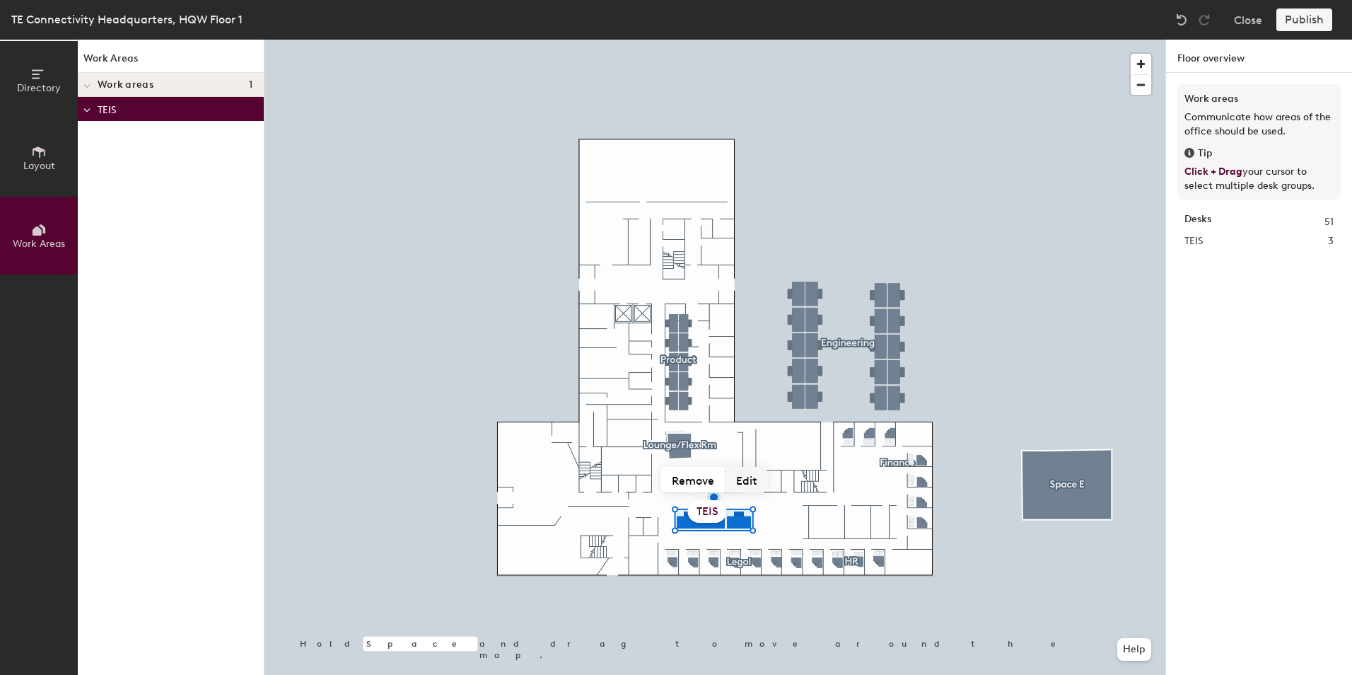
click at [736, 479] on button "Edit" at bounding box center [746, 479] width 42 height 25
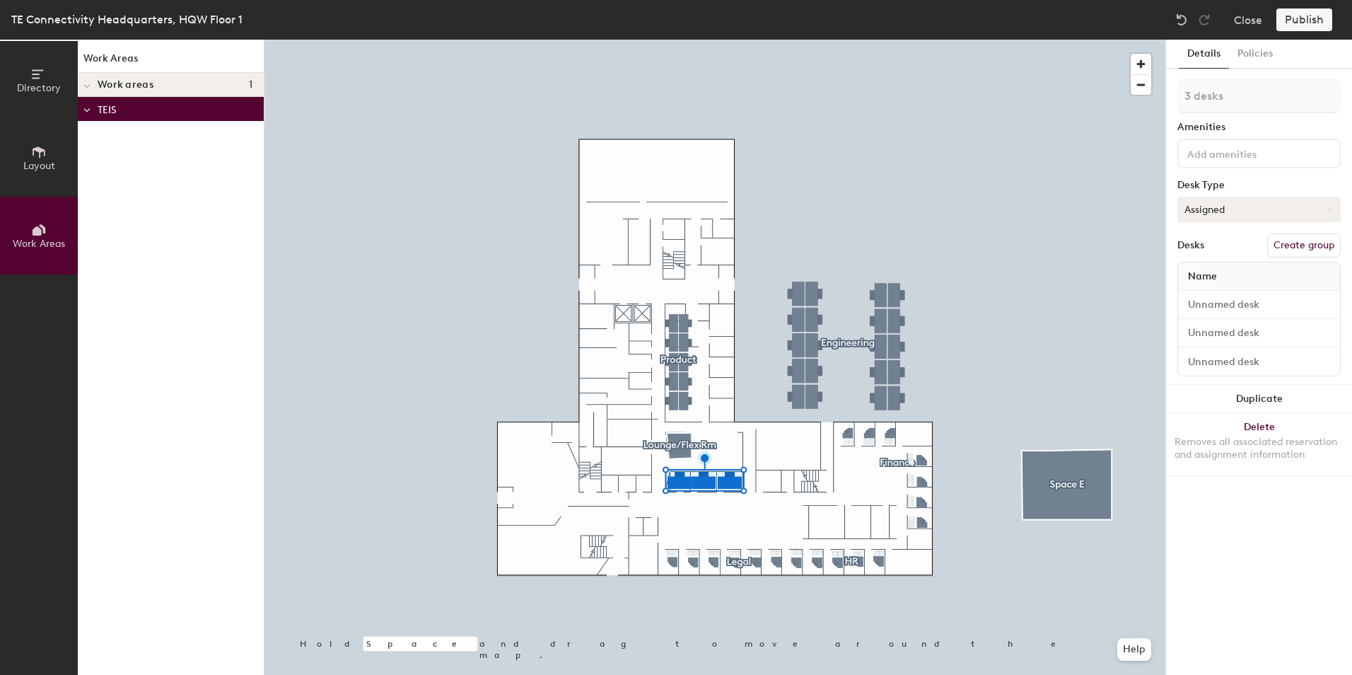
click at [1206, 206] on button "Assigned" at bounding box center [1258, 209] width 163 height 25
click at [1206, 289] on div "Hoteled" at bounding box center [1248, 295] width 141 height 21
click at [1214, 300] on input at bounding box center [1259, 305] width 156 height 20
click at [1157, 298] on div "Directory Layout Work Areas Work Areas Work areas 1 TEIS Hold Space and drag to…" at bounding box center [676, 357] width 1352 height 635
type input "Workstation 1"
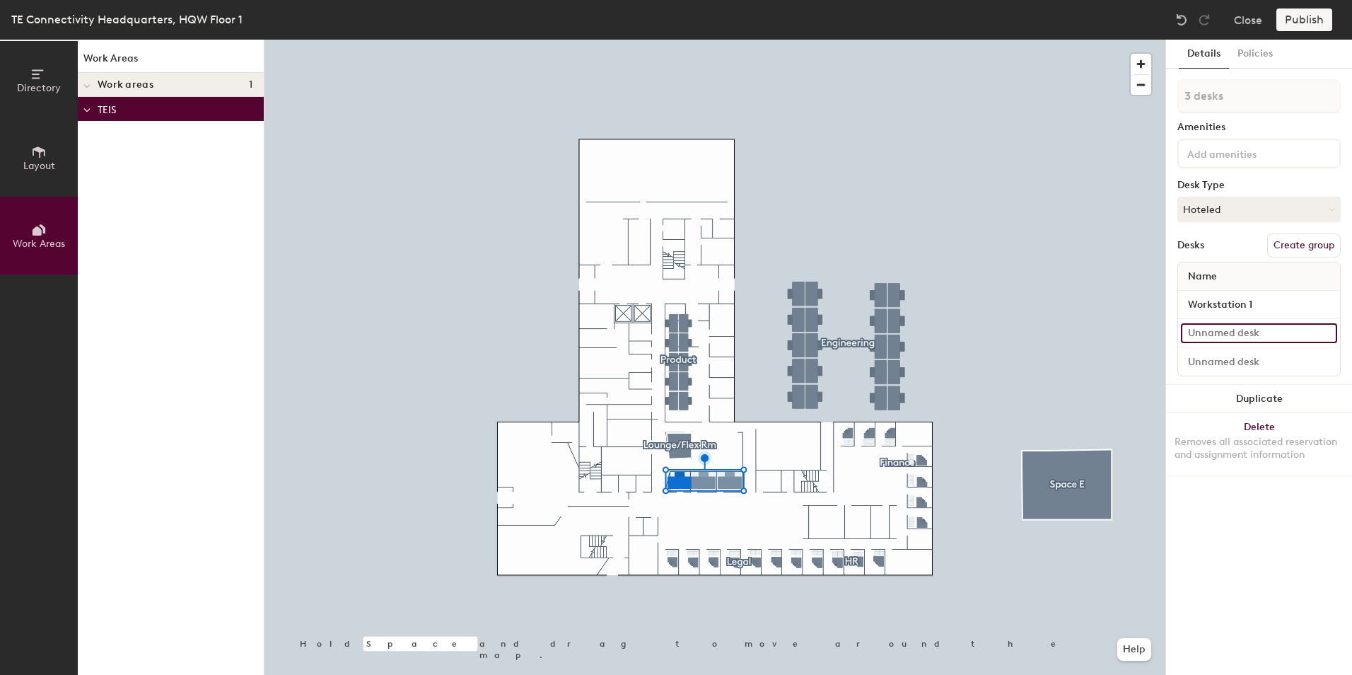
click at [1206, 334] on input at bounding box center [1259, 333] width 156 height 20
paste input "Workstation 1"
type input "Workstation 1"
click at [1259, 361] on input at bounding box center [1259, 361] width 156 height 20
paste input "Workstation 1"
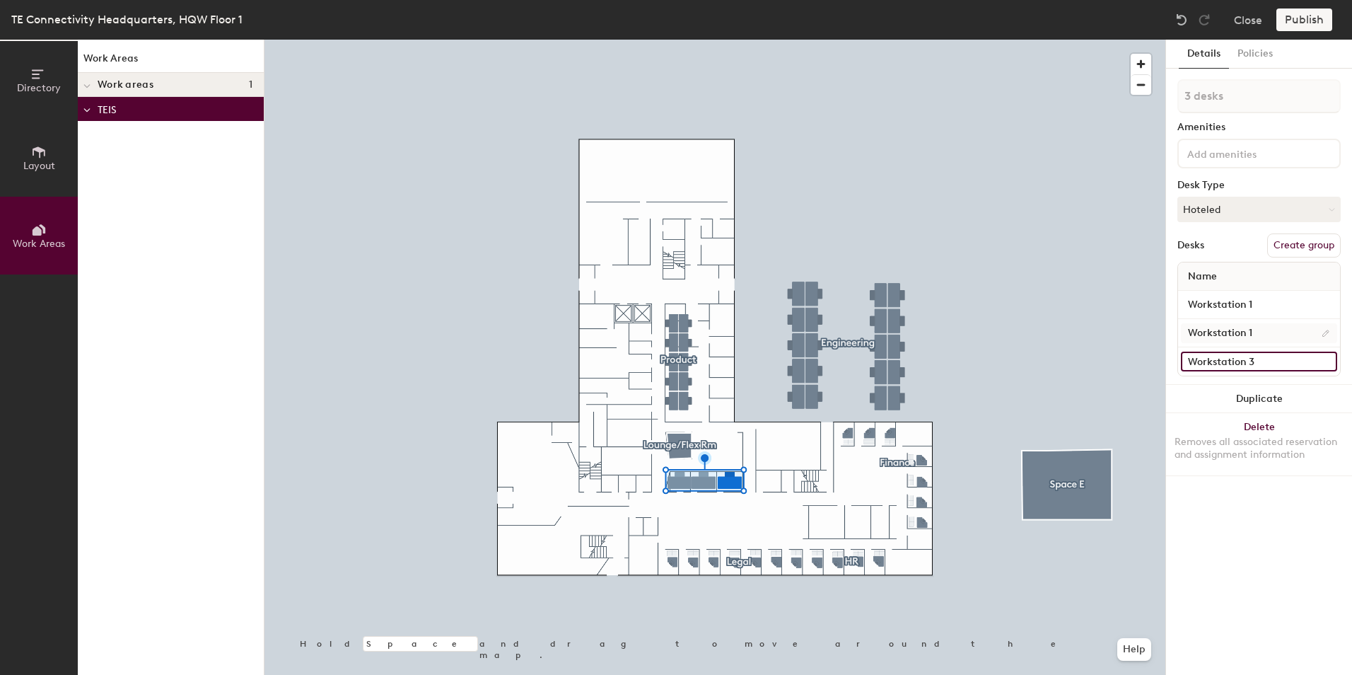
type input "Workstation 3"
click at [1270, 334] on input "Workstation 1" at bounding box center [1259, 333] width 156 height 20
click at [1278, 335] on input "Workstation 1" at bounding box center [1259, 333] width 156 height 20
type input "Workstation 2"
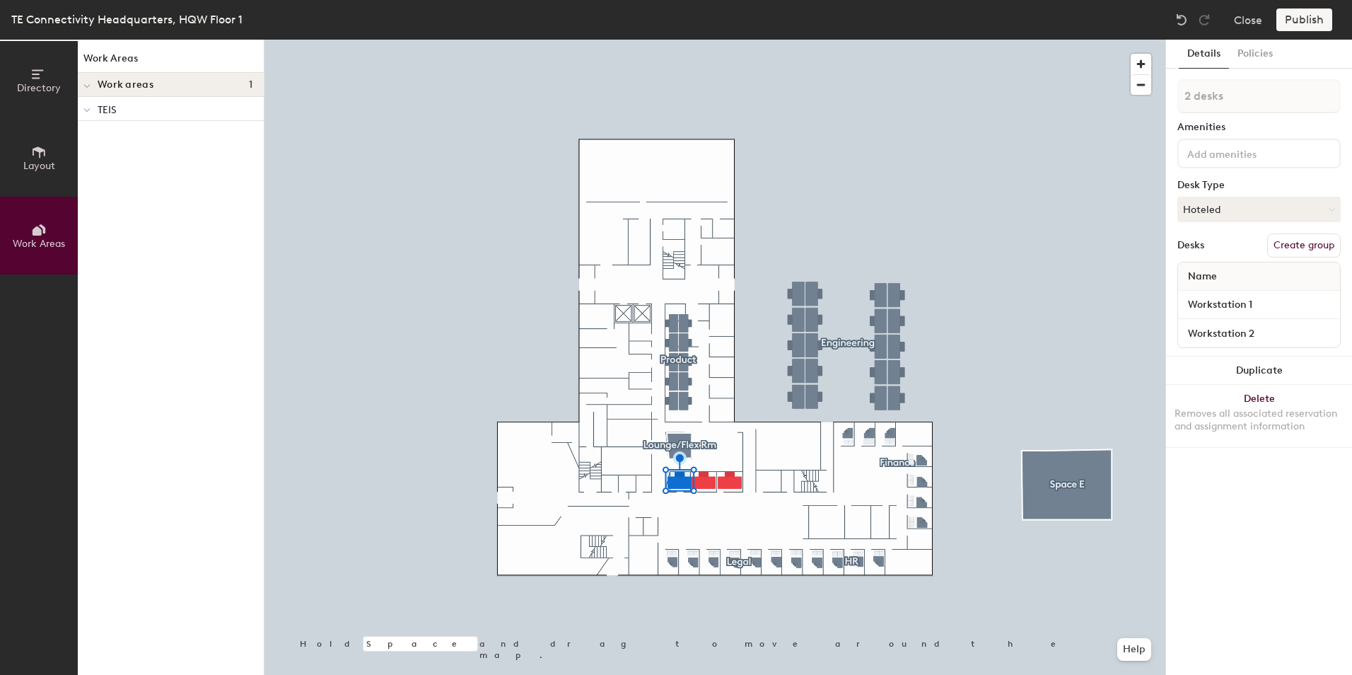
type input "3 desks"
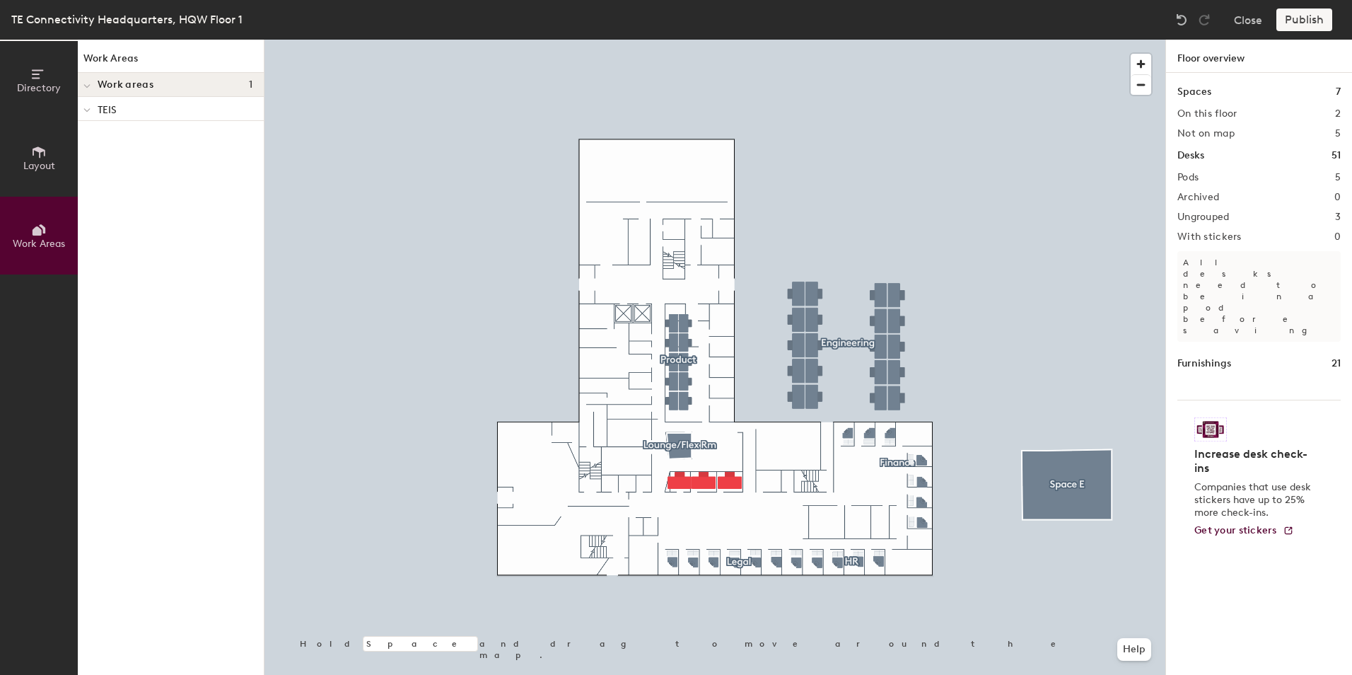
click at [1293, 16] on div "Publish" at bounding box center [1308, 19] width 64 height 23
click at [1299, 20] on div "Publish" at bounding box center [1308, 19] width 64 height 23
click at [1300, 19] on div "Publish" at bounding box center [1308, 19] width 64 height 23
click at [1307, 18] on div "Publish" at bounding box center [1308, 19] width 64 height 23
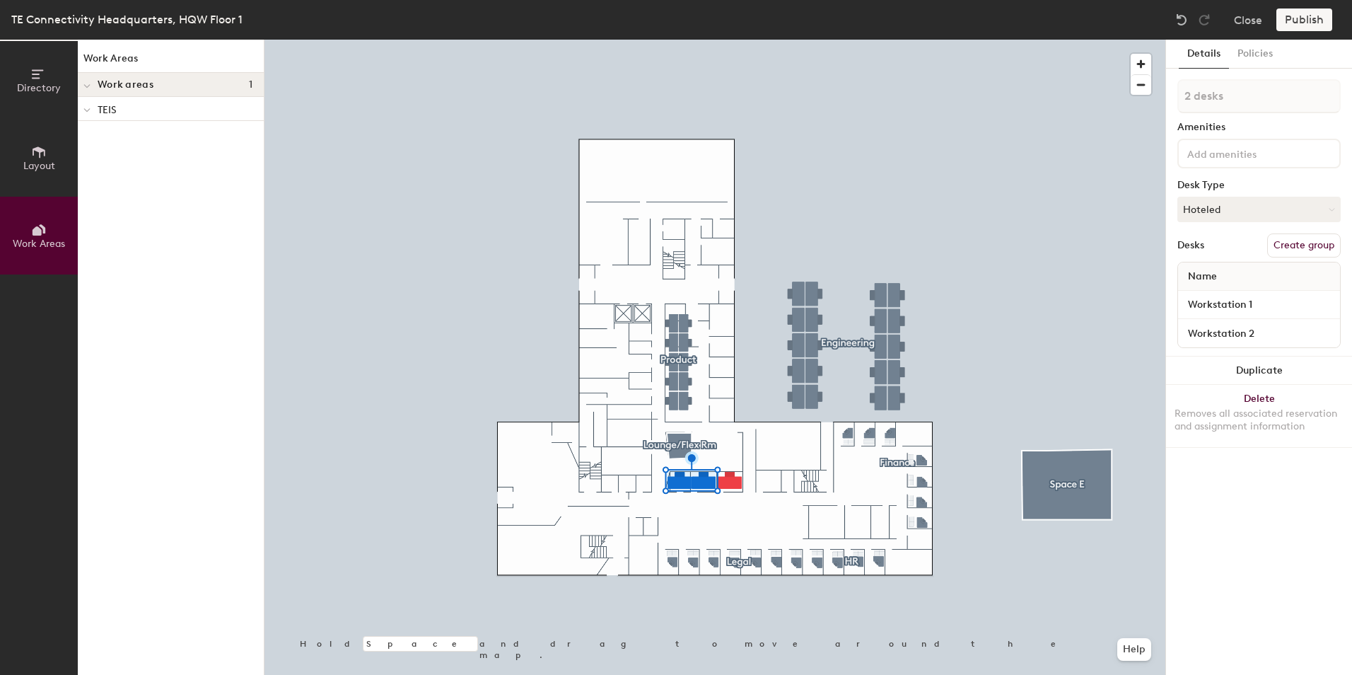
type input "3 desks"
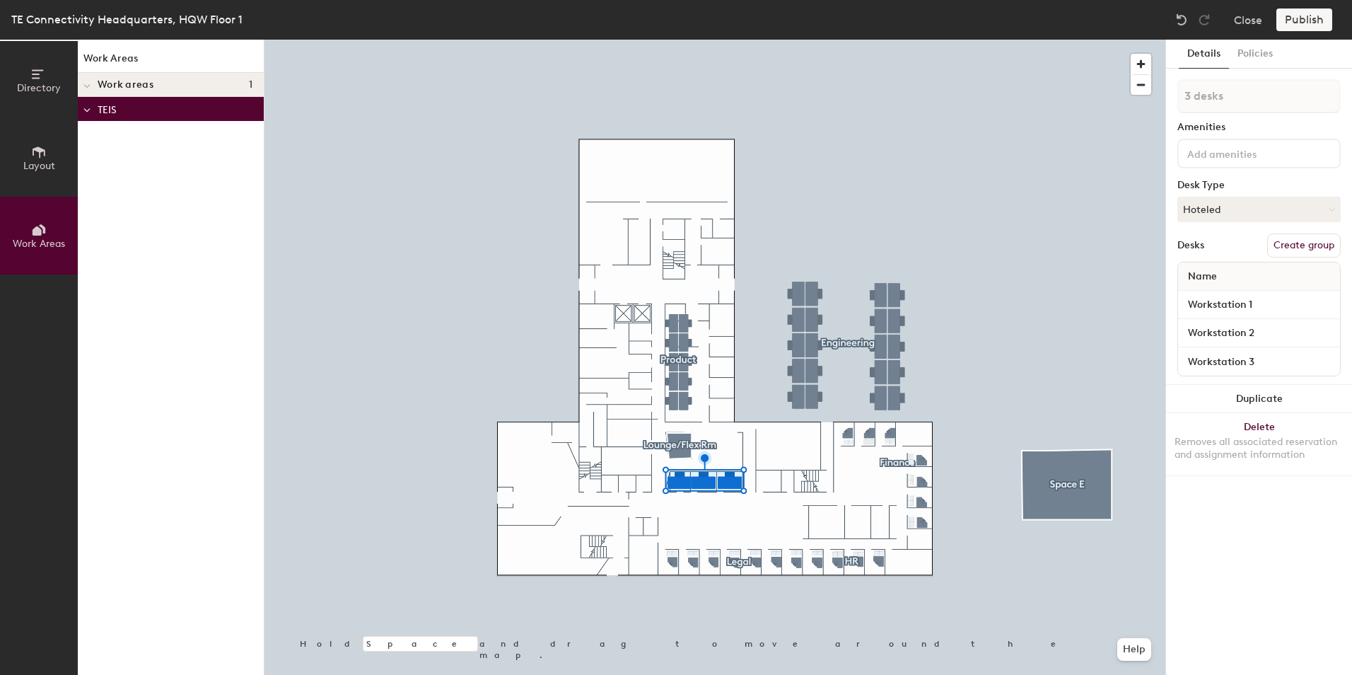
click at [1303, 245] on button "Create group" at bounding box center [1304, 245] width 74 height 24
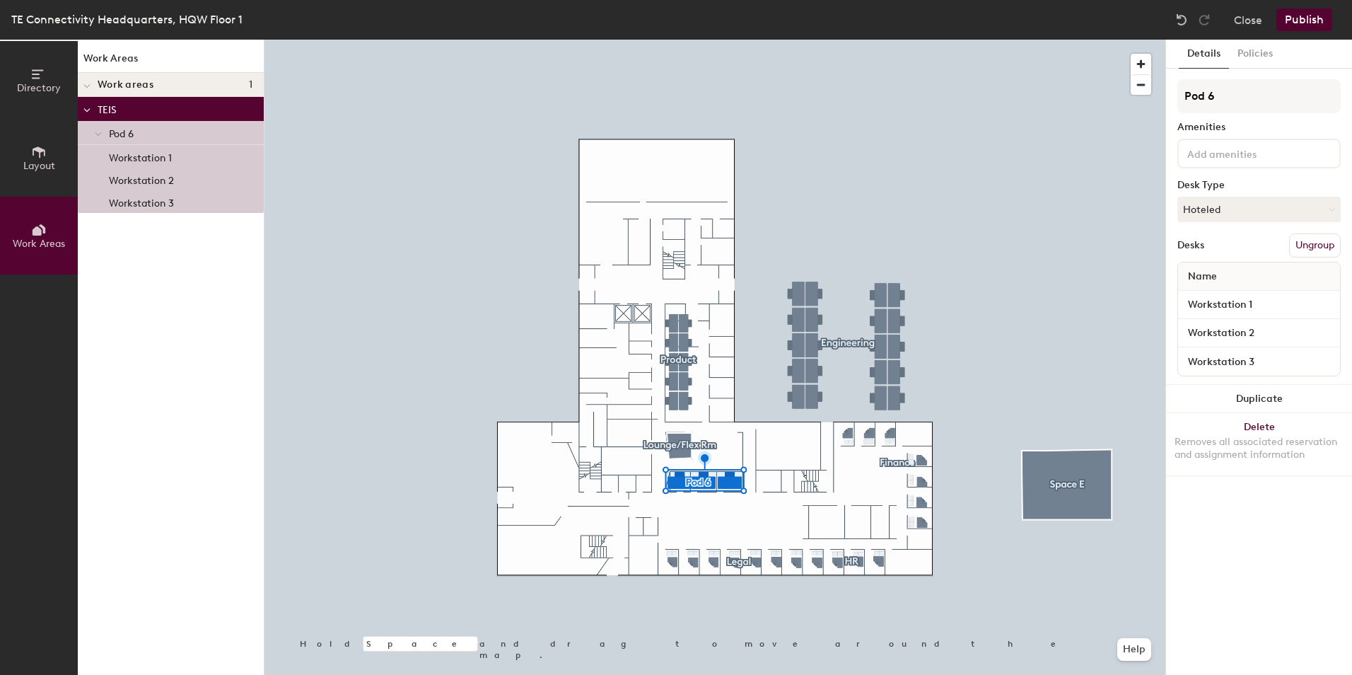
click at [1143, 98] on div "Directory Layout Work Areas Work Areas Work areas 1 TEIS Pod 6 Workstation 1 Wo…" at bounding box center [676, 357] width 1352 height 635
type input "TEIS Pod"
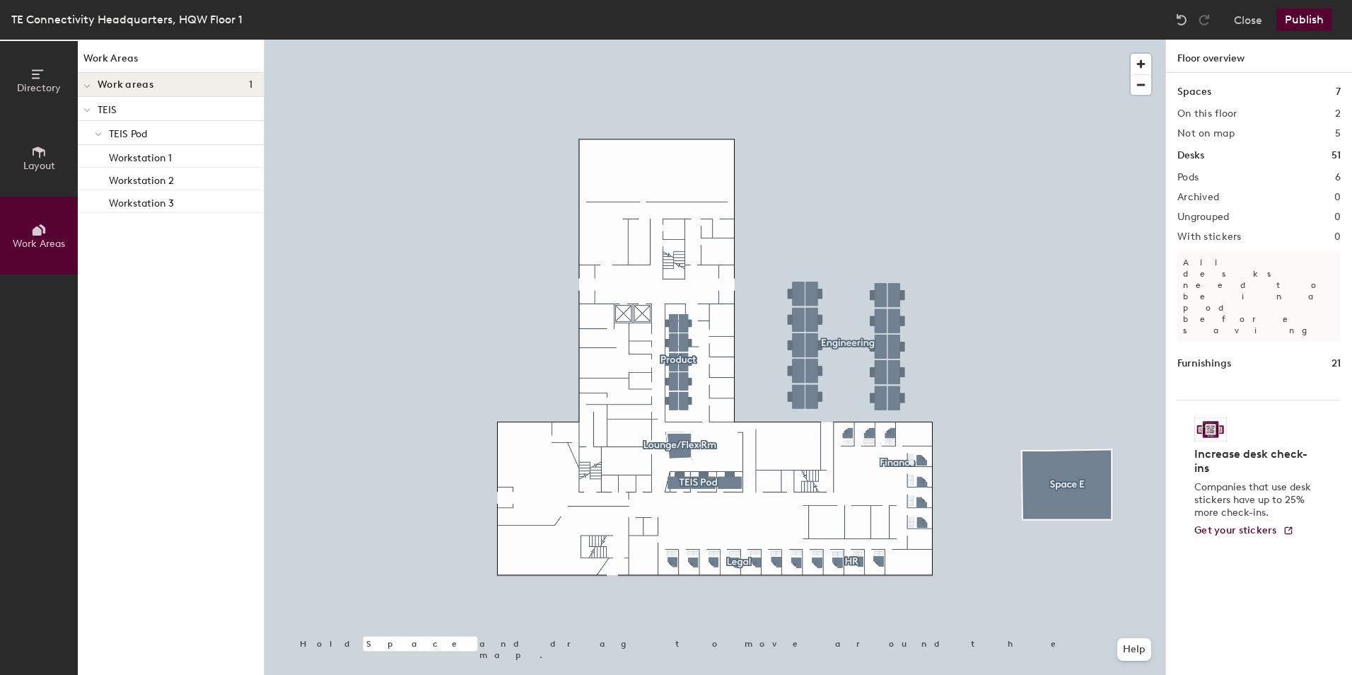
click at [107, 108] on p "TEIS" at bounding box center [175, 109] width 155 height 18
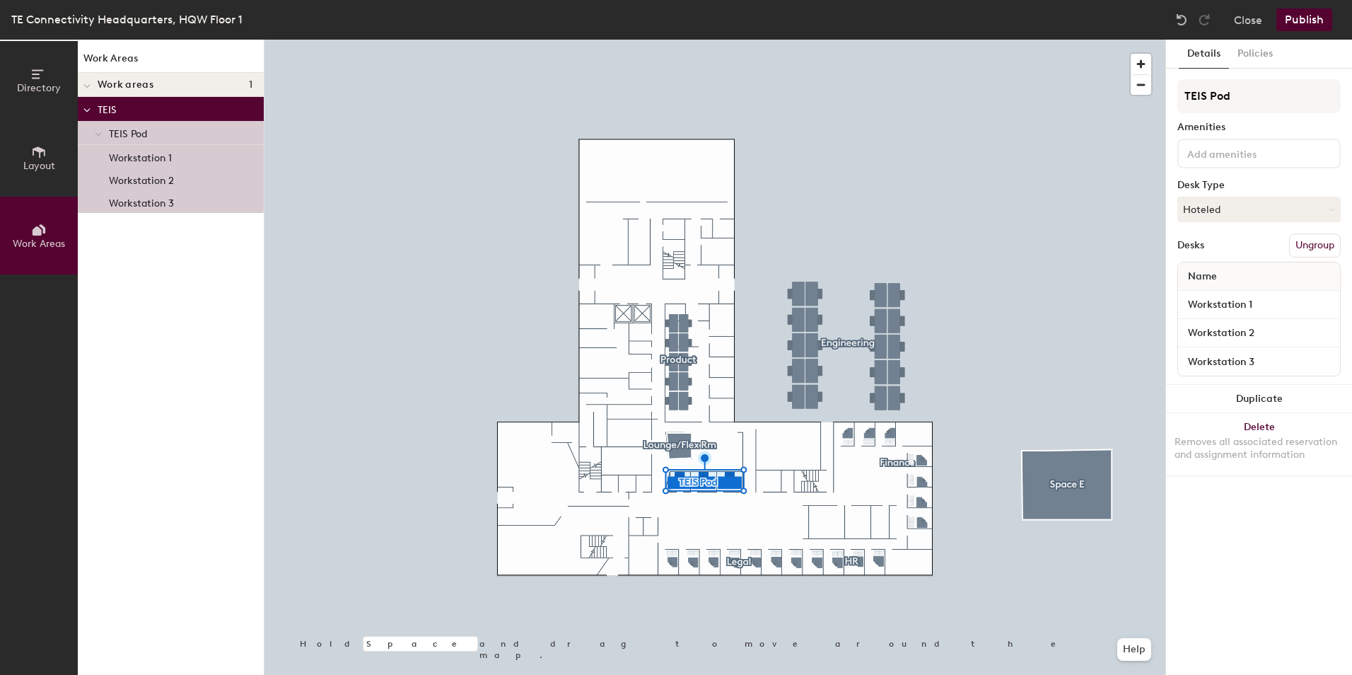
click at [119, 132] on span "TEIS Pod" at bounding box center [128, 134] width 38 height 12
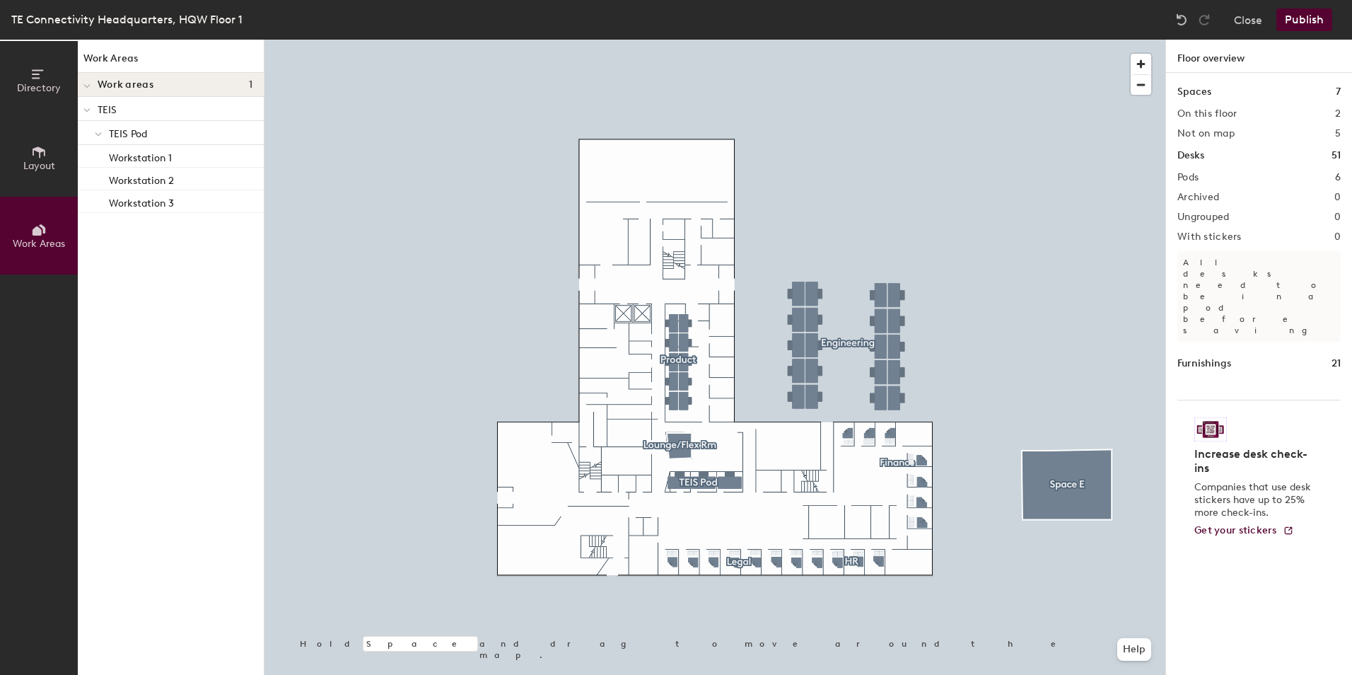
click at [1302, 18] on button "Publish" at bounding box center [1304, 19] width 56 height 23
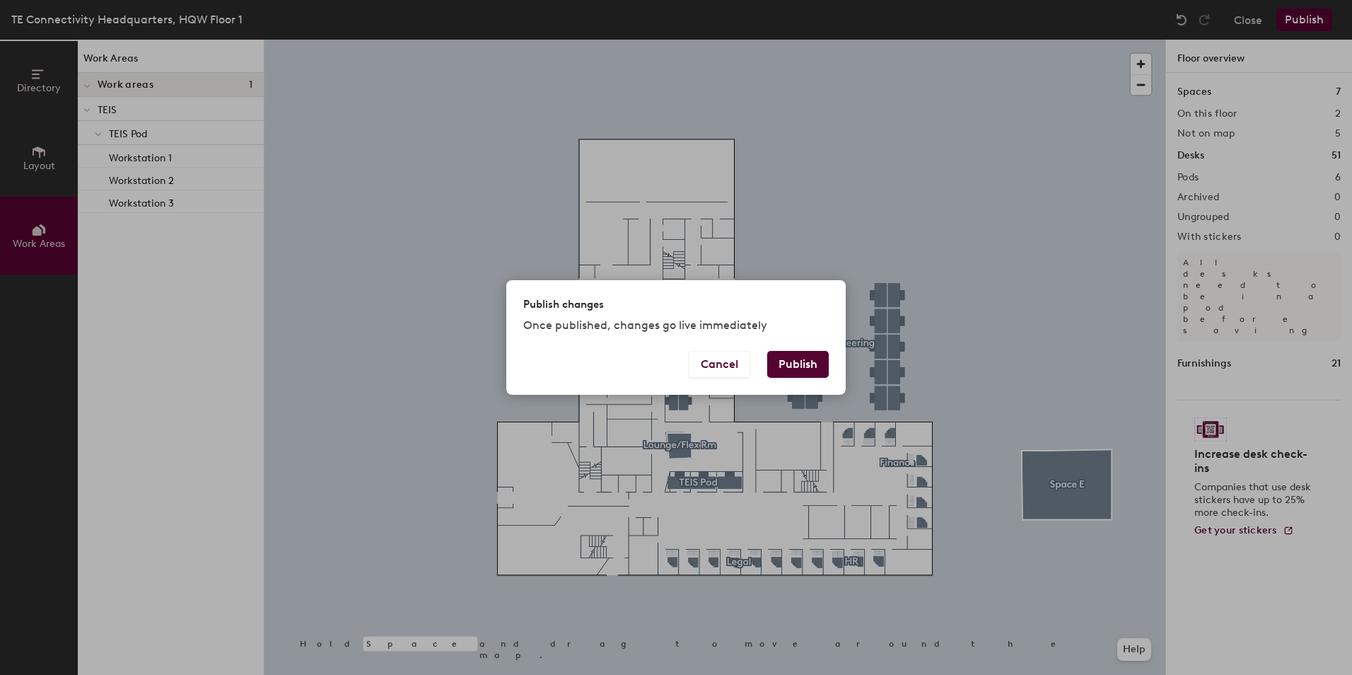
click at [809, 360] on button "Publish" at bounding box center [798, 364] width 62 height 27
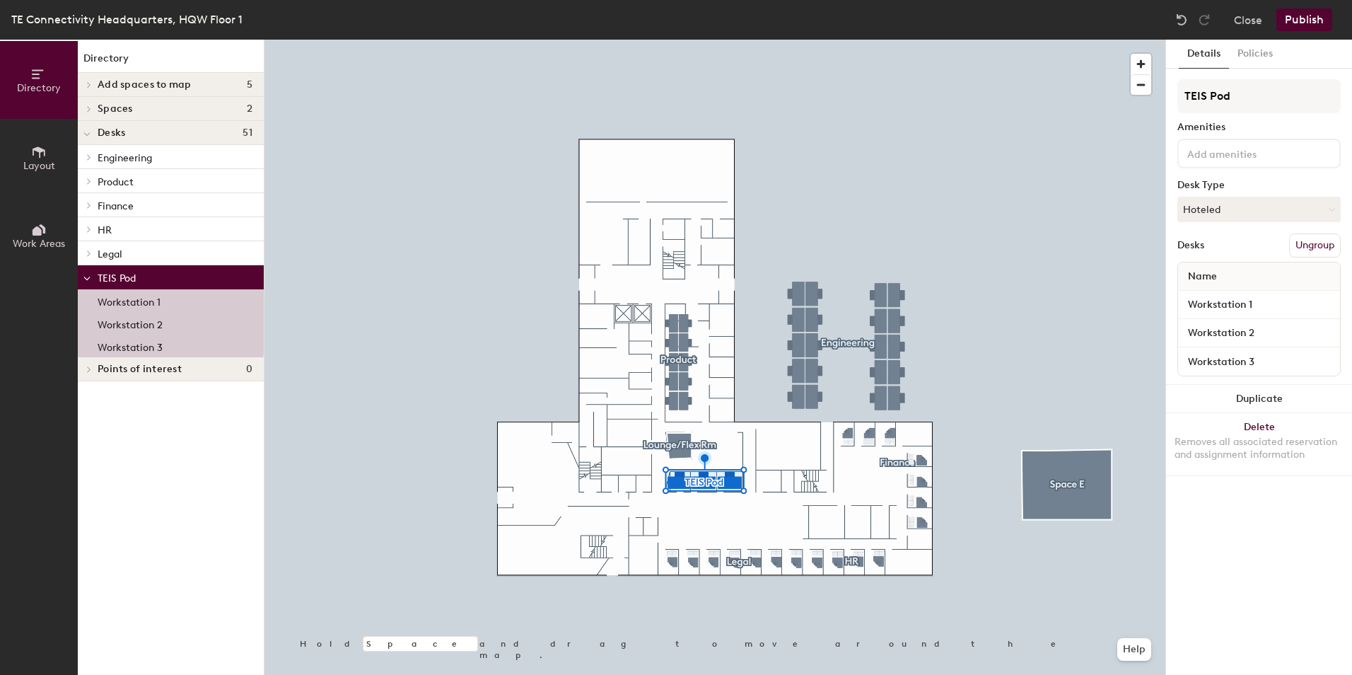
click at [30, 232] on button "Work Areas" at bounding box center [39, 236] width 78 height 78
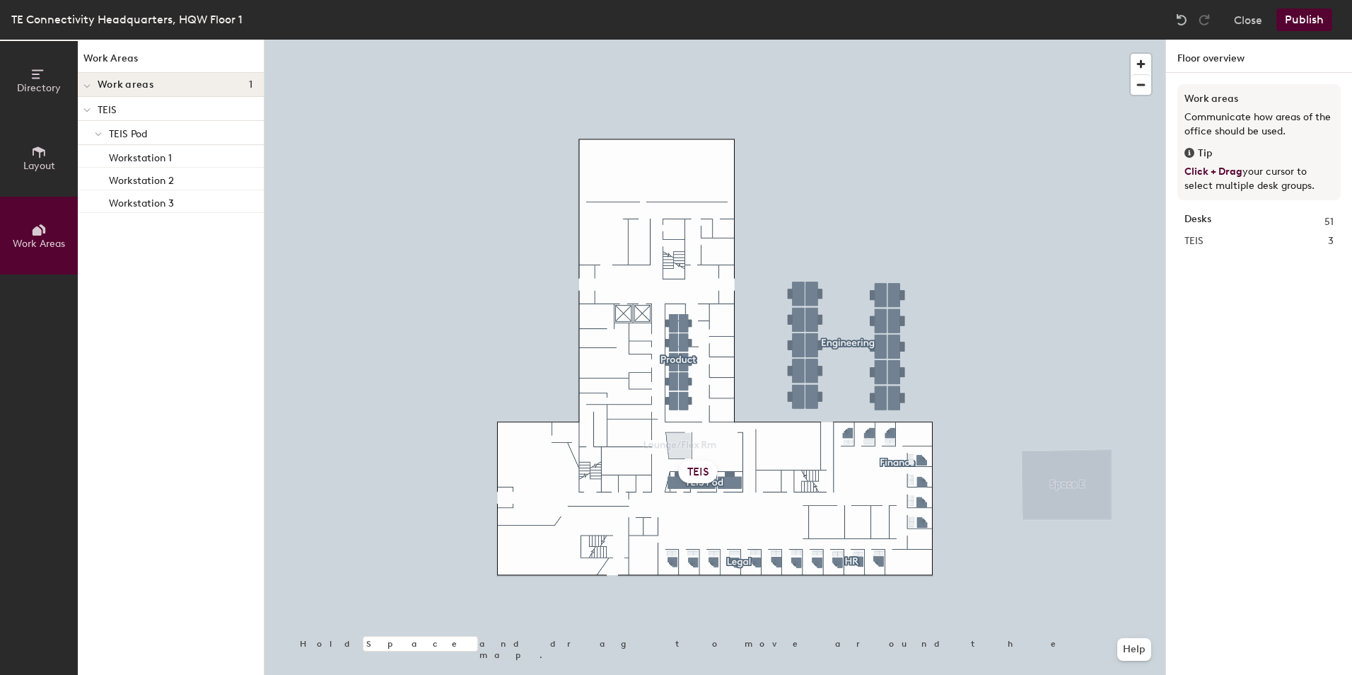
click at [697, 470] on div "TEIS" at bounding box center [698, 471] width 39 height 23
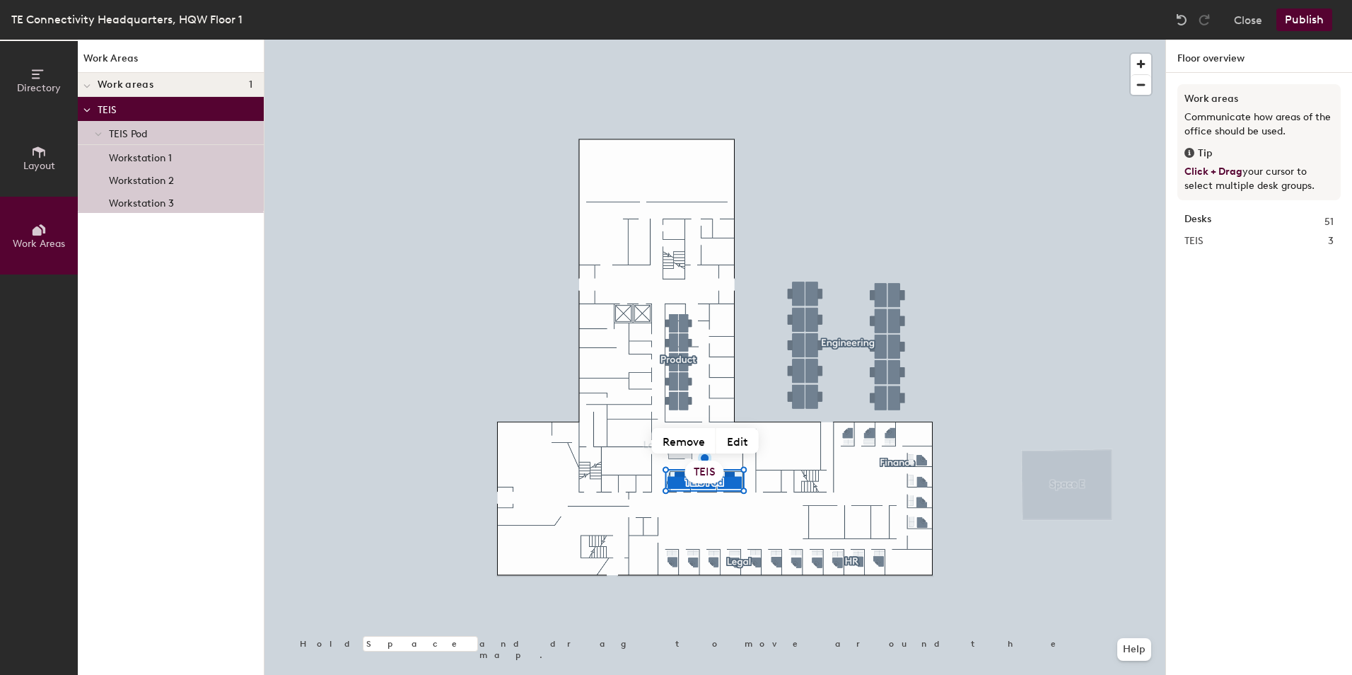
click at [147, 153] on p "Workstation 1" at bounding box center [140, 156] width 63 height 16
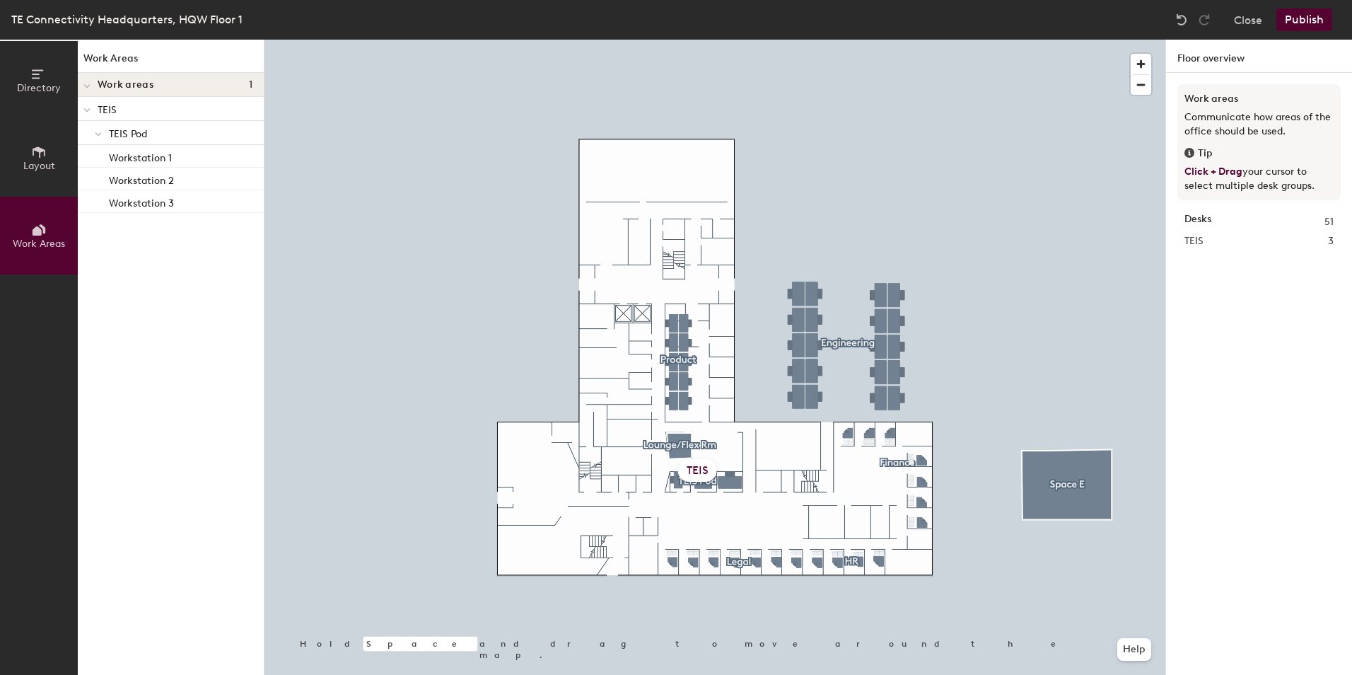
click at [1313, 16] on button "Publish" at bounding box center [1304, 19] width 56 height 23
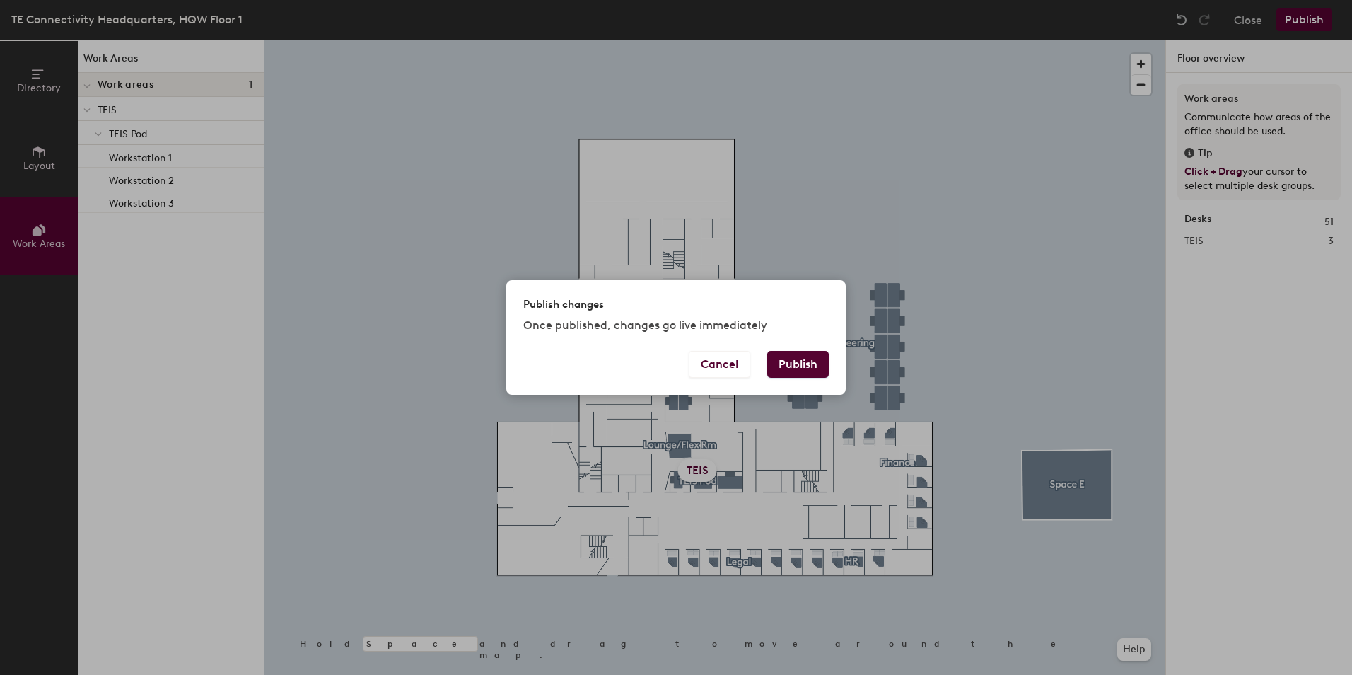
click at [803, 363] on button "Publish" at bounding box center [798, 364] width 62 height 27
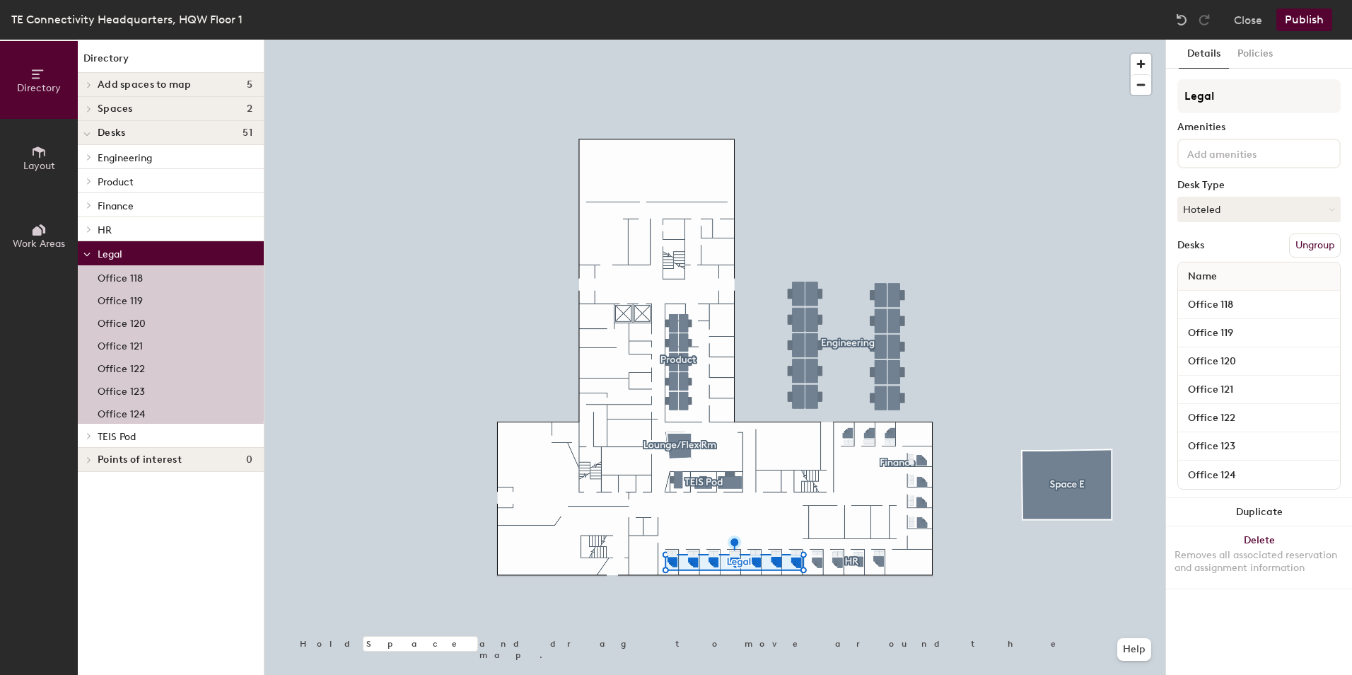
click at [42, 229] on icon at bounding box center [39, 230] width 16 height 16
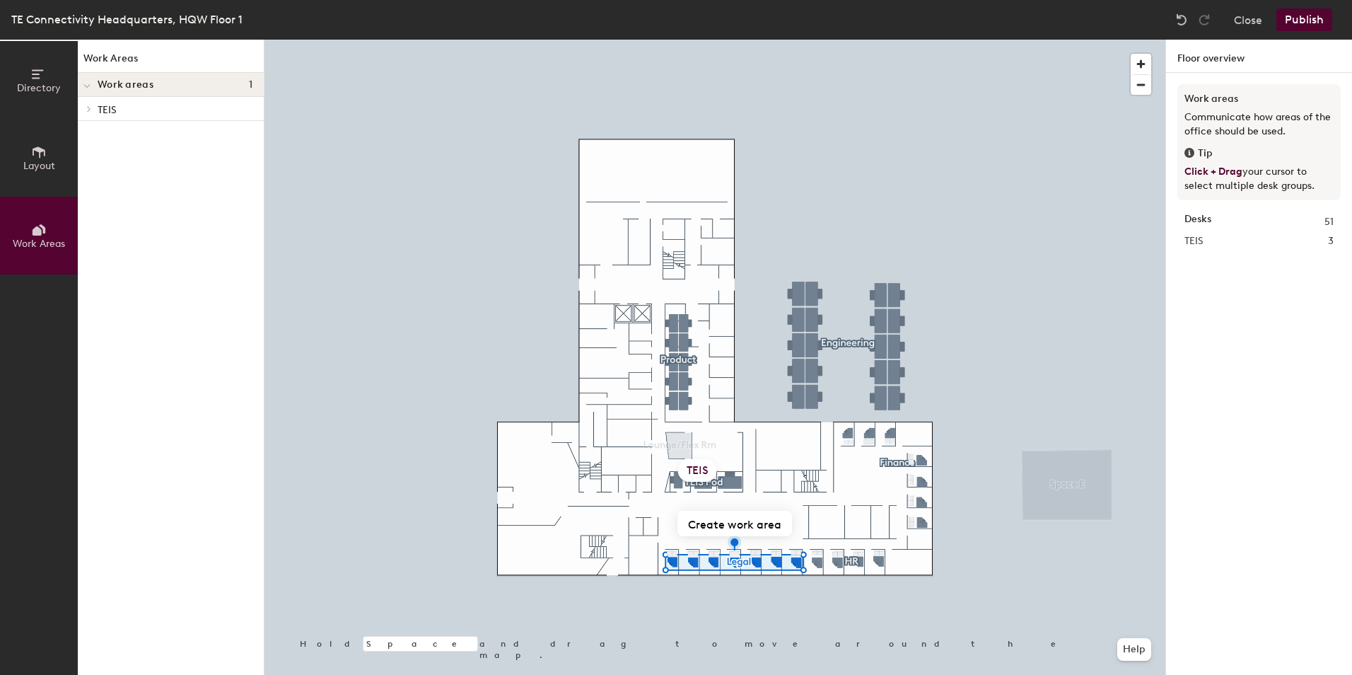
click at [91, 106] on icon at bounding box center [89, 108] width 6 height 7
click at [147, 132] on span "TEIS Pod" at bounding box center [128, 134] width 38 height 12
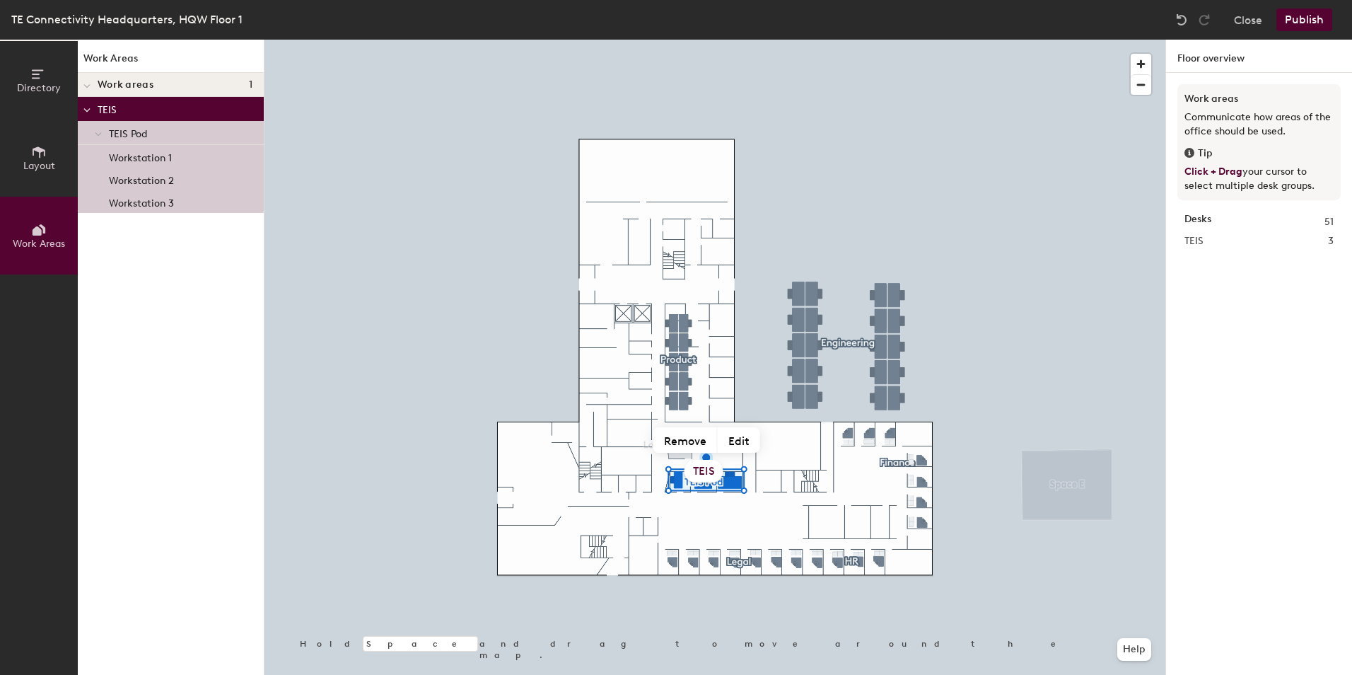
click at [141, 129] on span "TEIS Pod" at bounding box center [128, 134] width 38 height 12
click at [737, 439] on button "Edit" at bounding box center [739, 439] width 42 height 25
click at [1202, 244] on span "TEIS" at bounding box center [1193, 241] width 19 height 16
click at [1202, 242] on span "TEIS" at bounding box center [1193, 241] width 19 height 16
click at [742, 438] on button "Edit" at bounding box center [739, 439] width 42 height 25
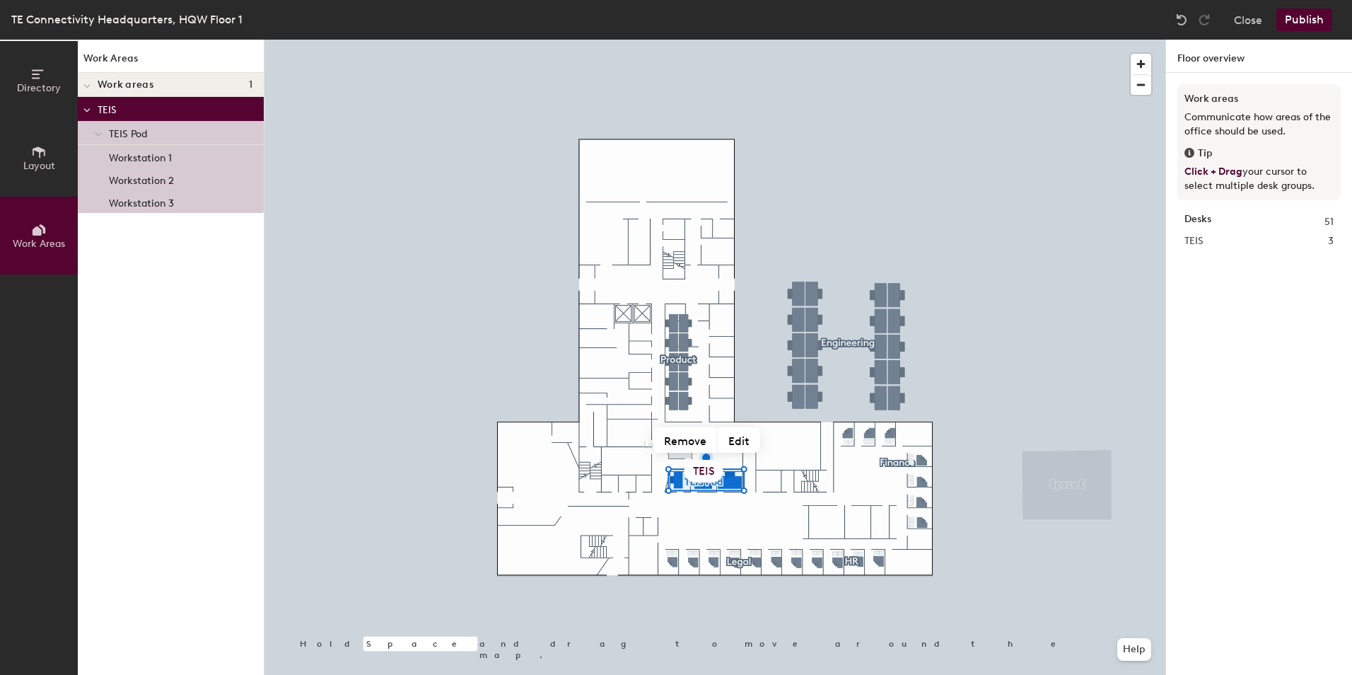
click at [135, 132] on span "TEIS Pod" at bounding box center [128, 134] width 38 height 12
click at [132, 129] on span "TEIS Pod" at bounding box center [128, 134] width 38 height 12
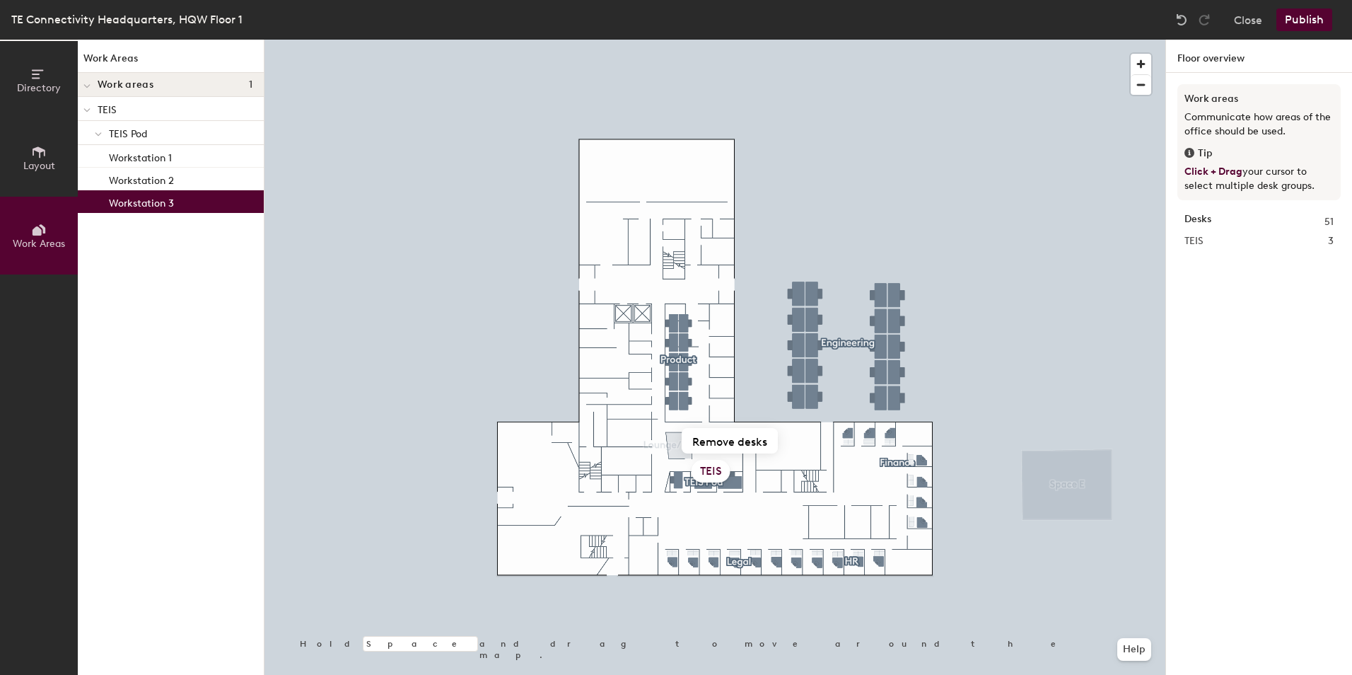
click at [119, 135] on span "TEIS Pod" at bounding box center [128, 134] width 38 height 12
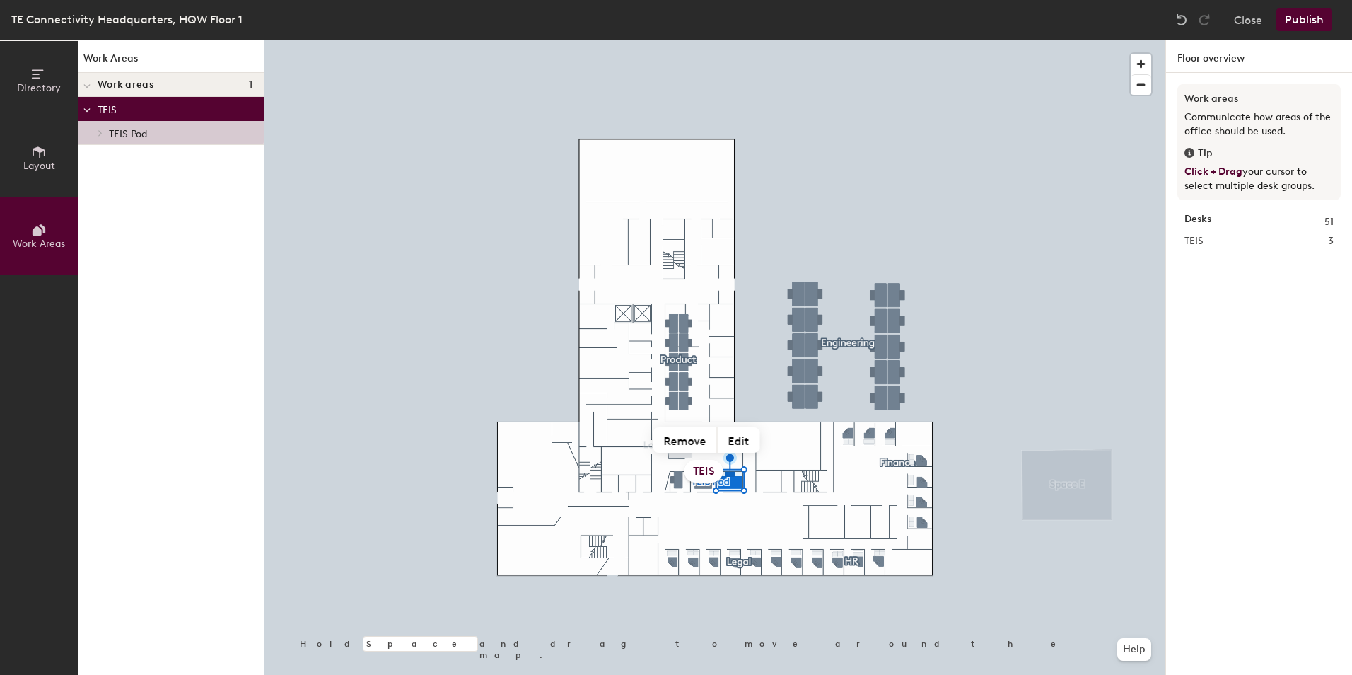
click at [112, 130] on span "TEIS Pod" at bounding box center [128, 134] width 38 height 12
click at [103, 131] on icon at bounding box center [101, 132] width 6 height 7
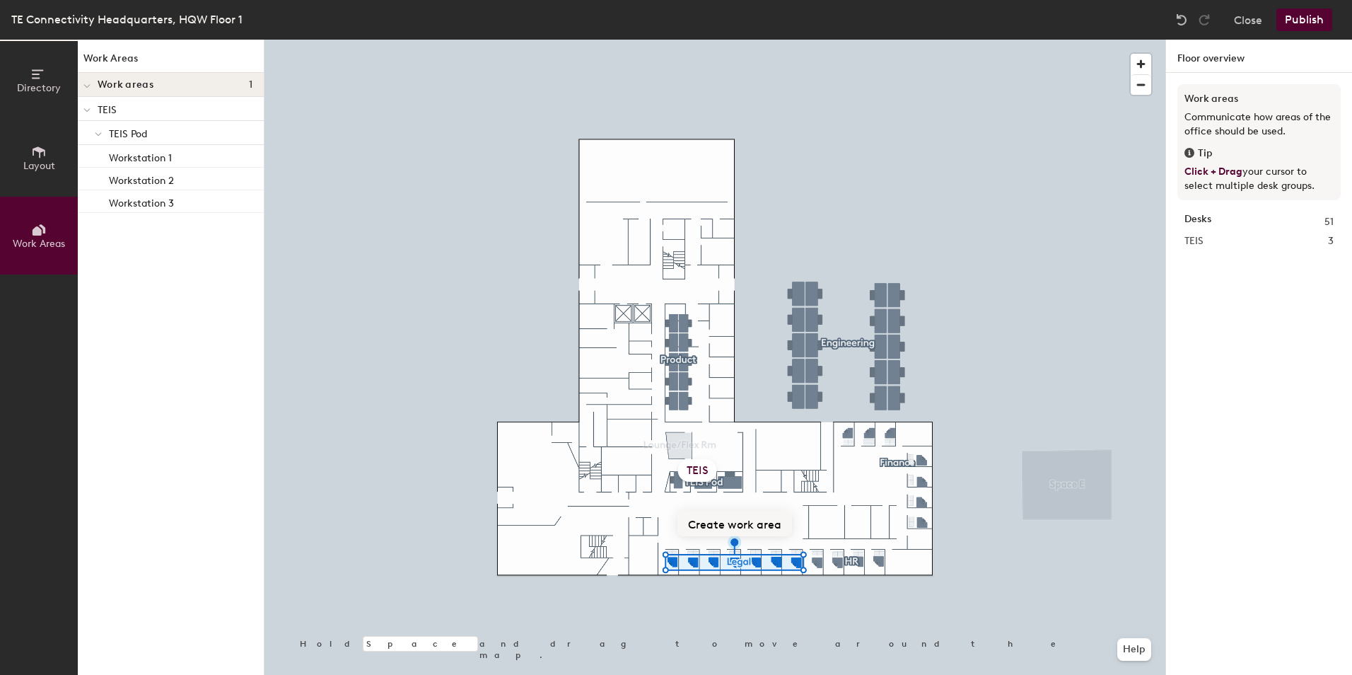
click at [725, 521] on button "Create work area" at bounding box center [734, 522] width 115 height 25
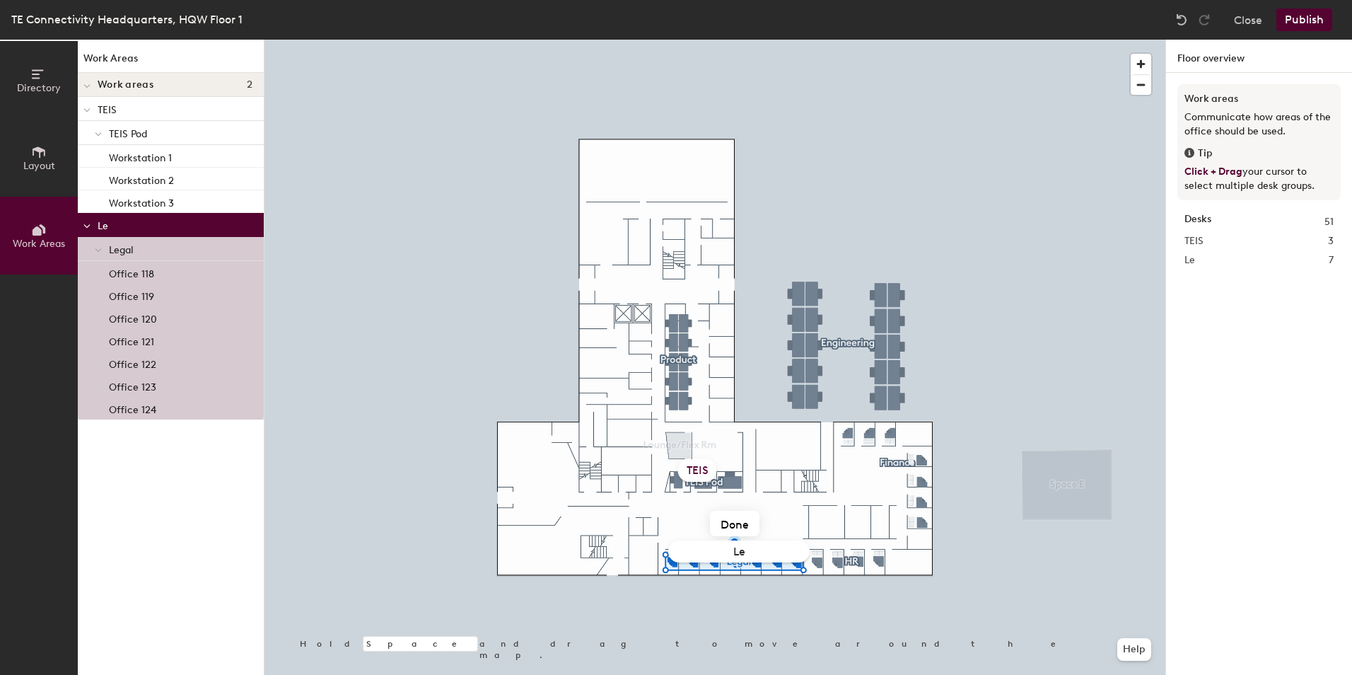
type input "Le"
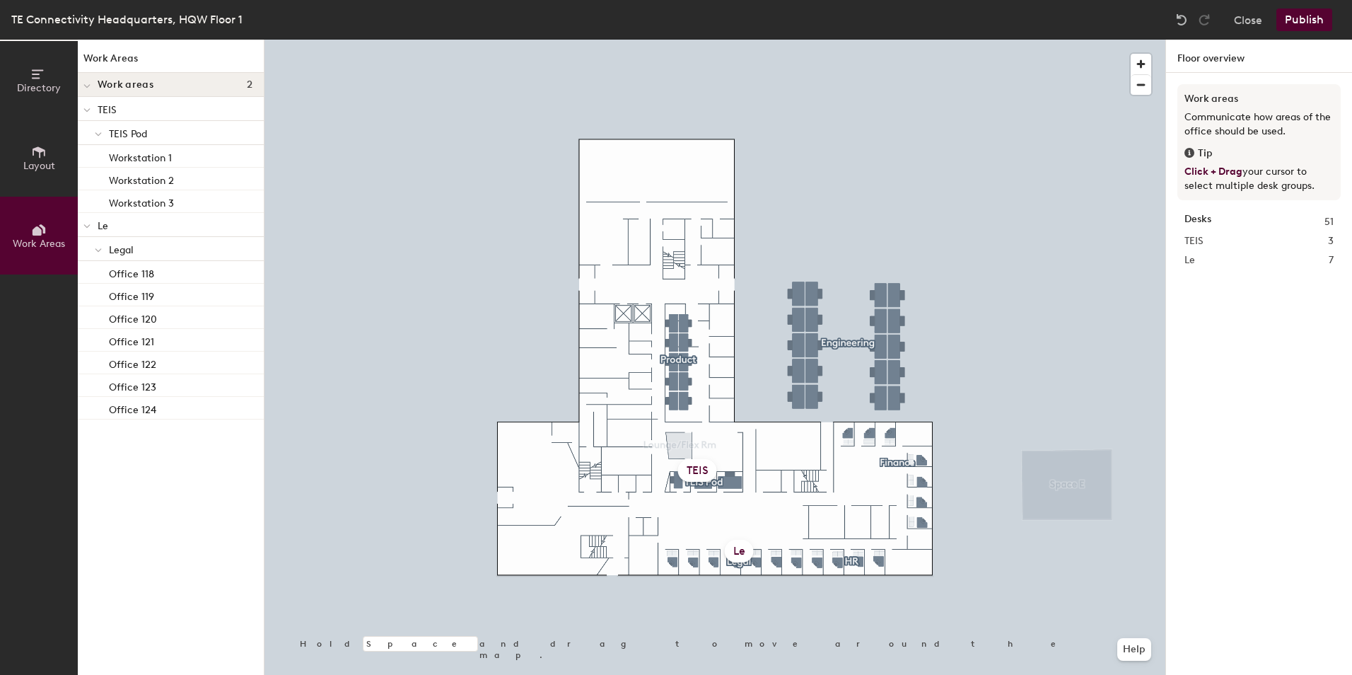
click at [735, 549] on div "Le" at bounding box center [739, 550] width 29 height 23
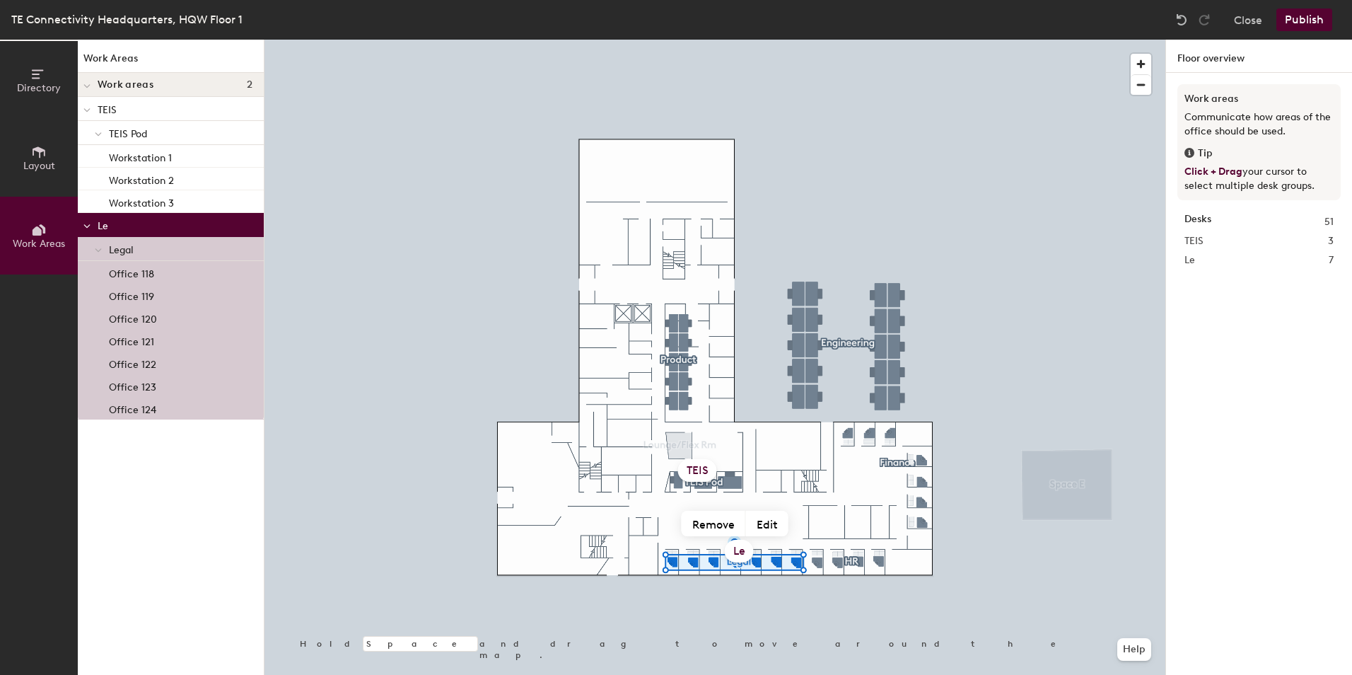
click at [742, 549] on div "Le" at bounding box center [739, 550] width 29 height 23
click at [772, 523] on button "Edit" at bounding box center [767, 522] width 42 height 25
type input "Global Legal"
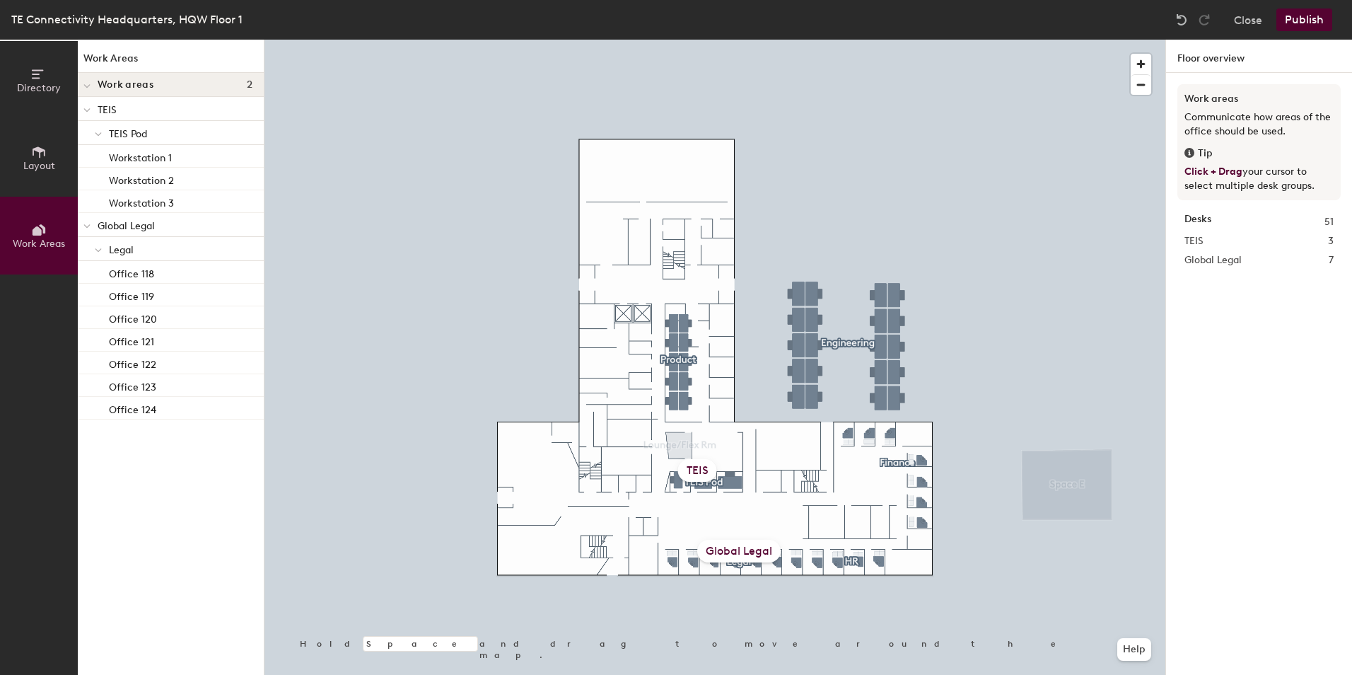
click at [131, 247] on span "Legal" at bounding box center [121, 250] width 25 height 12
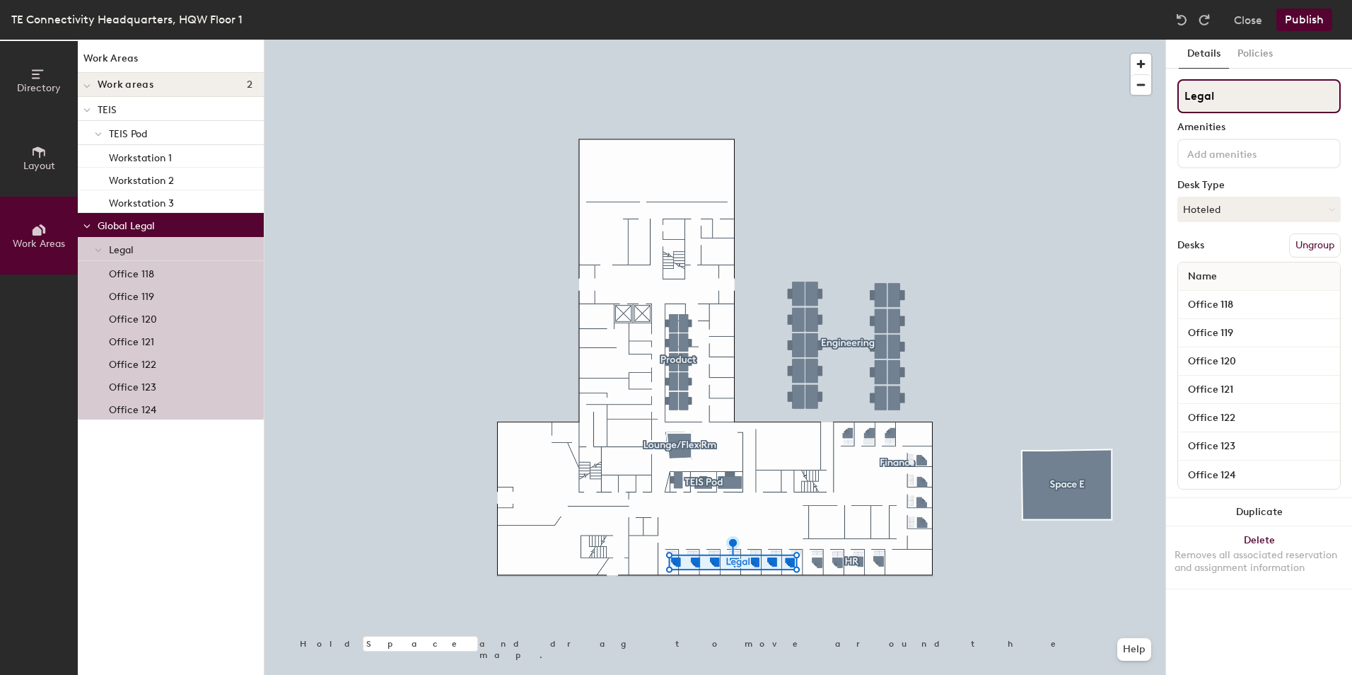
click at [1218, 93] on input "Legal" at bounding box center [1258, 96] width 163 height 34
type input "Legal Pod"
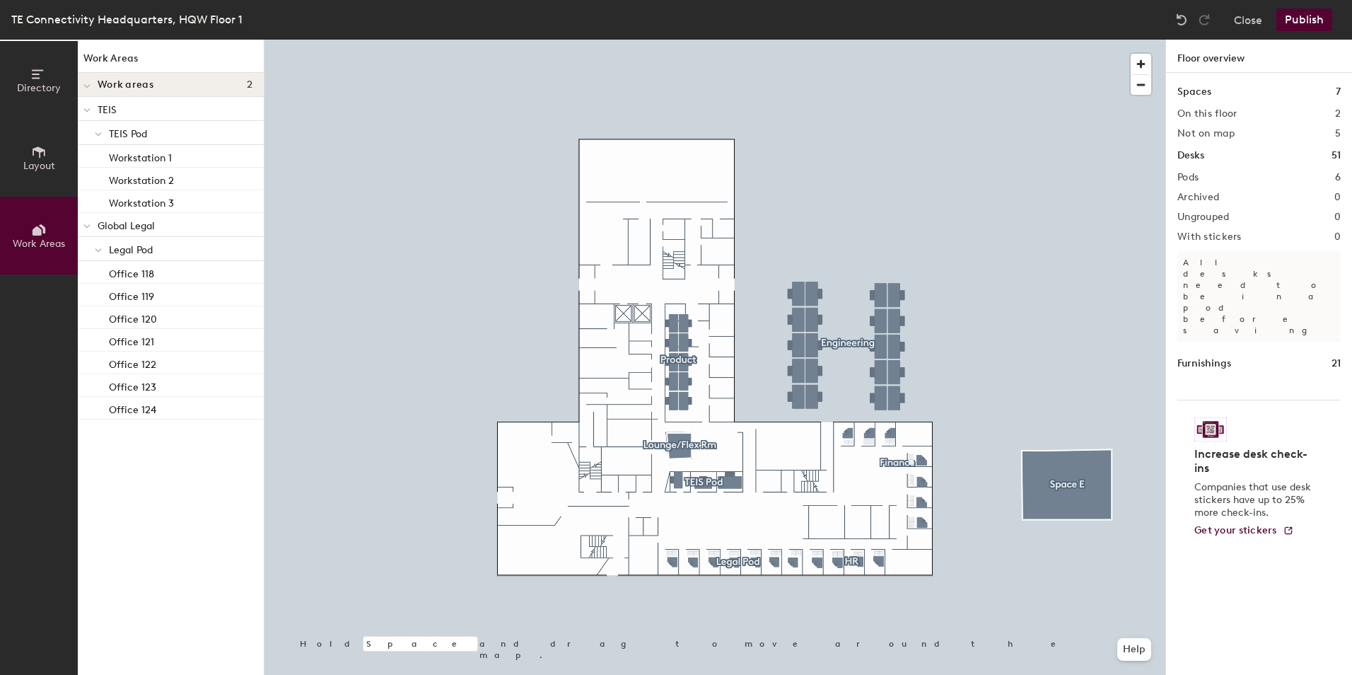
click at [732, 40] on div at bounding box center [714, 40] width 901 height 0
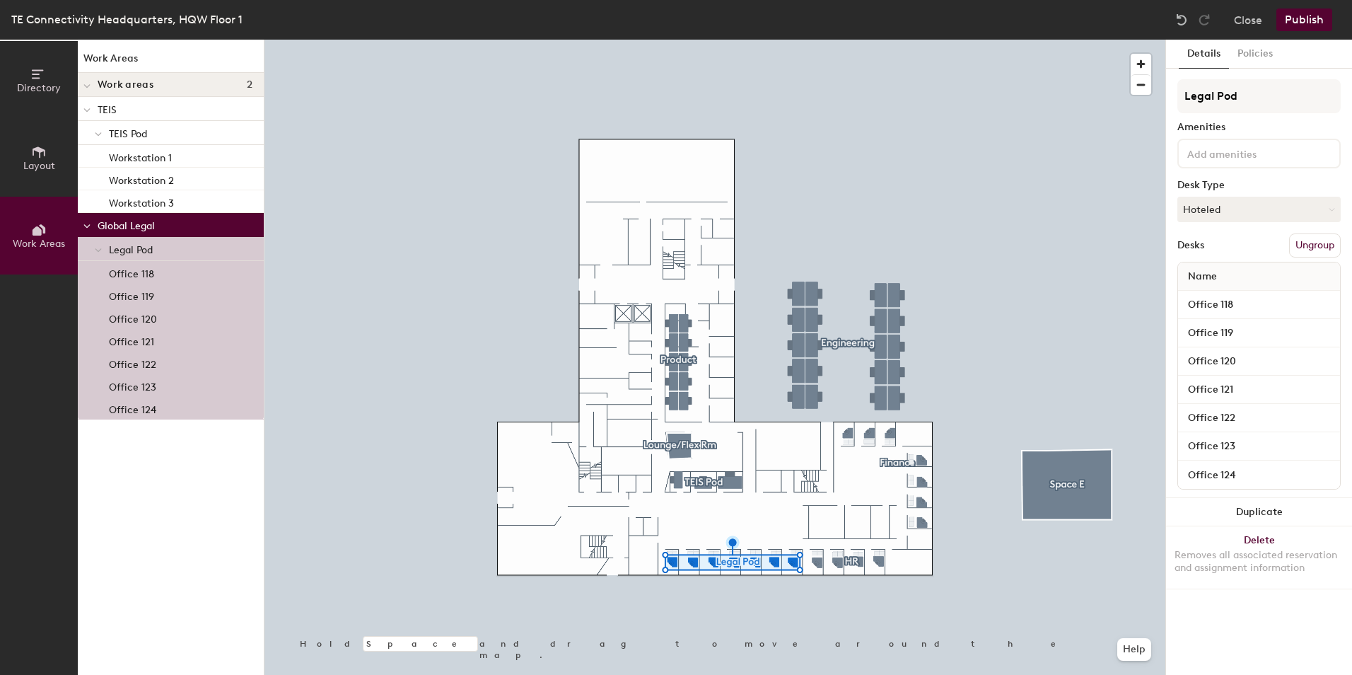
click at [29, 242] on span "Work Areas" at bounding box center [39, 244] width 52 height 12
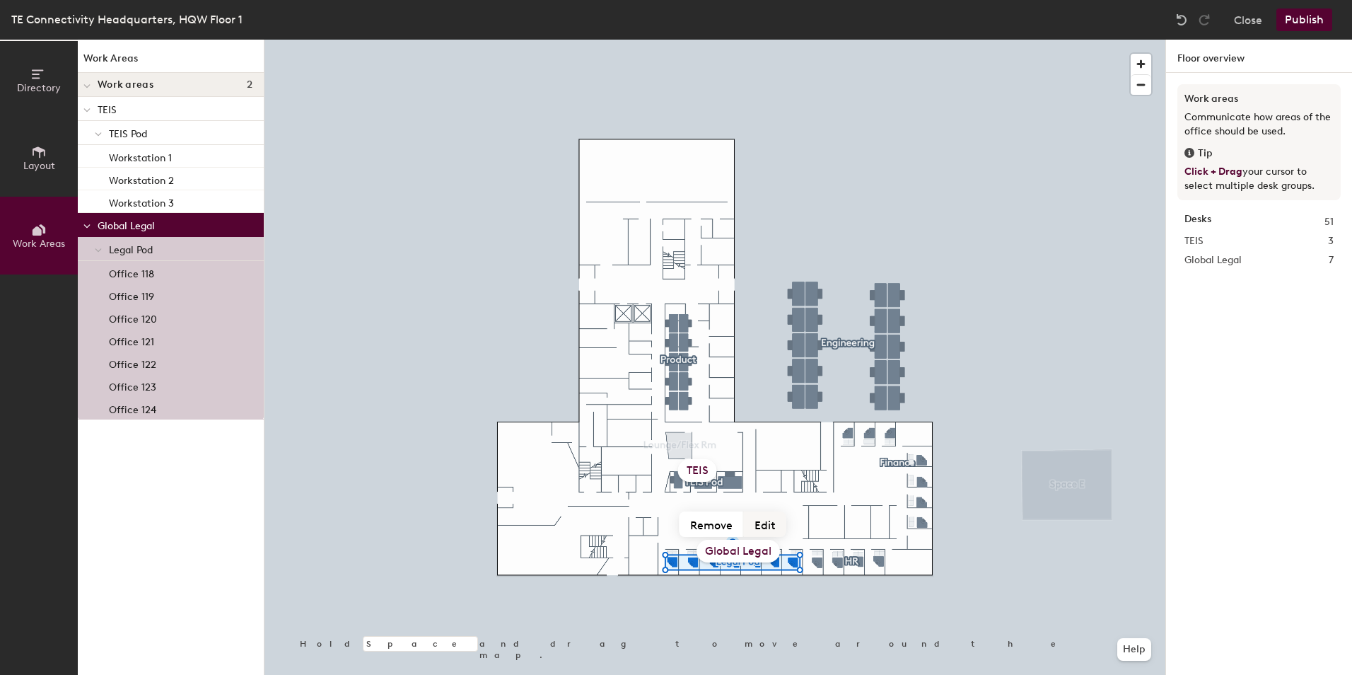
click at [769, 522] on button "Edit" at bounding box center [765, 523] width 42 height 25
click at [737, 550] on input "Global Legal" at bounding box center [737, 551] width 141 height 22
drag, startPoint x: 744, startPoint y: 547, endPoint x: 684, endPoint y: 544, distance: 60.2
click at [684, 544] on input "Global Legal" at bounding box center [737, 551] width 141 height 22
type input "Legal"
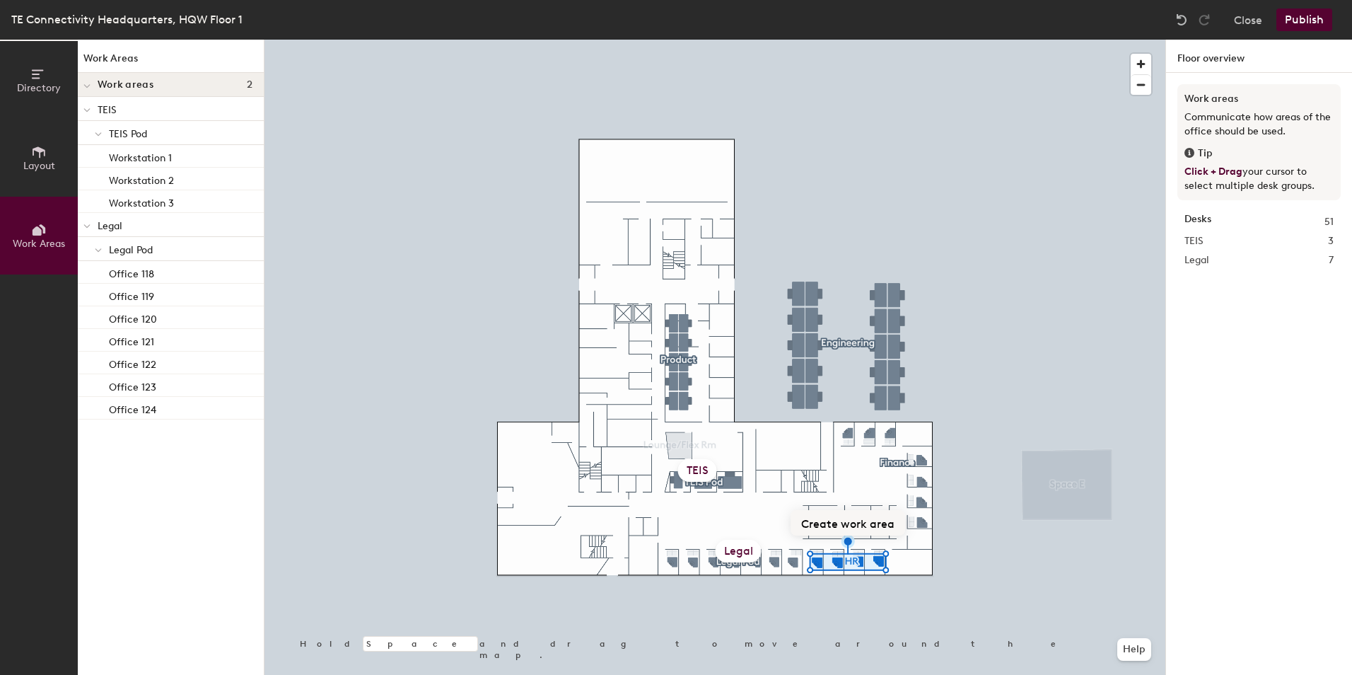
click at [849, 522] on button "Create work area" at bounding box center [847, 522] width 115 height 25
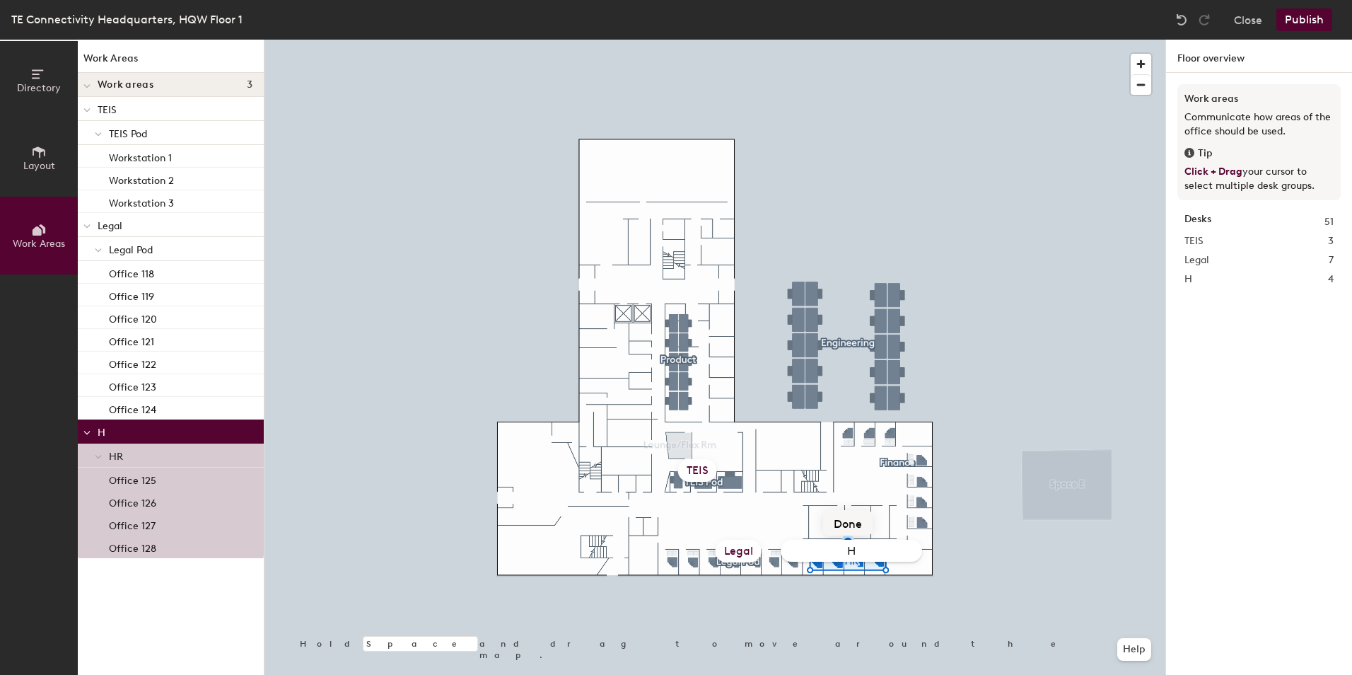
type input "HR"
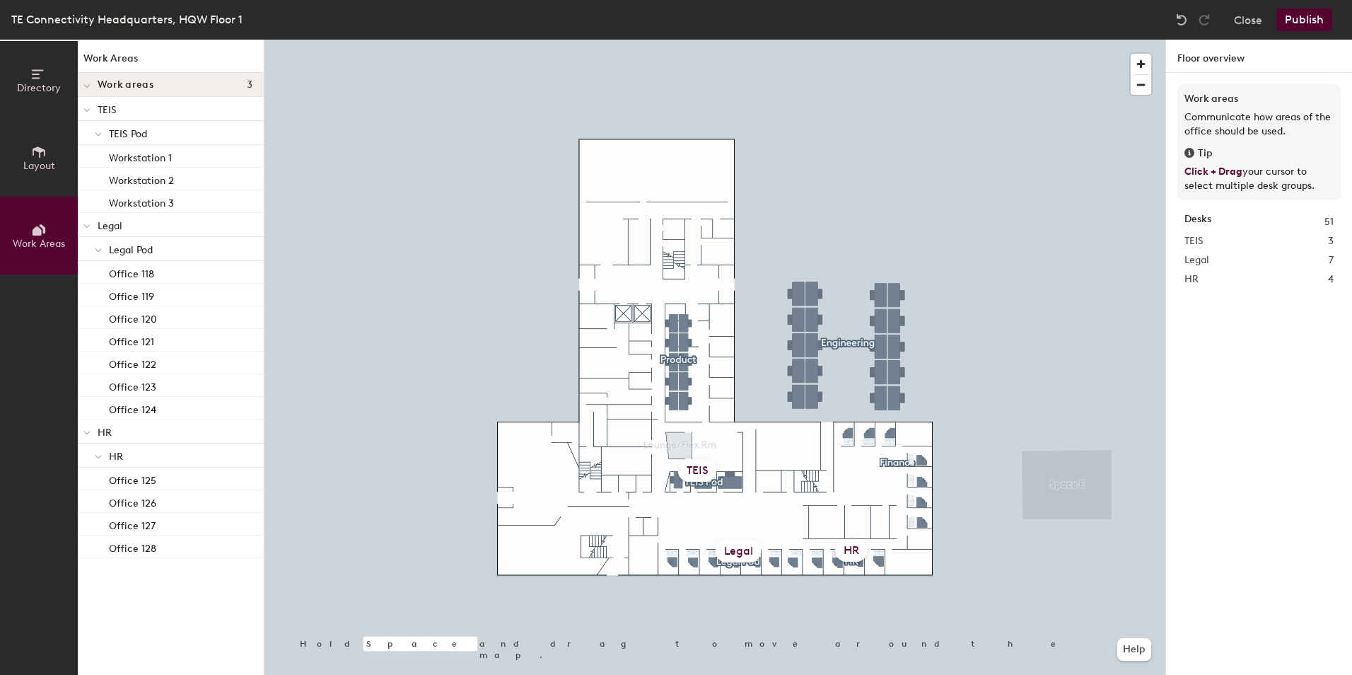
click at [853, 552] on div "HR" at bounding box center [851, 550] width 33 height 23
click at [862, 40] on div at bounding box center [714, 40] width 901 height 0
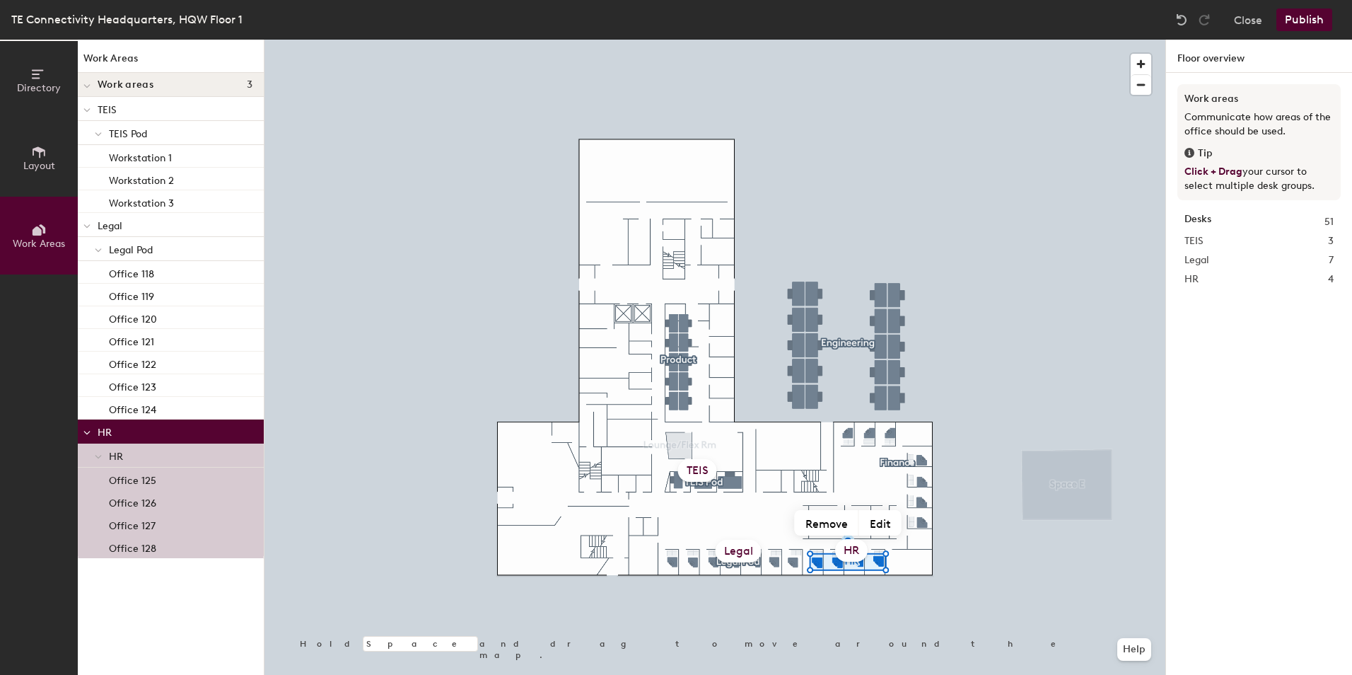
click at [859, 561] on div "HR" at bounding box center [851, 550] width 33 height 23
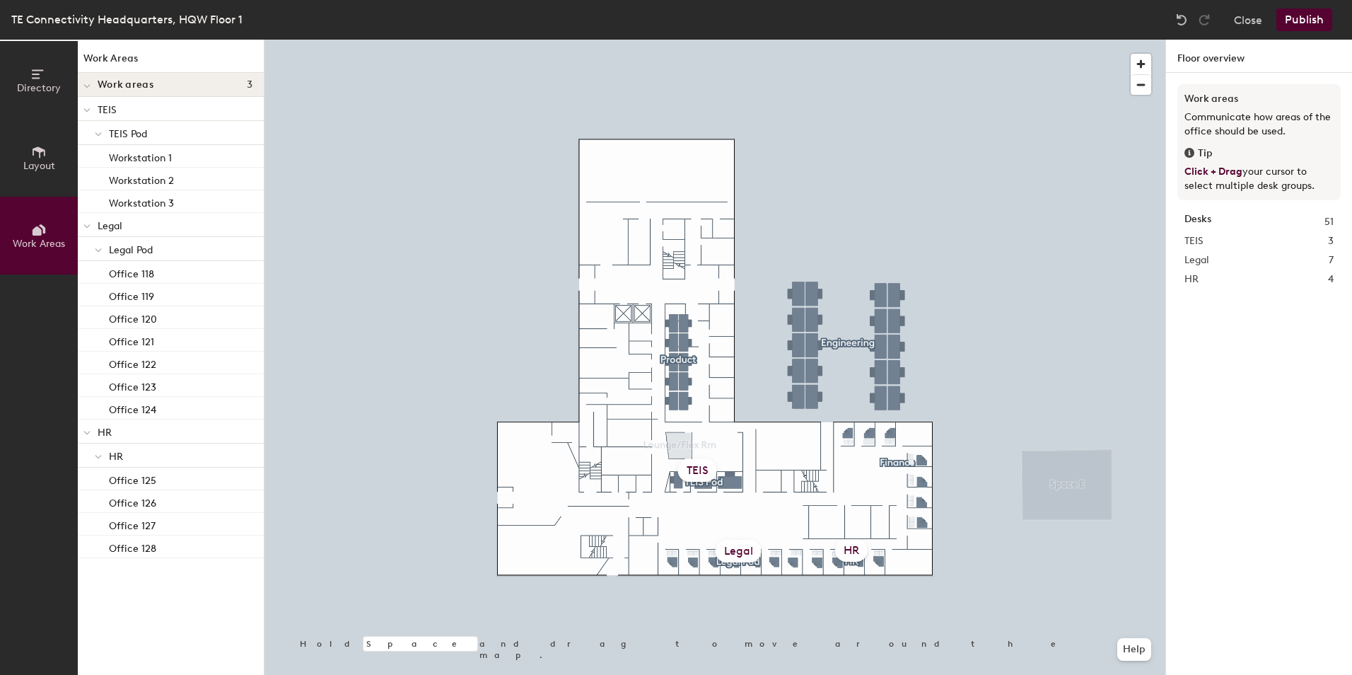
click at [868, 551] on div "HR" at bounding box center [851, 550] width 33 height 23
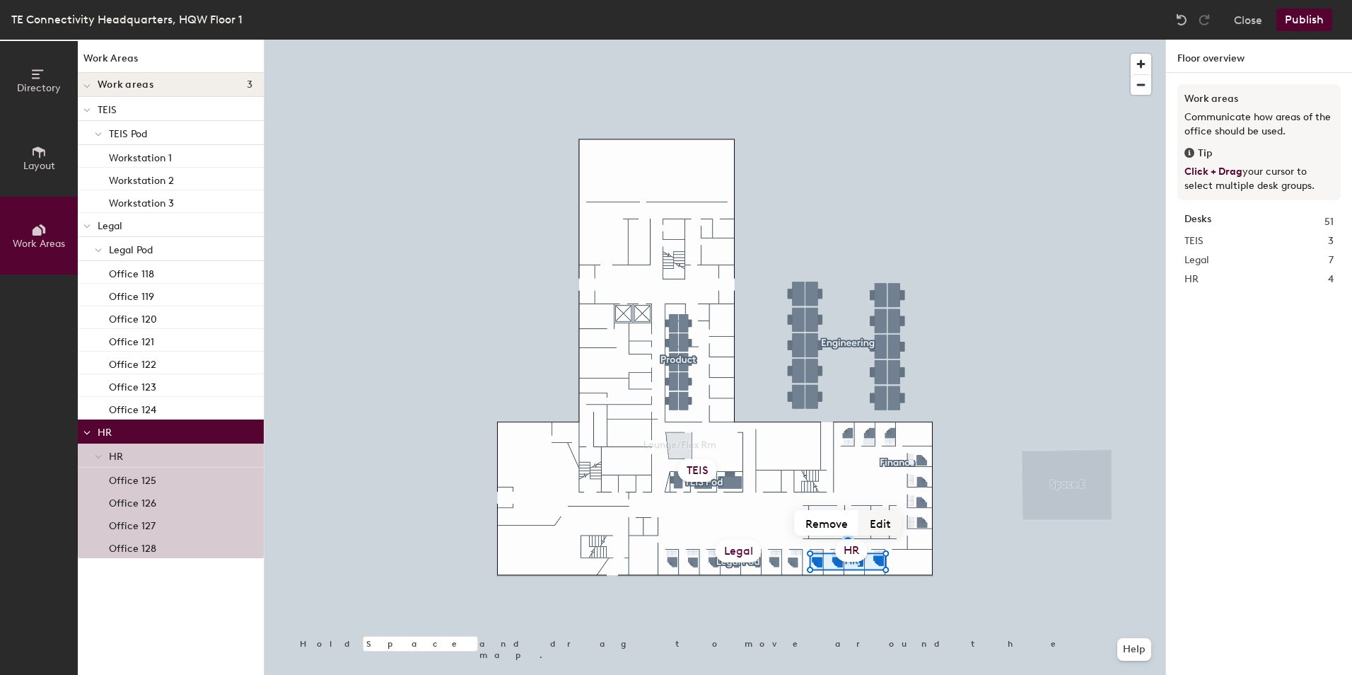
click at [882, 523] on button "Edit" at bounding box center [880, 522] width 42 height 25
click at [933, 40] on div at bounding box center [714, 40] width 901 height 0
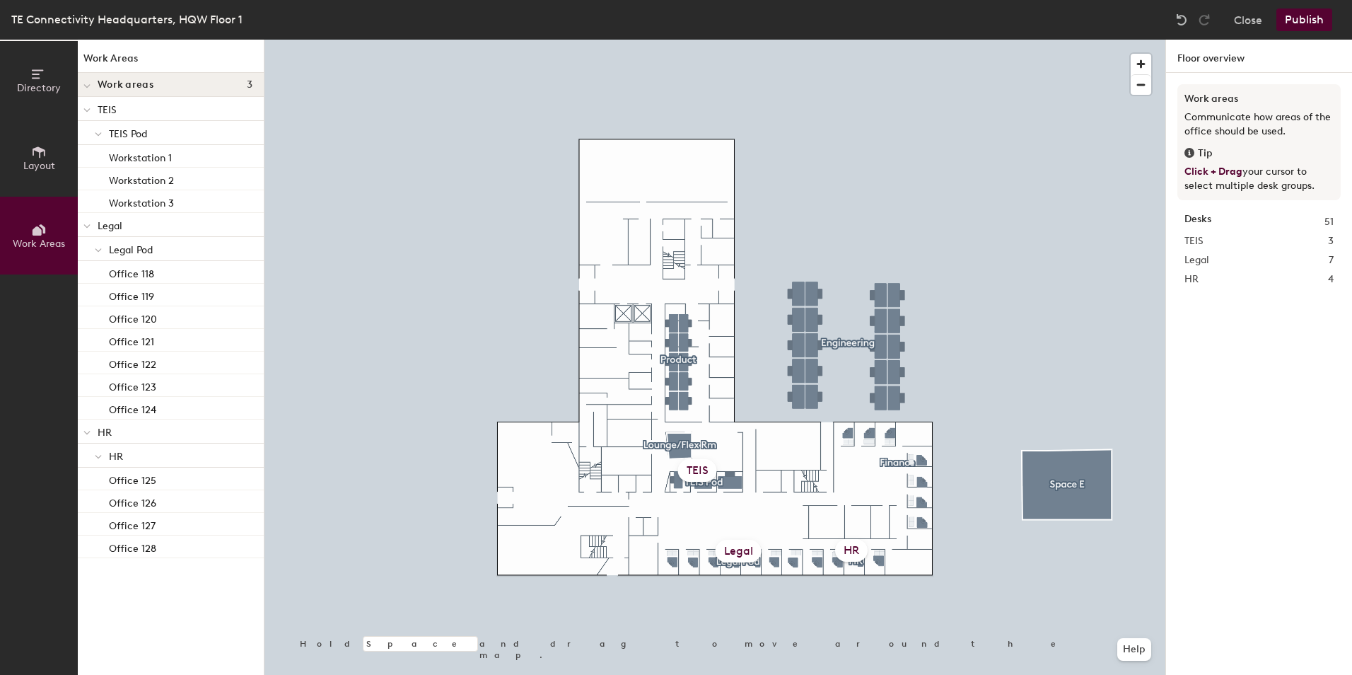
click at [130, 456] on p "HR" at bounding box center [181, 455] width 144 height 18
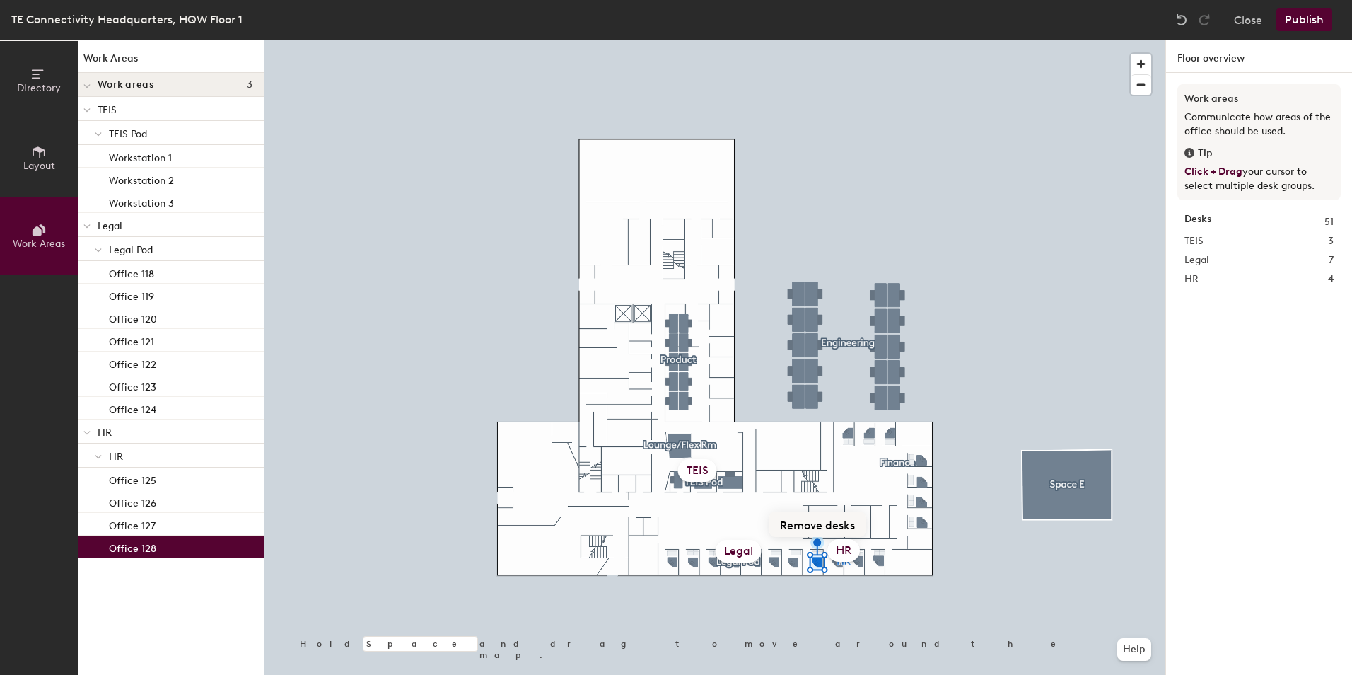
click at [824, 525] on button "Remove desks" at bounding box center [817, 523] width 96 height 25
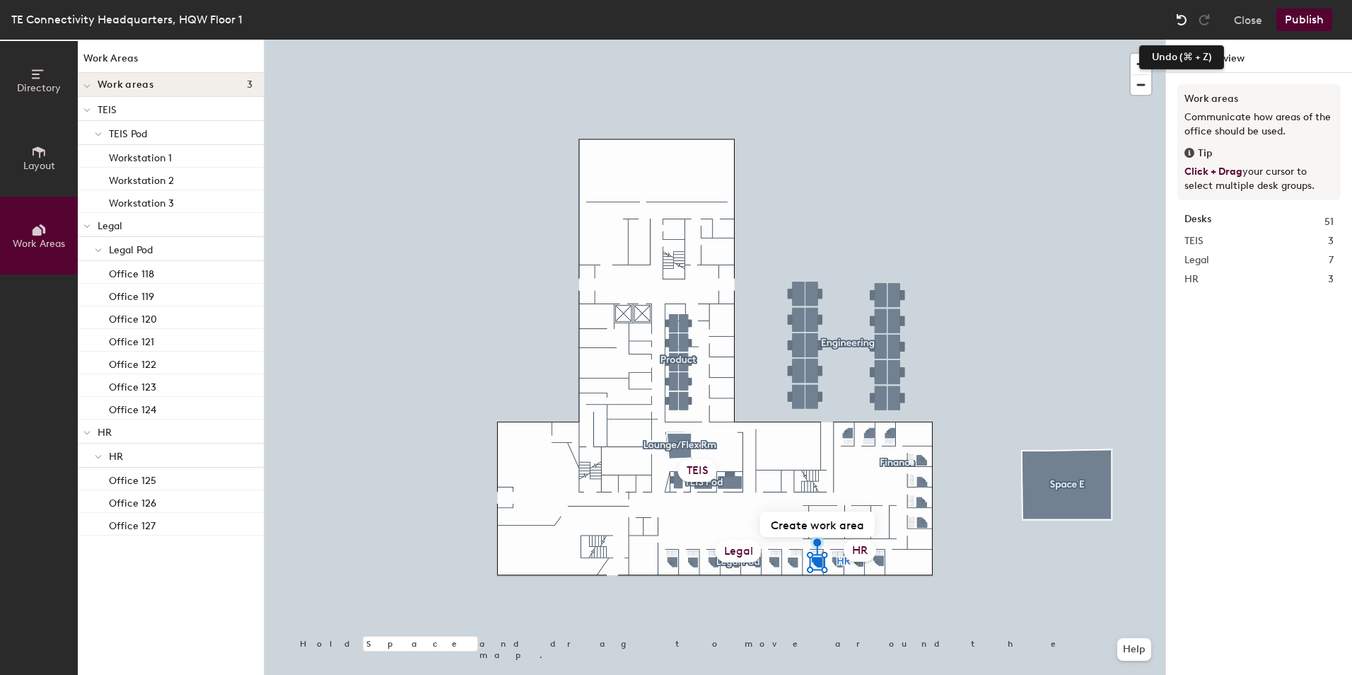
click at [1184, 21] on img at bounding box center [1181, 20] width 14 height 14
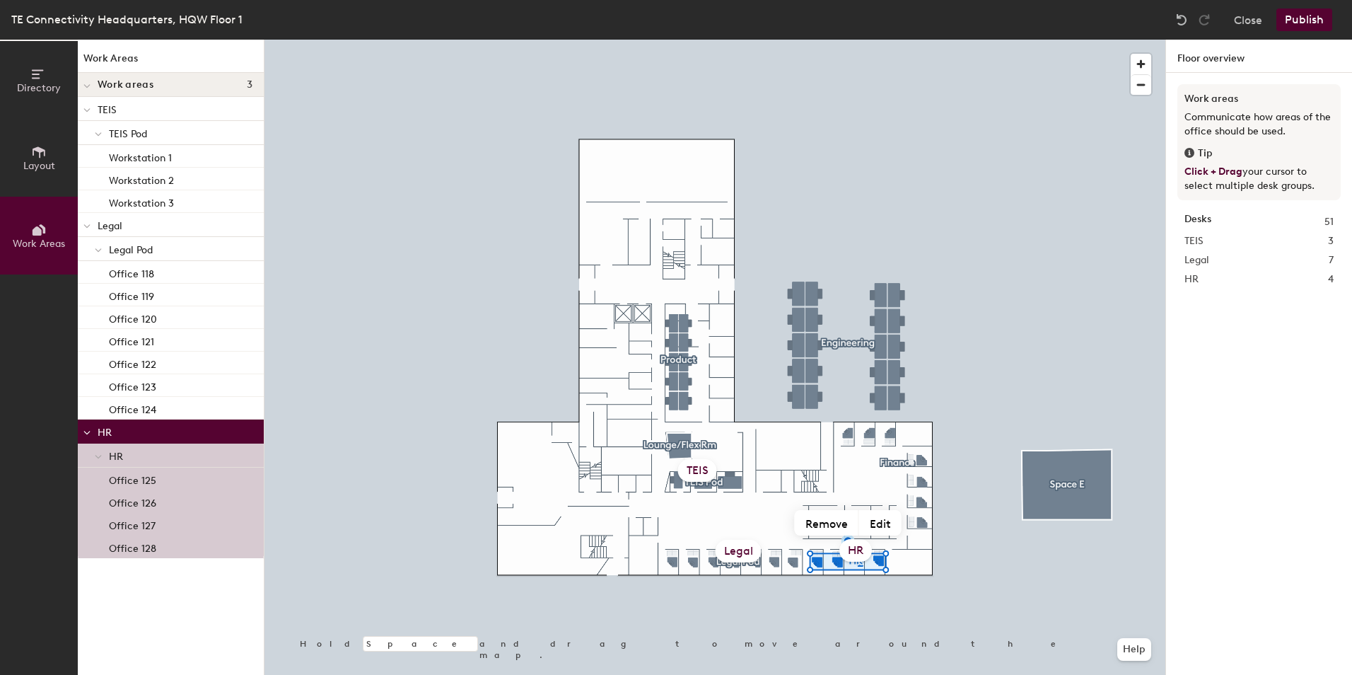
click at [128, 251] on span "Legal Pod" at bounding box center [131, 250] width 44 height 12
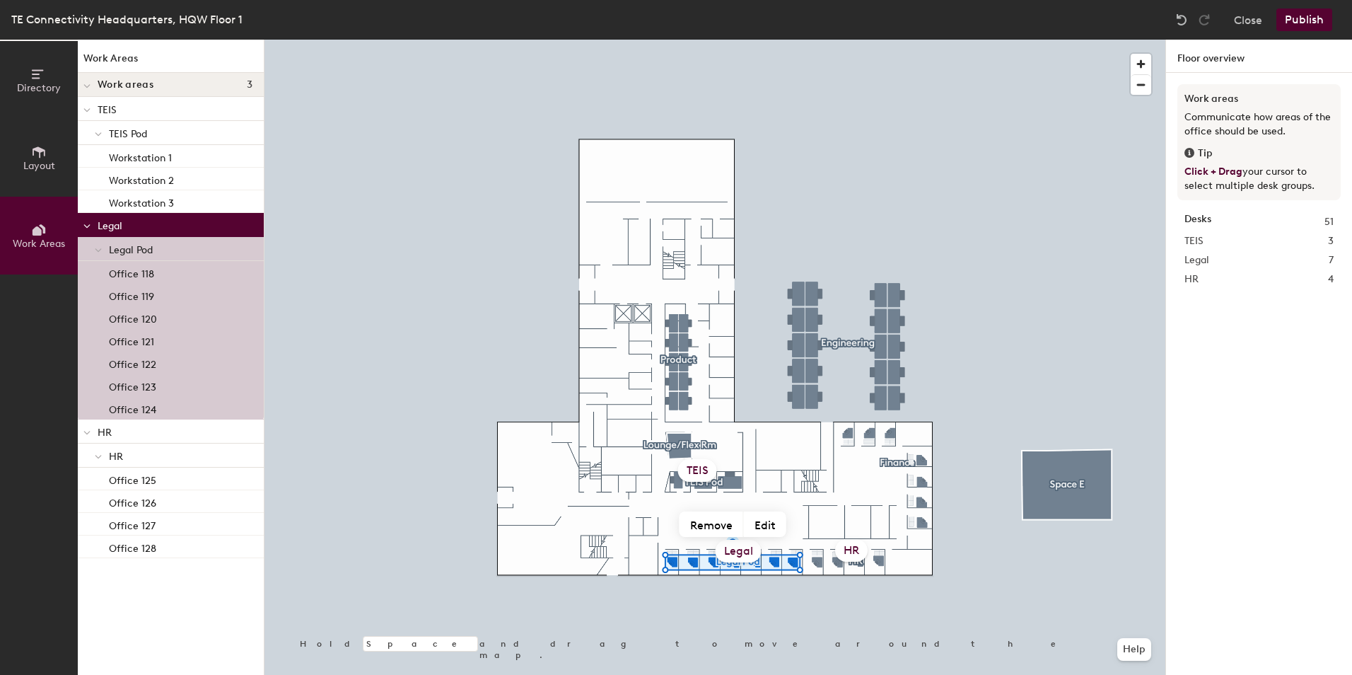
click at [123, 457] on p "HR" at bounding box center [181, 455] width 144 height 18
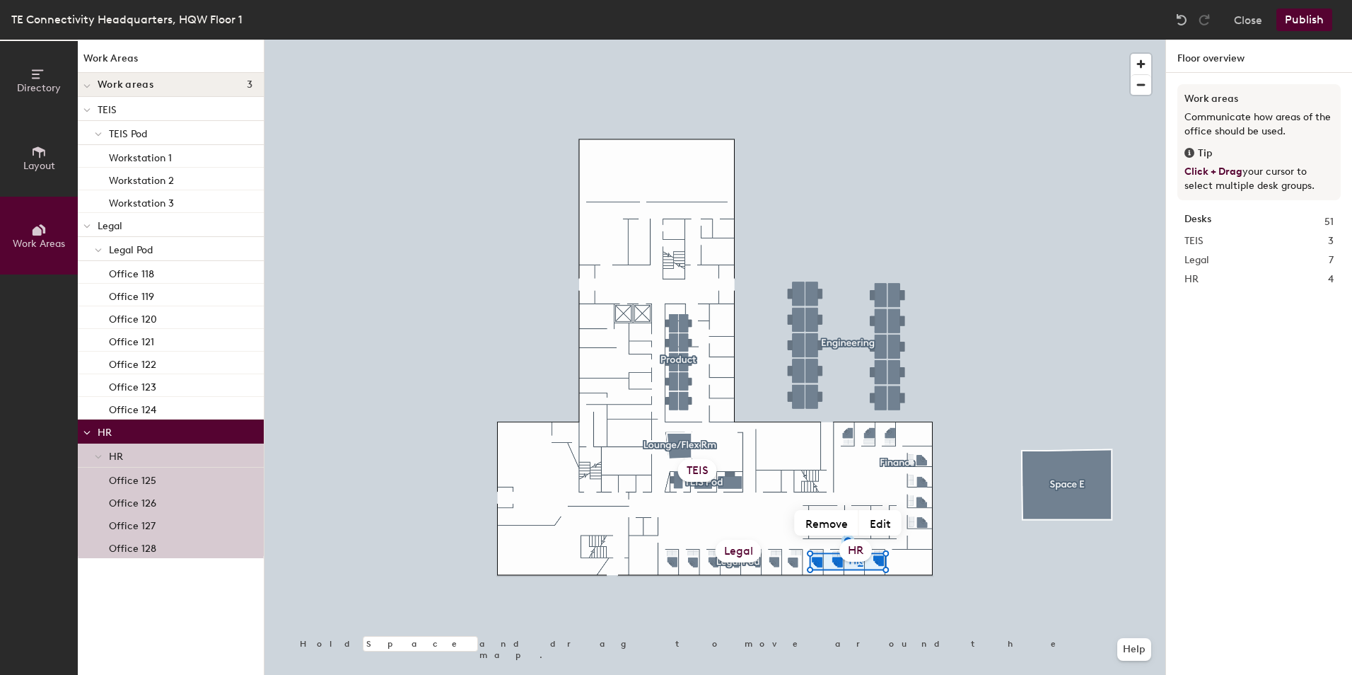
click at [123, 454] on p "HR" at bounding box center [181, 455] width 144 height 18
drag, startPoint x: 123, startPoint y: 453, endPoint x: 1219, endPoint y: 64, distance: 1163.1
click at [1219, 64] on h1 "Floor overview" at bounding box center [1259, 56] width 186 height 33
click at [124, 454] on p "HR" at bounding box center [181, 455] width 144 height 18
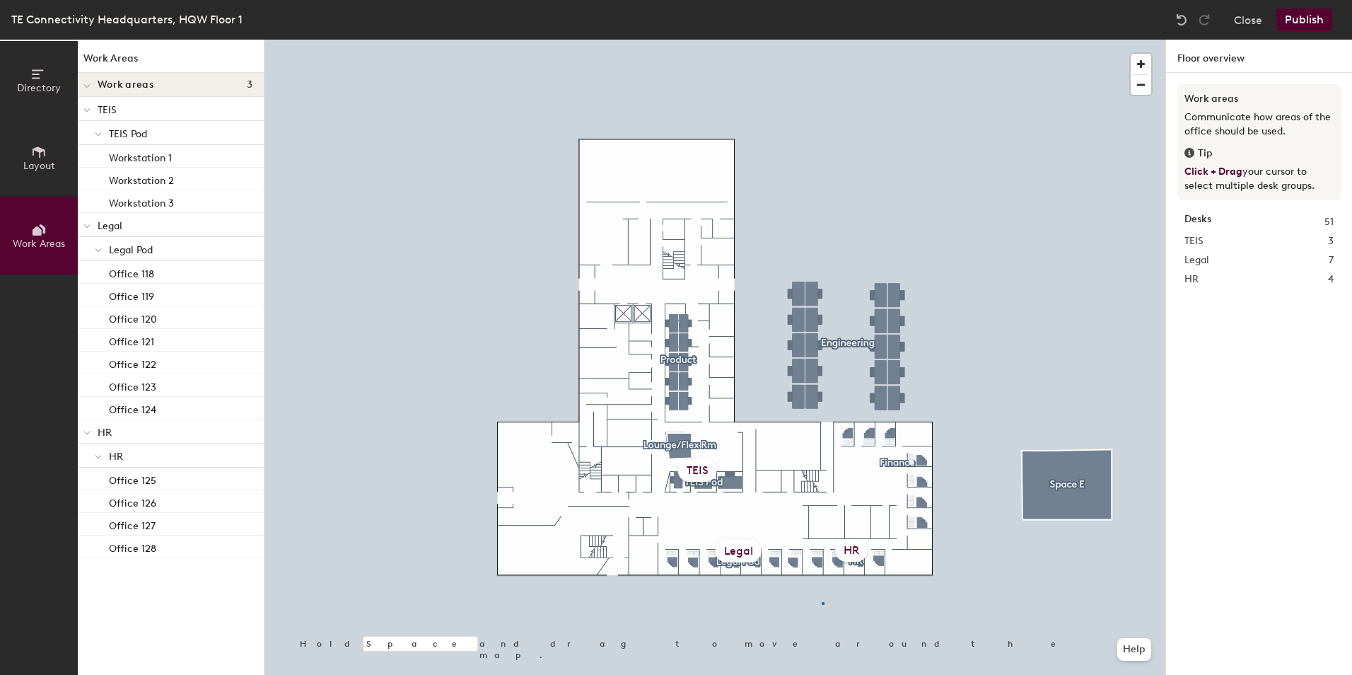
click at [822, 40] on div at bounding box center [714, 40] width 901 height 0
click at [850, 556] on div "HR" at bounding box center [851, 550] width 33 height 23
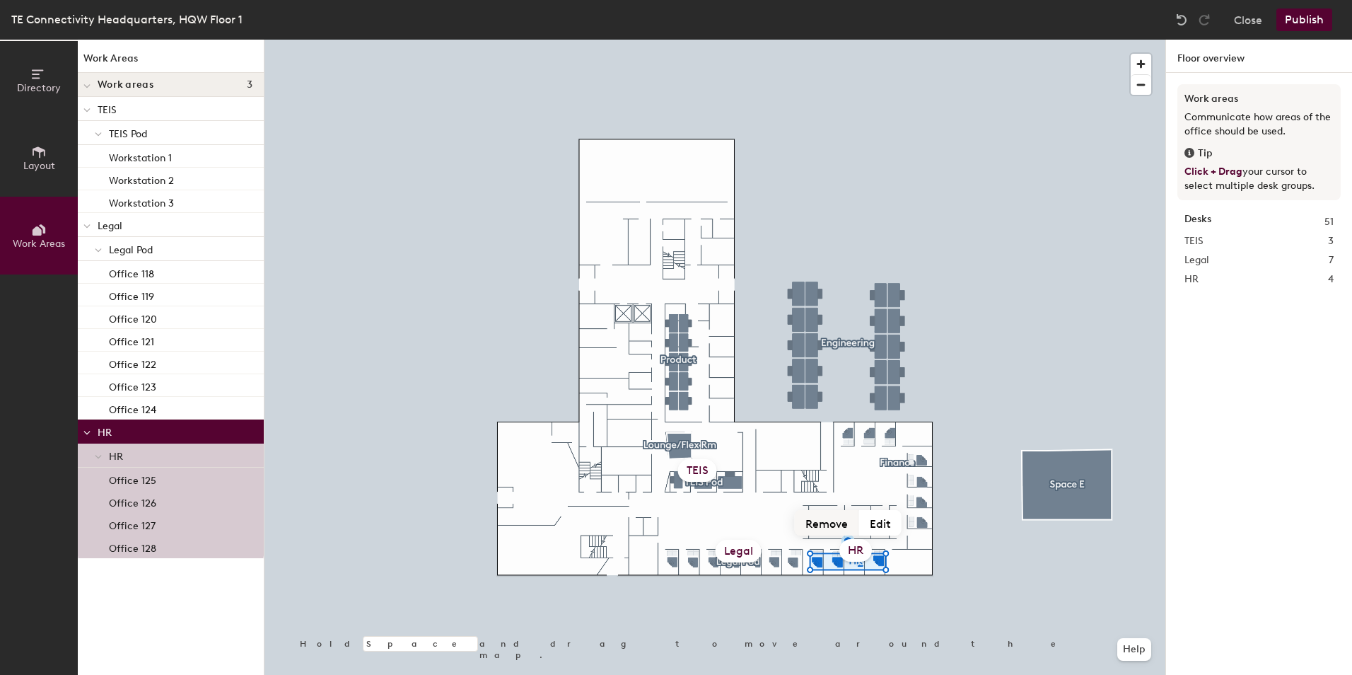
click at [839, 523] on button "Remove" at bounding box center [827, 522] width 64 height 25
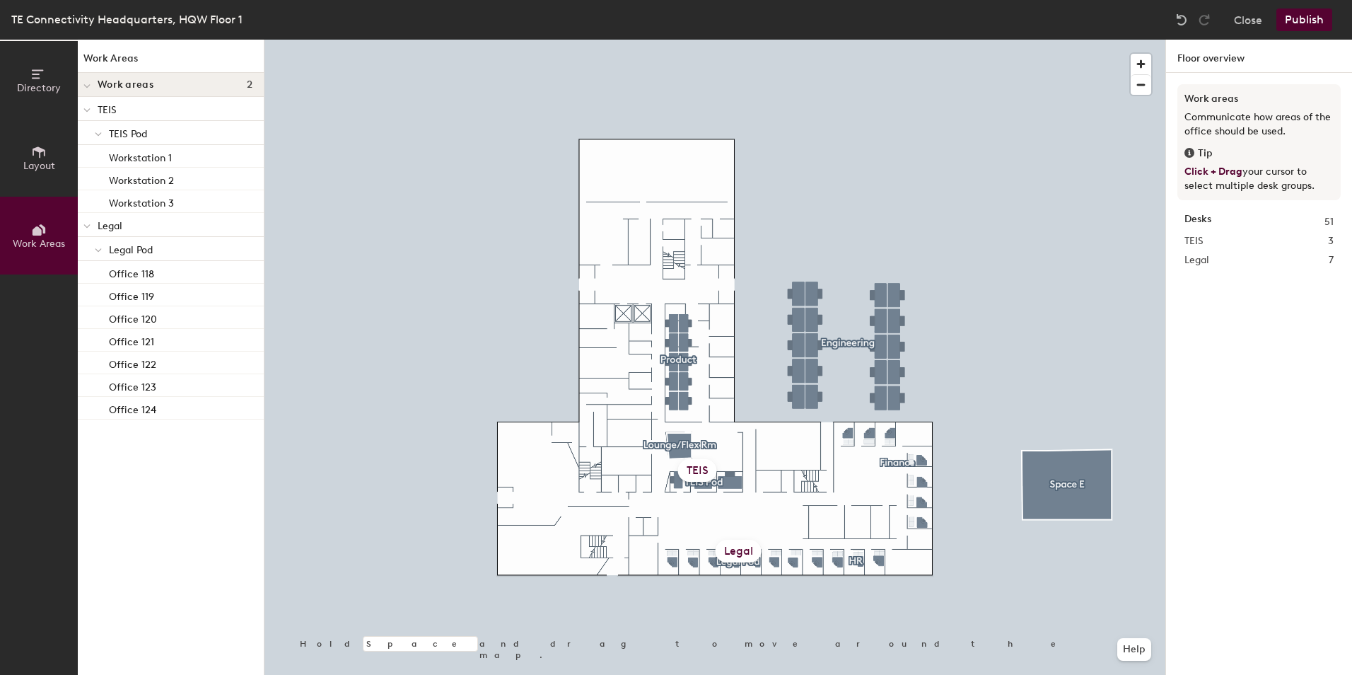
click at [696, 40] on div at bounding box center [714, 40] width 901 height 0
click at [42, 173] on button "Layout" at bounding box center [39, 158] width 78 height 78
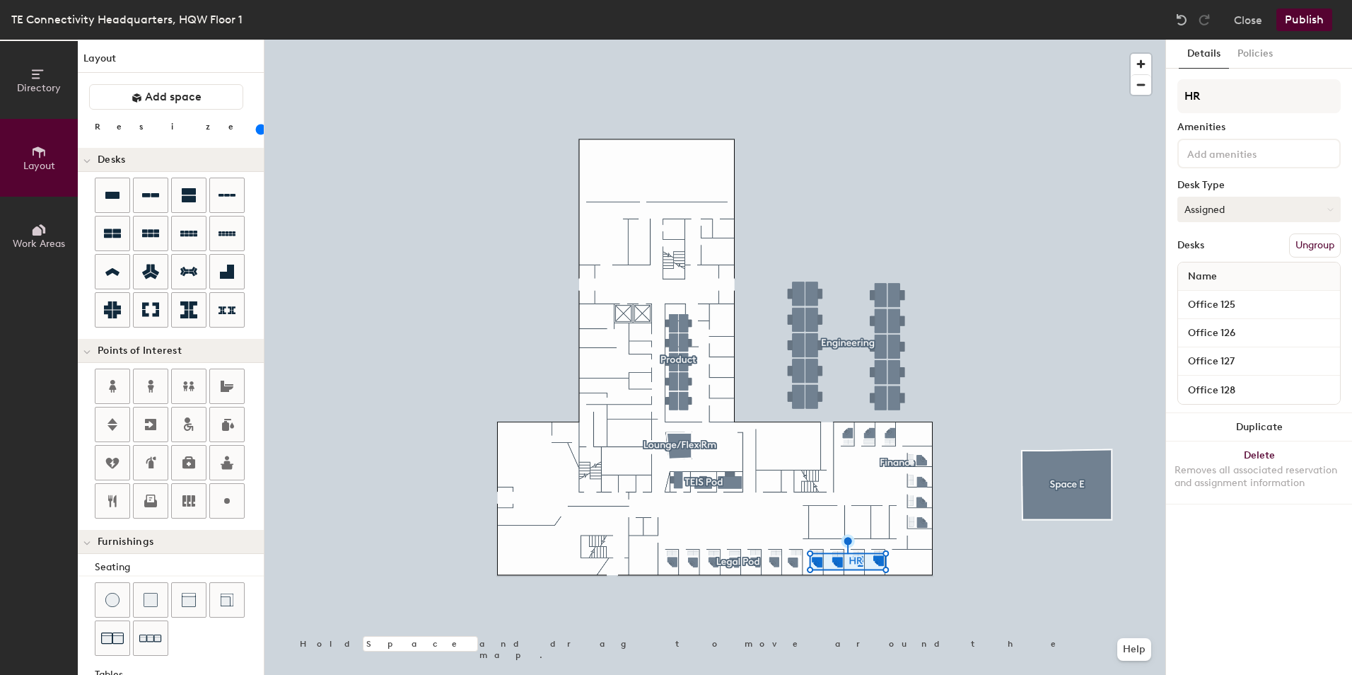
click at [1206, 202] on button "Assigned" at bounding box center [1258, 209] width 163 height 25
click at [1206, 294] on div "Hoteled" at bounding box center [1248, 295] width 141 height 21
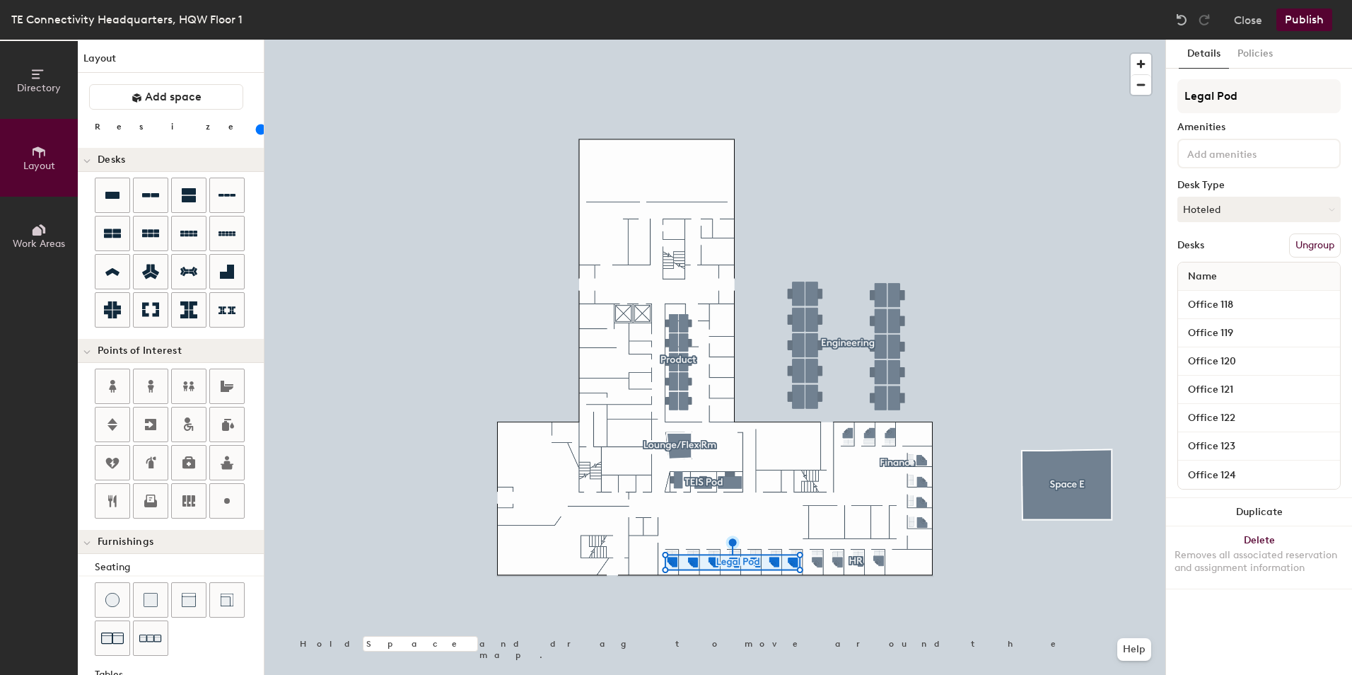
type input "80"
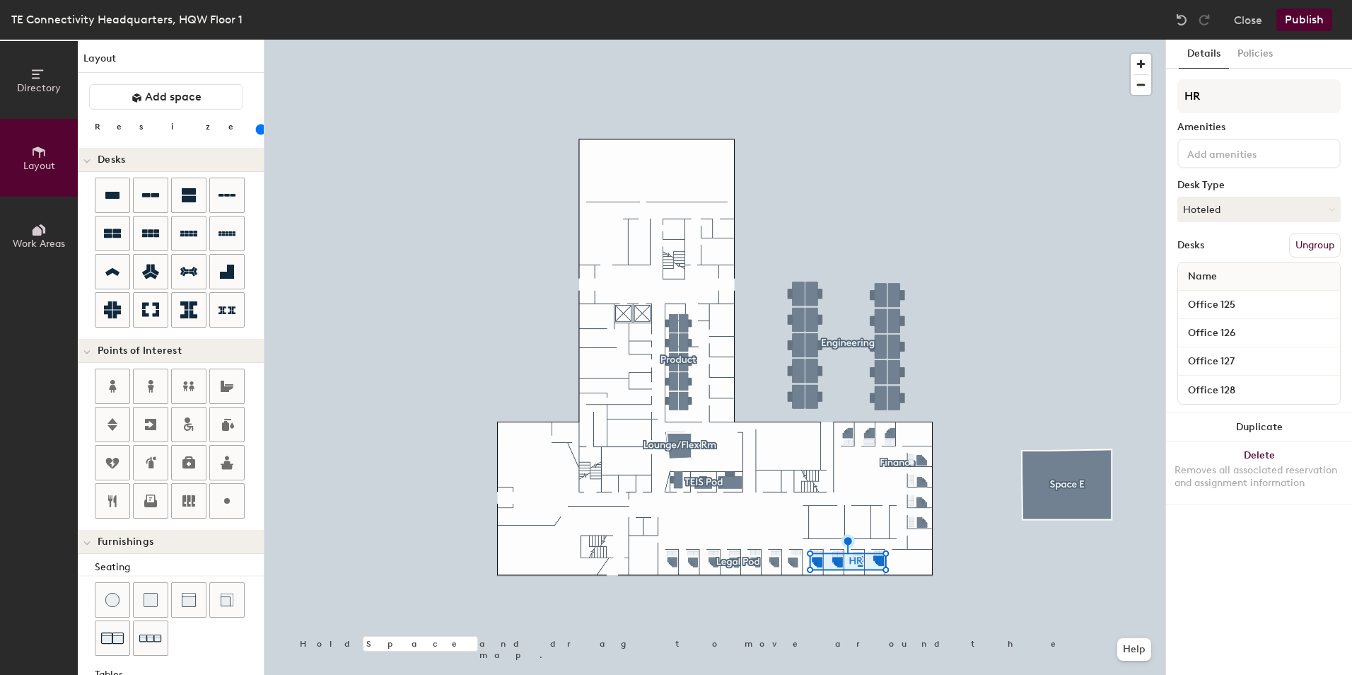
click at [1209, 279] on span "Name" at bounding box center [1202, 276] width 43 height 25
drag, startPoint x: 1208, startPoint y: 275, endPoint x: 1189, endPoint y: 274, distance: 18.4
click at [1189, 274] on div "Name" at bounding box center [1259, 276] width 162 height 28
drag, startPoint x: 1189, startPoint y: 274, endPoint x: 1210, endPoint y: 91, distance: 185.1
click at [1208, 91] on input "HR" at bounding box center [1258, 96] width 163 height 34
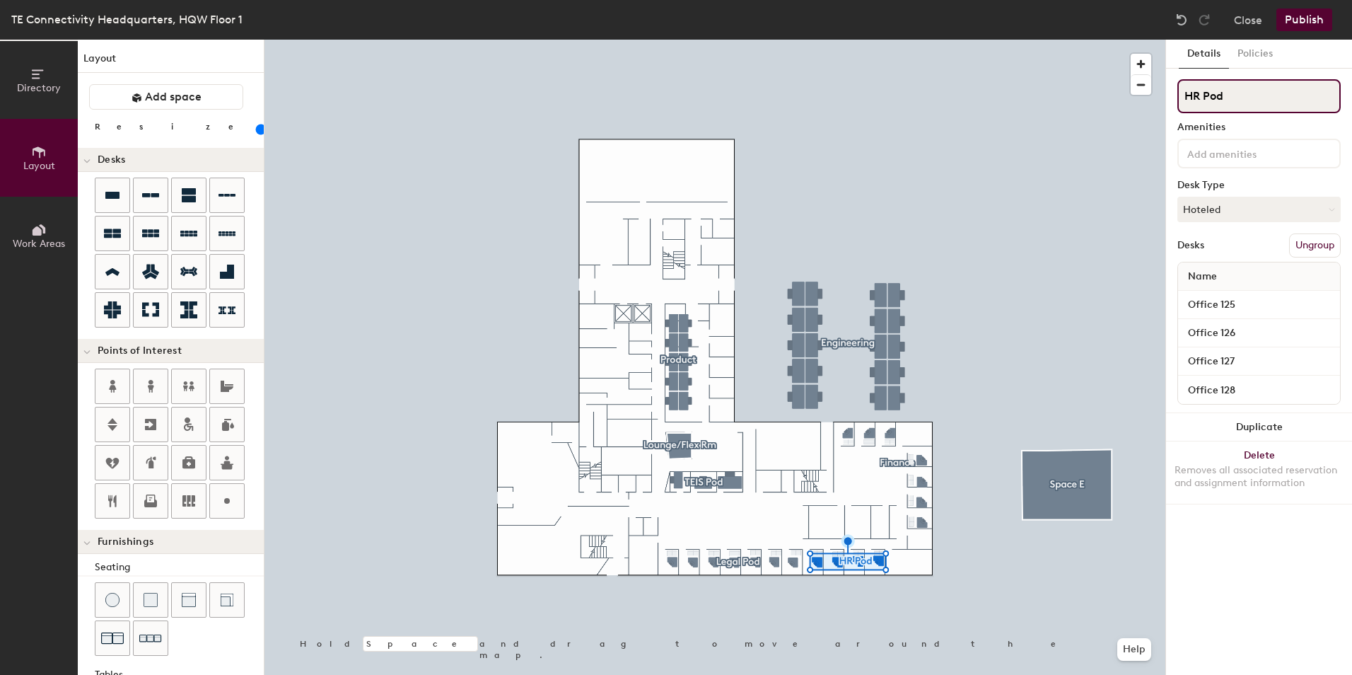
type input "HR Pod"
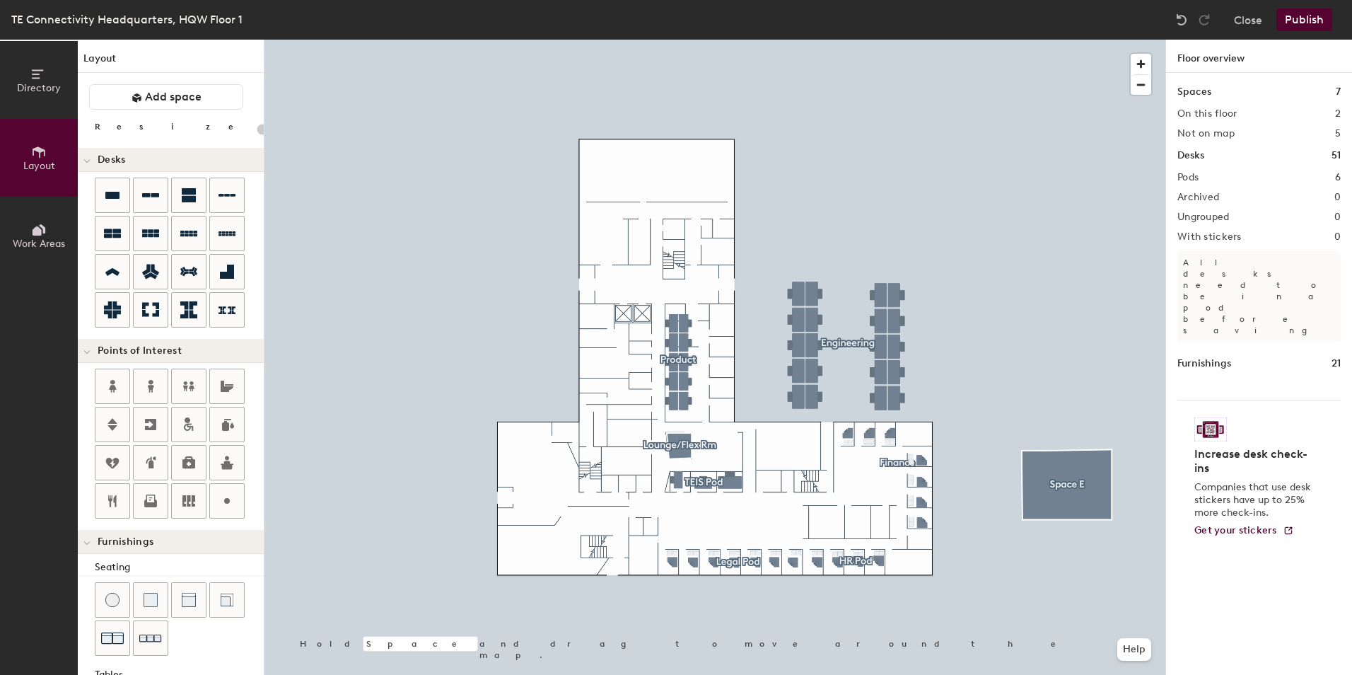
type input "20"
click at [48, 243] on span "Work Areas" at bounding box center [39, 244] width 52 height 12
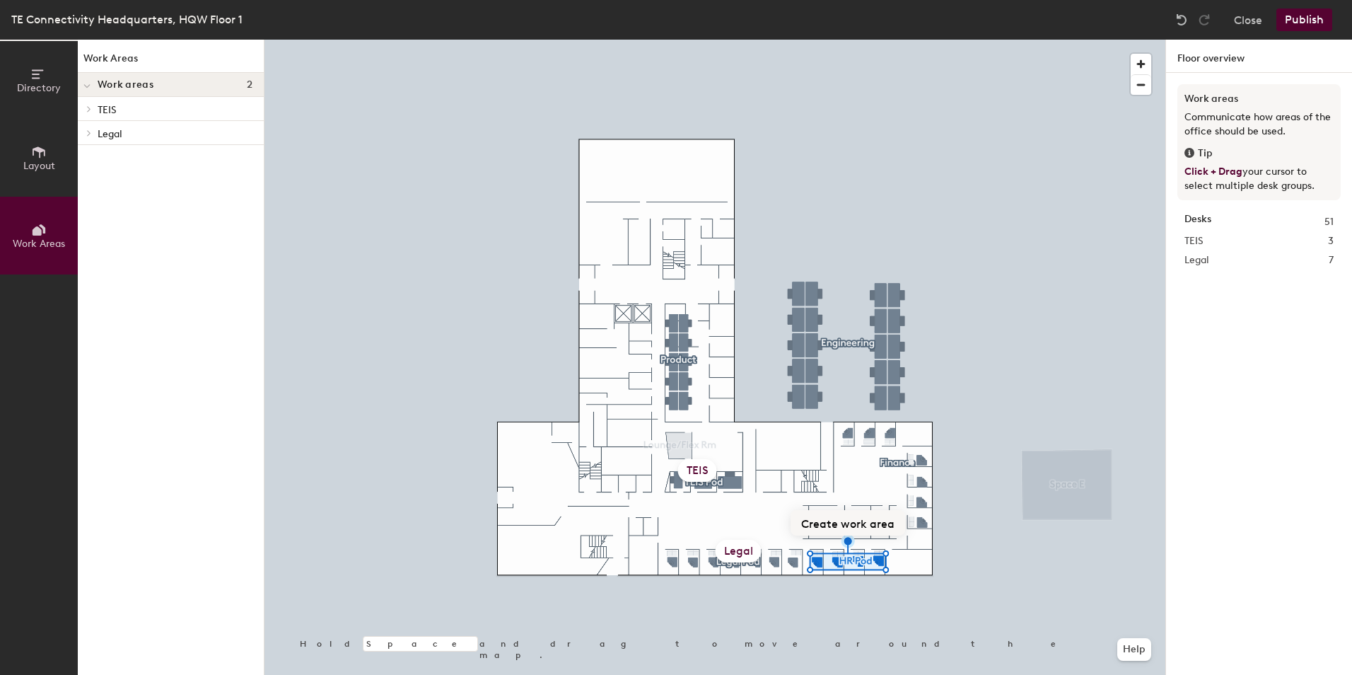
click at [835, 523] on button "Create work area" at bounding box center [847, 522] width 115 height 25
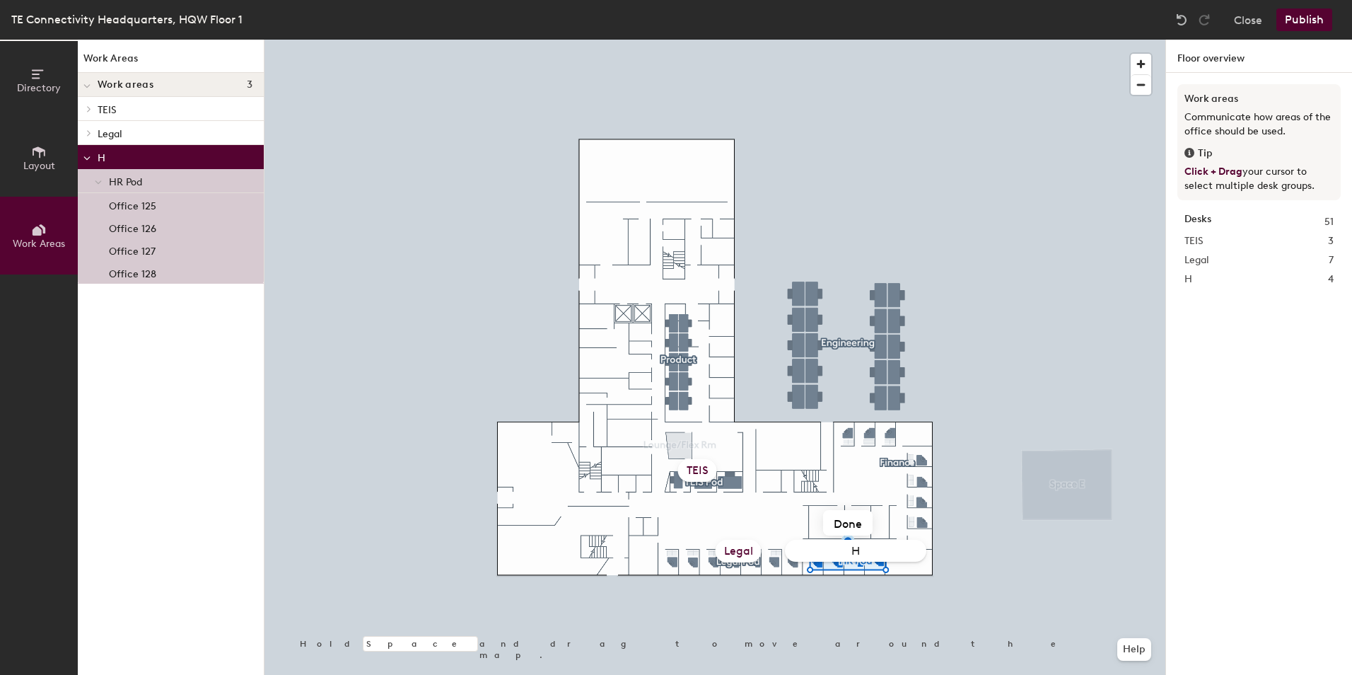
type input "HR"
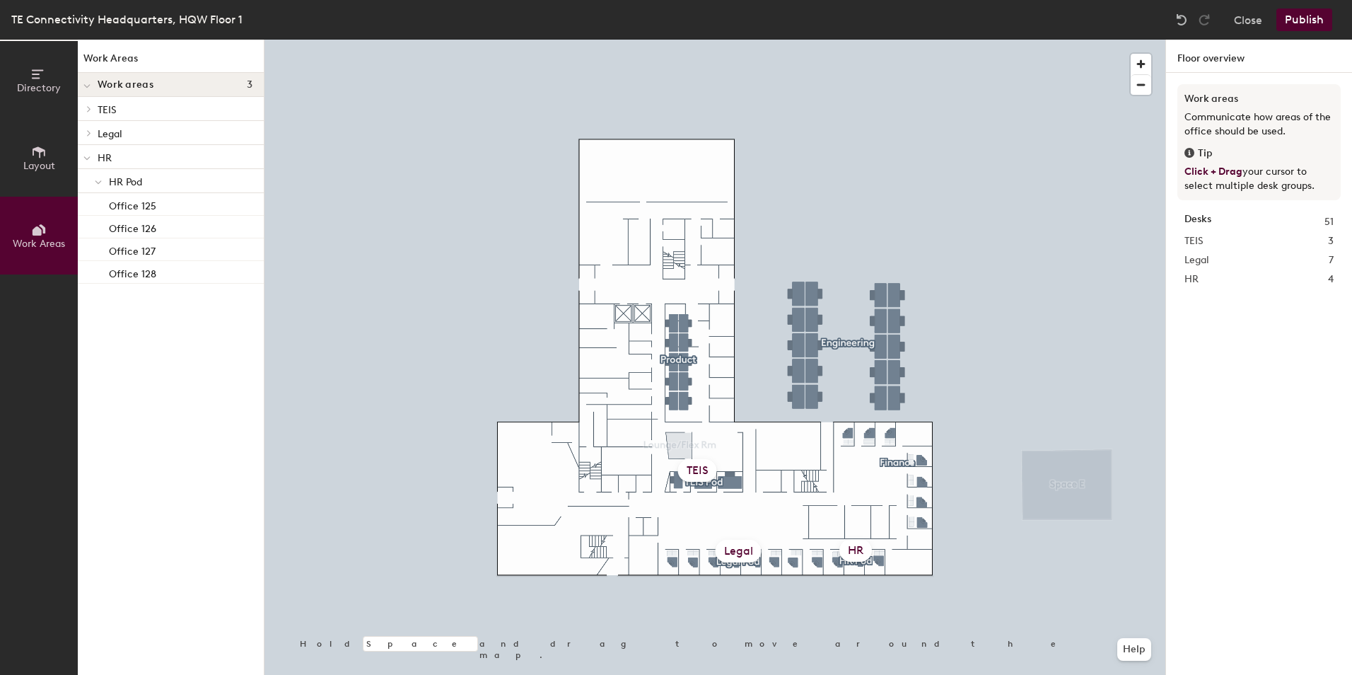
click at [28, 162] on span "Layout" at bounding box center [39, 166] width 32 height 12
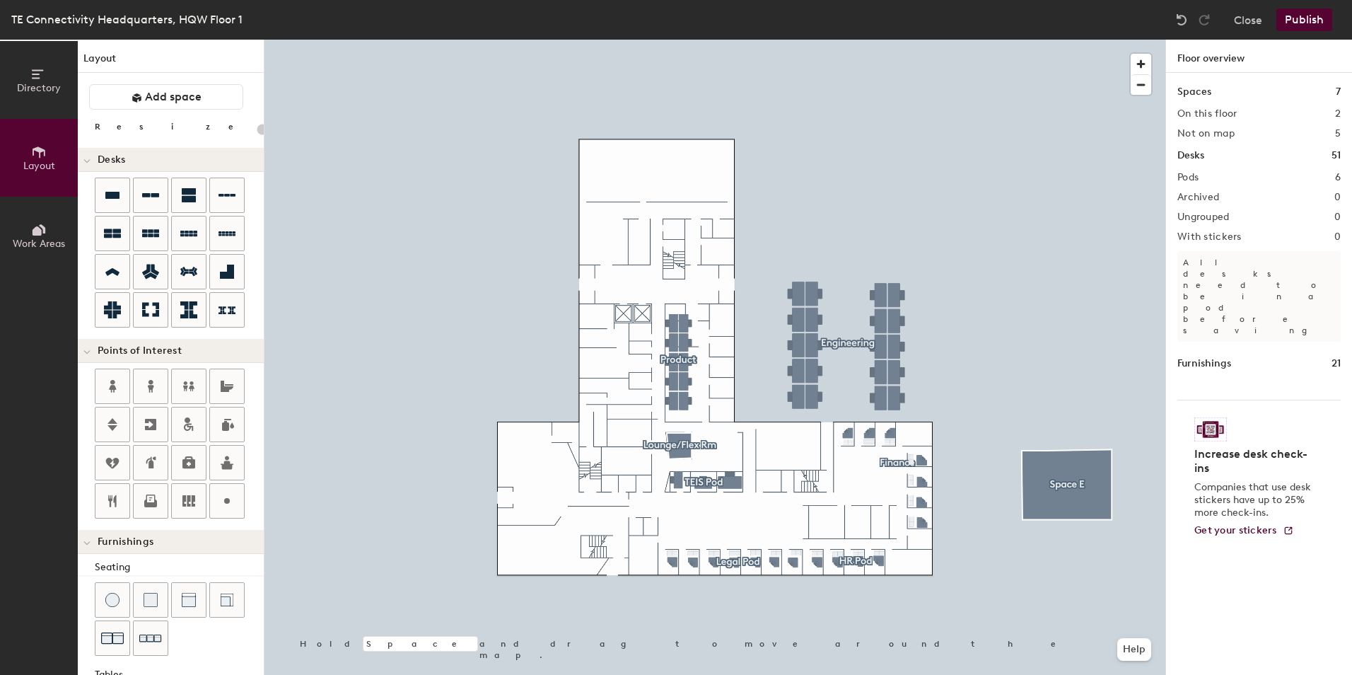
click at [901, 40] on div at bounding box center [714, 40] width 901 height 0
click at [1029, 40] on div at bounding box center [714, 40] width 901 height 0
click at [921, 40] on div at bounding box center [714, 40] width 901 height 0
type input "80"
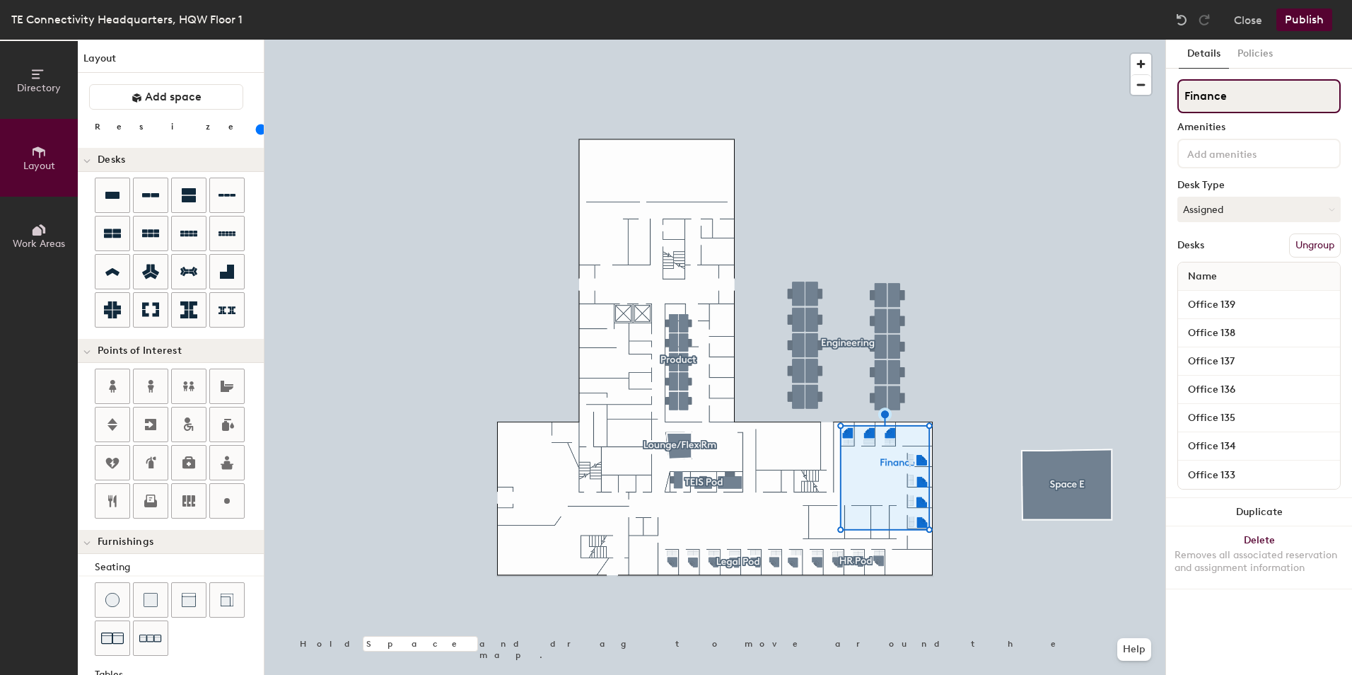
click at [1236, 95] on input "Finance" at bounding box center [1258, 96] width 163 height 34
type input "Finance Pod"
click at [1229, 213] on button "Assigned" at bounding box center [1258, 209] width 163 height 25
click at [1209, 291] on div "Hoteled" at bounding box center [1248, 295] width 141 height 21
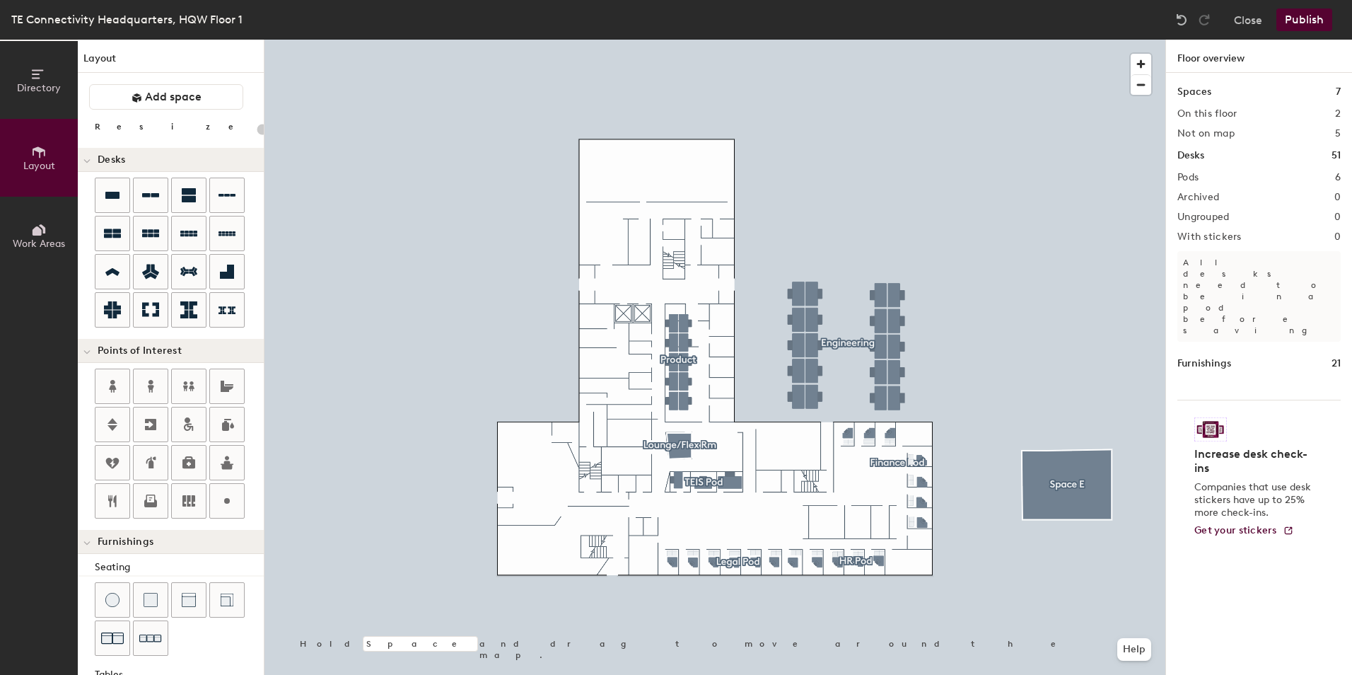
type input "20"
click at [40, 232] on icon at bounding box center [37, 230] width 9 height 9
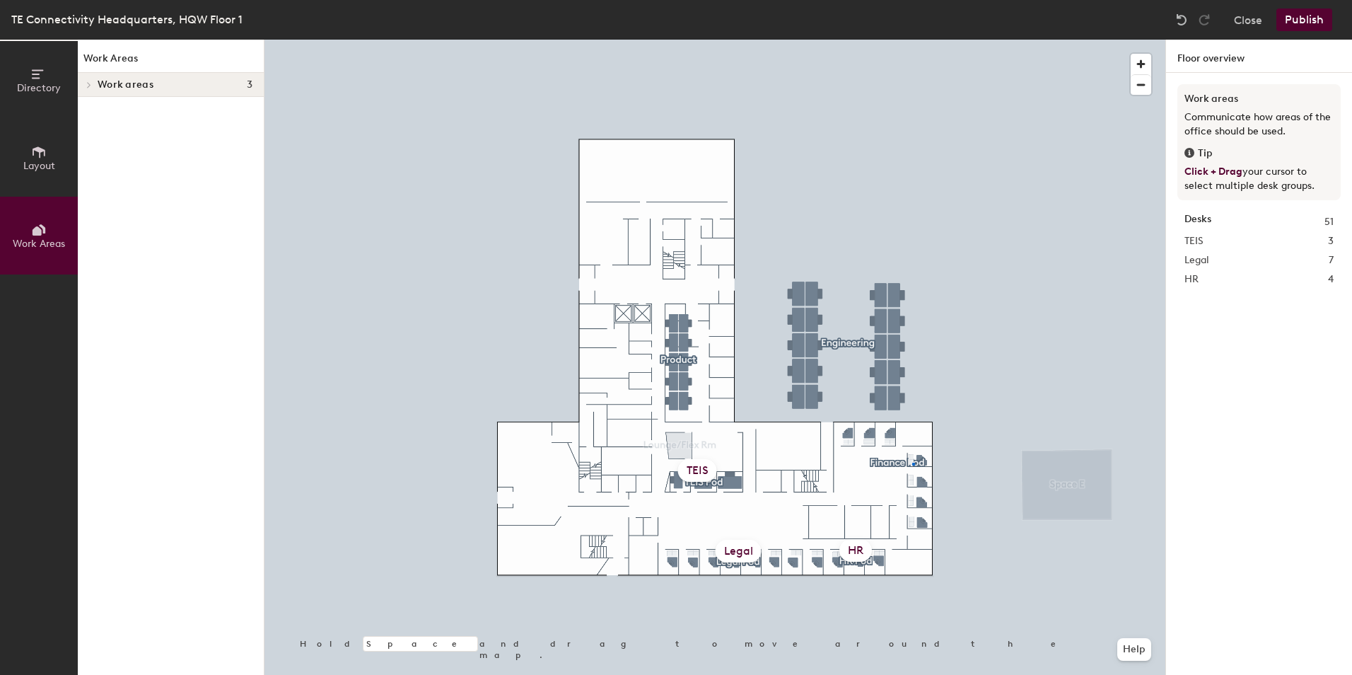
click at [912, 40] on div at bounding box center [714, 40] width 901 height 0
click at [890, 40] on div at bounding box center [714, 40] width 901 height 0
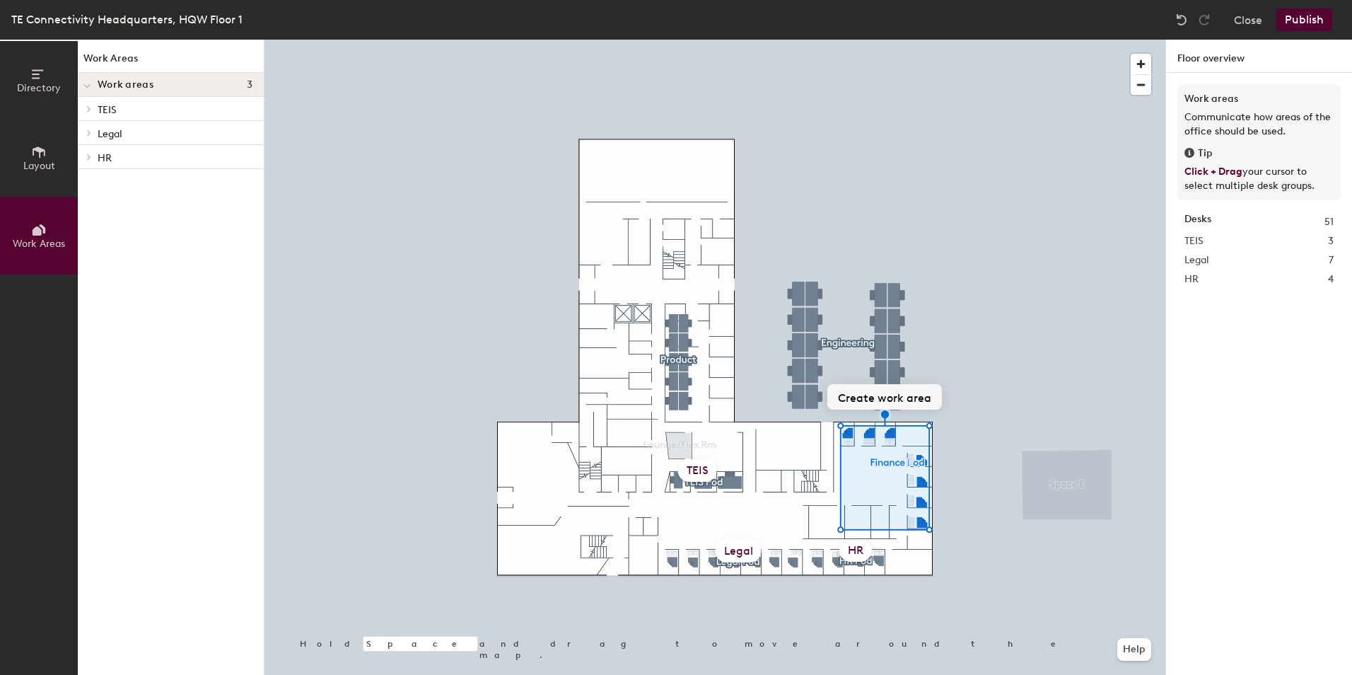
click at [874, 392] on button "Create work area" at bounding box center [884, 396] width 115 height 25
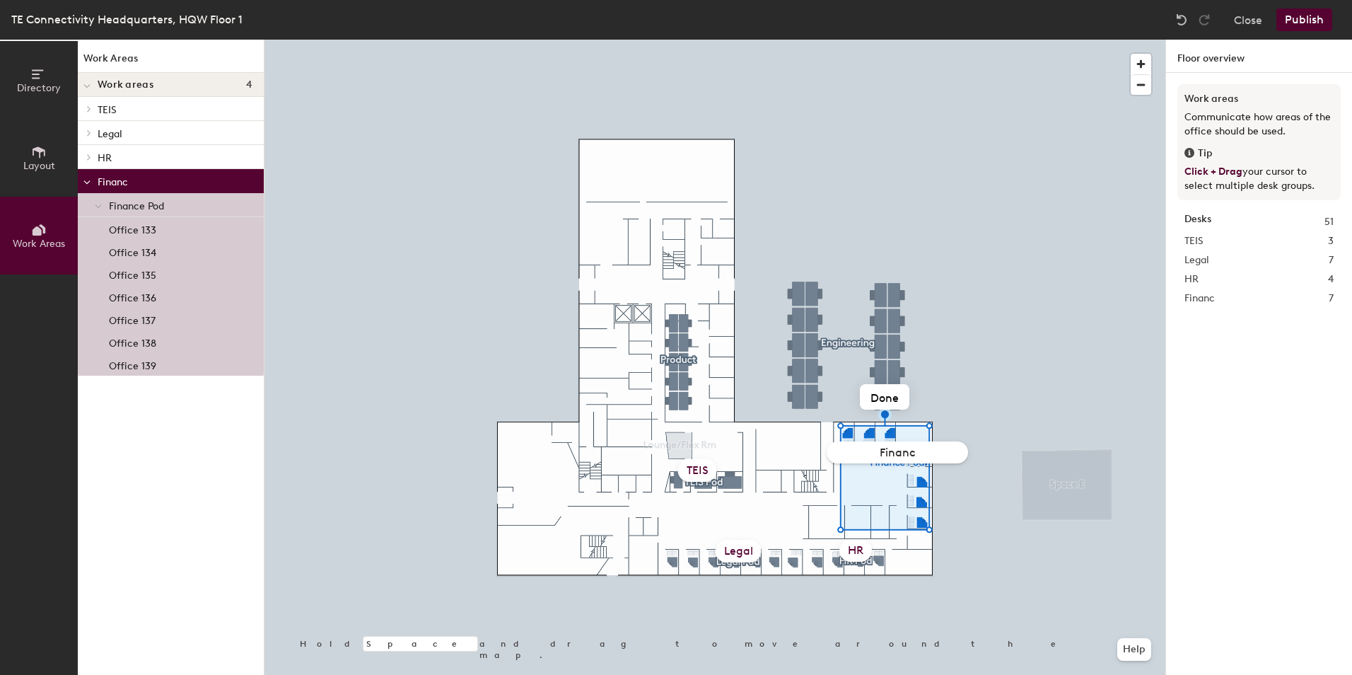
type input "Finance"
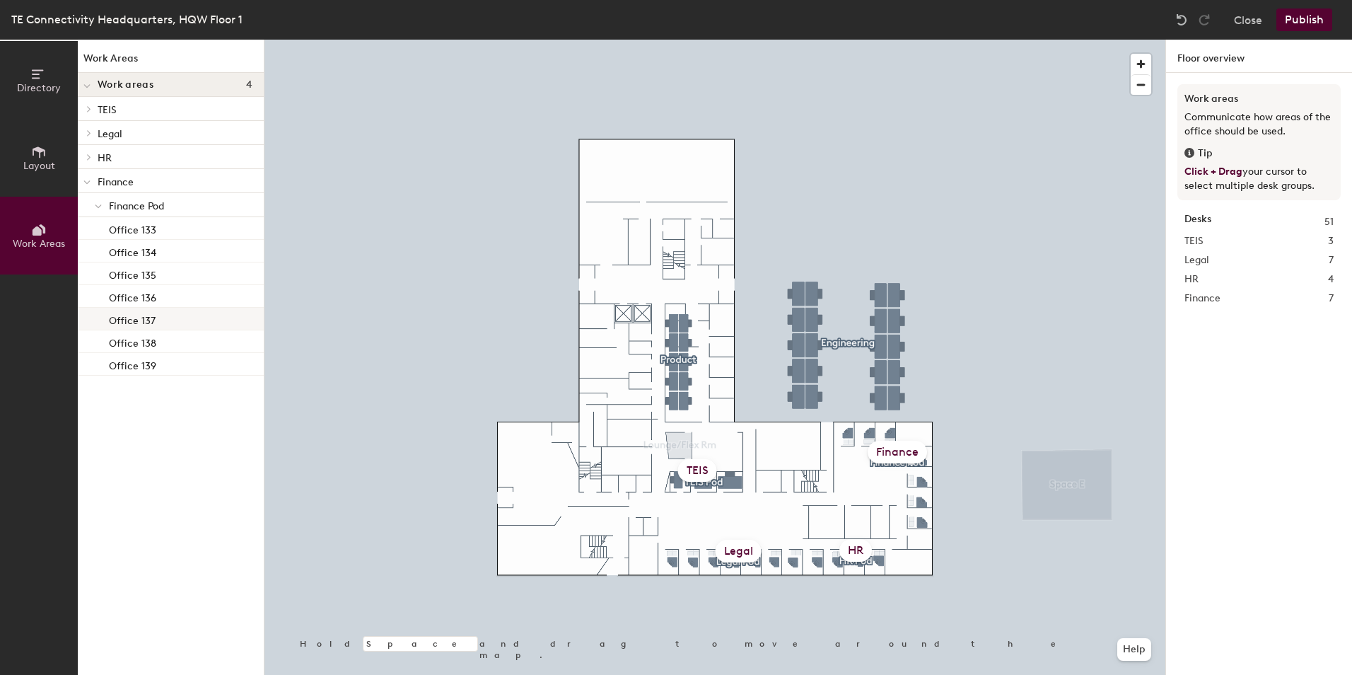
click at [1010, 40] on div at bounding box center [714, 40] width 901 height 0
click at [1305, 14] on button "Publish" at bounding box center [1304, 19] width 56 height 23
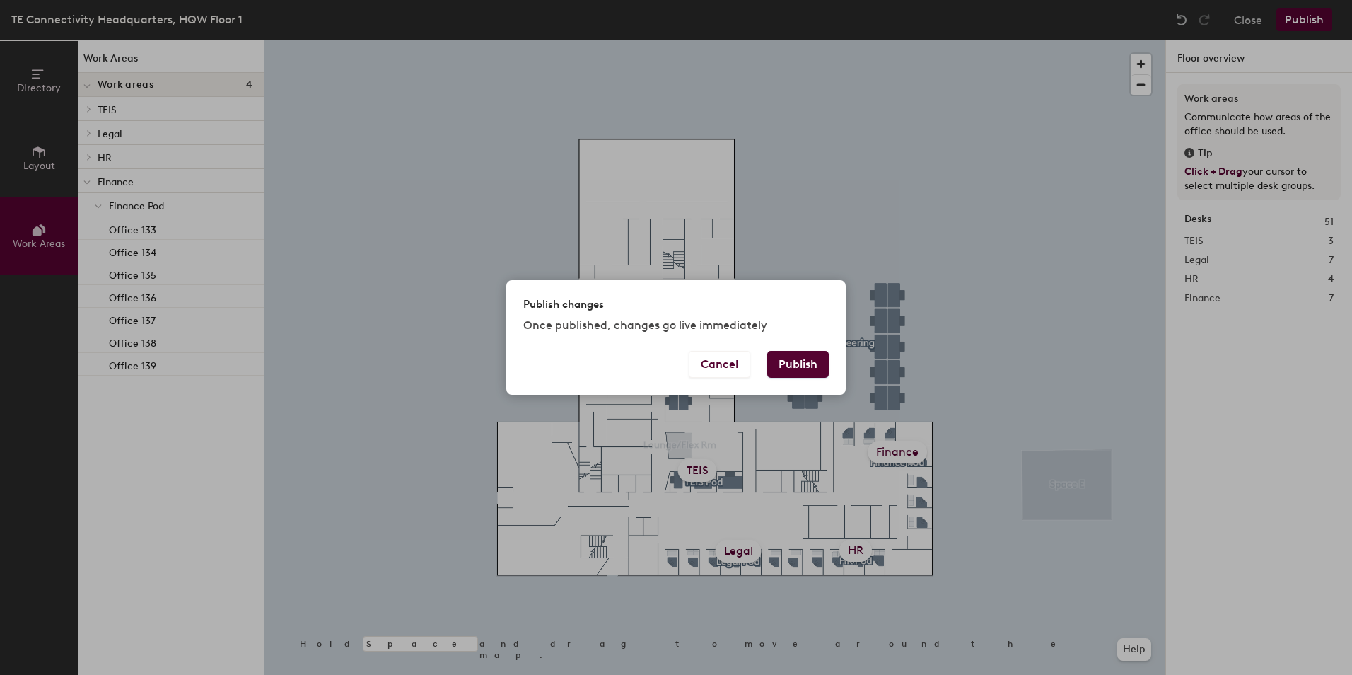
click at [795, 358] on button "Publish" at bounding box center [798, 364] width 62 height 27
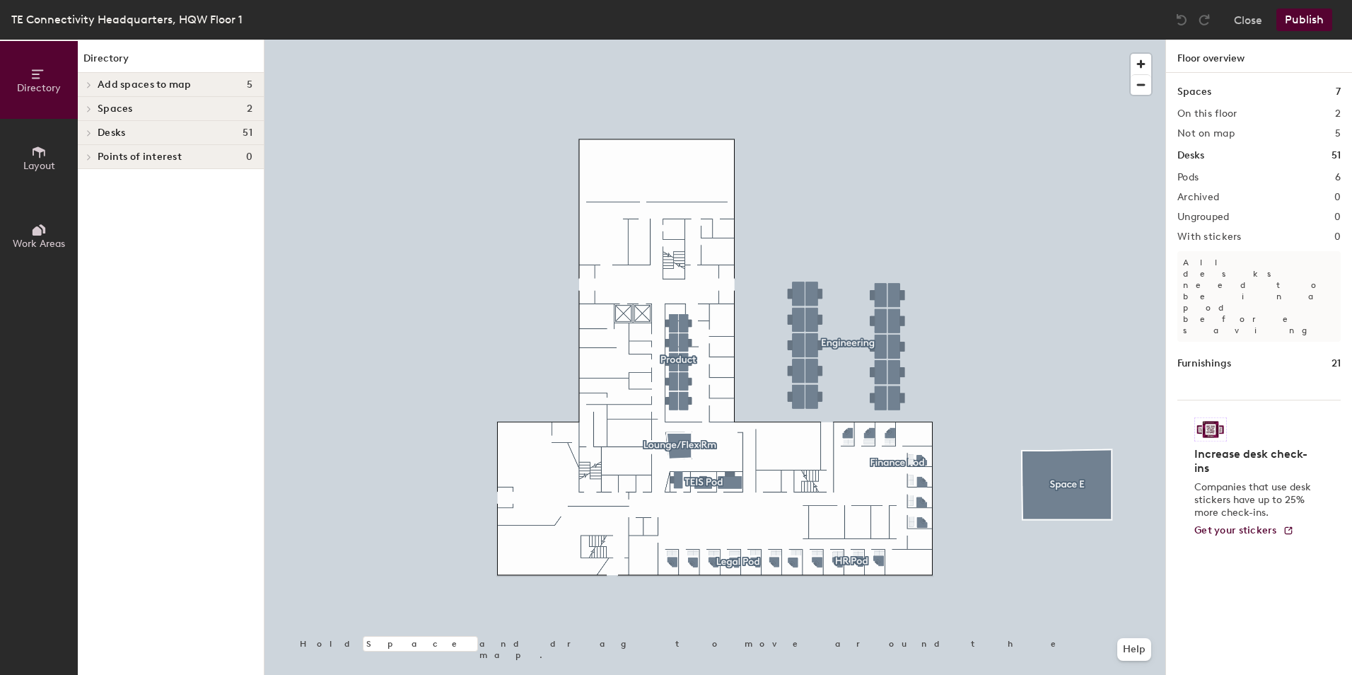
click at [990, 40] on div at bounding box center [714, 40] width 901 height 0
click at [769, 40] on div at bounding box center [714, 40] width 901 height 0
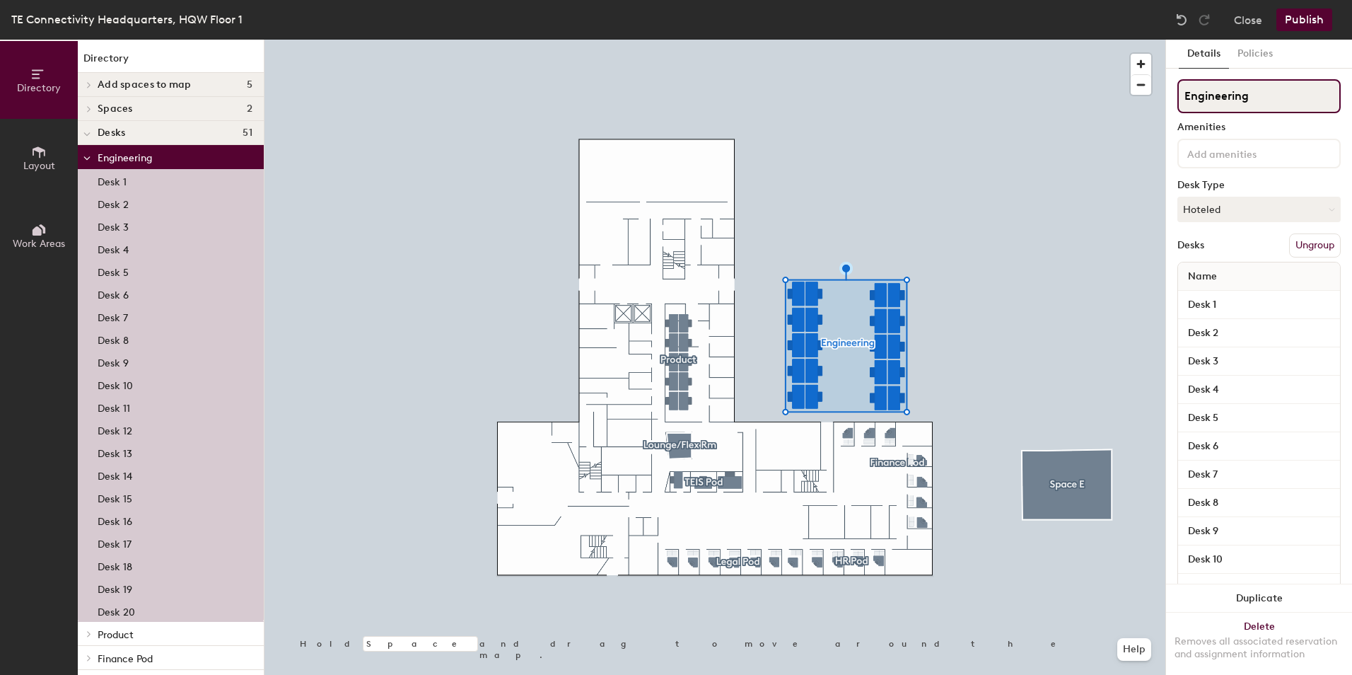
click at [1268, 93] on input "Engineering" at bounding box center [1258, 96] width 163 height 34
type input "Engineering Pod"
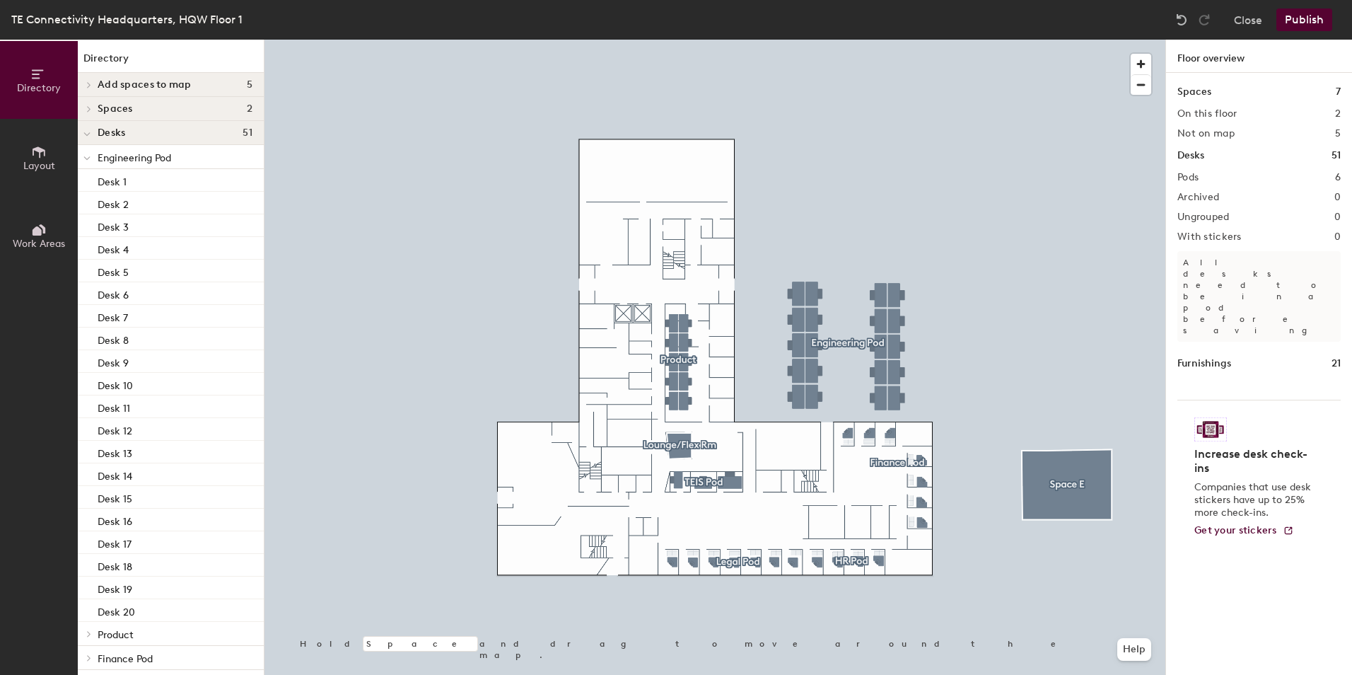
click at [34, 242] on span "Work Areas" at bounding box center [39, 244] width 52 height 12
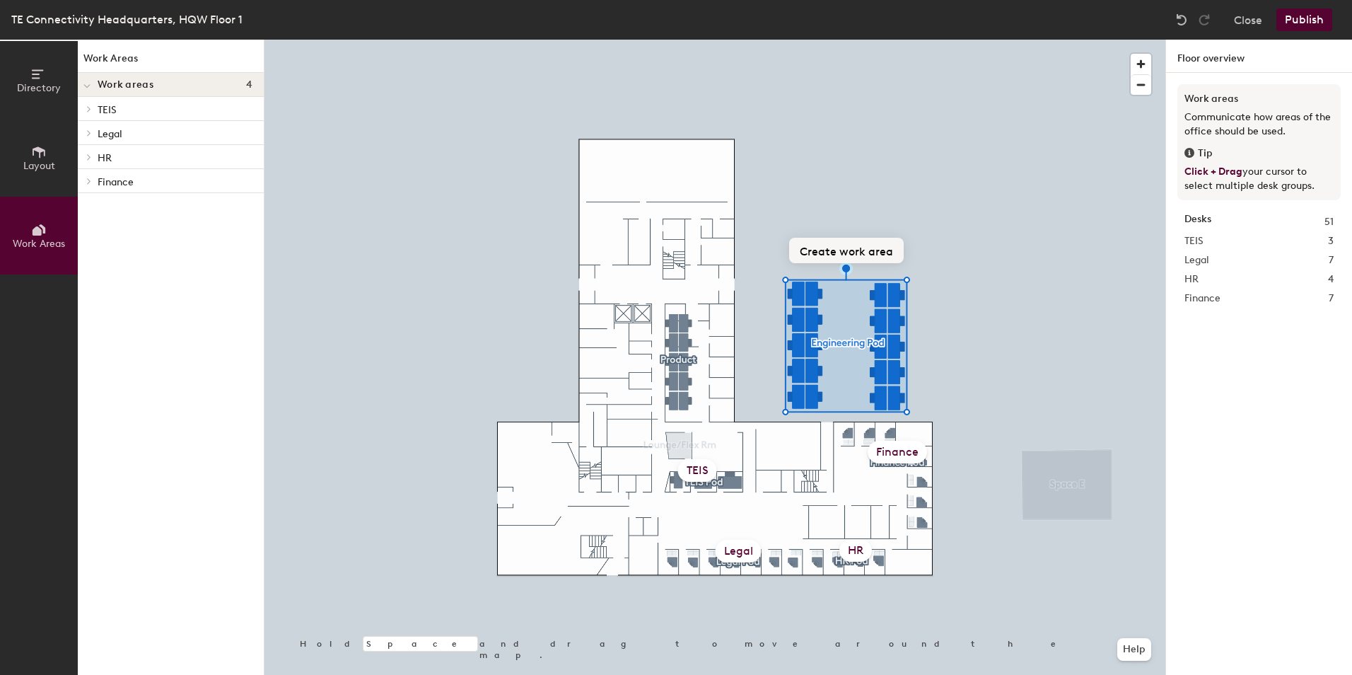
click at [844, 247] on button "Create work area" at bounding box center [846, 250] width 115 height 25
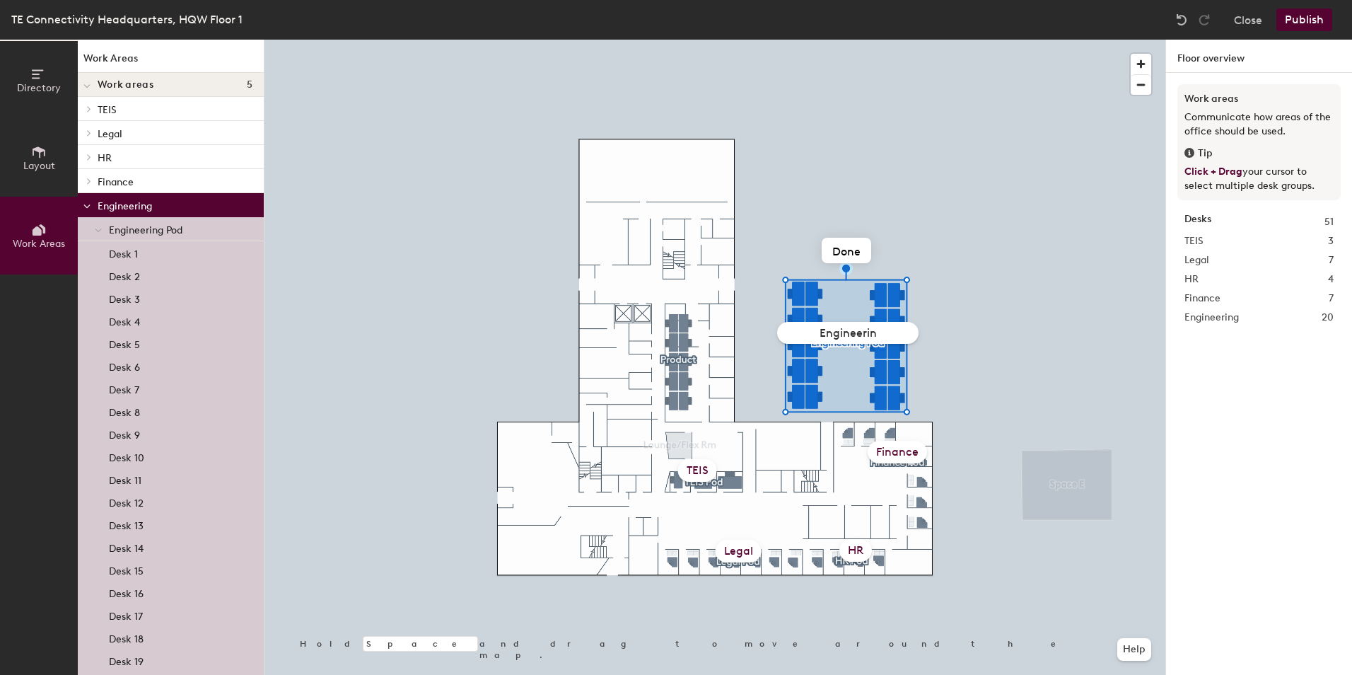
type input "Engineering"
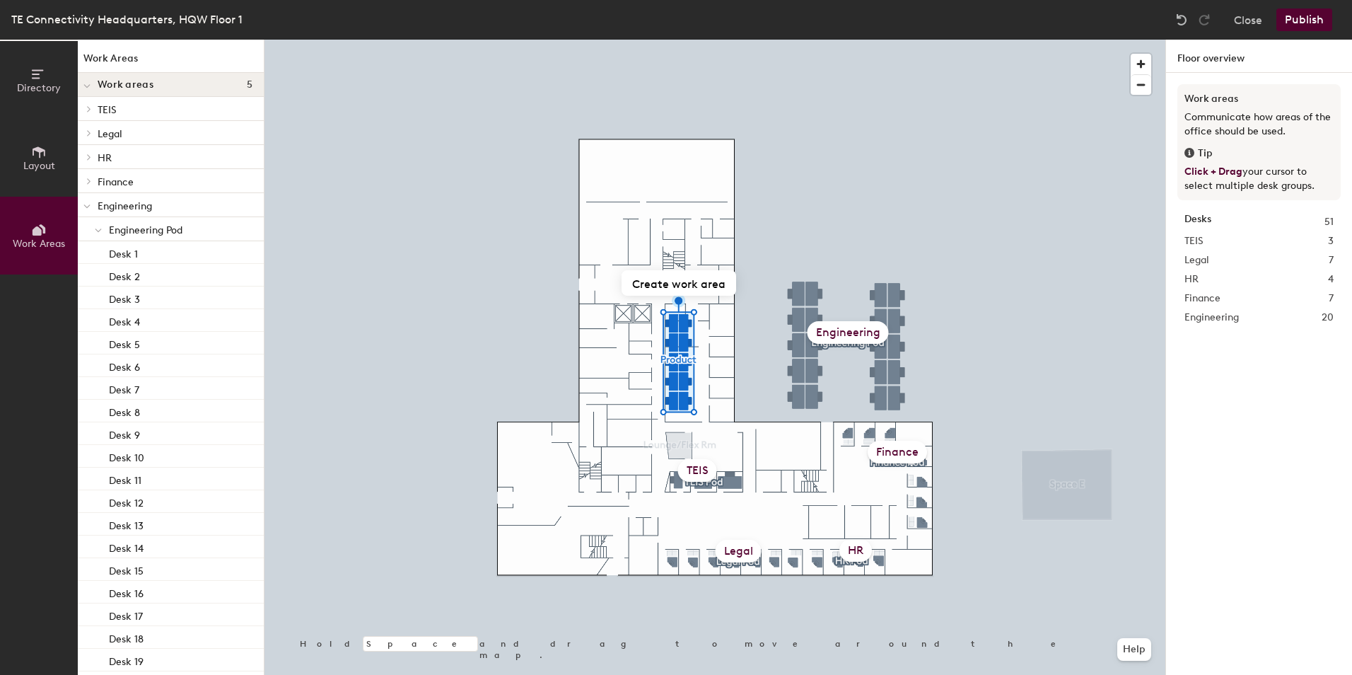
click at [40, 160] on span "Layout" at bounding box center [39, 166] width 32 height 12
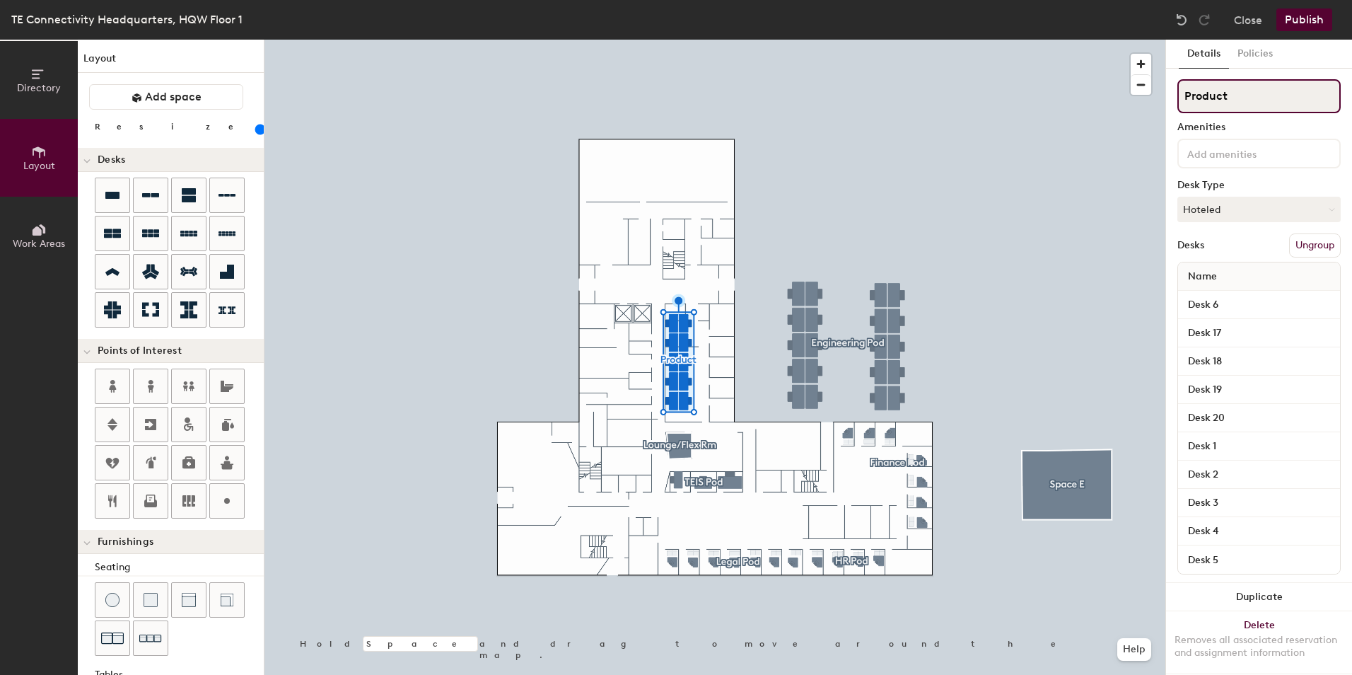
click at [1250, 92] on input "Product" at bounding box center [1258, 96] width 163 height 34
drag, startPoint x: 1230, startPoint y: 95, endPoint x: 1166, endPoint y: 95, distance: 63.6
click at [1166, 95] on div "Details Policies Product Pod Amenities Desk Type Hoteled Desks Ungroup Name Des…" at bounding box center [1259, 357] width 186 height 635
type input "Marketing Pod"
click at [36, 233] on icon at bounding box center [37, 230] width 9 height 9
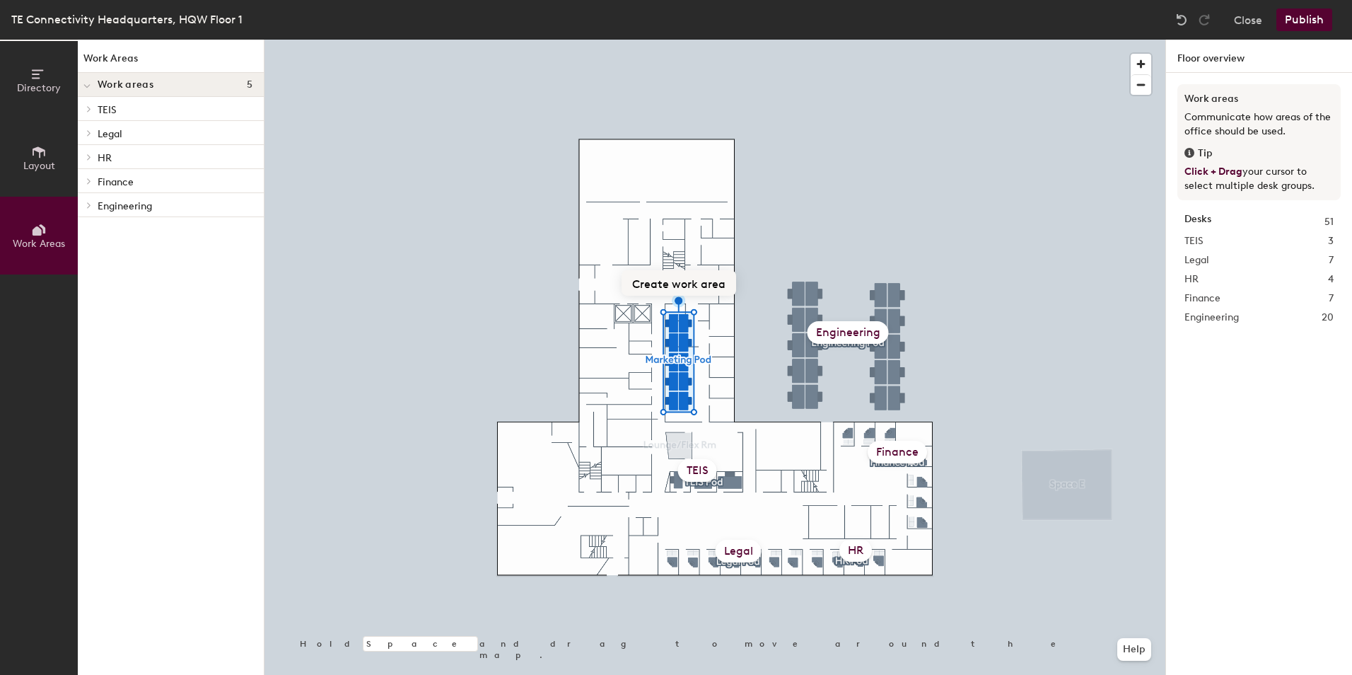
click at [683, 284] on button "Create work area" at bounding box center [679, 282] width 115 height 25
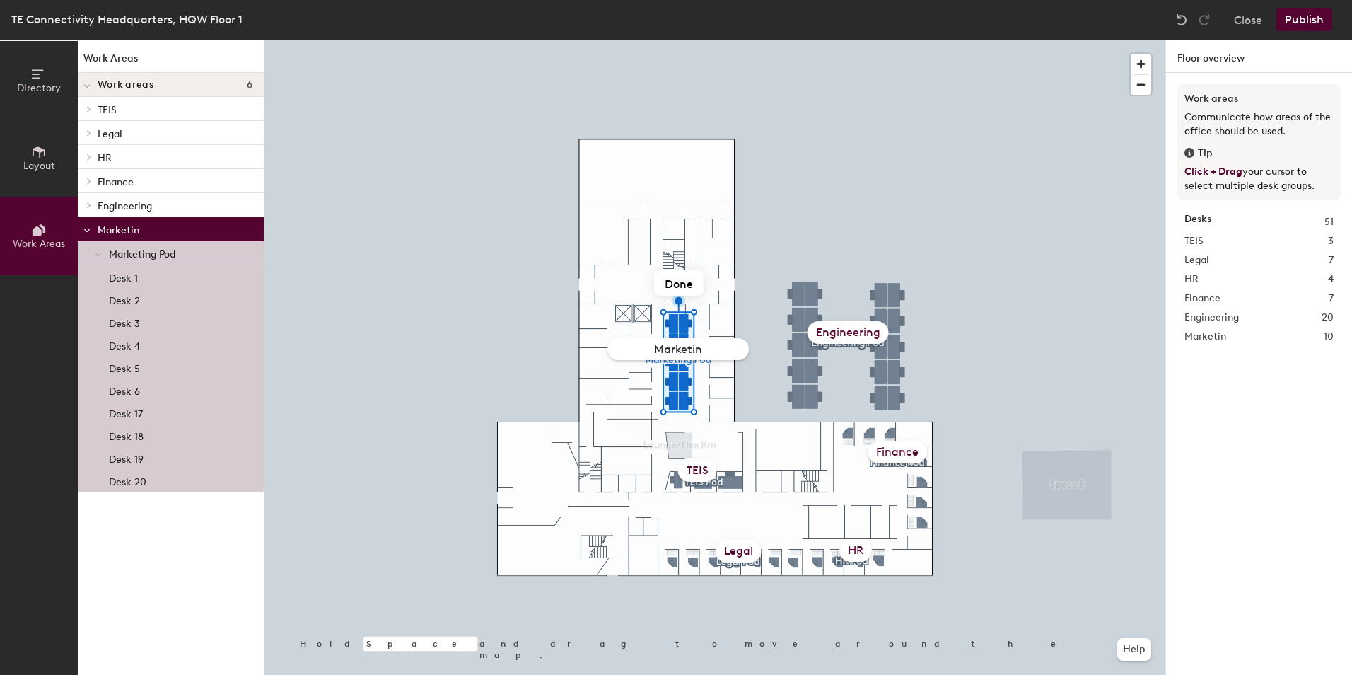
type input "Marketing"
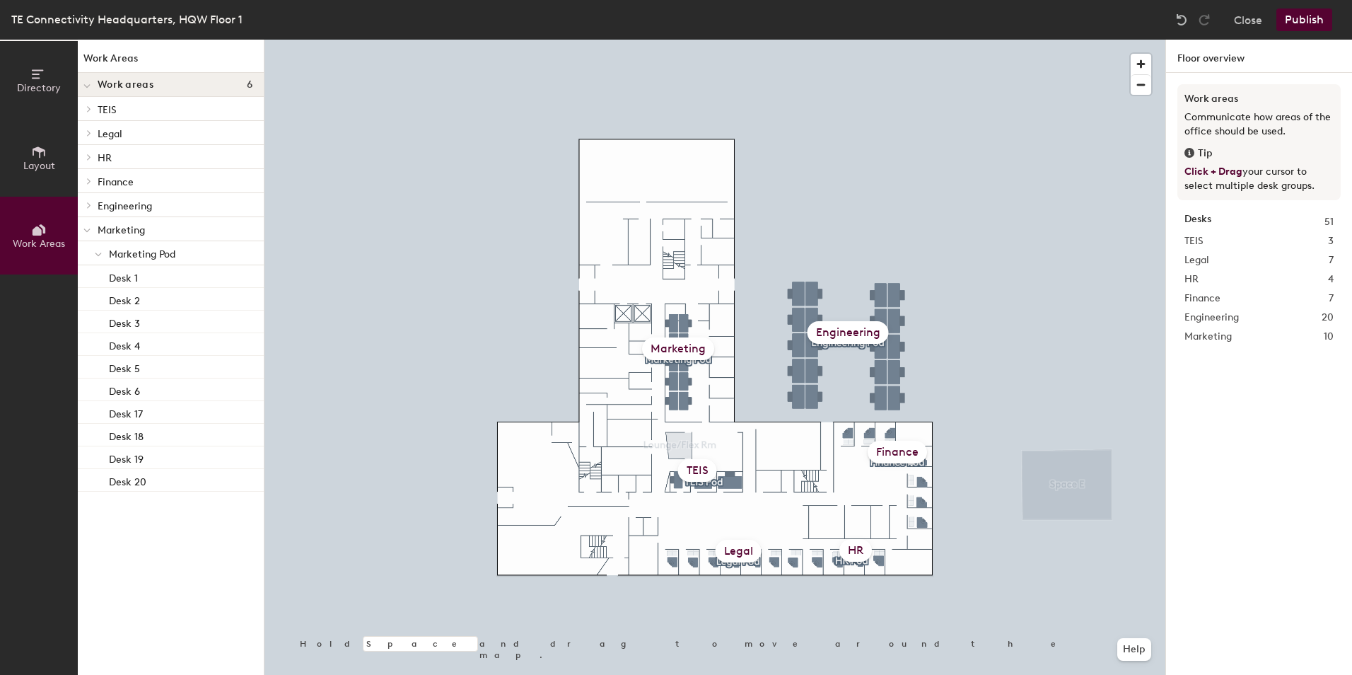
click at [88, 228] on icon at bounding box center [86, 231] width 7 height 6
click at [1308, 16] on button "Publish" at bounding box center [1304, 19] width 56 height 23
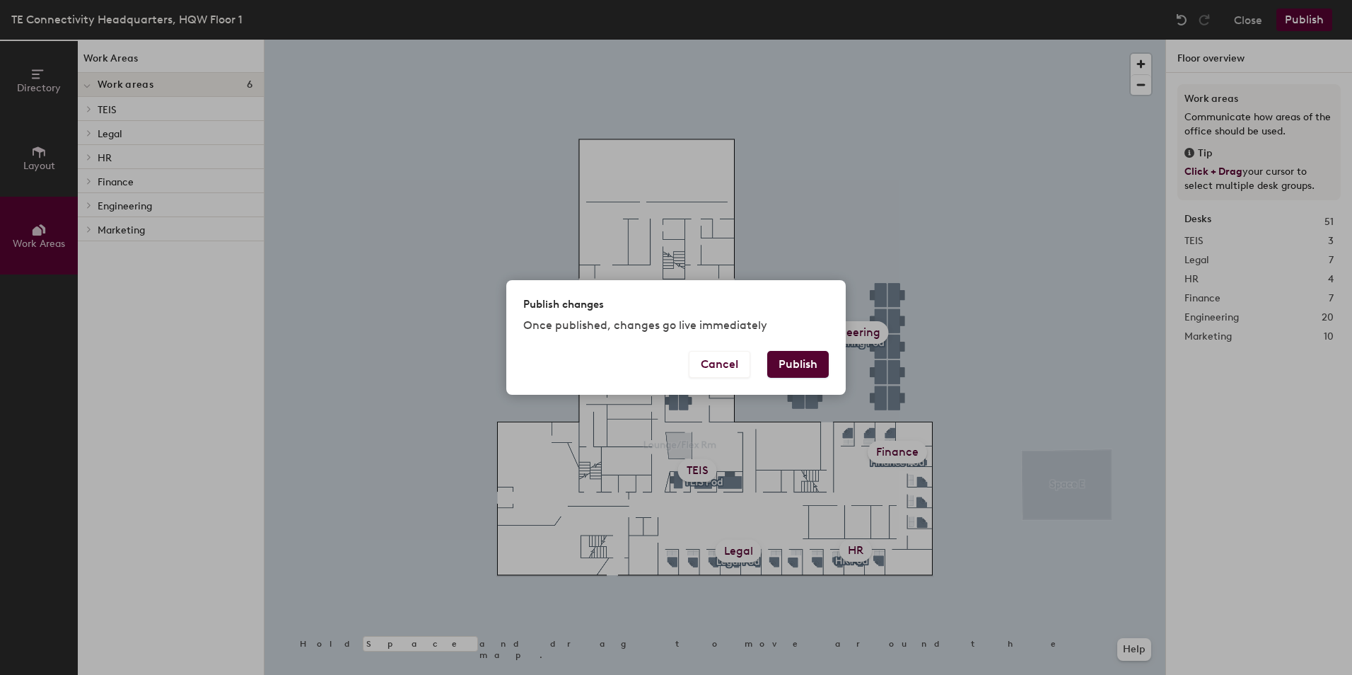
click at [805, 358] on button "Publish" at bounding box center [798, 364] width 62 height 27
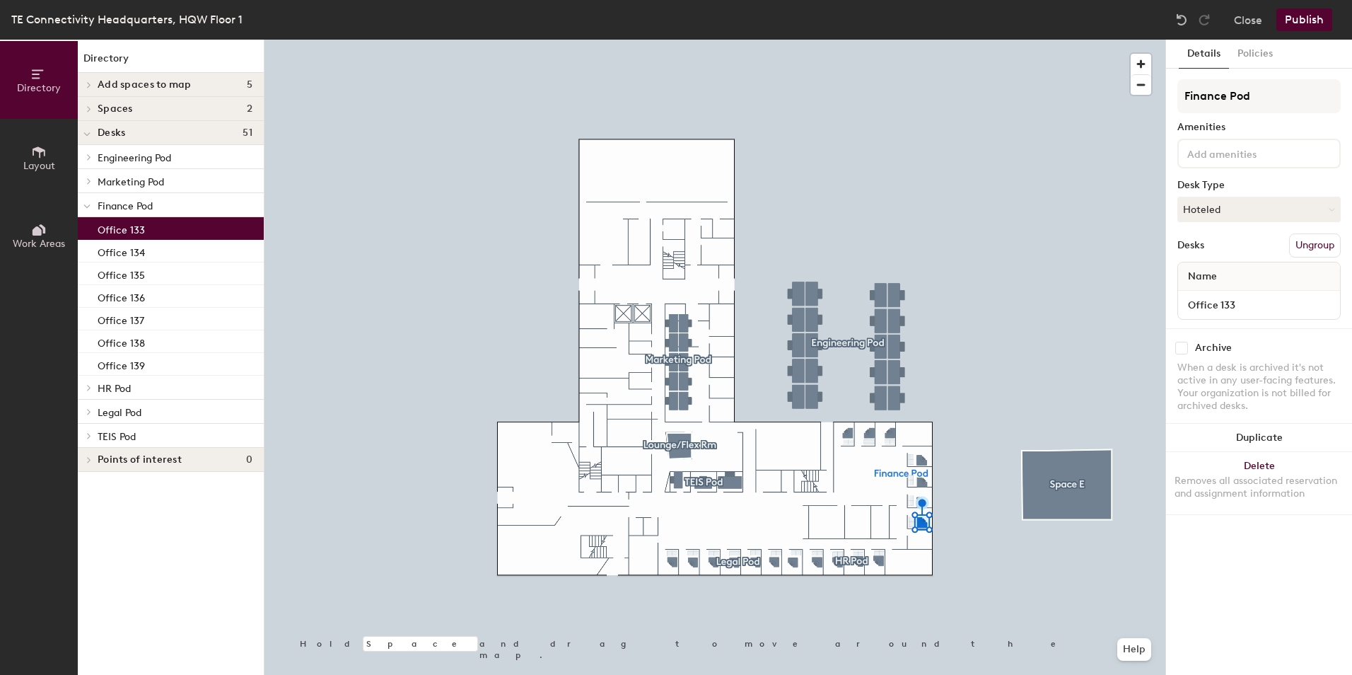
click at [42, 158] on icon at bounding box center [39, 152] width 16 height 16
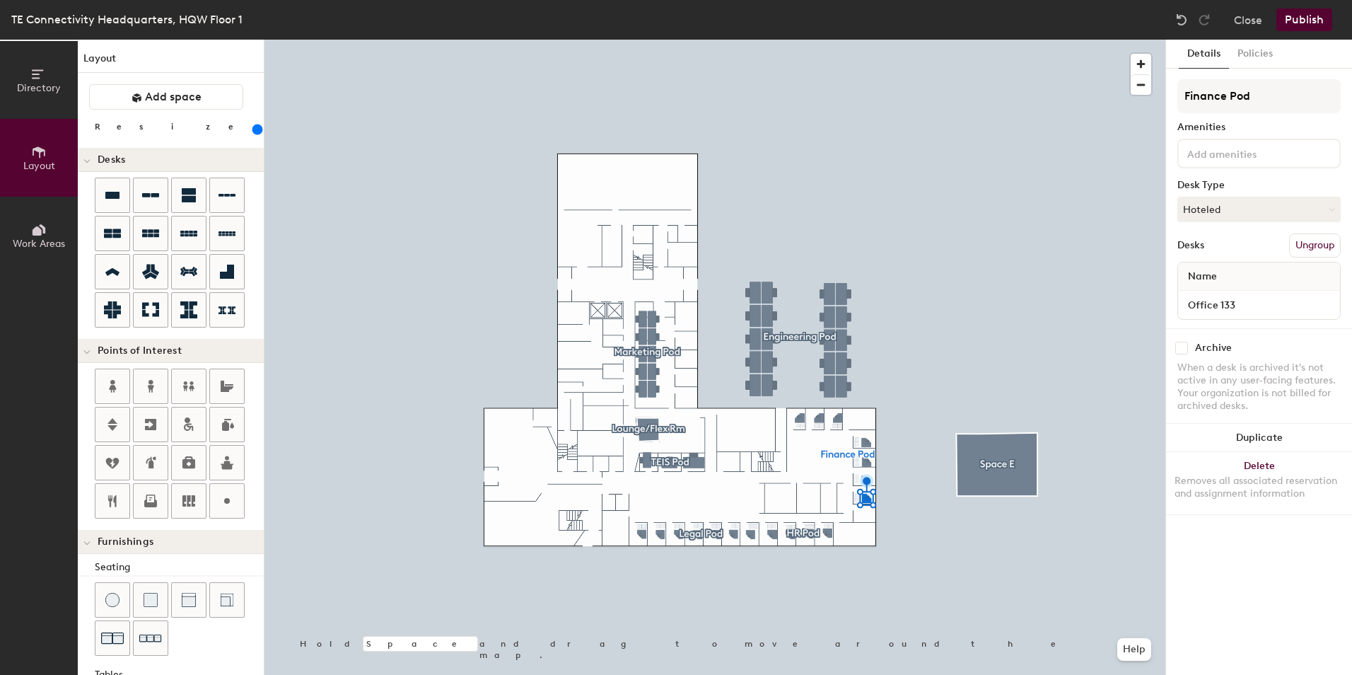
drag, startPoint x: 141, startPoint y: 128, endPoint x: 177, endPoint y: 129, distance: 36.1
click at [257, 129] on input "range" at bounding box center [257, 129] width 0 height 11
drag, startPoint x: 178, startPoint y: 130, endPoint x: 146, endPoint y: 134, distance: 32.8
click at [257, 134] on input "range" at bounding box center [257, 129] width 0 height 11
drag, startPoint x: 142, startPoint y: 129, endPoint x: 154, endPoint y: 131, distance: 12.2
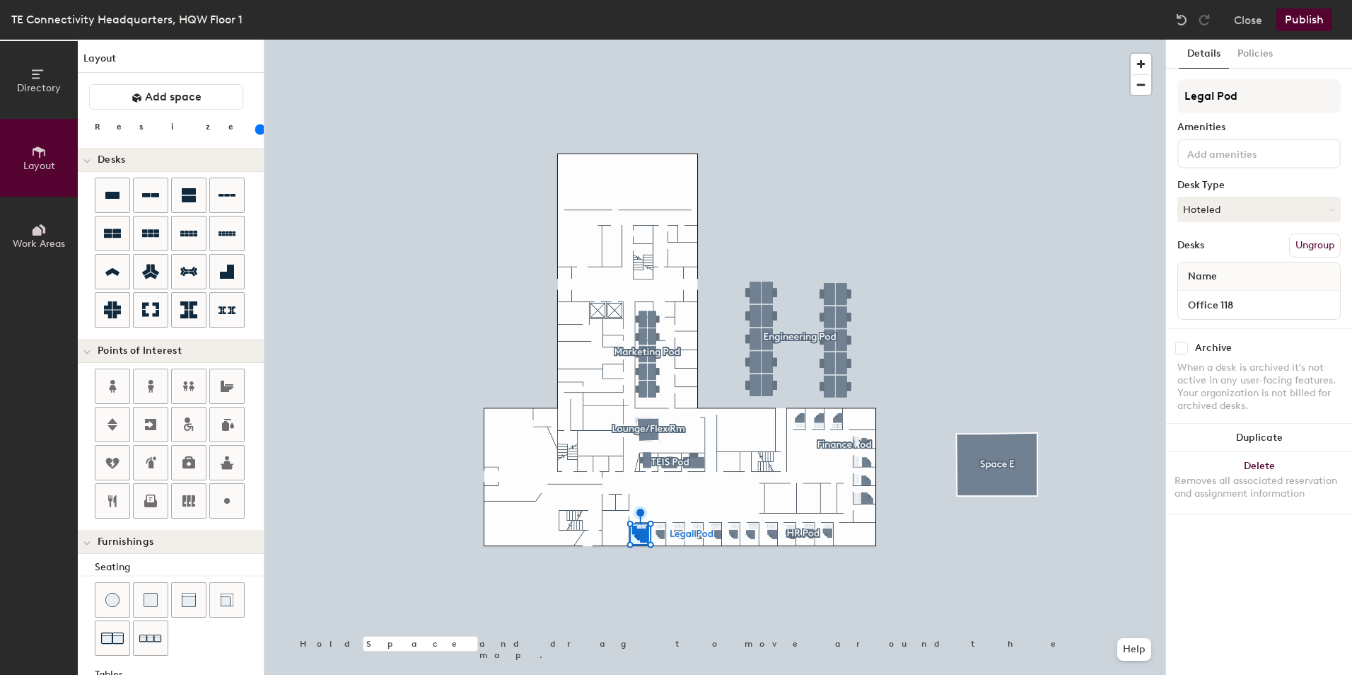
click at [257, 131] on input "range" at bounding box center [257, 129] width 0 height 11
click at [257, 132] on input "range" at bounding box center [257, 129] width 0 height 11
click at [257, 129] on input "range" at bounding box center [257, 129] width 0 height 11
click at [718, 40] on div at bounding box center [714, 40] width 901 height 0
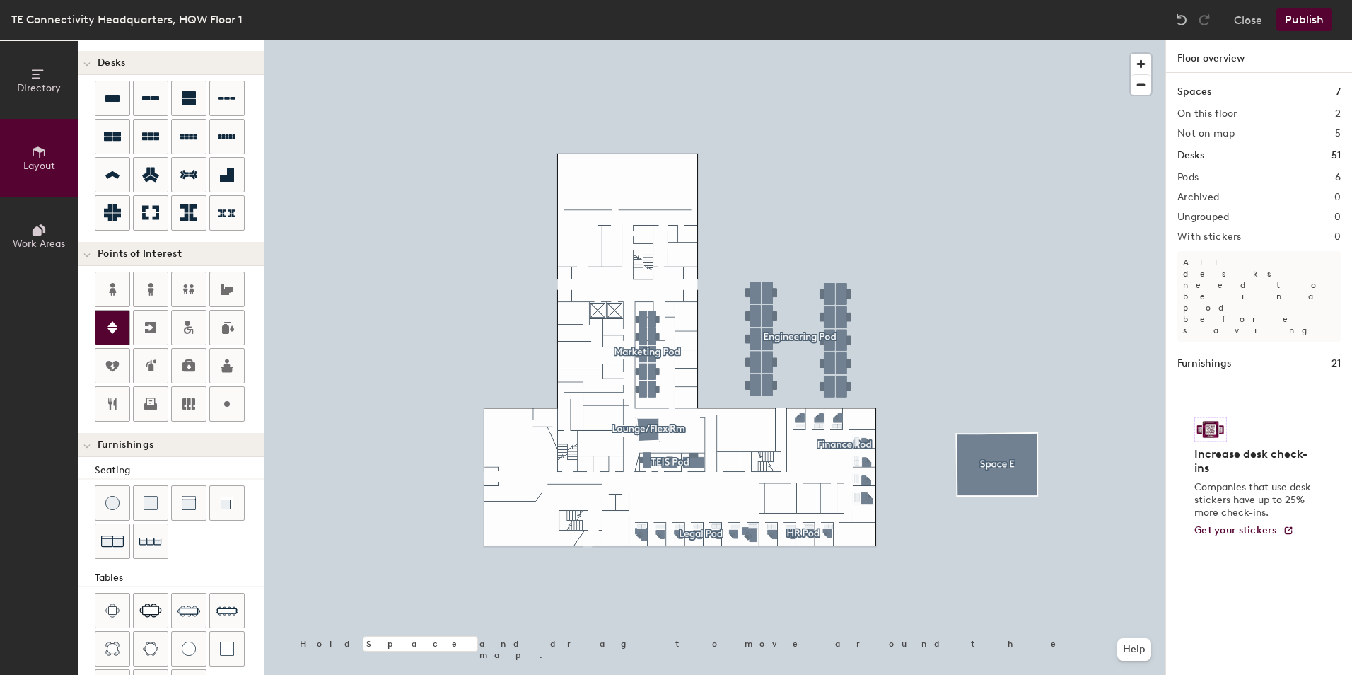
scroll to position [6, 0]
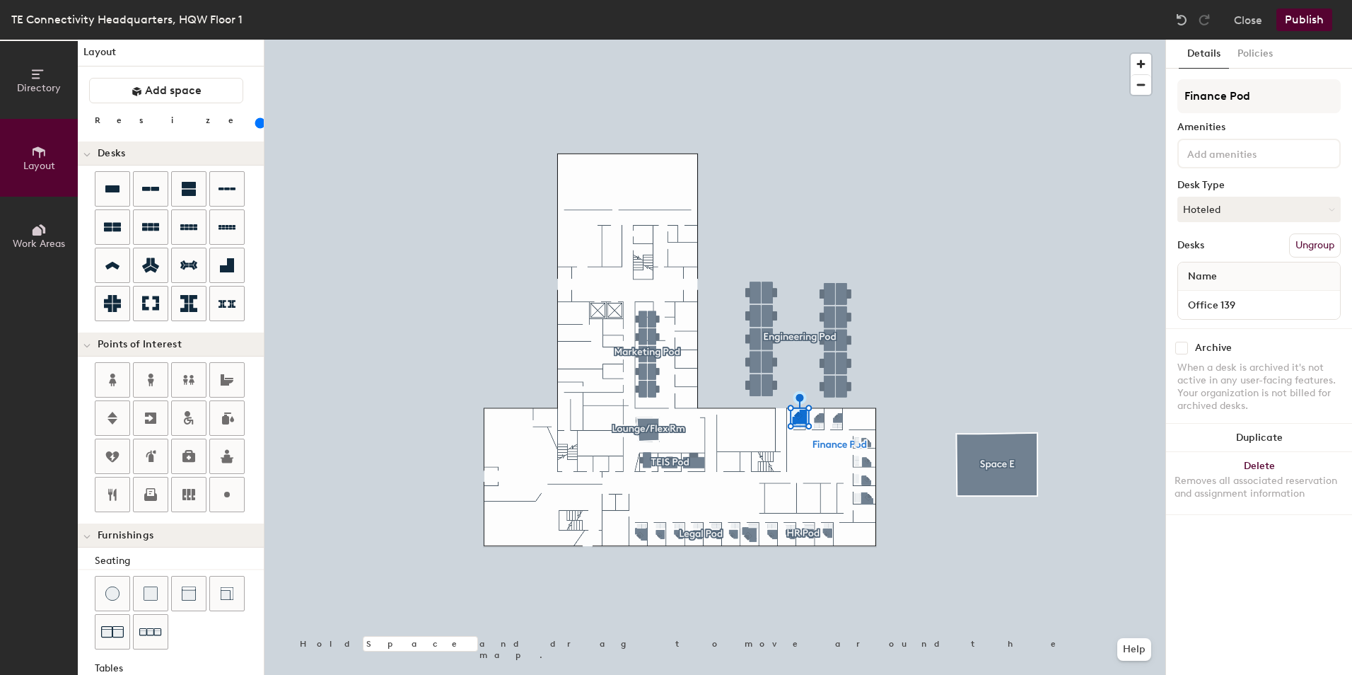
drag, startPoint x: 141, startPoint y: 119, endPoint x: 149, endPoint y: 121, distance: 8.6
click at [257, 121] on input "range" at bounding box center [257, 122] width 0 height 11
drag, startPoint x: 141, startPoint y: 119, endPoint x: 148, endPoint y: 120, distance: 7.9
click at [257, 120] on input "range" at bounding box center [257, 122] width 0 height 11
drag, startPoint x: 139, startPoint y: 120, endPoint x: 151, endPoint y: 122, distance: 11.5
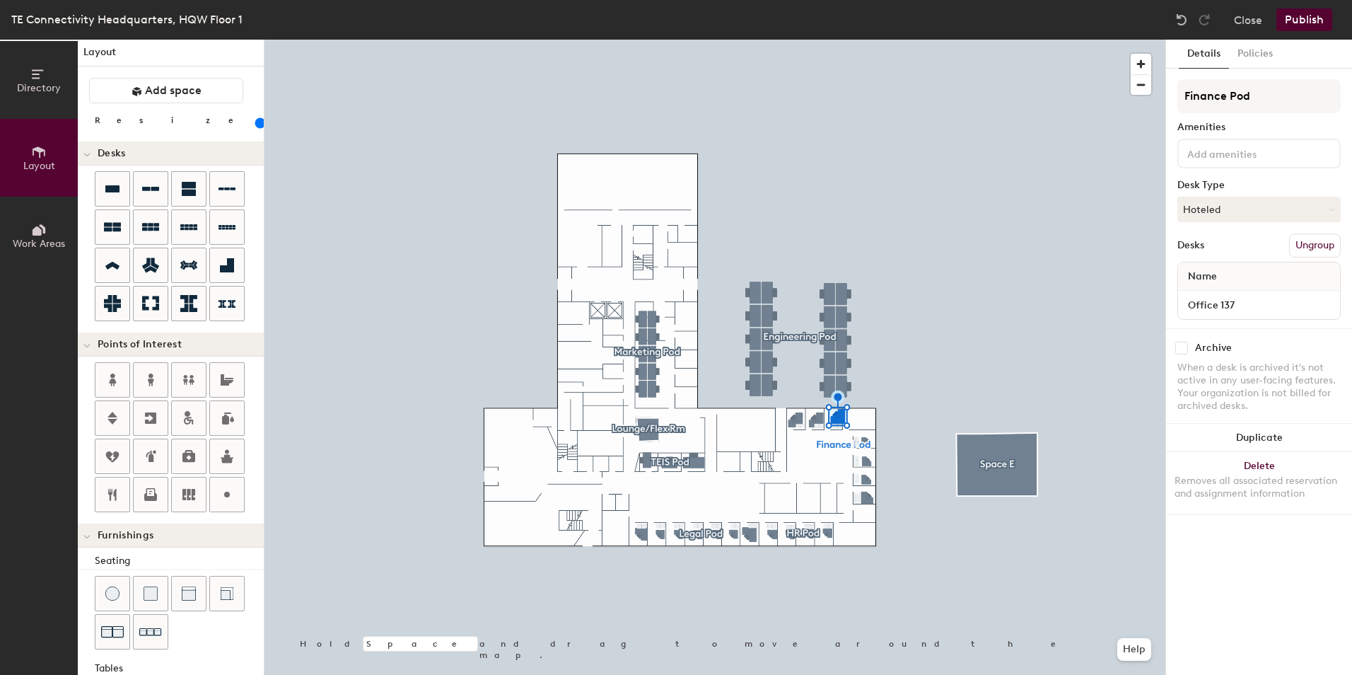
click at [257, 122] on input "range" at bounding box center [257, 122] width 0 height 11
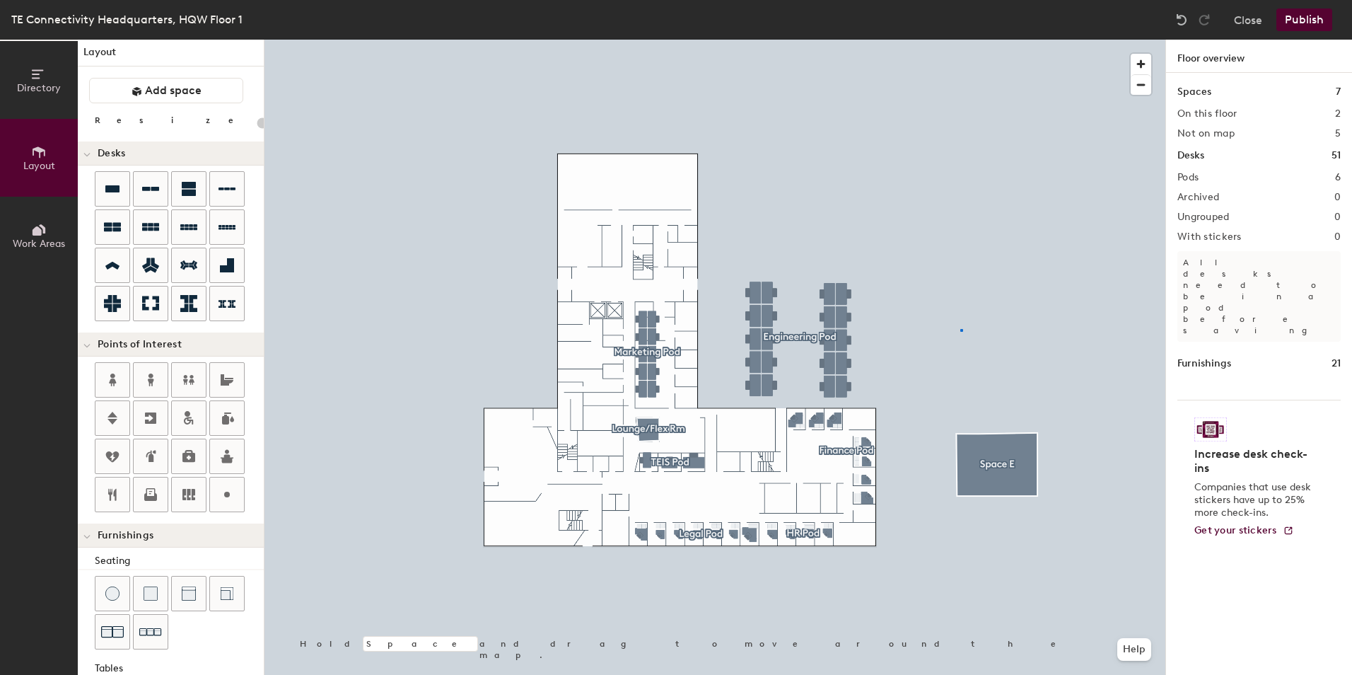
click at [961, 40] on div at bounding box center [714, 40] width 901 height 0
click at [822, 40] on div at bounding box center [714, 40] width 901 height 0
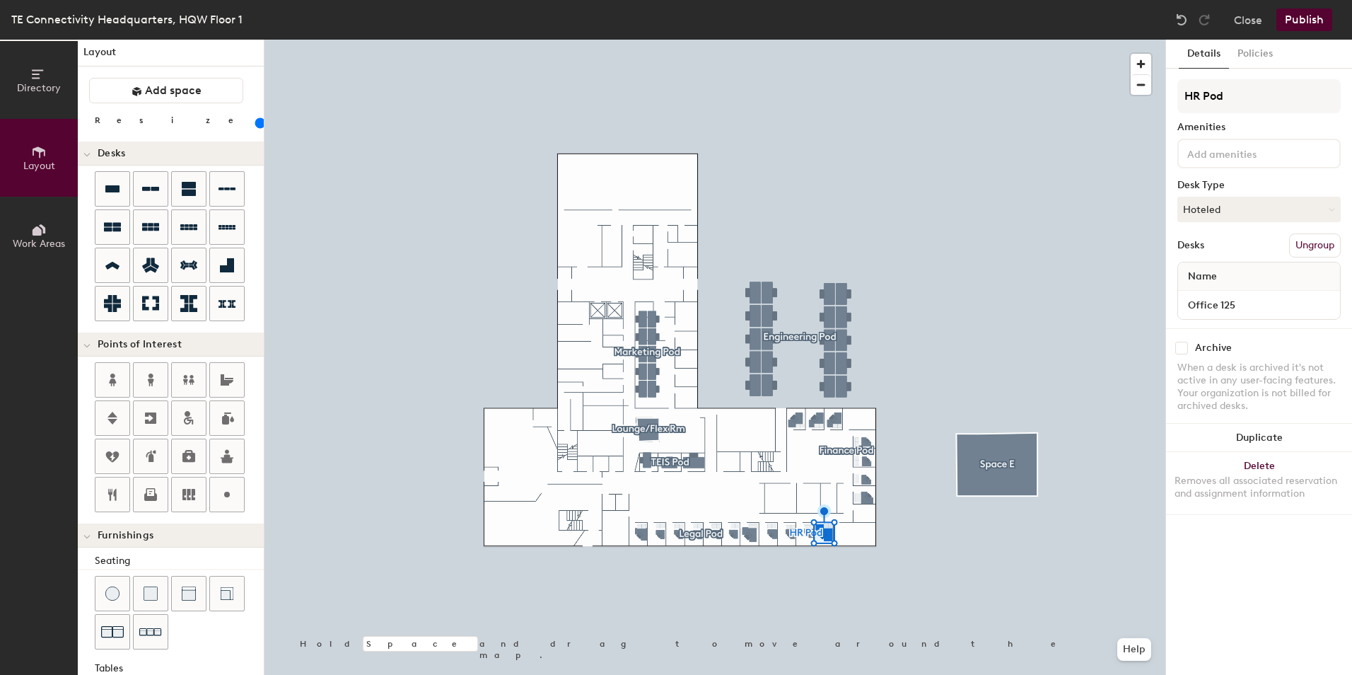
click at [257, 122] on input "range" at bounding box center [257, 122] width 0 height 11
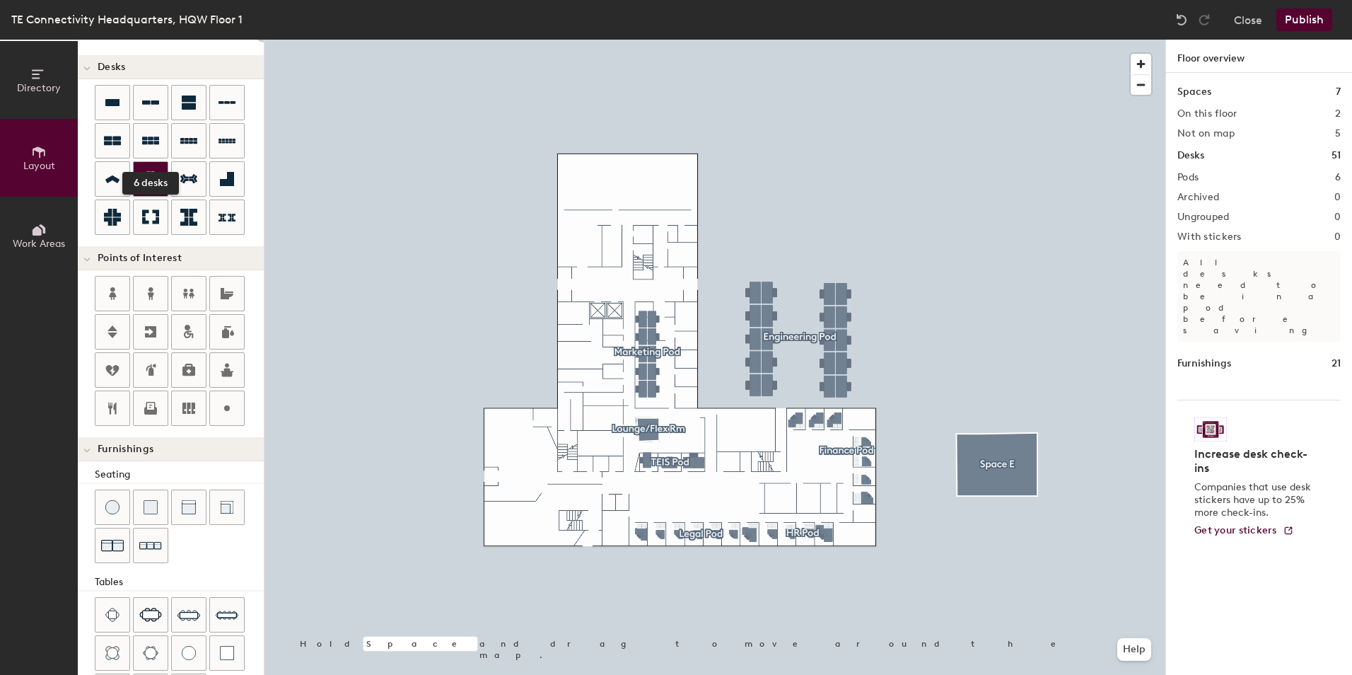
scroll to position [71, 0]
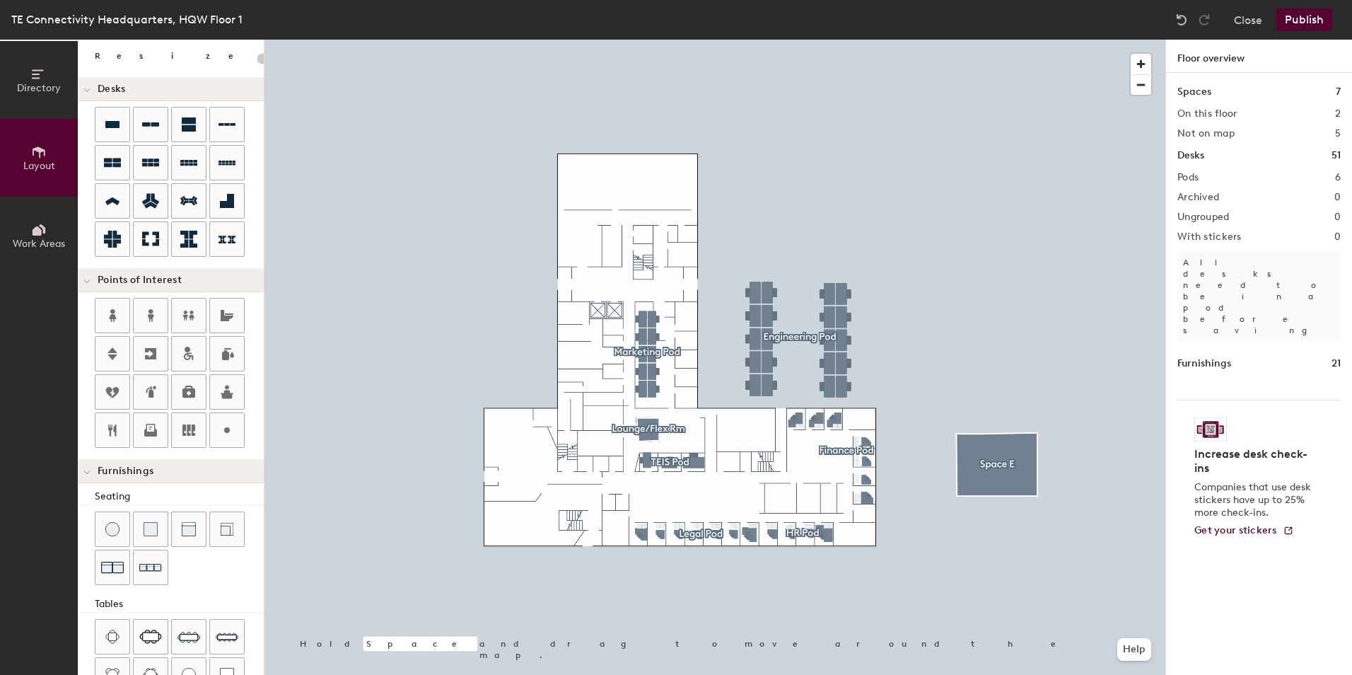
click at [1317, 16] on button "Publish" at bounding box center [1304, 19] width 56 height 23
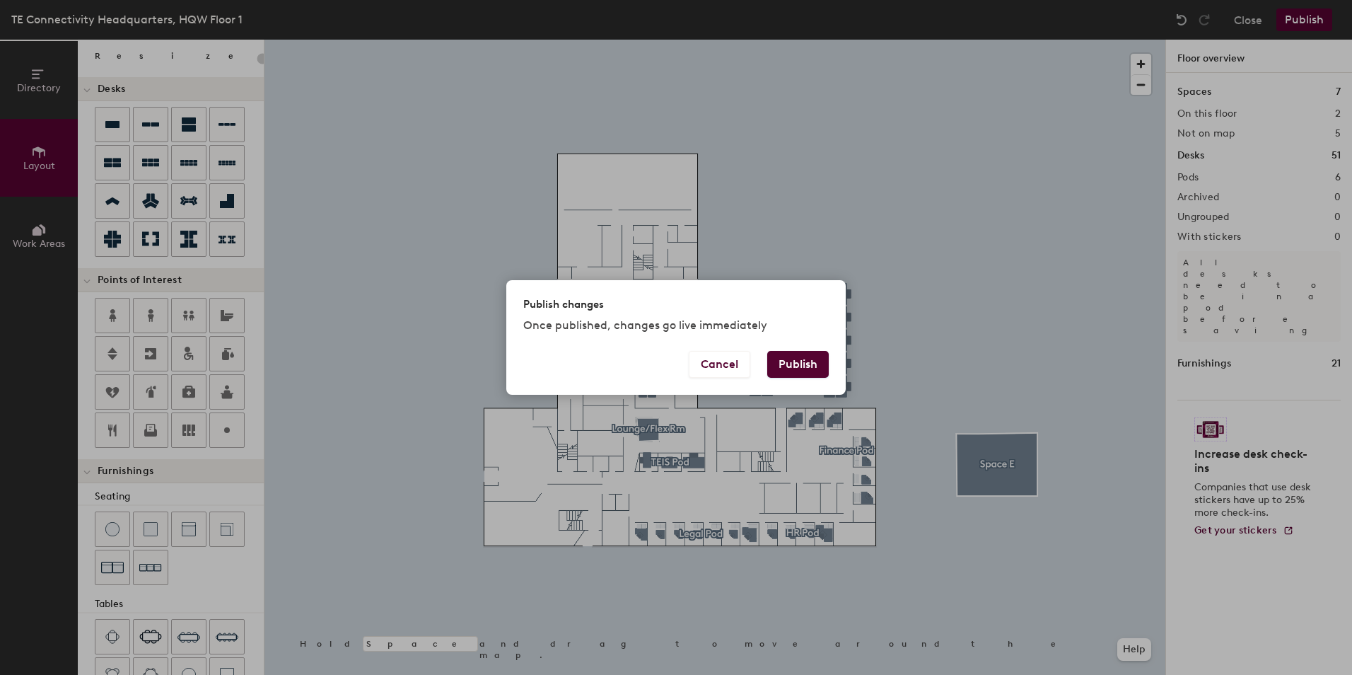
click at [820, 362] on button "Publish" at bounding box center [798, 364] width 62 height 27
type input "20"
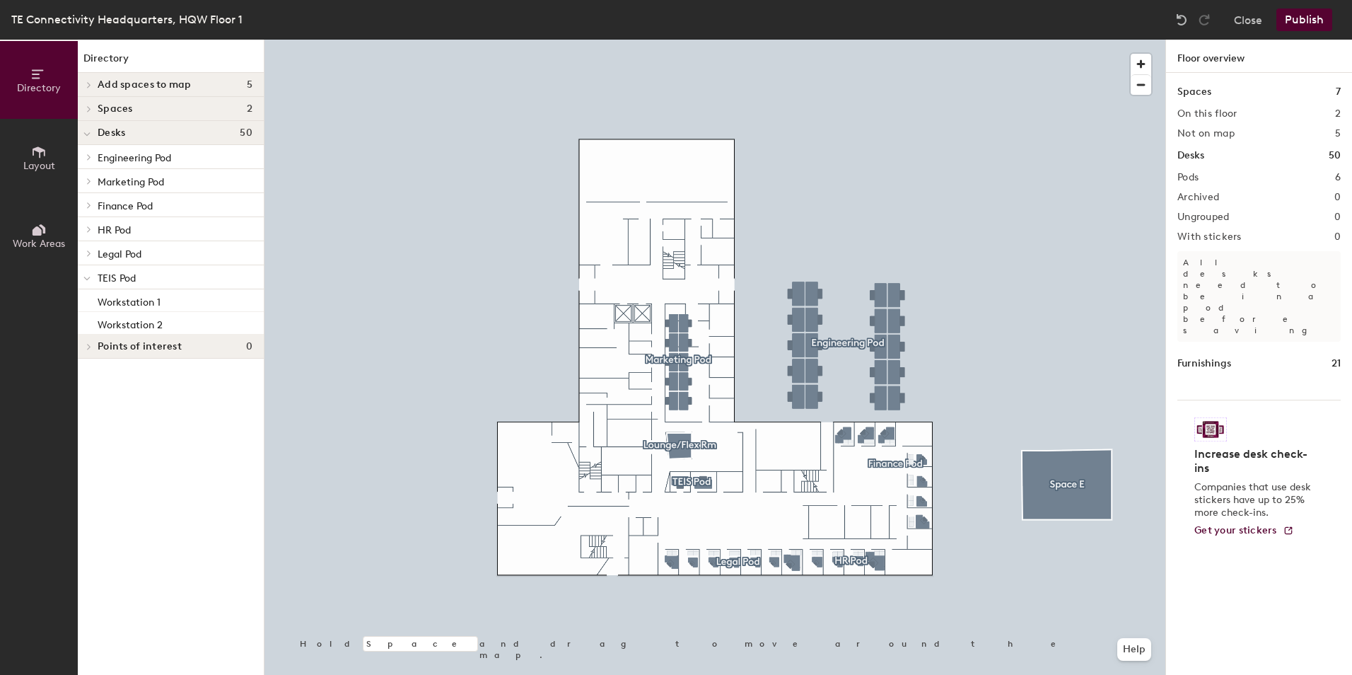
click at [35, 146] on icon at bounding box center [39, 152] width 16 height 16
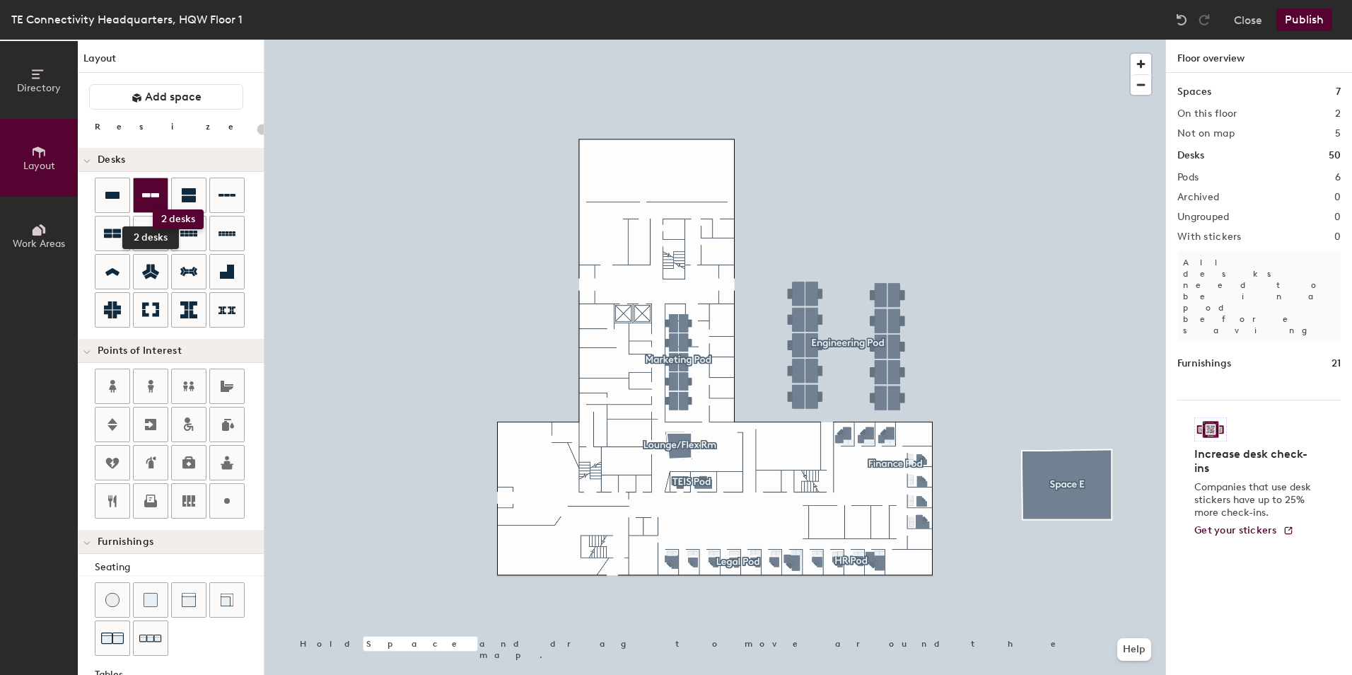
drag, startPoint x: 187, startPoint y: 194, endPoint x: 149, endPoint y: 201, distance: 38.8
click at [152, 209] on div "2 desks" at bounding box center [179, 253] width 169 height 153
click at [733, 481] on div "Directory Layout Work Areas Layout Add space Resize Desks Points of Interest Fu…" at bounding box center [676, 357] width 1352 height 635
click at [729, 481] on div "Directory Layout Work Areas Layout Add space Resize Desks Points of Interest Fu…" at bounding box center [676, 357] width 1352 height 635
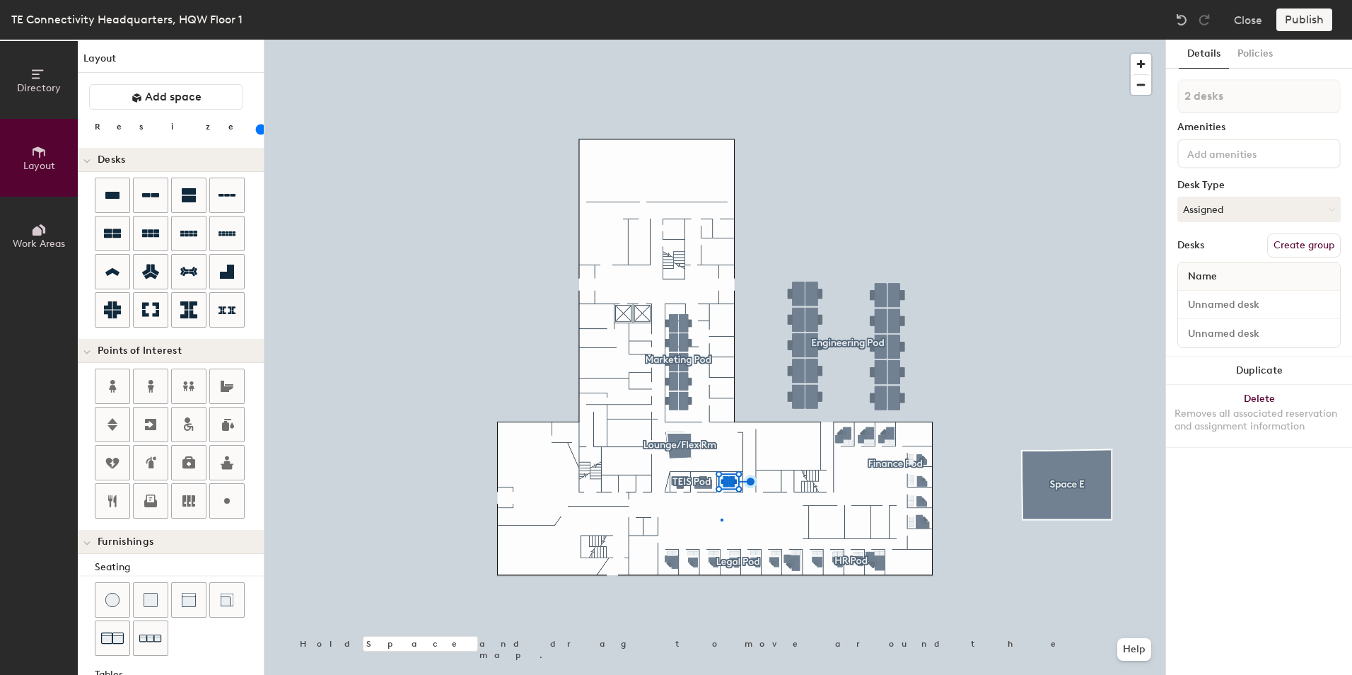
drag, startPoint x: 184, startPoint y: 194, endPoint x: 255, endPoint y: 232, distance: 80.4
click at [720, 40] on div at bounding box center [714, 40] width 901 height 0
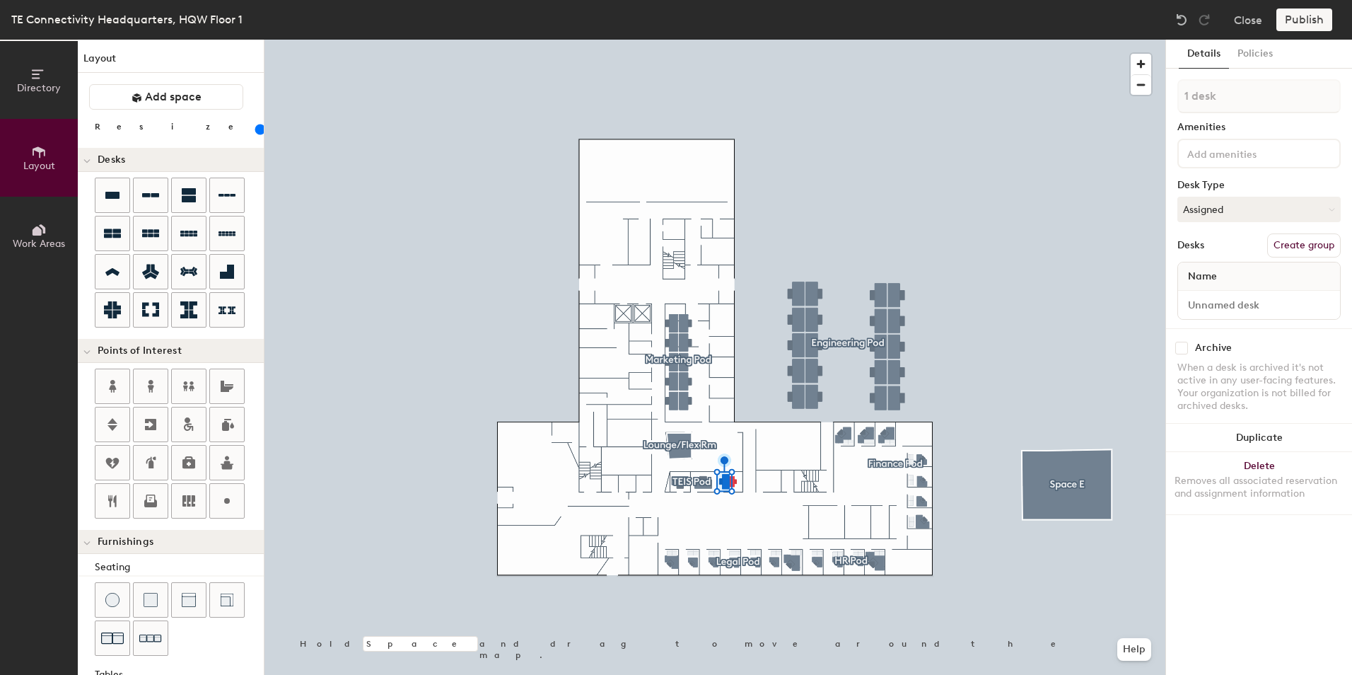
click at [742, 40] on div at bounding box center [714, 40] width 901 height 0
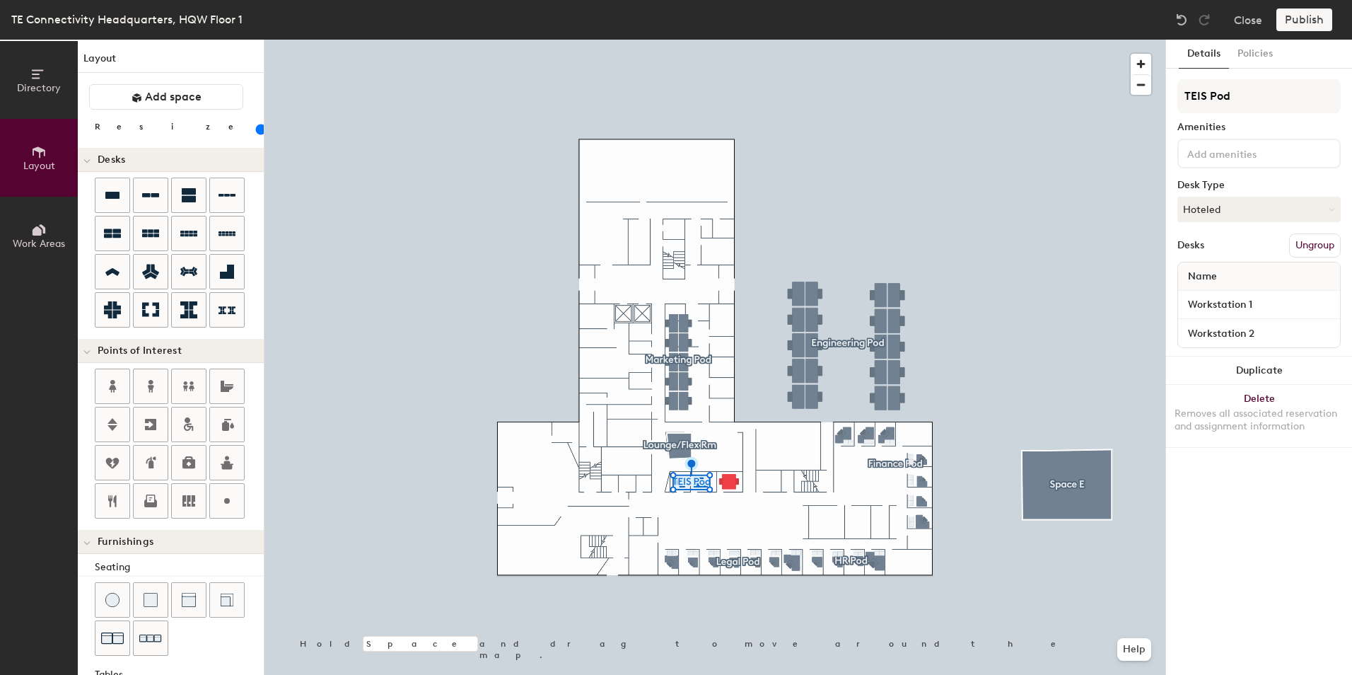
click at [1320, 247] on button "Ungroup" at bounding box center [1315, 245] width 52 height 24
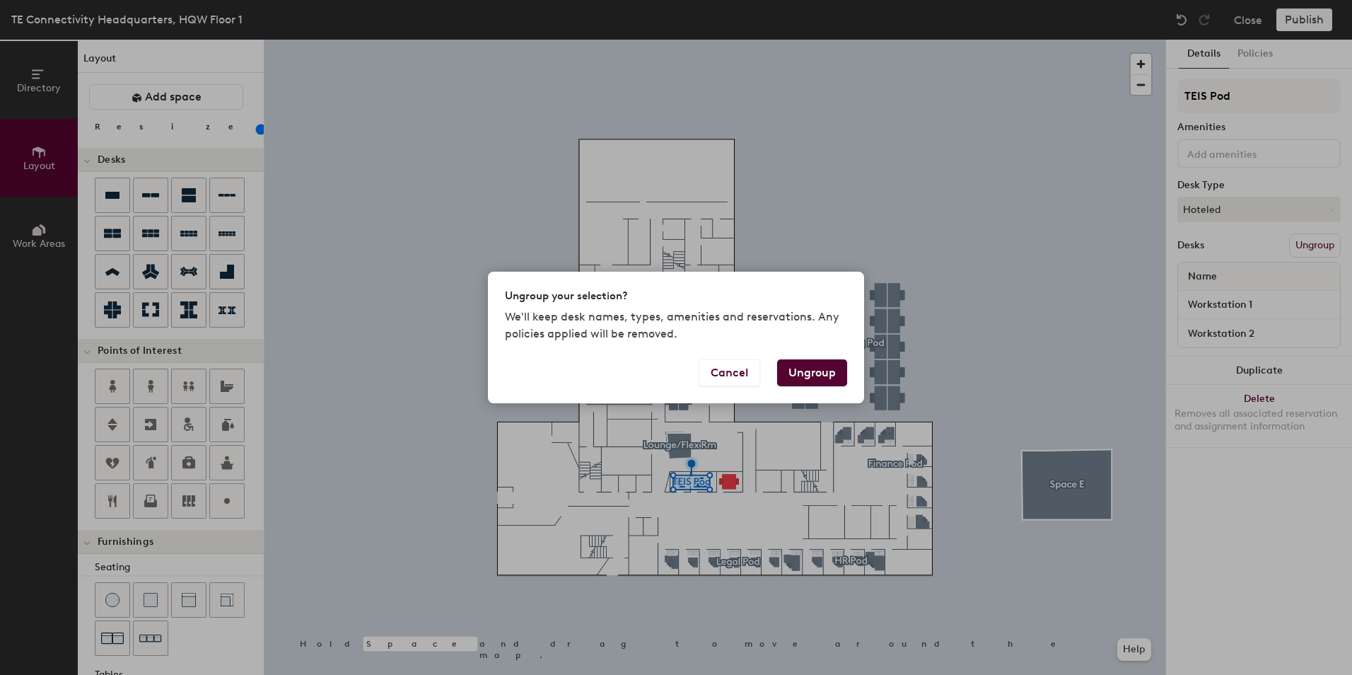
click at [817, 369] on button "Ungroup" at bounding box center [812, 372] width 70 height 27
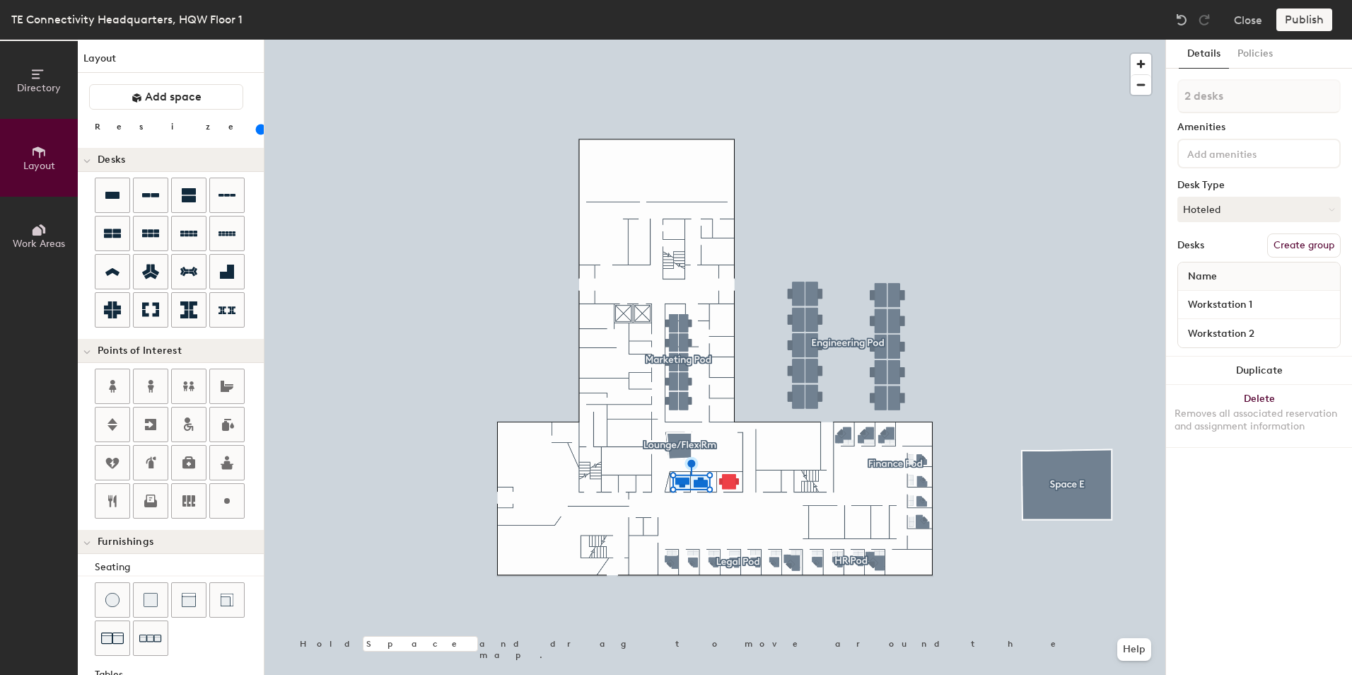
type input "120"
type input "1 desk"
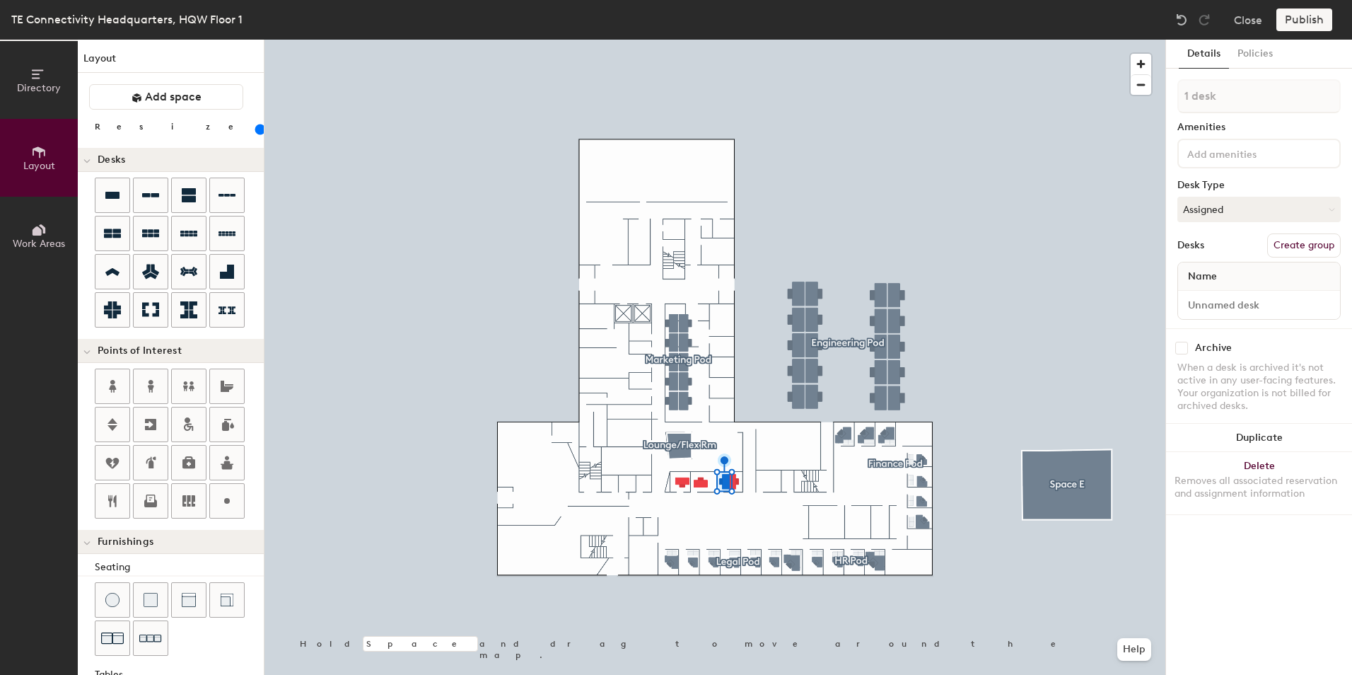
click at [733, 40] on div at bounding box center [714, 40] width 901 height 0
type input "100"
type input "2 desks"
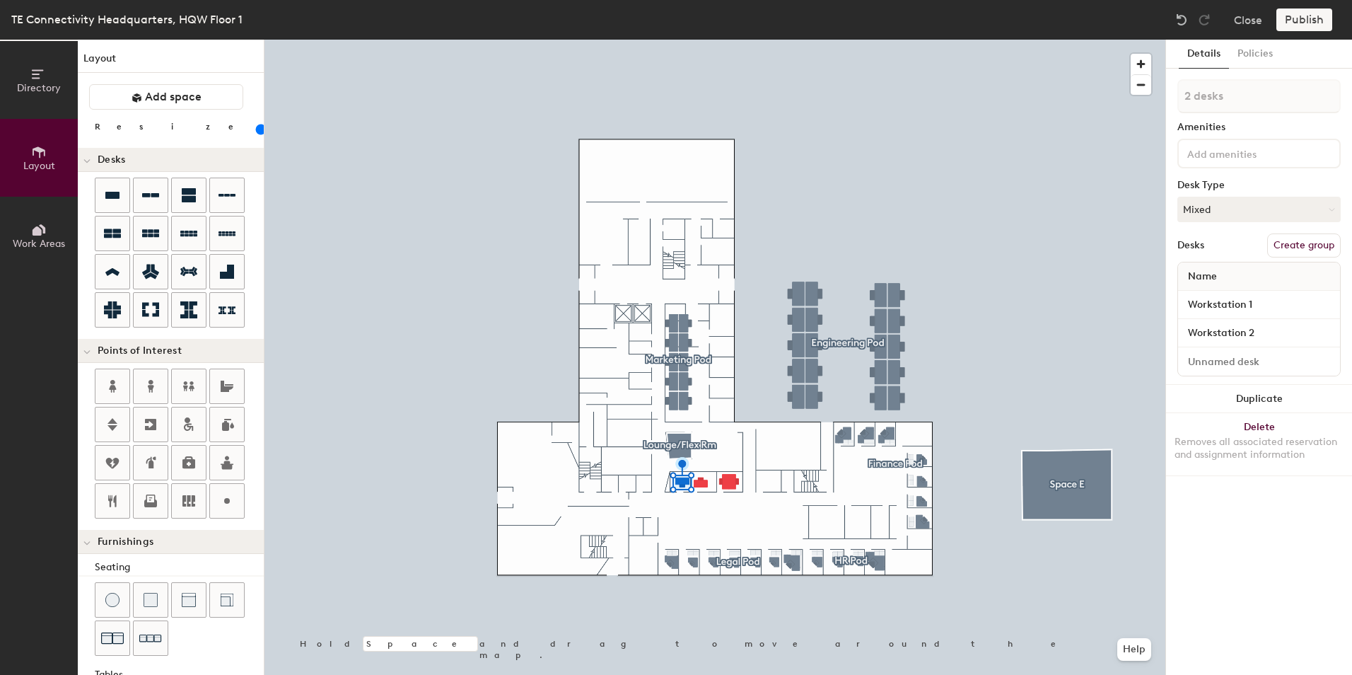
type input "20"
type input "3 desks"
type input "20"
type input "4 desks"
click at [1305, 246] on button "Create group" at bounding box center [1304, 245] width 74 height 24
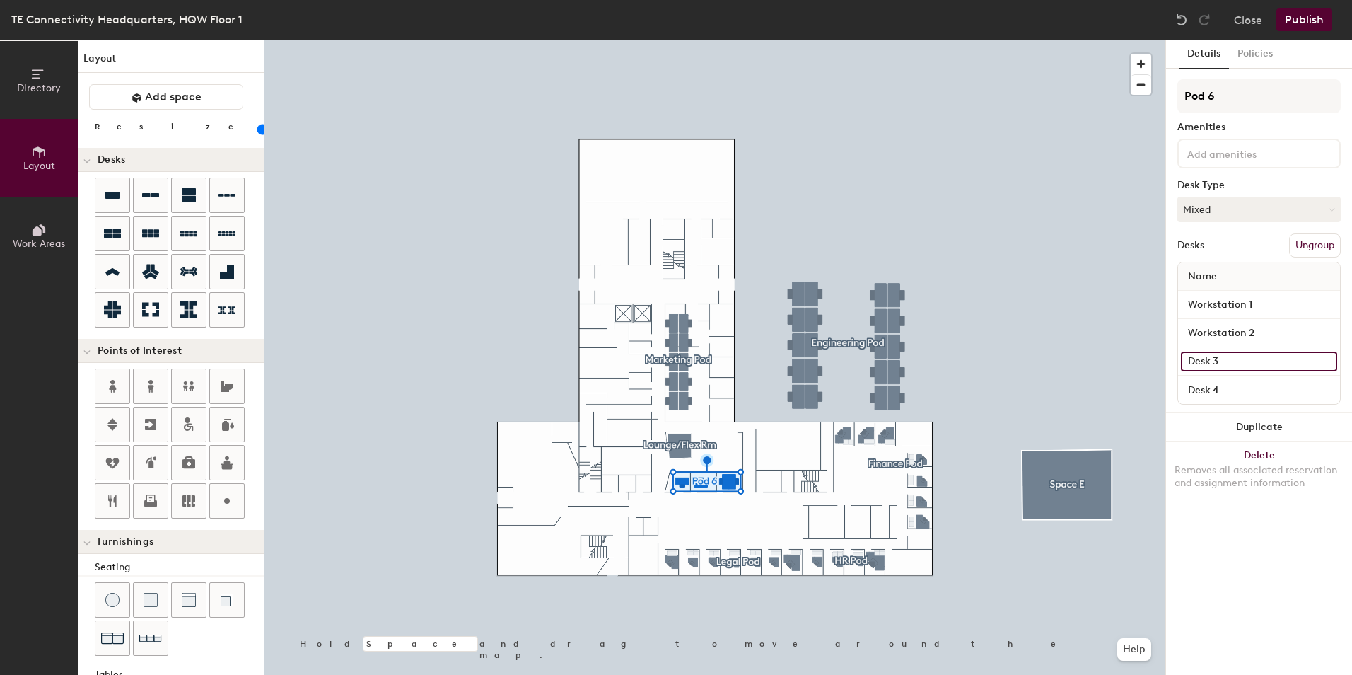
type input "20"
click at [1235, 361] on input "Desk 3" at bounding box center [1259, 361] width 156 height 20
type input "W"
type input "20"
type input "Wo"
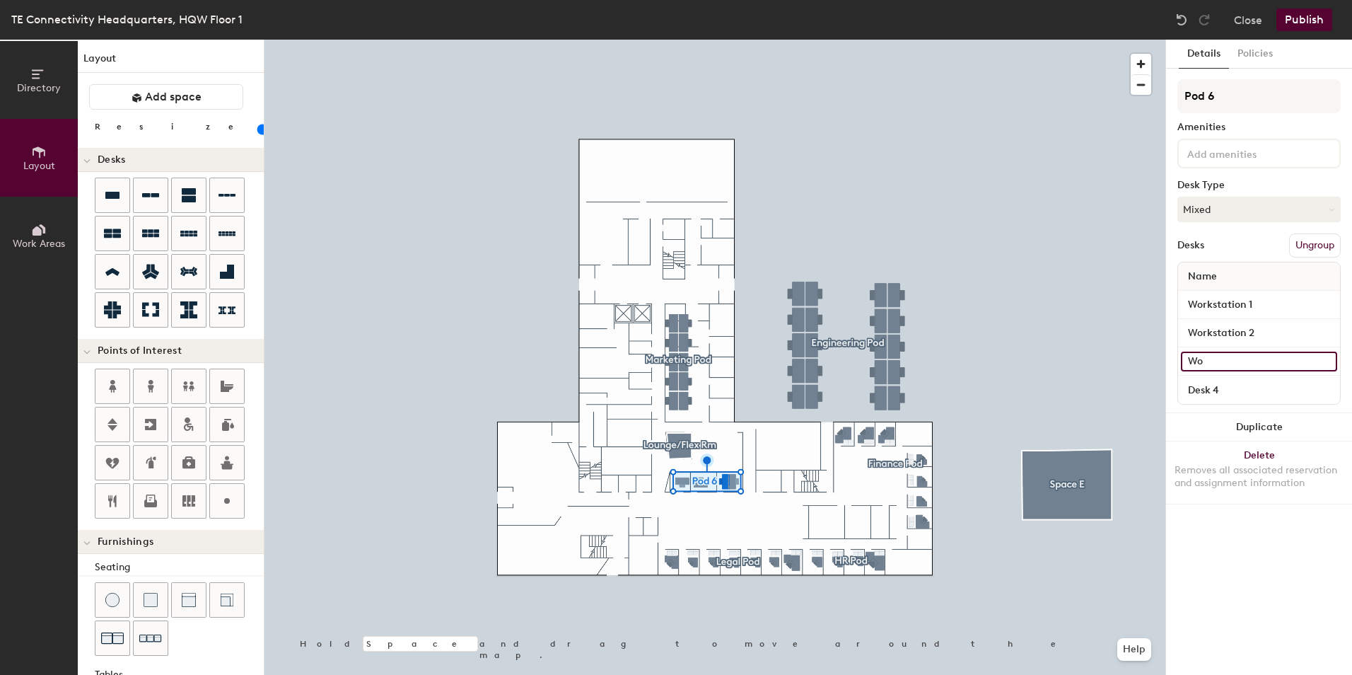
type input "20"
type input "Work"
type input "20"
type input "Works"
type input "20"
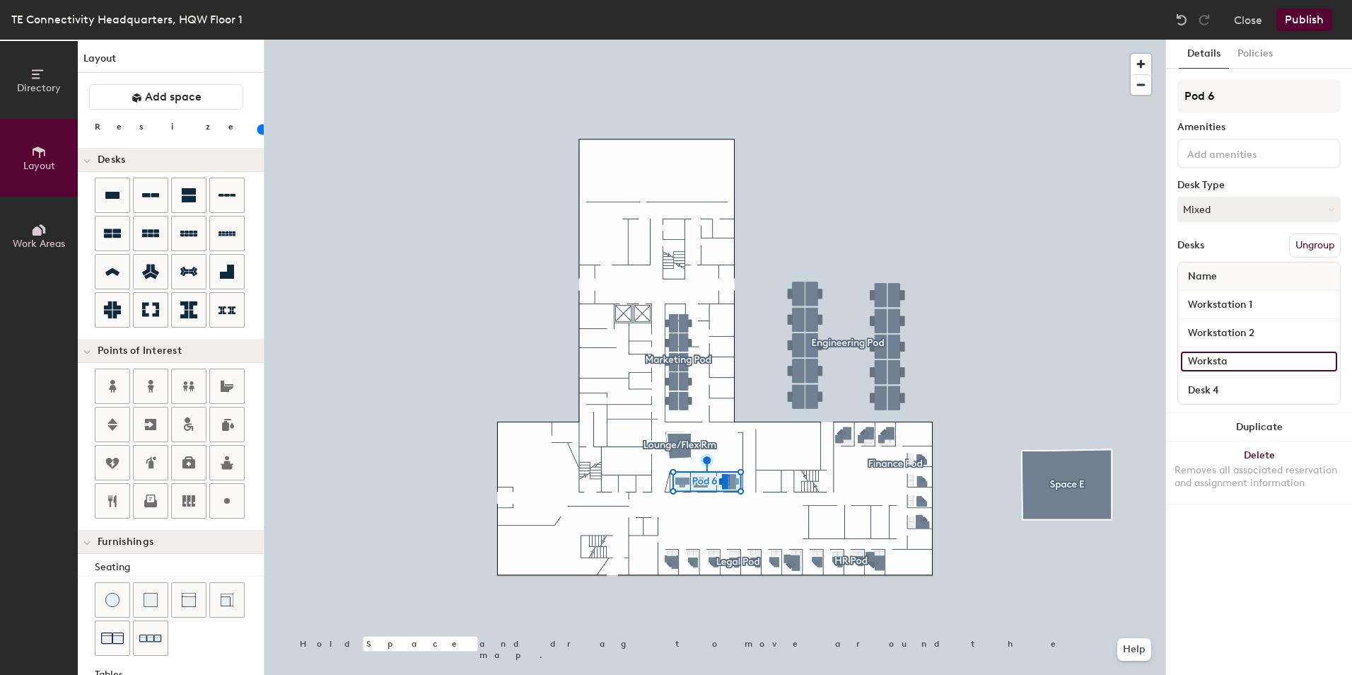
type input "Workstat"
type input "20"
type input "Workstati"
type input "20"
type input "Workstatio"
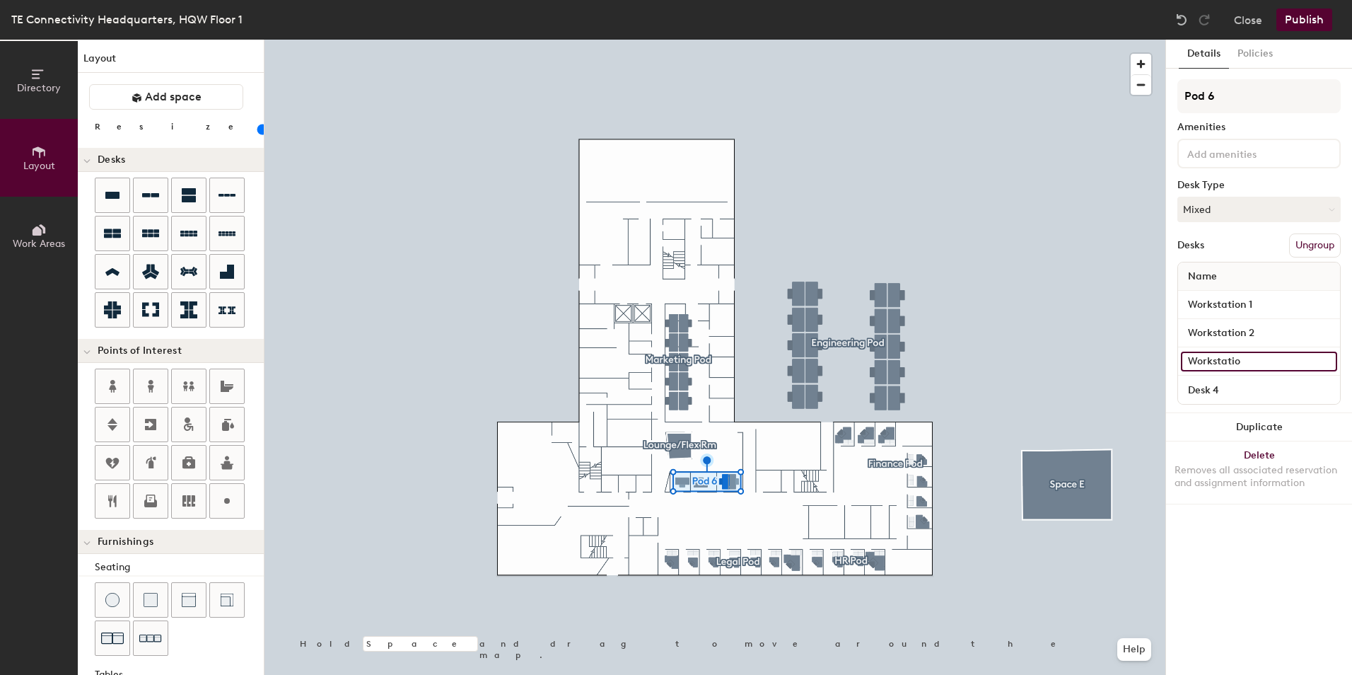
type input "20"
type input "Workstation"
type input "20"
type input "Workstation 3"
type input "20"
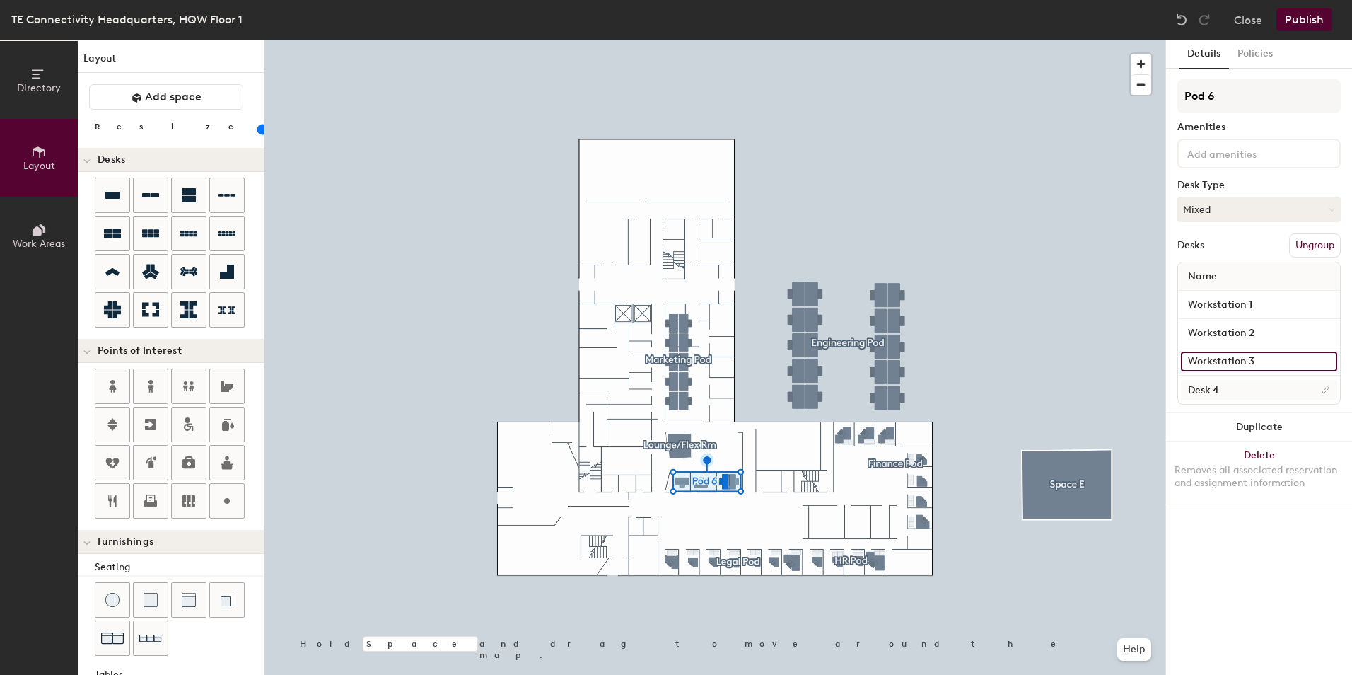
type input "Workstation 3"
type input "20"
click at [1237, 383] on input "Desk 4" at bounding box center [1259, 390] width 156 height 20
type input "W"
type input "20"
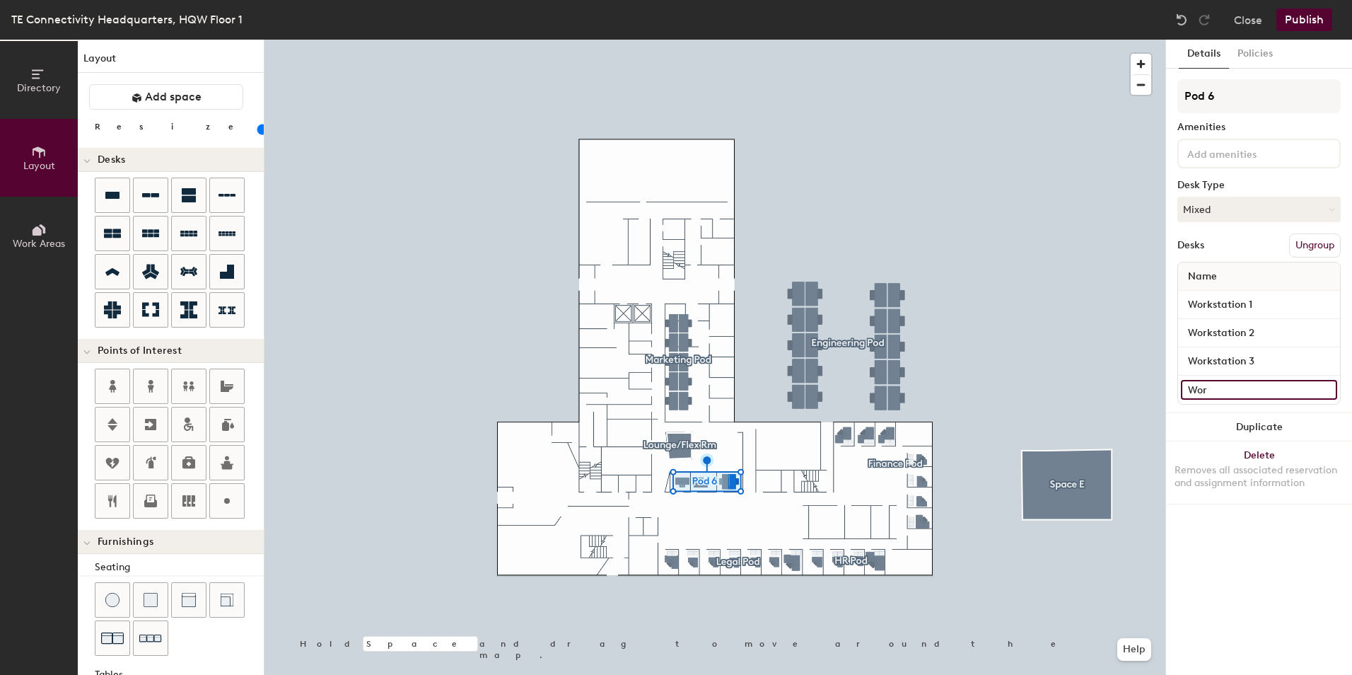
type input "Work"
type input "20"
type input "Works"
type input "20"
type input "Workstat"
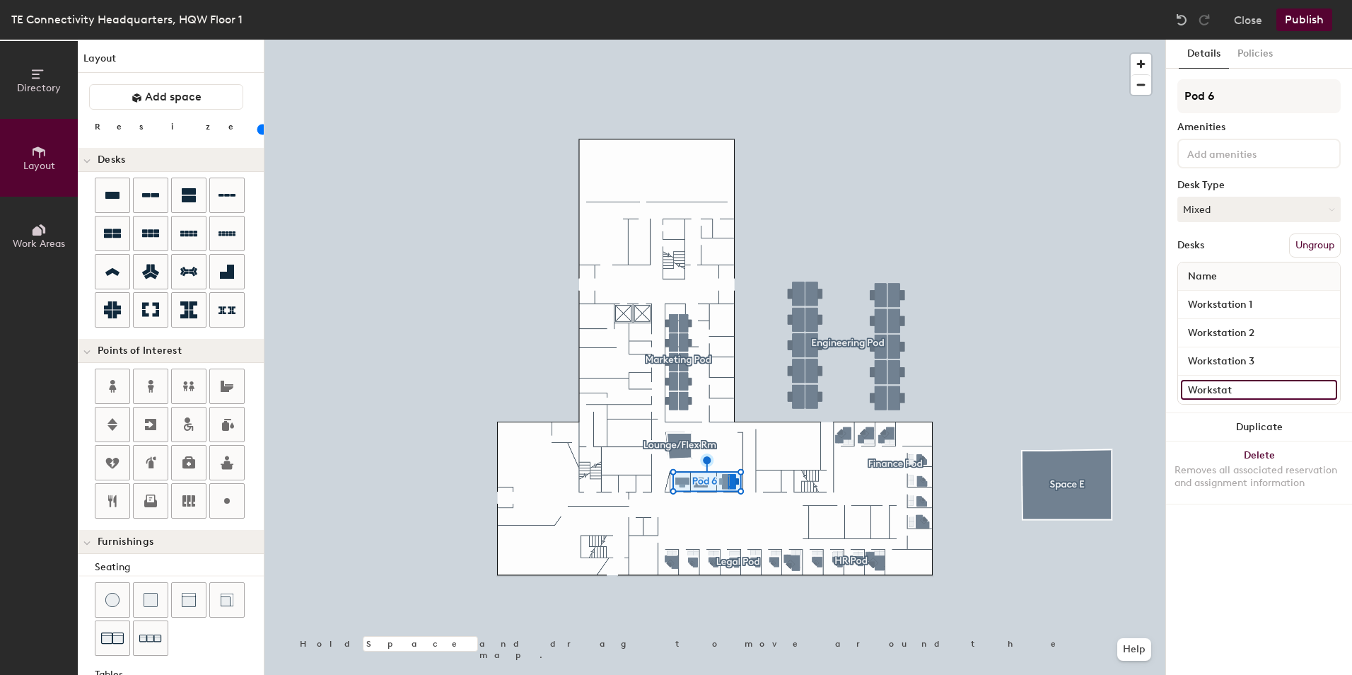
type input "20"
type input "Workstati"
type input "20"
type input "Workstatio"
type input "20"
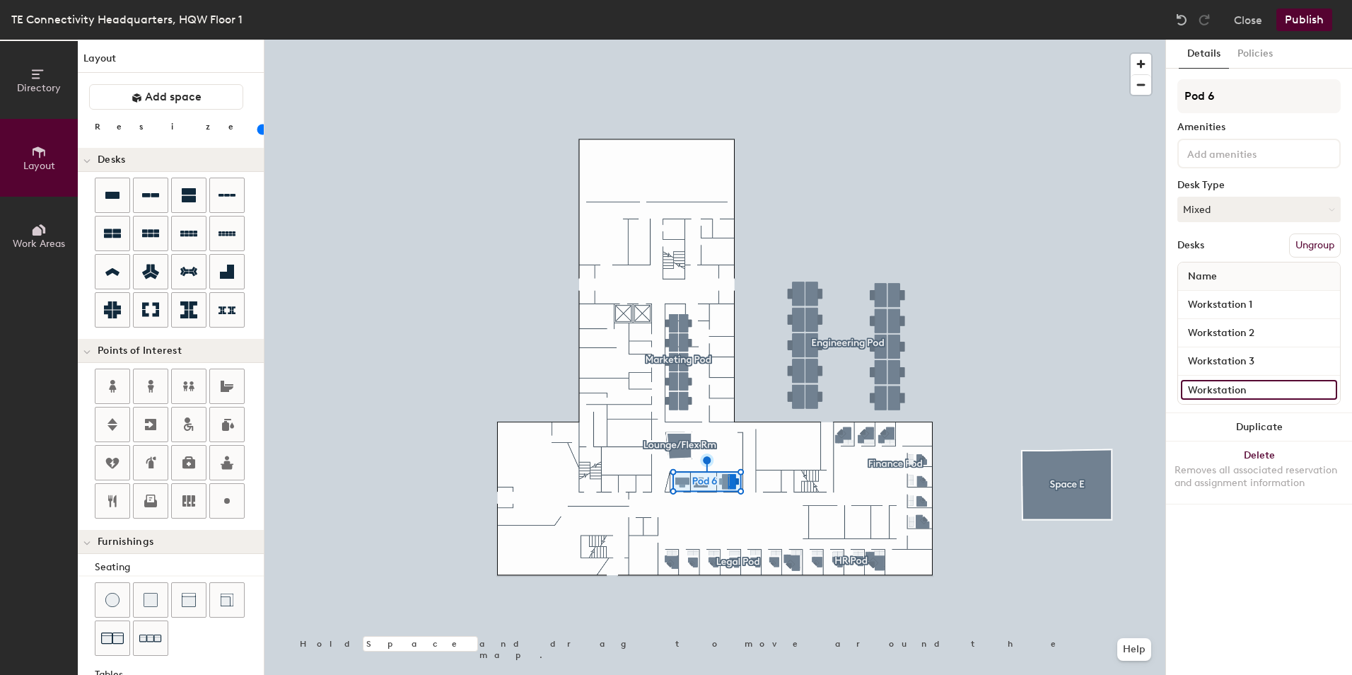
type input "Workstation"
type input "20"
type input "Workstation 4"
type input "20"
type input "Workstation 4"
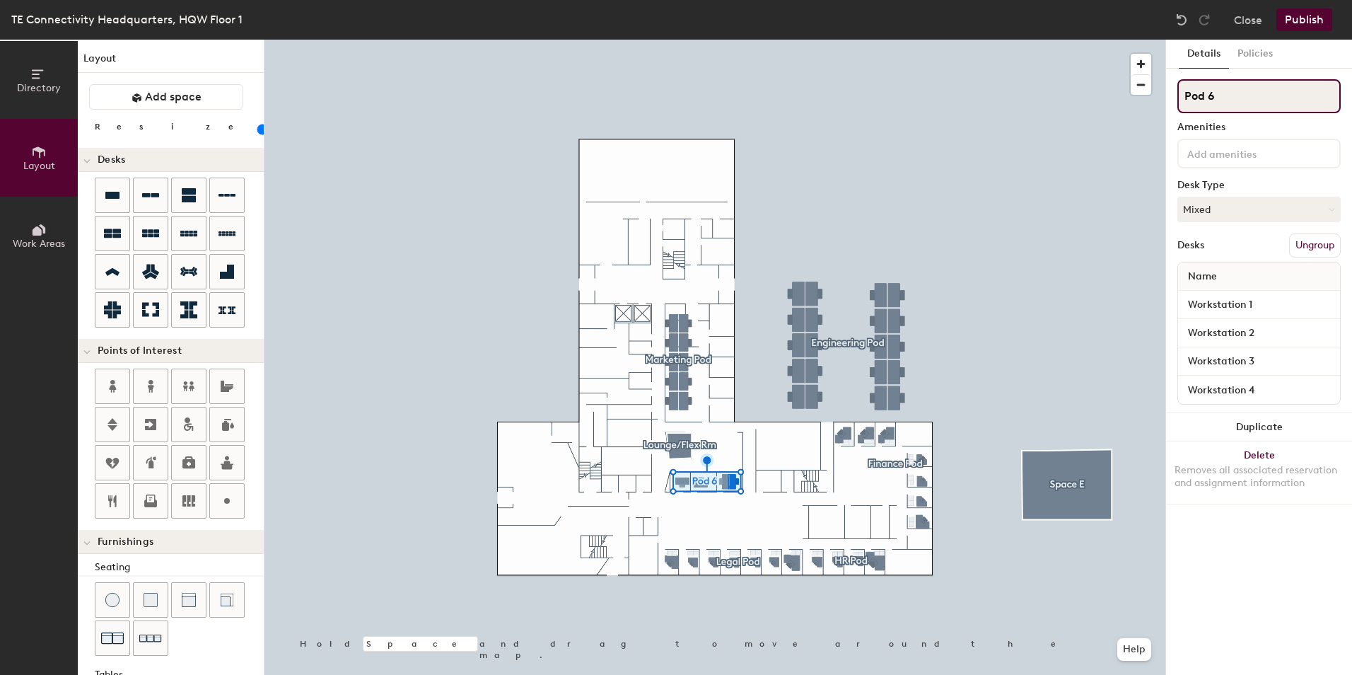
click at [1231, 91] on input "Pod 6" at bounding box center [1258, 96] width 163 height 34
type input "20"
click at [1131, 95] on div "Directory Layout Work Areas Layout Add space Resize Desks Points of Interest Fu…" at bounding box center [676, 357] width 1352 height 635
type input "TE"
type input "20"
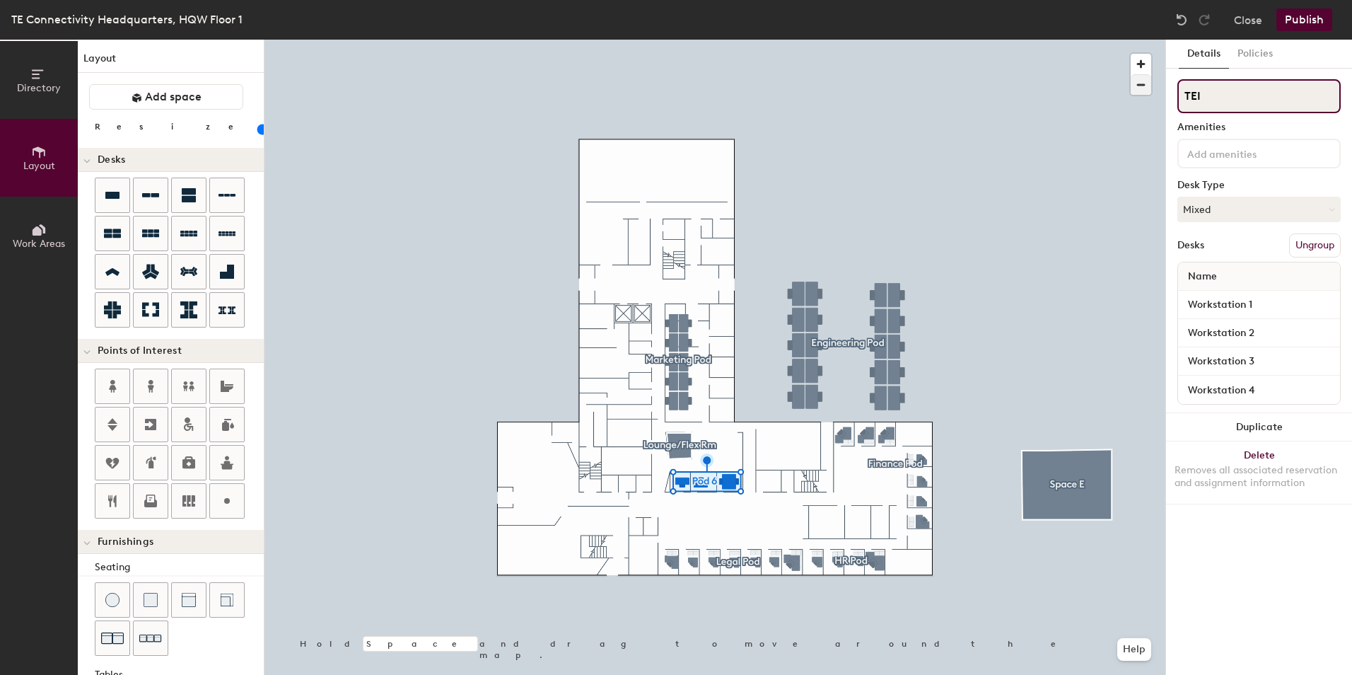
type input "TEIS"
type input "20"
type input "TEIS"
type input "20"
type input "TEIS P"
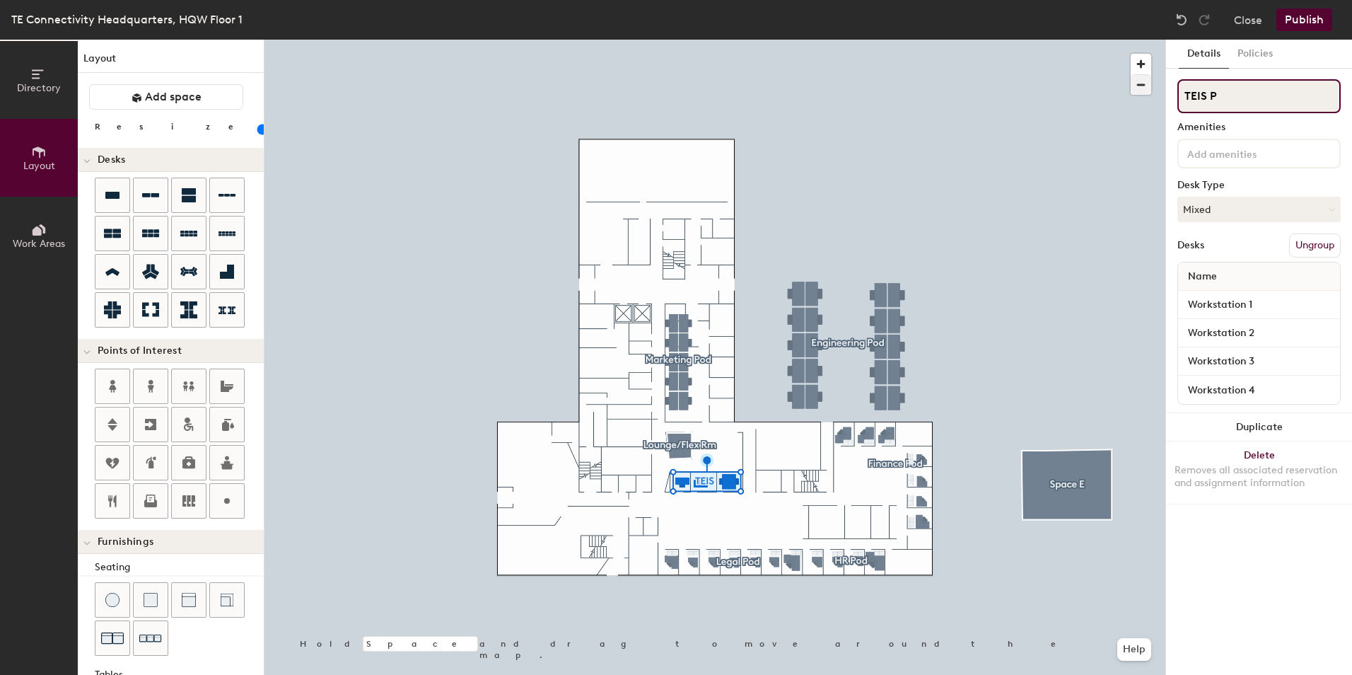
type input "20"
type input "TEIS Po"
type input "20"
type input "TEIS Pod"
type input "20"
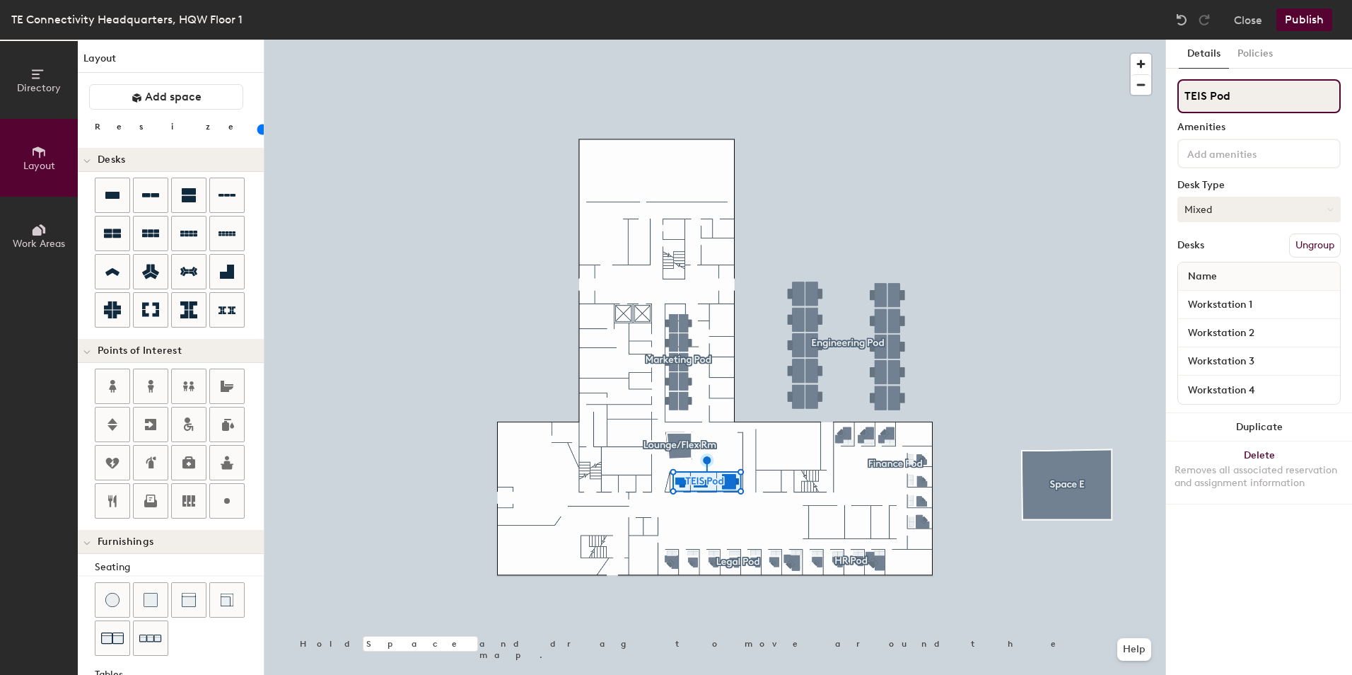
type input "TEIS Pod"
click at [1245, 208] on button "Mixed" at bounding box center [1258, 209] width 163 height 25
click at [1204, 293] on div "Hoteled" at bounding box center [1248, 295] width 141 height 21
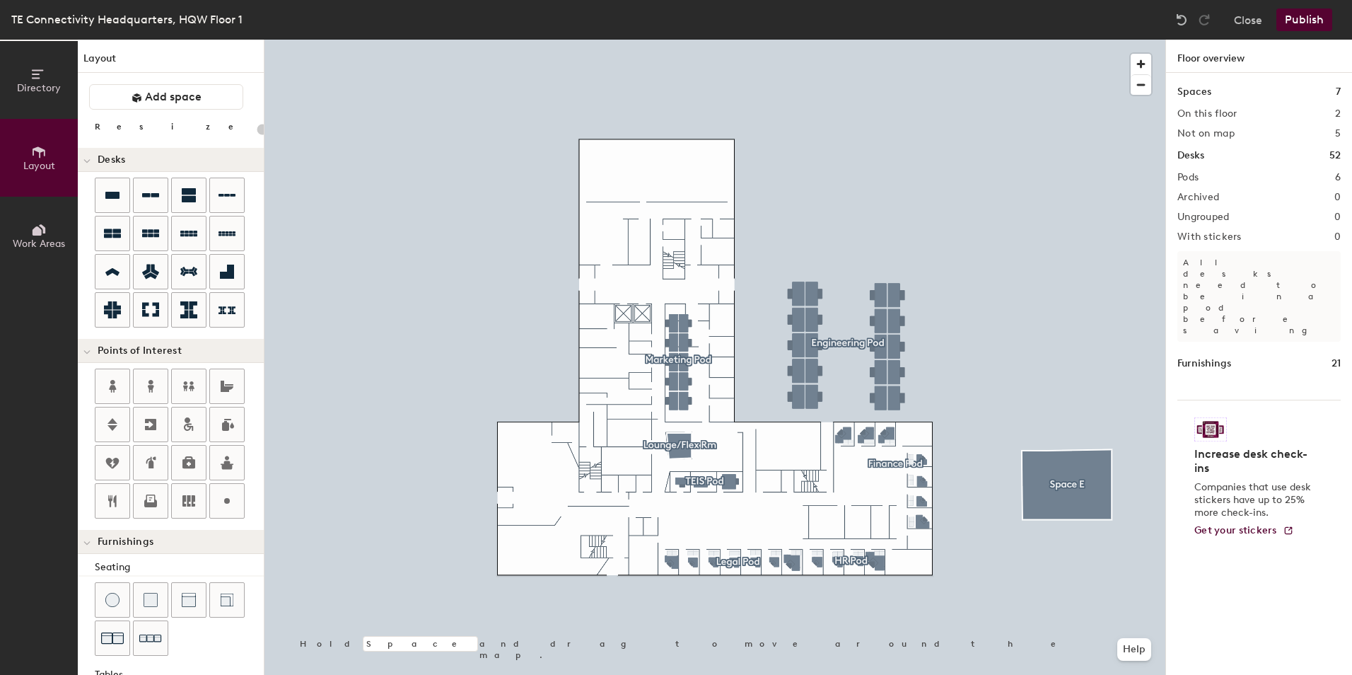
type input "20"
click at [47, 245] on span "Work Areas" at bounding box center [39, 244] width 52 height 12
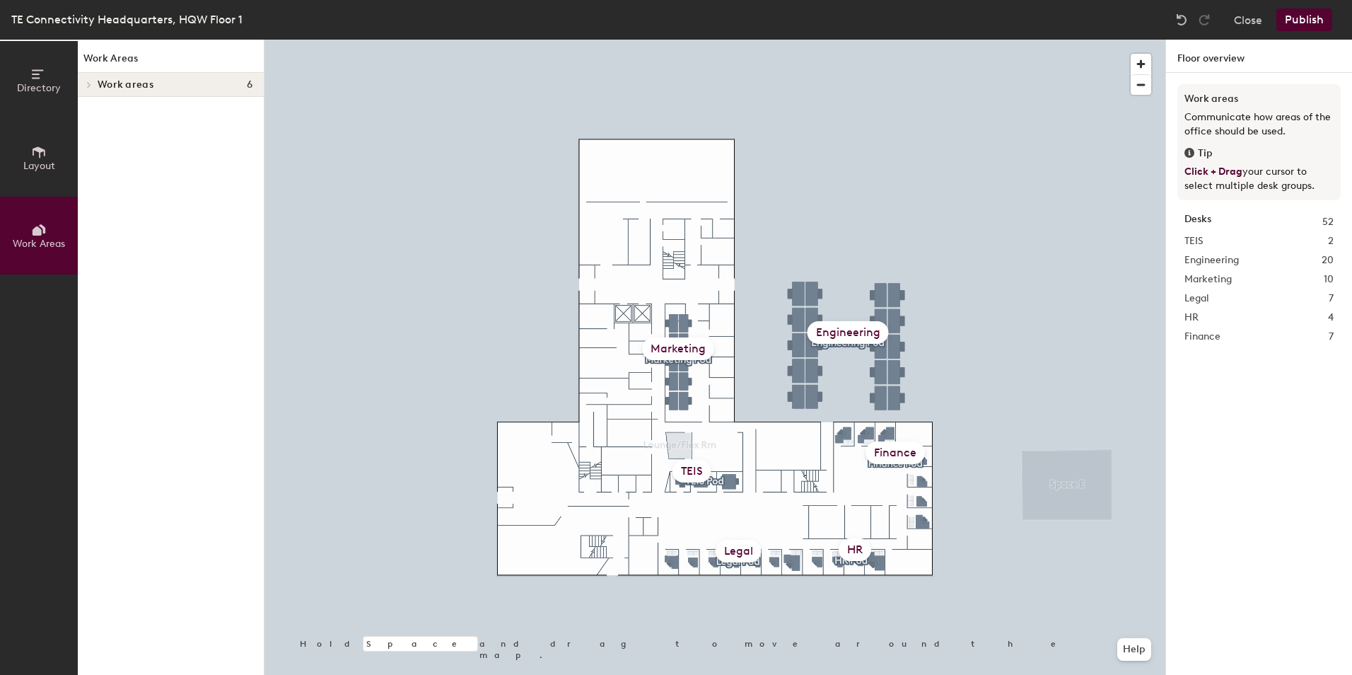
click at [34, 146] on icon at bounding box center [39, 152] width 16 height 16
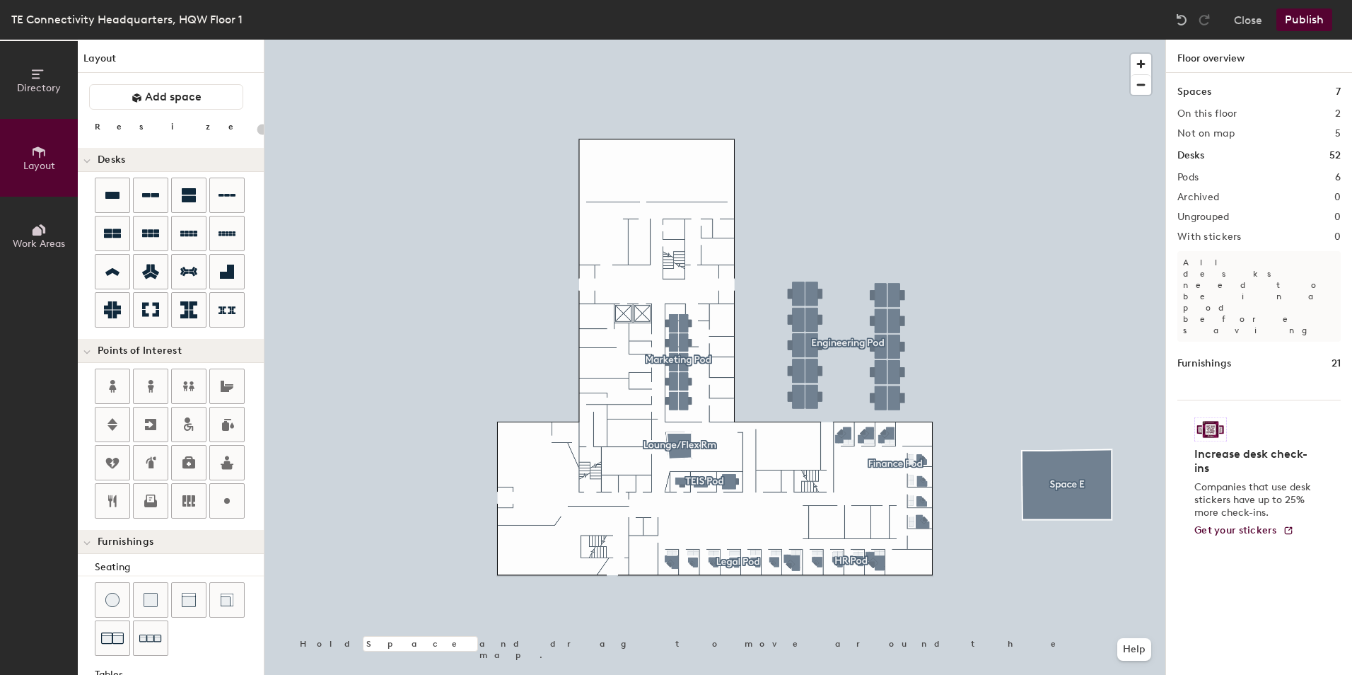
click at [720, 40] on div at bounding box center [714, 40] width 901 height 0
click at [1305, 20] on button "Publish" at bounding box center [1304, 19] width 56 height 23
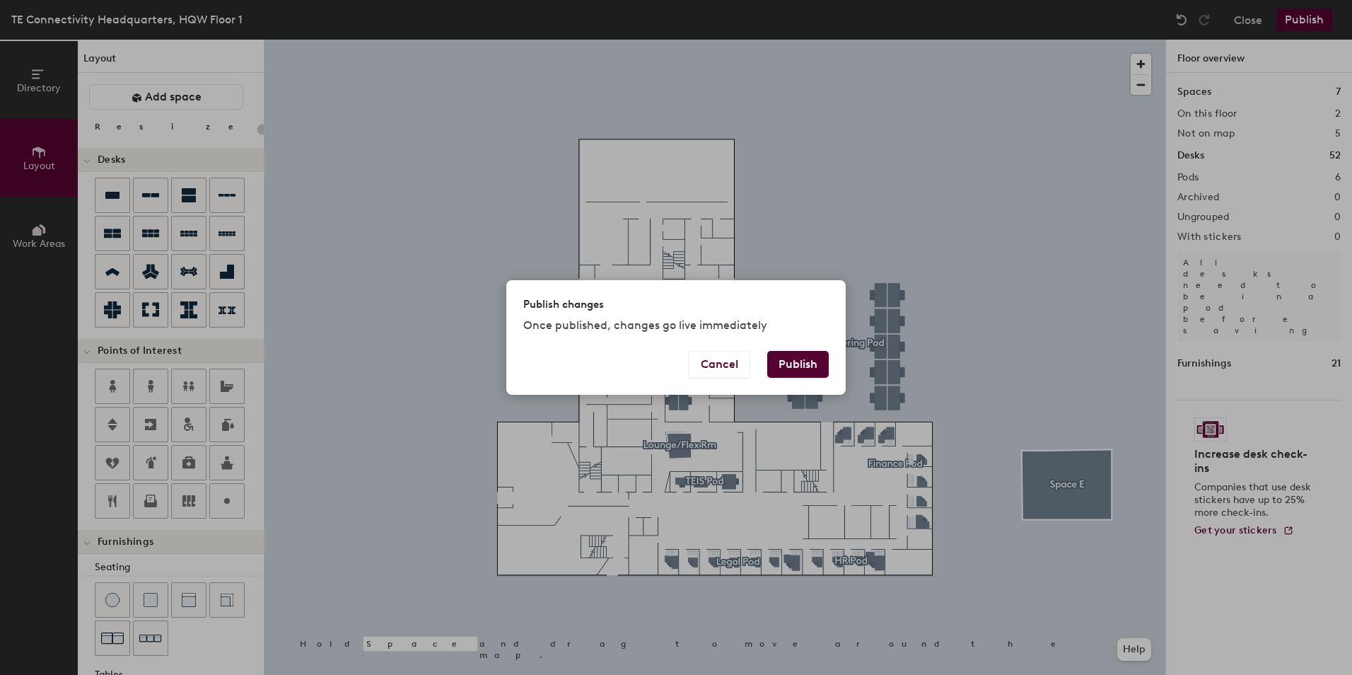
click at [782, 352] on button "Publish" at bounding box center [798, 364] width 62 height 27
type input "20"
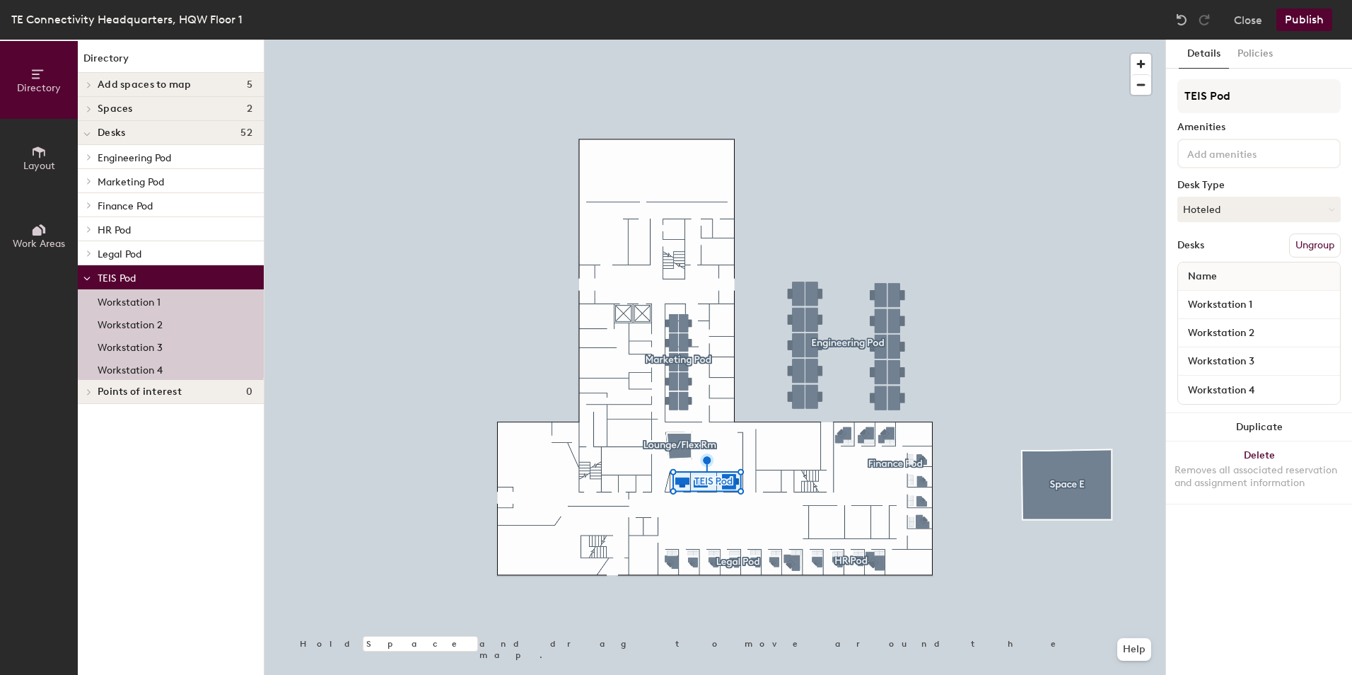
click at [1314, 18] on button "Publish" at bounding box center [1304, 19] width 56 height 23
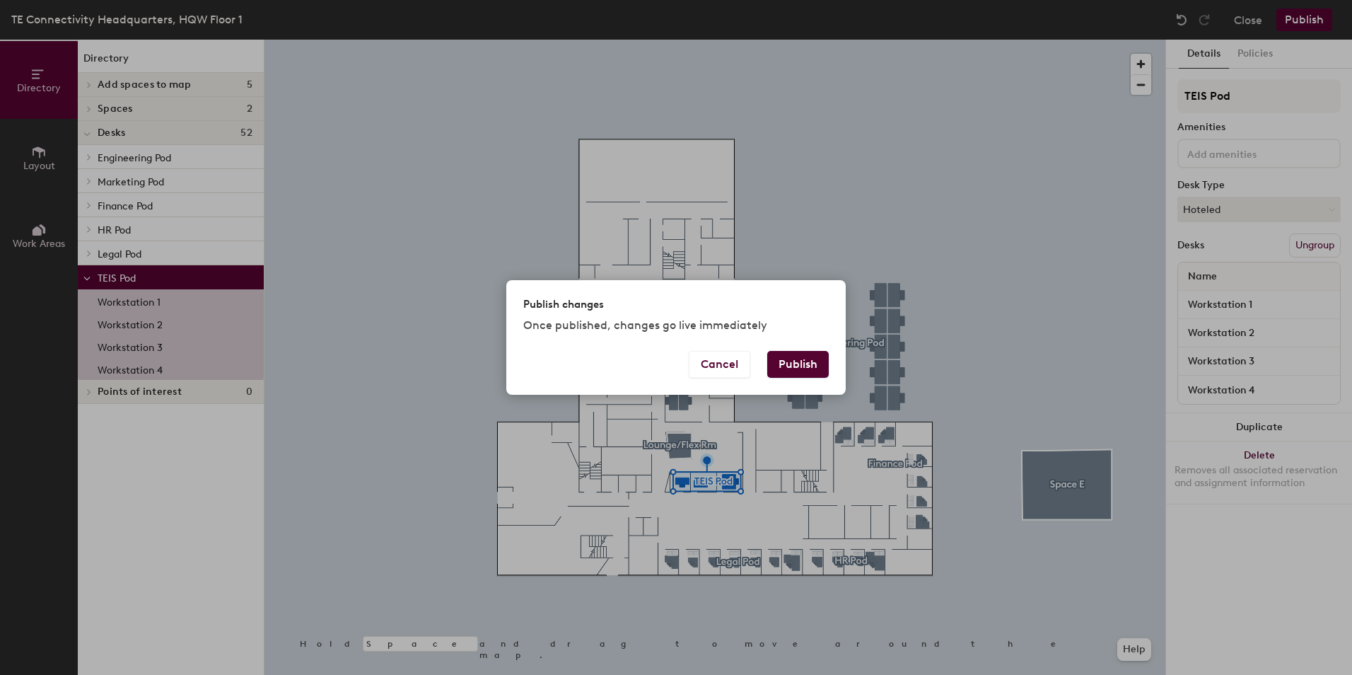
click at [807, 361] on button "Publish" at bounding box center [798, 364] width 62 height 27
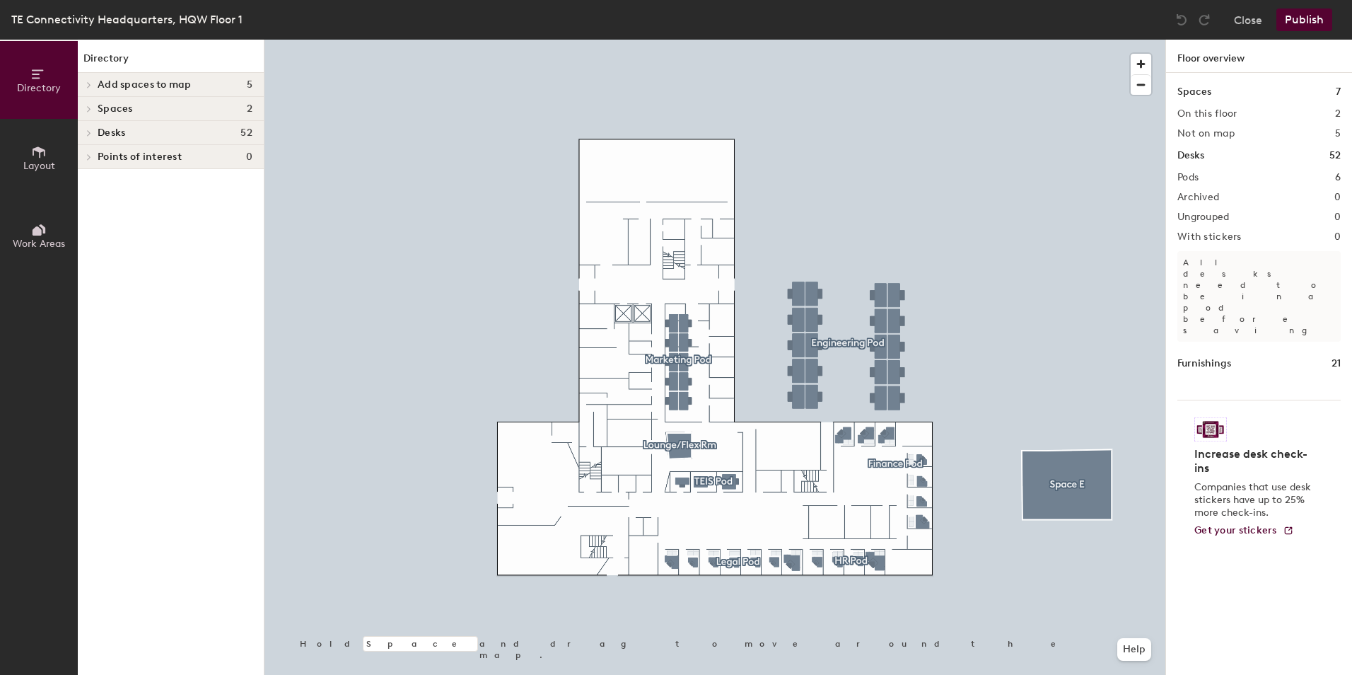
click at [33, 166] on span "Layout" at bounding box center [39, 166] width 32 height 12
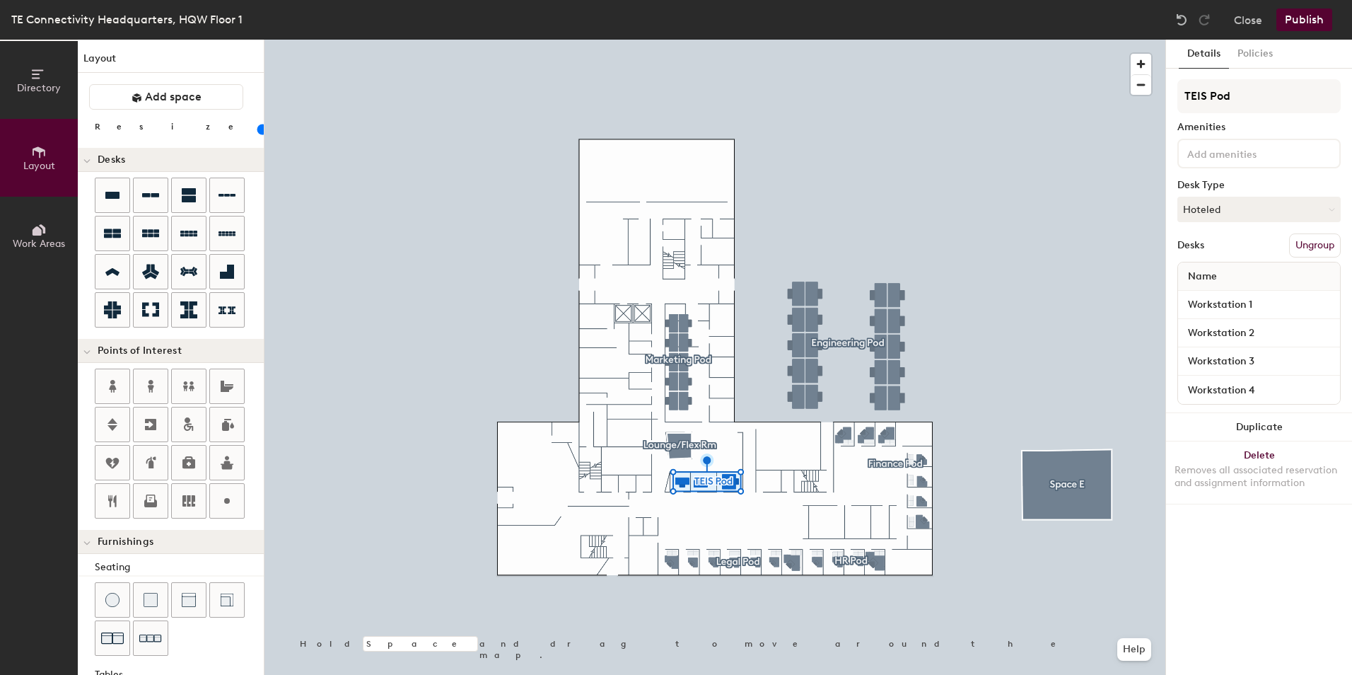
click at [1302, 17] on button "Publish" at bounding box center [1304, 19] width 56 height 23
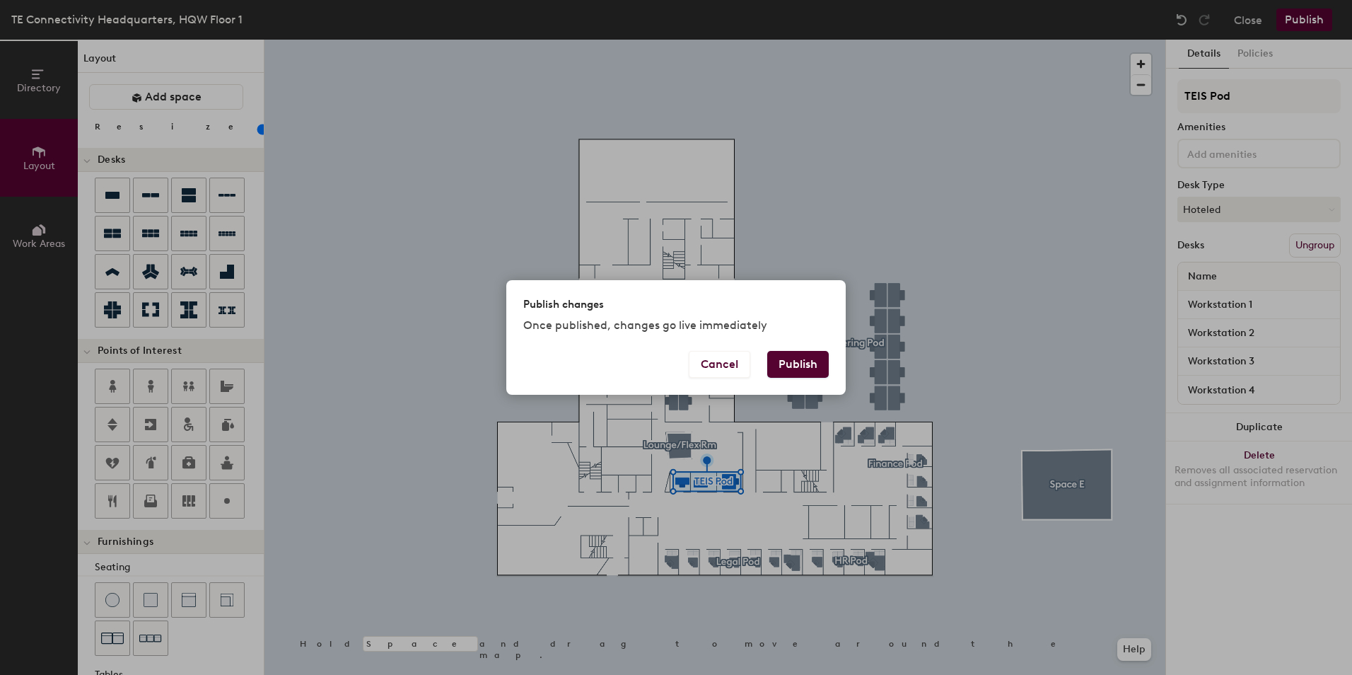
click at [795, 360] on button "Publish" at bounding box center [798, 364] width 62 height 27
type input "20"
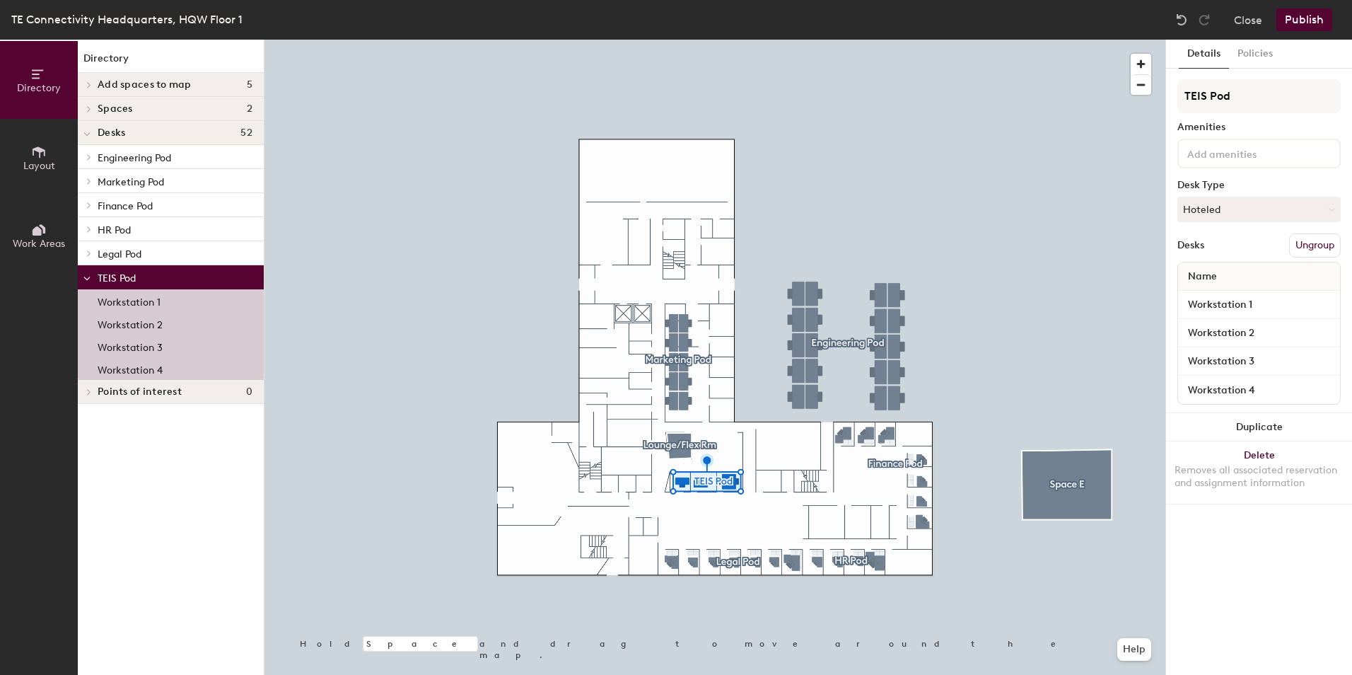
click at [32, 235] on icon at bounding box center [39, 230] width 16 height 16
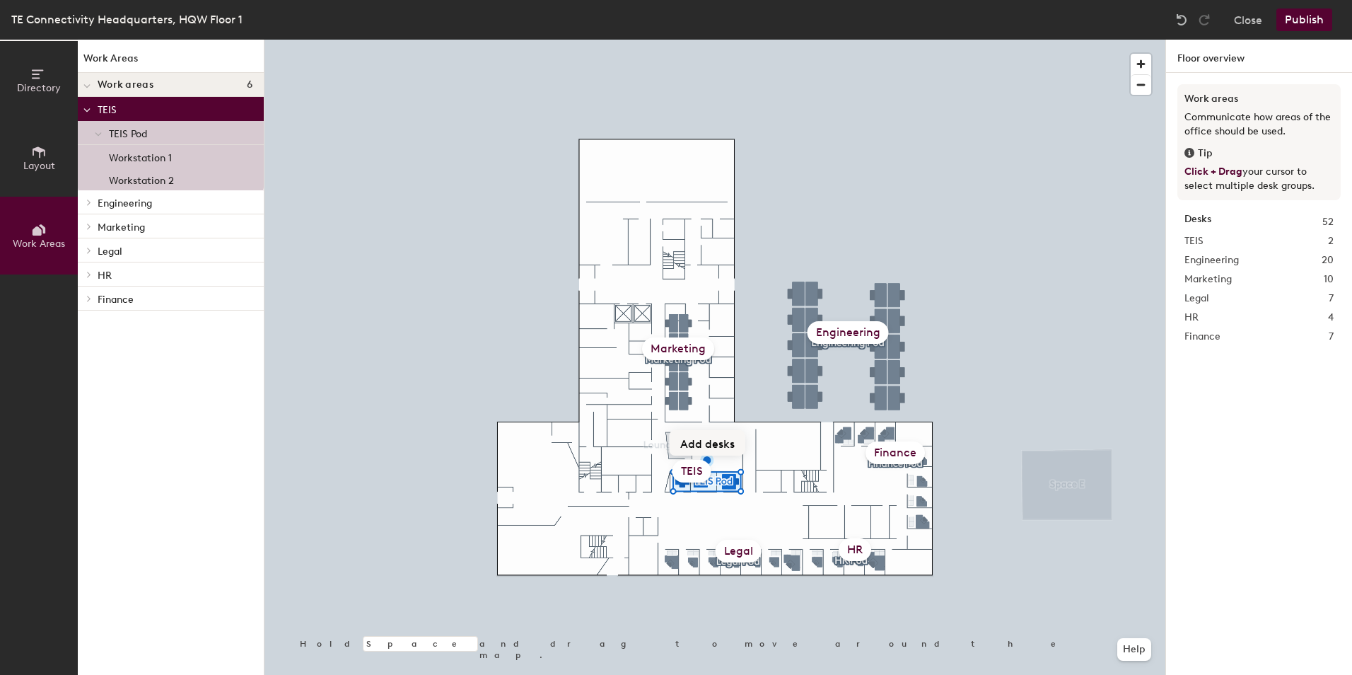
click at [689, 469] on div "TEIS" at bounding box center [691, 471] width 39 height 23
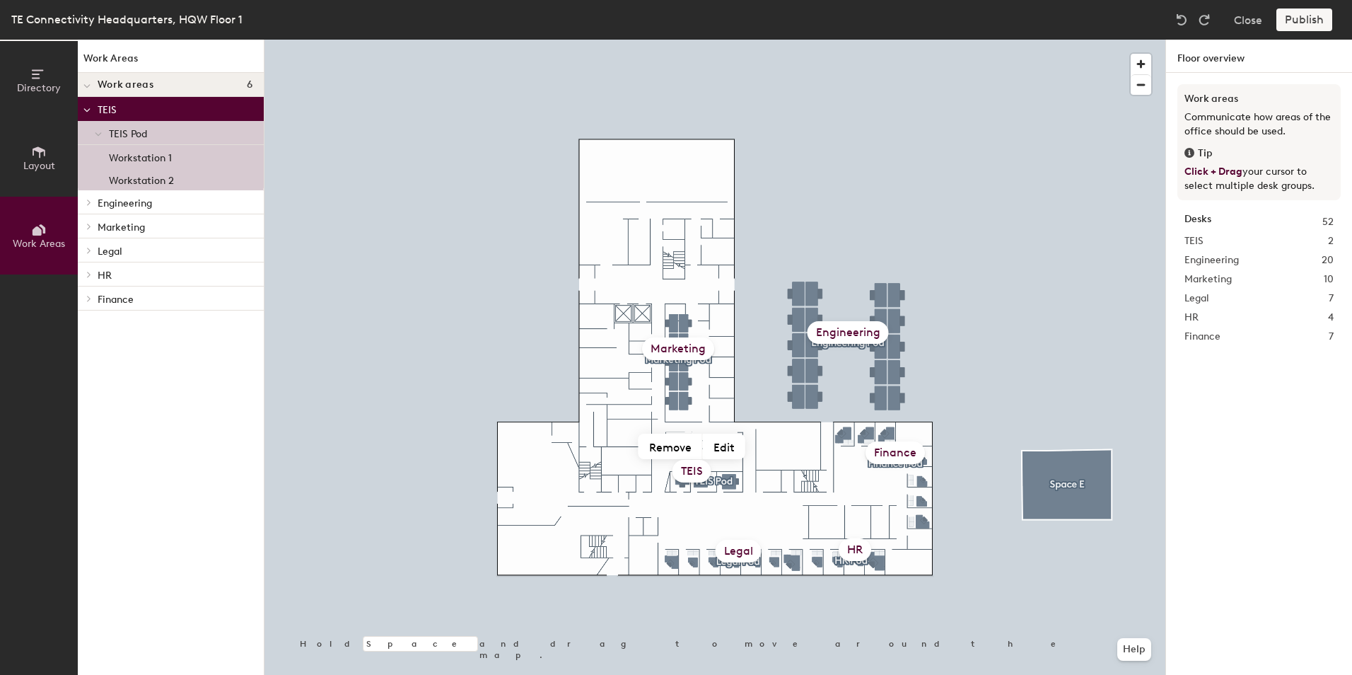
click at [696, 466] on div "TEIS" at bounding box center [691, 471] width 39 height 23
click at [676, 444] on button "Remove" at bounding box center [670, 445] width 64 height 25
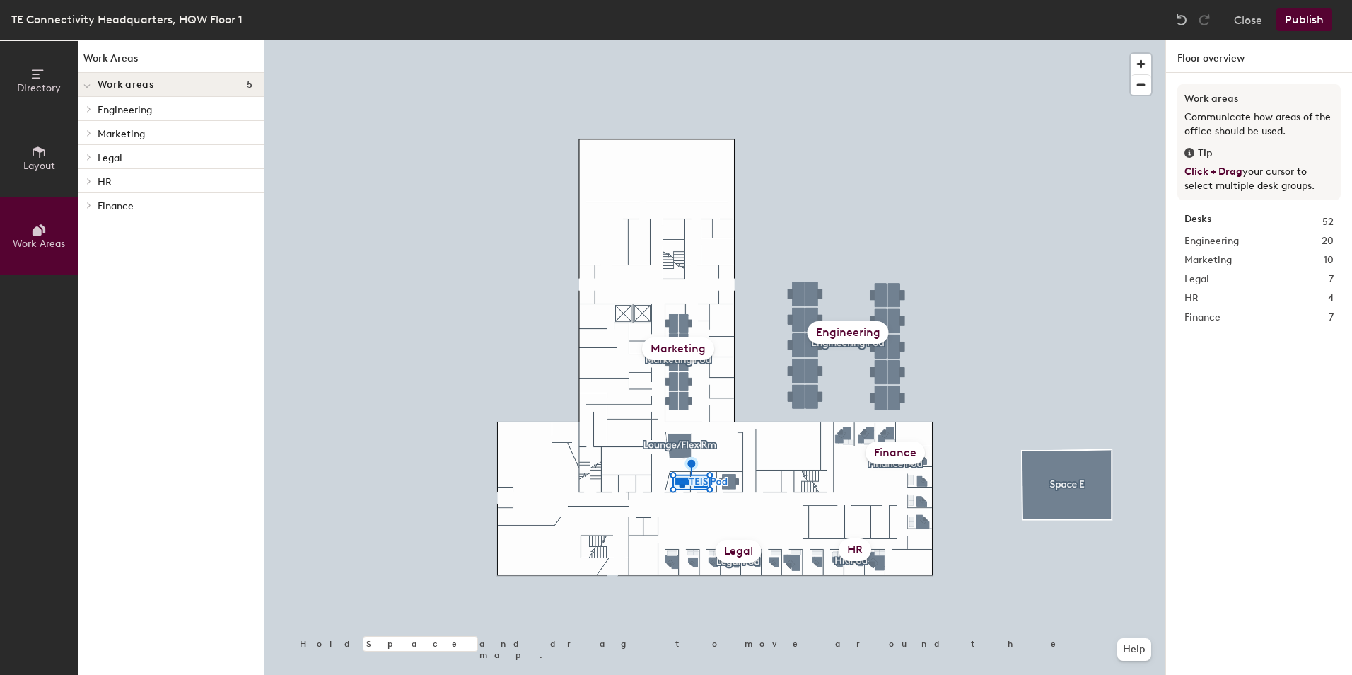
click at [682, 40] on div at bounding box center [714, 40] width 901 height 0
click at [708, 440] on button "Create work area" at bounding box center [707, 442] width 115 height 25
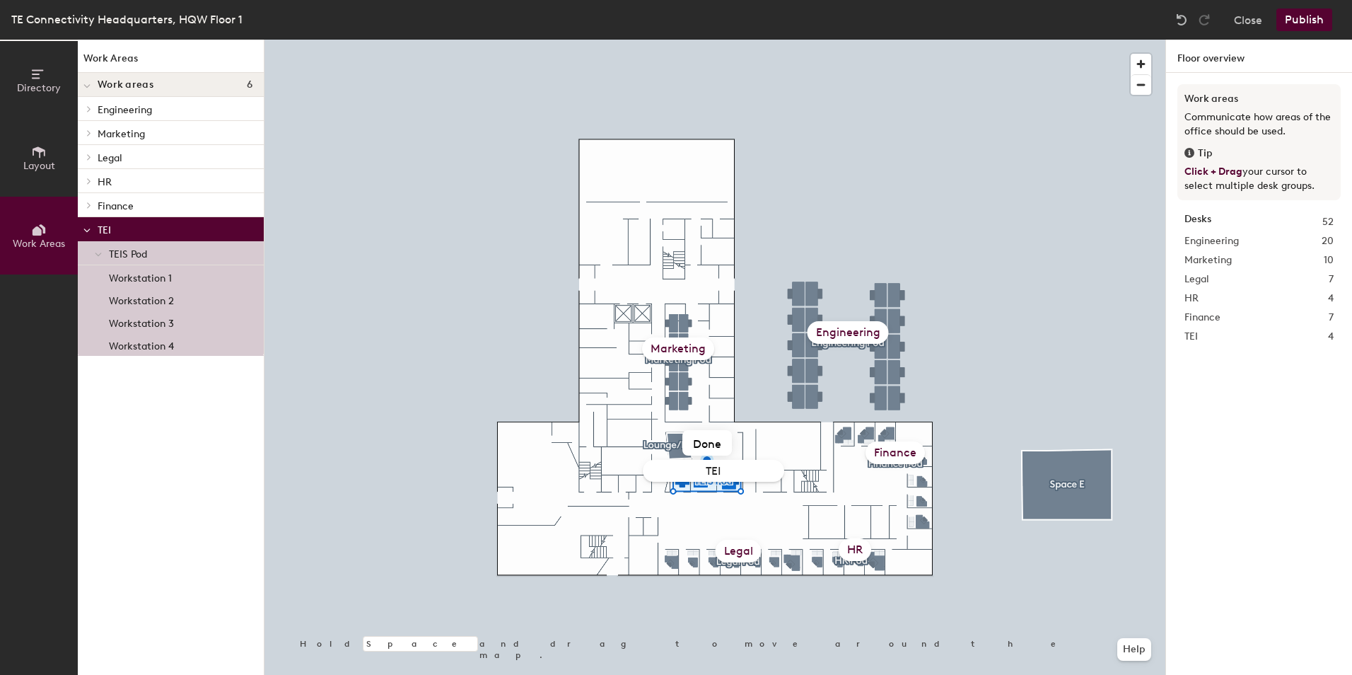
type input "TEIS"
click at [520, 40] on div at bounding box center [714, 40] width 901 height 0
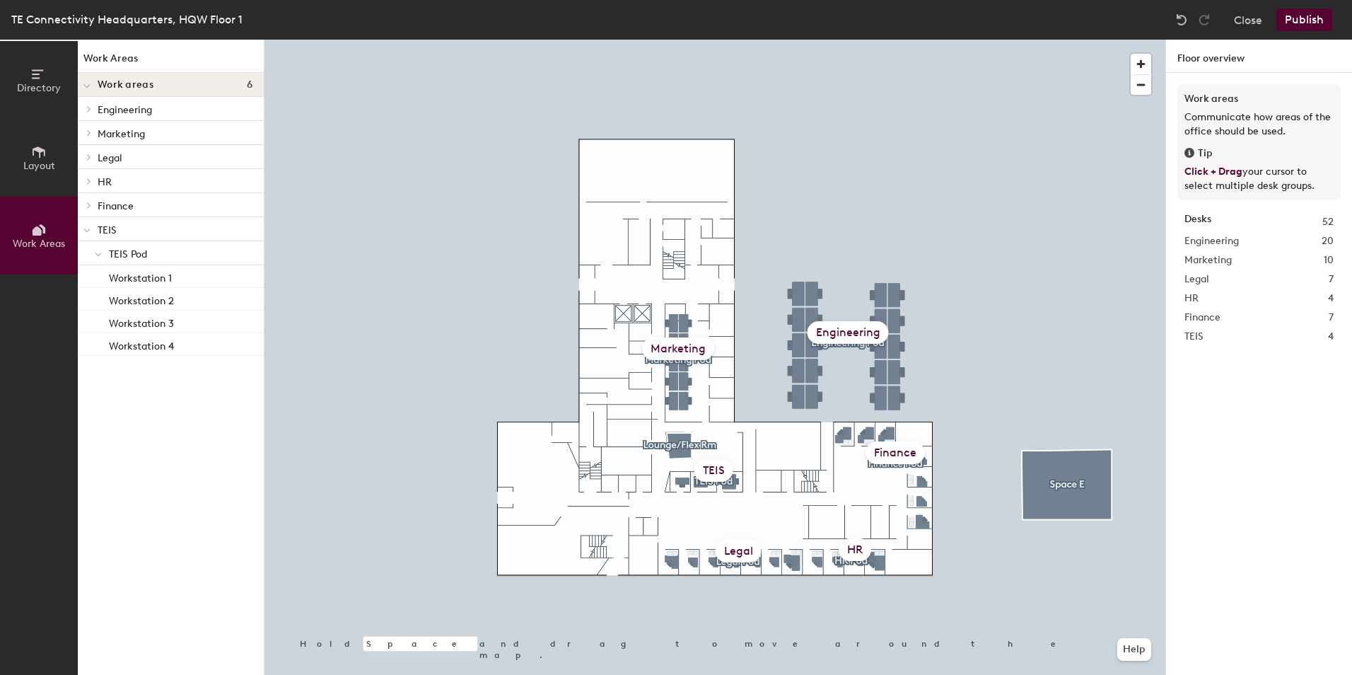
click at [1302, 21] on button "Publish" at bounding box center [1304, 19] width 56 height 23
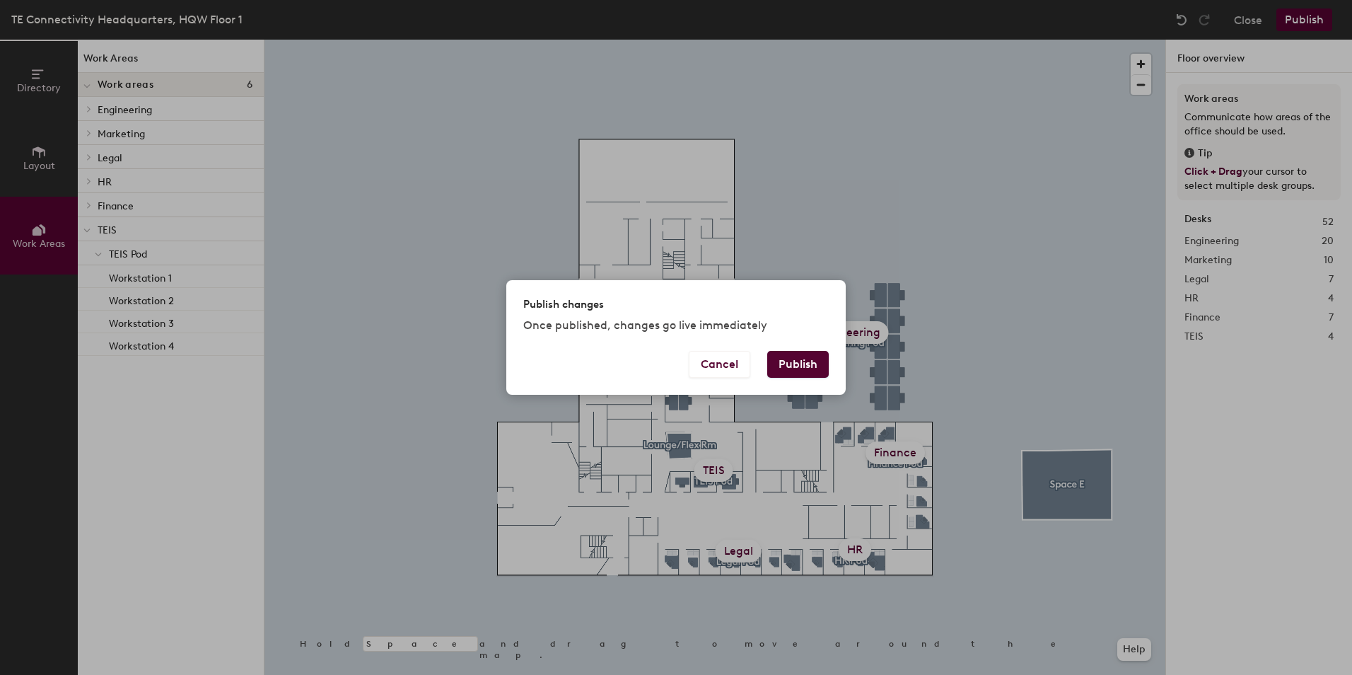
click at [798, 357] on button "Publish" at bounding box center [798, 364] width 62 height 27
